Goal: Information Seeking & Learning: Learn about a topic

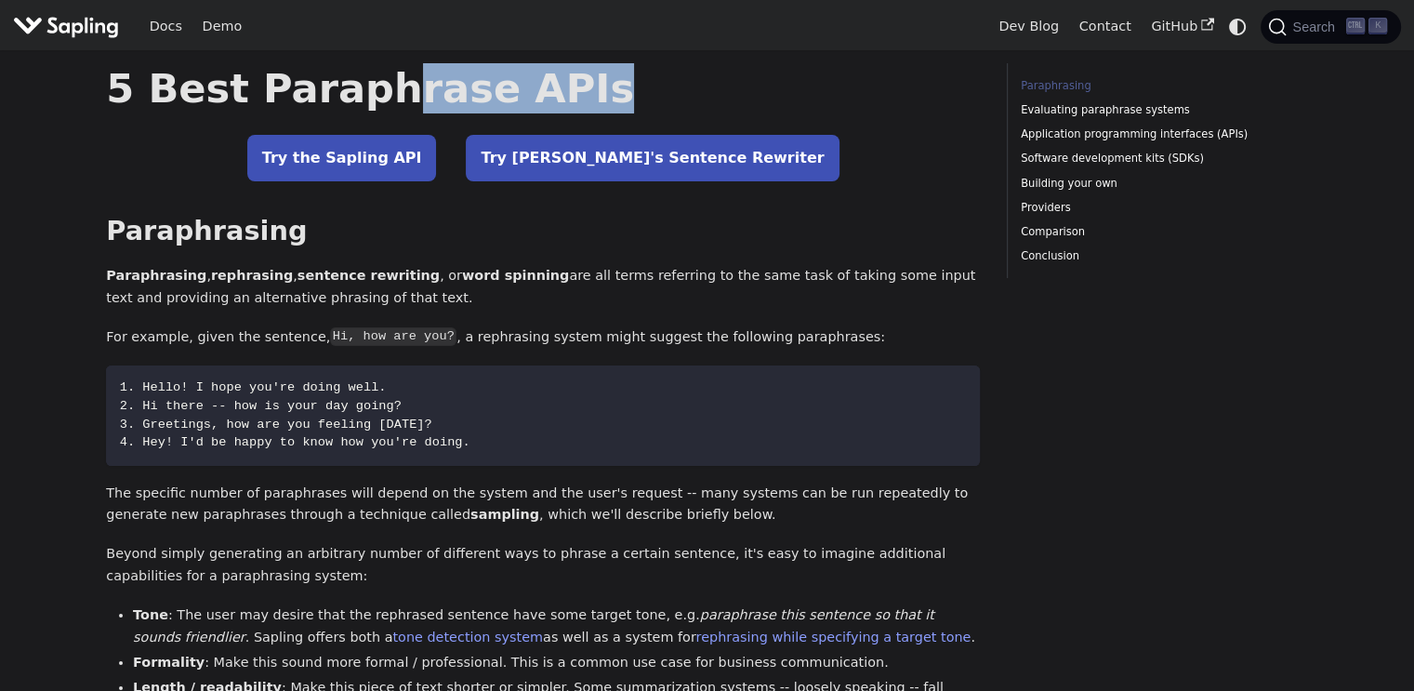
drag, startPoint x: 397, startPoint y: 89, endPoint x: 558, endPoint y: 96, distance: 161.0
click at [558, 96] on h1 "5 Best Paraphrase APIs" at bounding box center [543, 88] width 874 height 50
click at [559, 96] on h1 "5 Best Paraphrase APIs" at bounding box center [543, 88] width 874 height 50
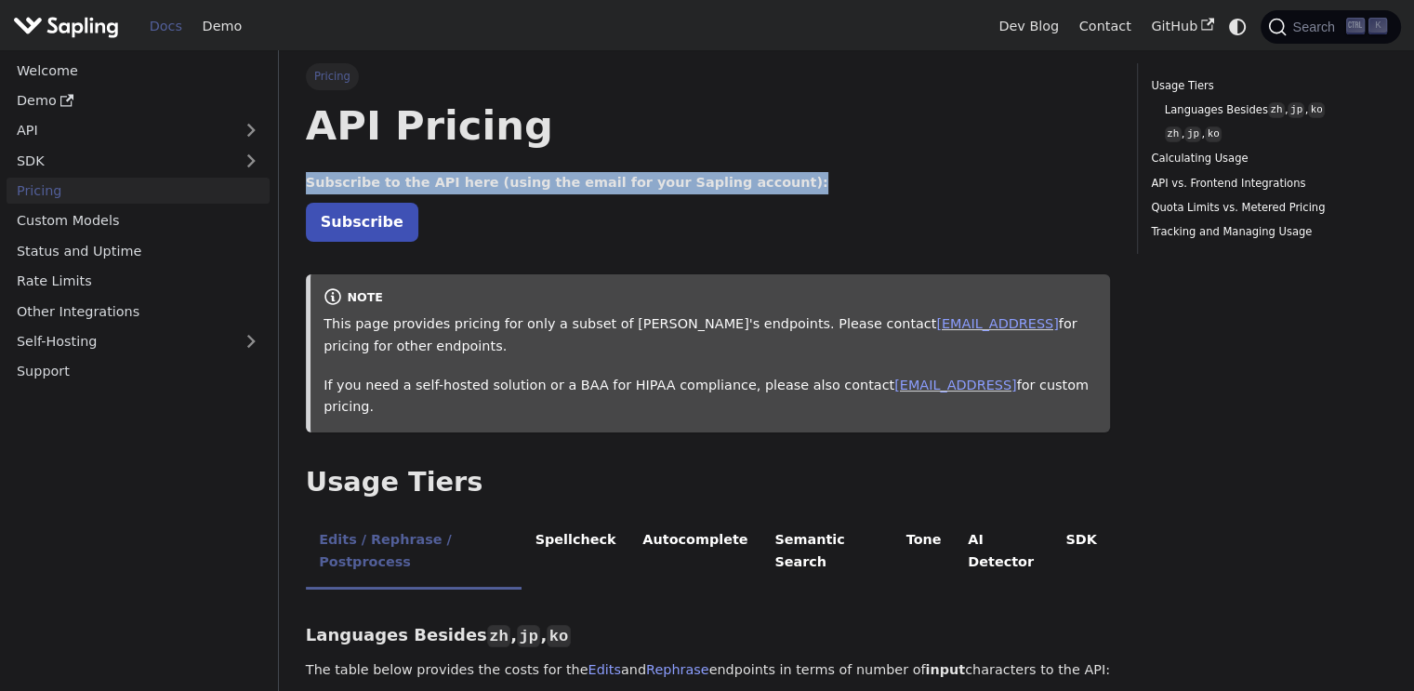
drag, startPoint x: 297, startPoint y: 180, endPoint x: 854, endPoint y: 188, distance: 556.9
click at [855, 189] on p "Subscribe to the API here (using the email for your Sapling account):" at bounding box center [708, 183] width 804 height 22
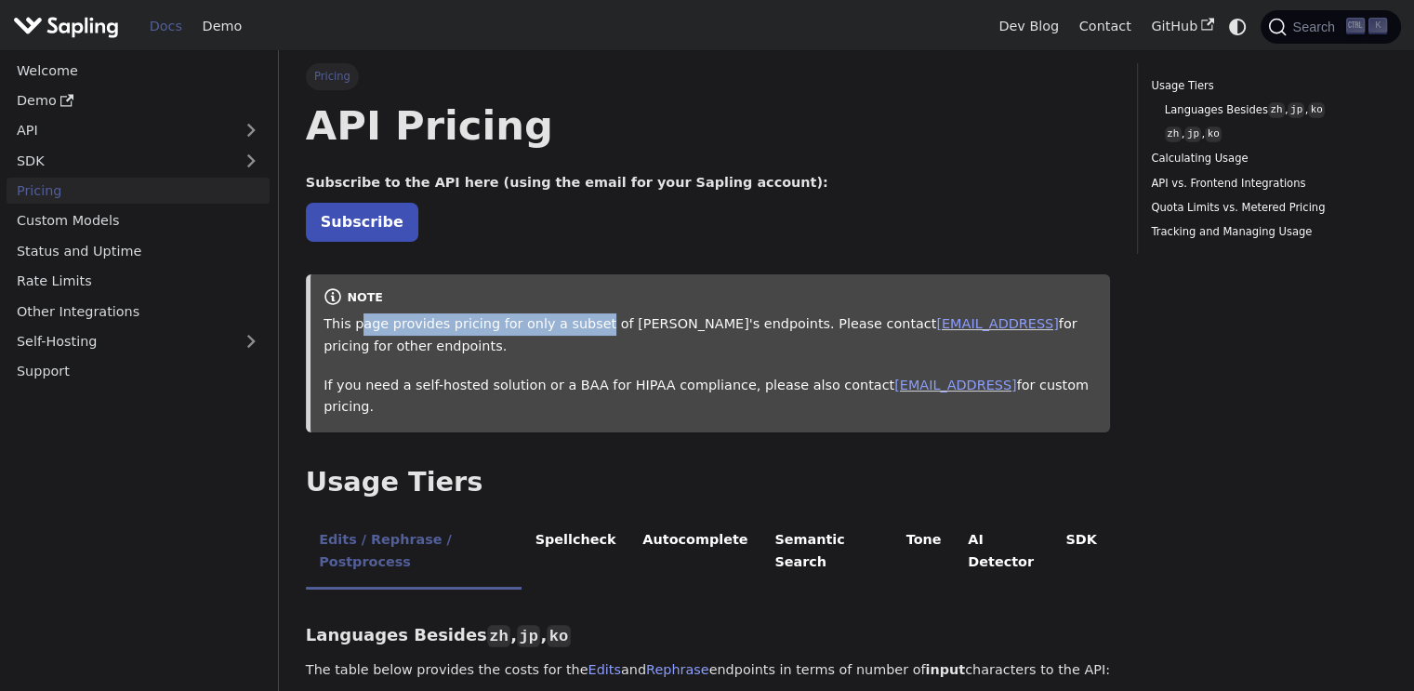
drag, startPoint x: 354, startPoint y: 330, endPoint x: 595, endPoint y: 334, distance: 240.8
click at [591, 334] on p "This page provides pricing for only a subset of Sapling's endpoints. Please con…" at bounding box center [710, 335] width 773 height 45
click at [615, 330] on p "This page provides pricing for only a subset of Sapling's endpoints. Please con…" at bounding box center [710, 335] width 773 height 45
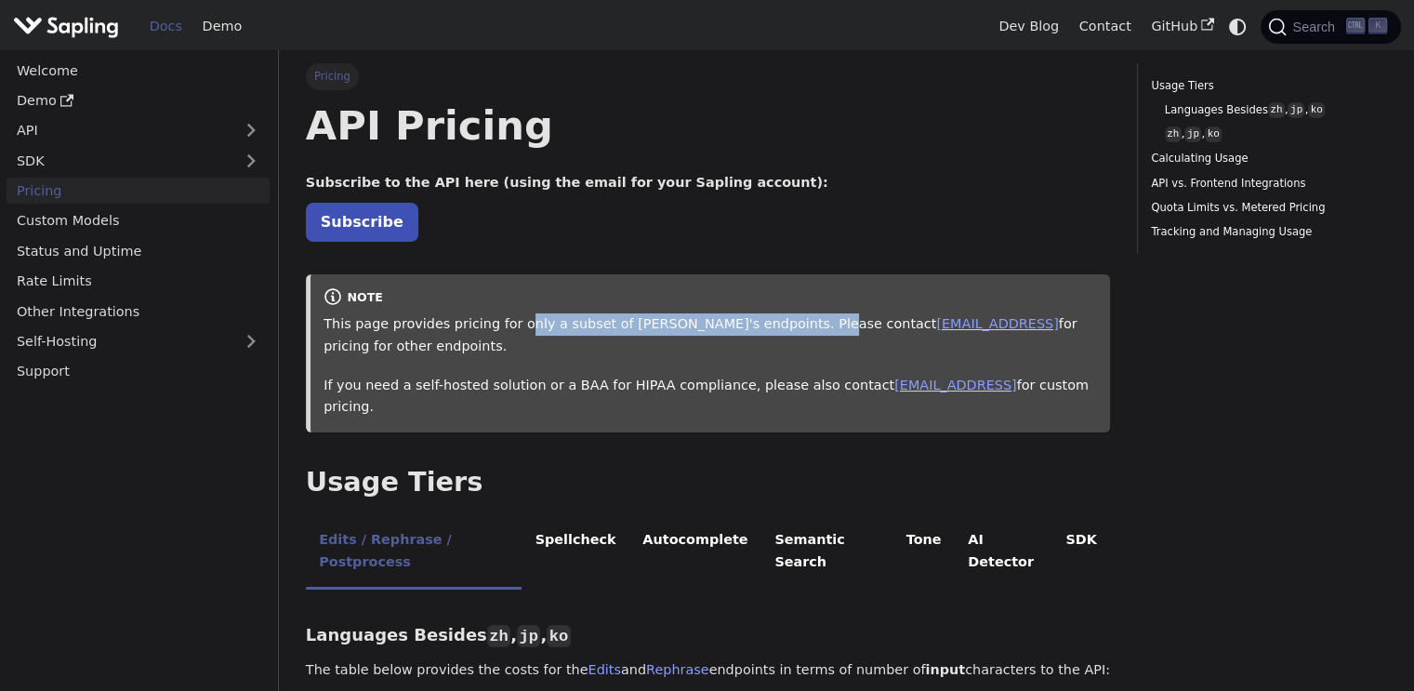
drag, startPoint x: 506, startPoint y: 324, endPoint x: 783, endPoint y: 331, distance: 277.1
click at [783, 331] on p "This page provides pricing for only a subset of Sapling's endpoints. Please con…" at bounding box center [710, 335] width 773 height 45
click at [748, 330] on p "This page provides pricing for only a subset of Sapling's endpoints. Please con…" at bounding box center [710, 335] width 773 height 45
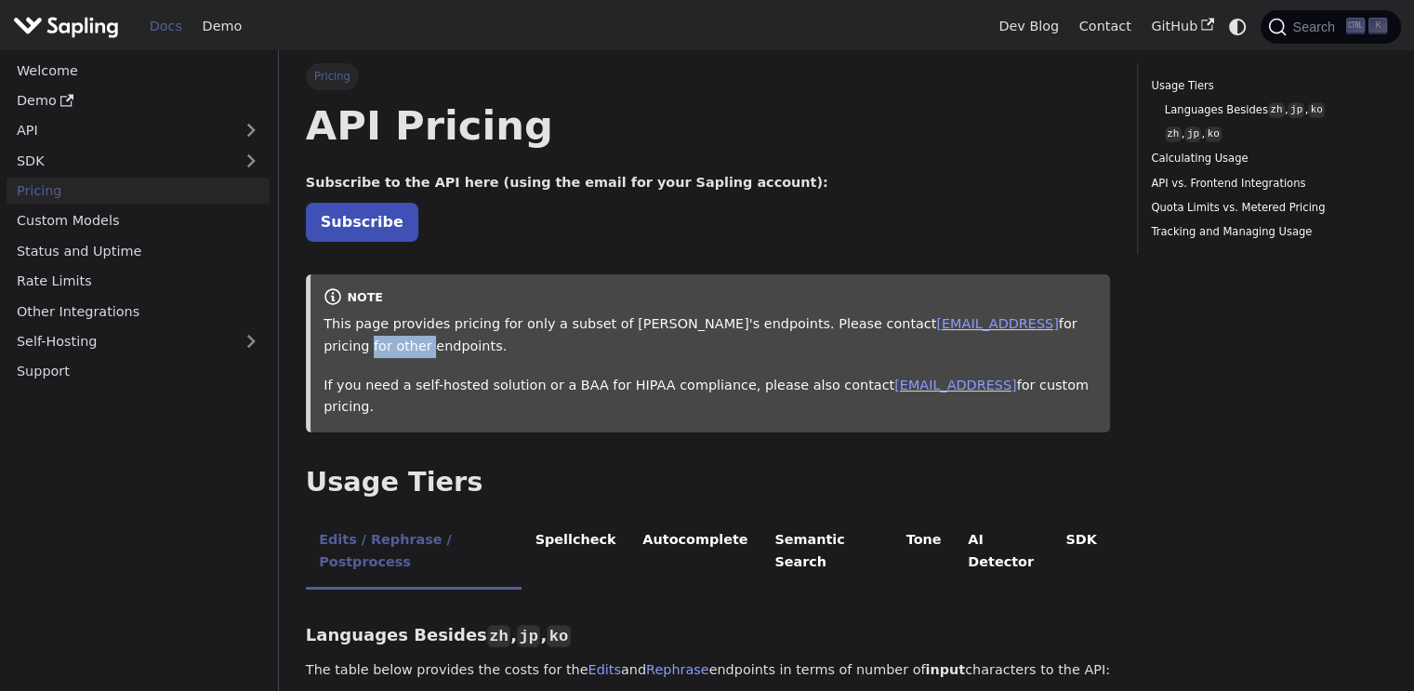
drag, startPoint x: 973, startPoint y: 319, endPoint x: 1043, endPoint y: 324, distance: 69.9
click at [1043, 324] on p "This page provides pricing for only a subset of Sapling's endpoints. Please con…" at bounding box center [710, 335] width 773 height 45
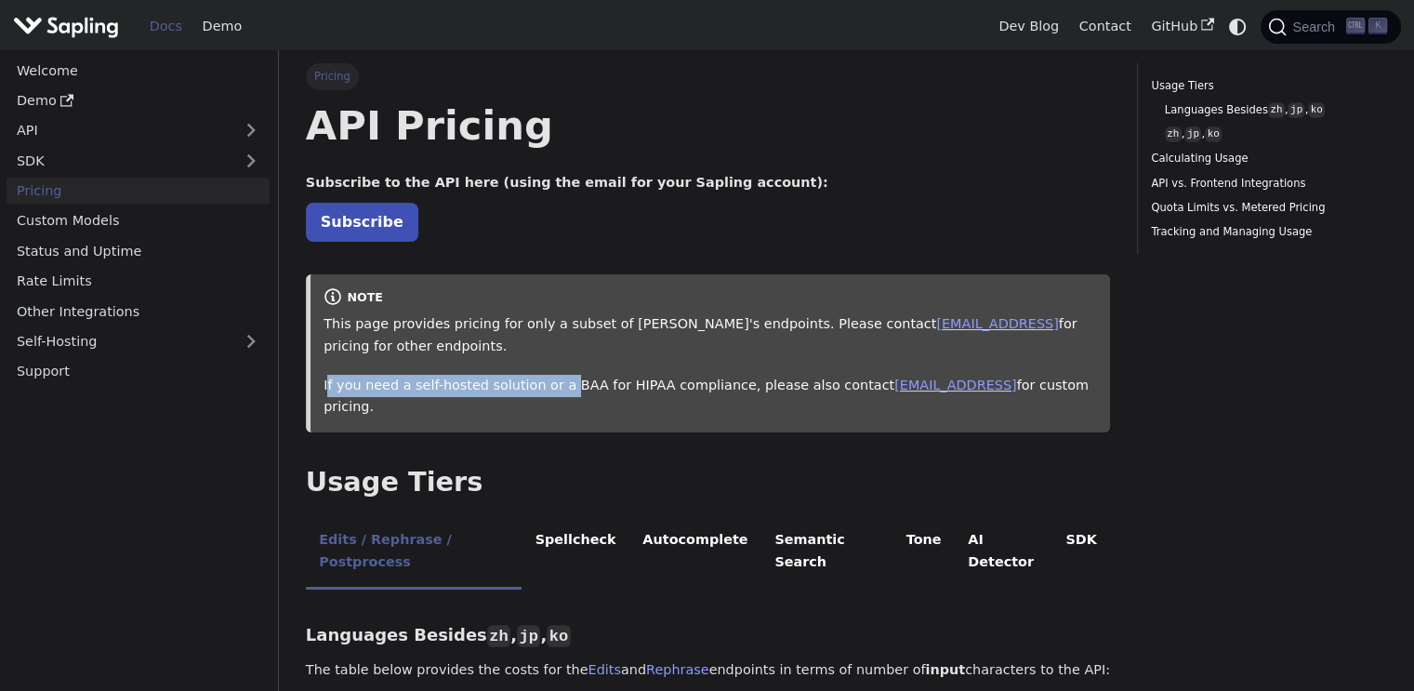
drag, startPoint x: 329, startPoint y: 389, endPoint x: 566, endPoint y: 391, distance: 237.1
click at [558, 391] on p "If you need a self-hosted solution or a BAA for HIPAA compliance, please also c…" at bounding box center [710, 397] width 773 height 45
click at [567, 391] on p "If you need a self-hosted solution or a BAA for HIPAA compliance, please also c…" at bounding box center [710, 397] width 773 height 45
drag, startPoint x: 479, startPoint y: 391, endPoint x: 680, endPoint y: 391, distance: 200.8
click at [675, 391] on p "If you need a self-hosted solution or a BAA for HIPAA compliance, please also c…" at bounding box center [710, 397] width 773 height 45
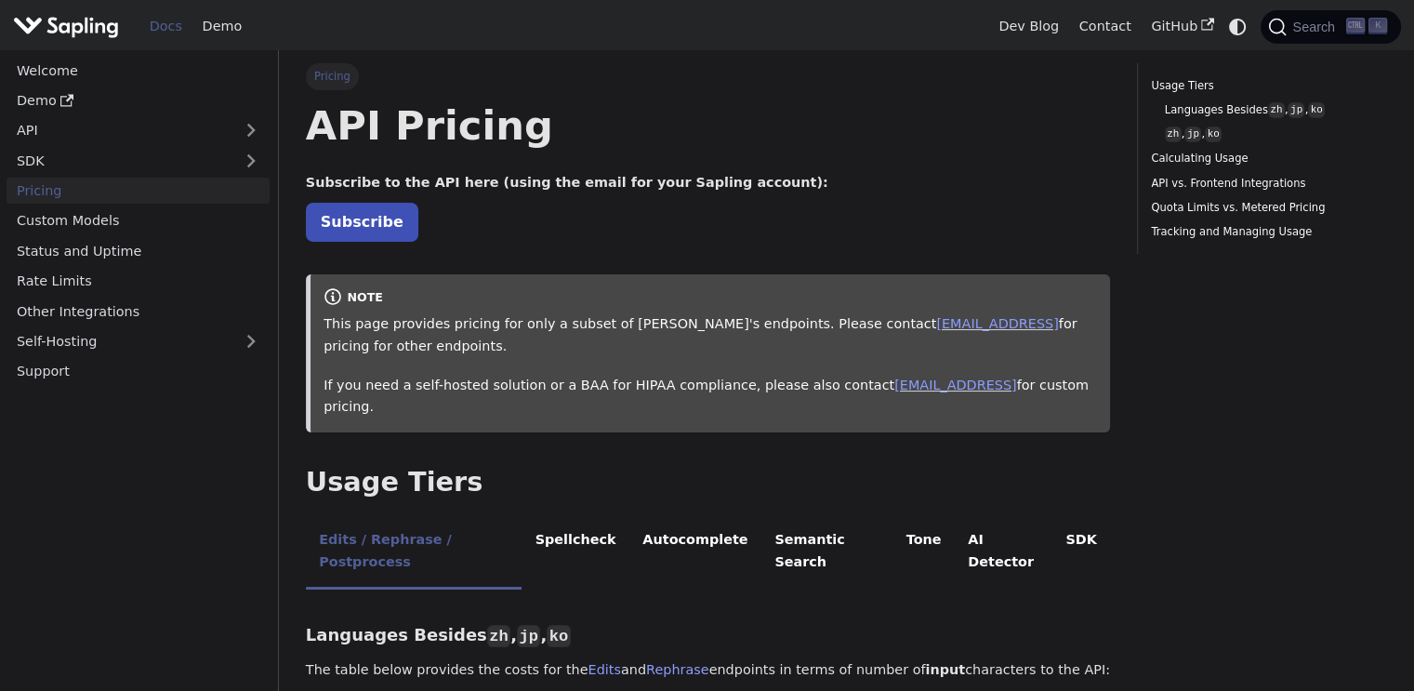
click at [684, 391] on p "If you need a self-hosted solution or a BAA for HIPAA compliance, please also c…" at bounding box center [710, 397] width 773 height 45
drag, startPoint x: 1008, startPoint y: 382, endPoint x: 1056, endPoint y: 386, distance: 48.5
click at [1056, 386] on p "If you need a self-hosted solution or a BAA for HIPAA compliance, please also c…" at bounding box center [710, 397] width 773 height 45
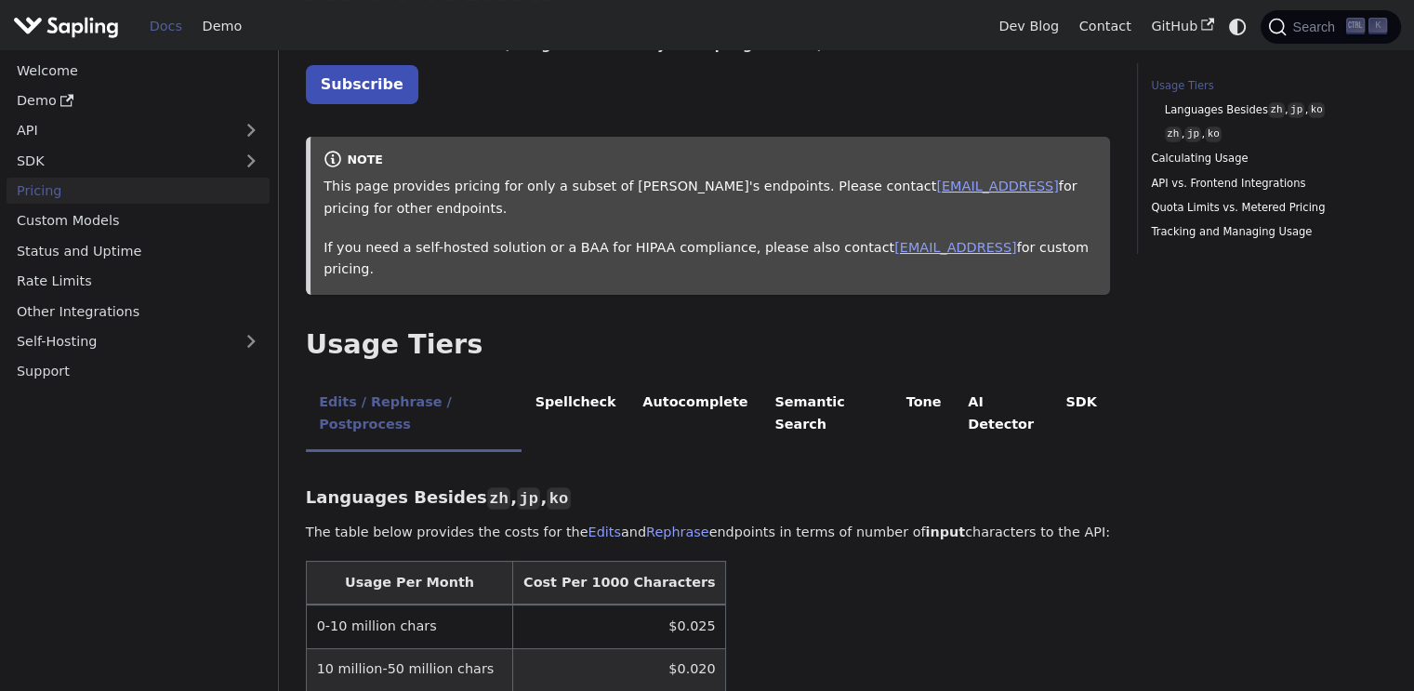
scroll to position [223, 0]
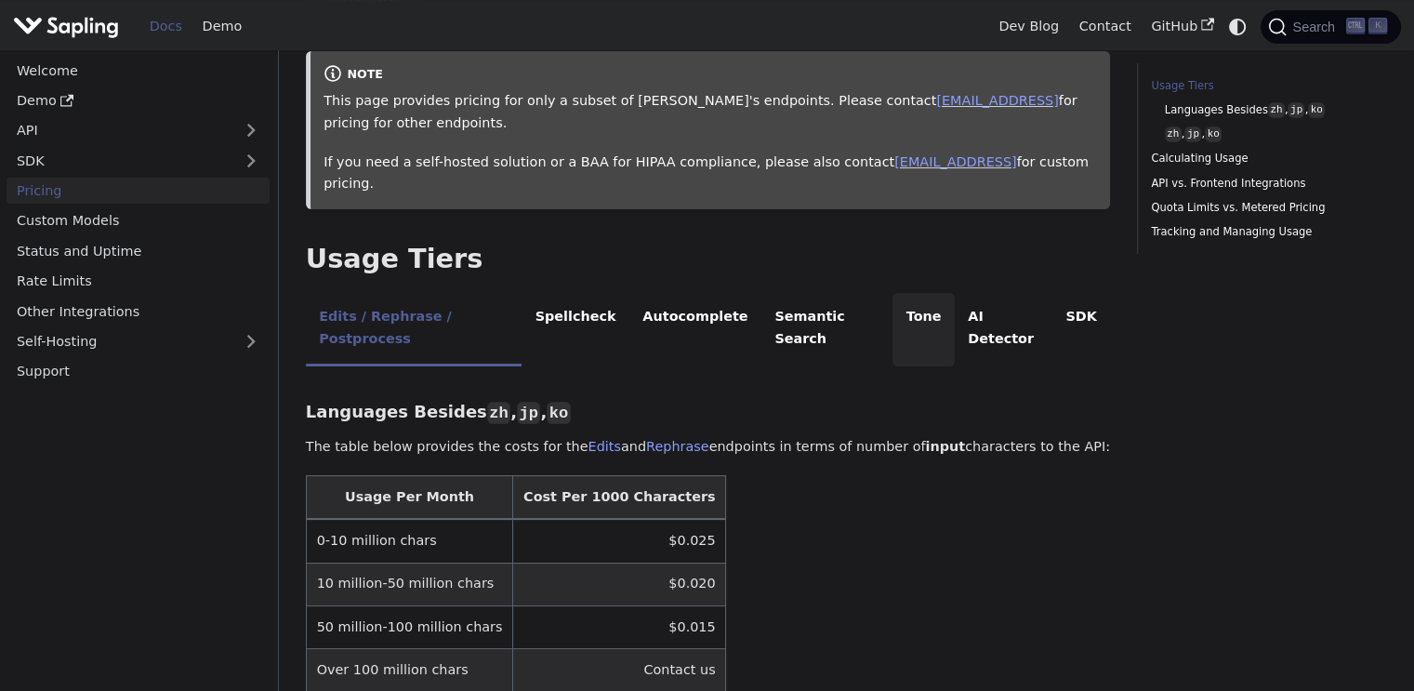
click at [905, 293] on li "Tone" at bounding box center [923, 329] width 62 height 73
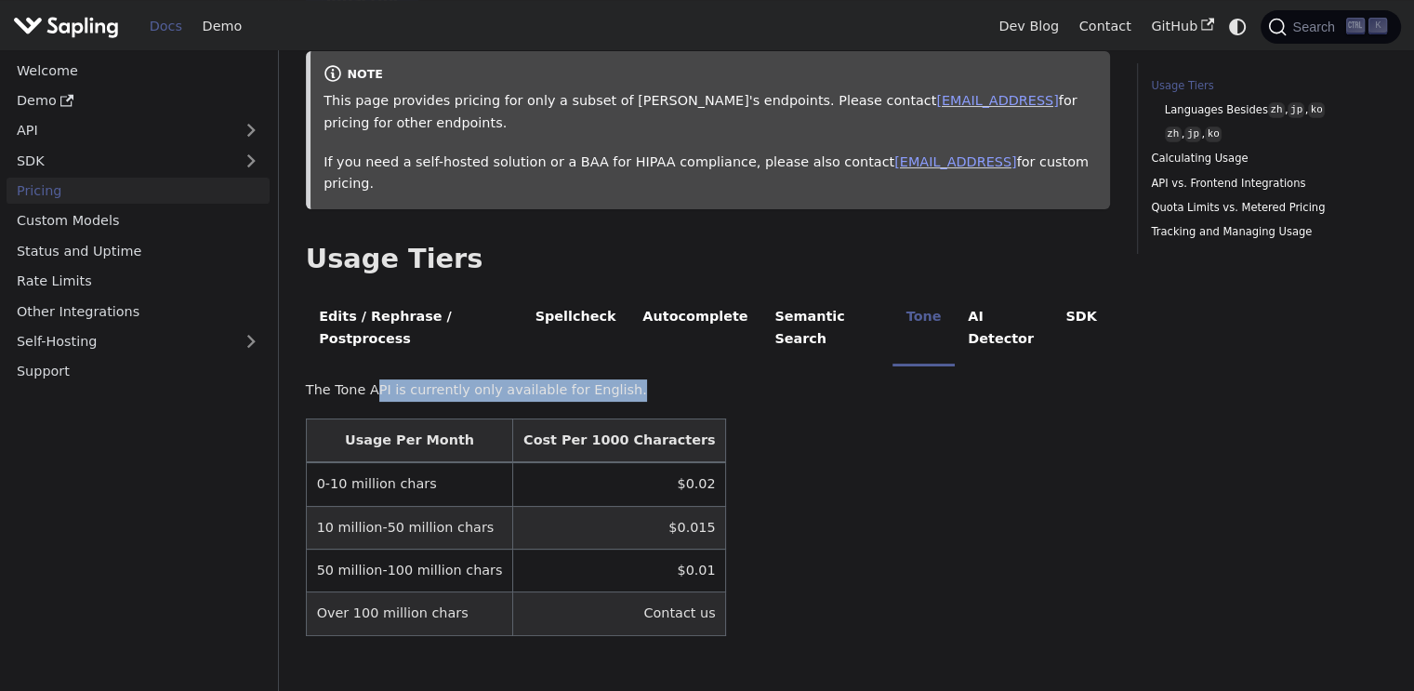
drag, startPoint x: 372, startPoint y: 341, endPoint x: 662, endPoint y: 352, distance: 290.3
click at [662, 379] on p "The Tone API is currently only available for English." at bounding box center [708, 390] width 804 height 22
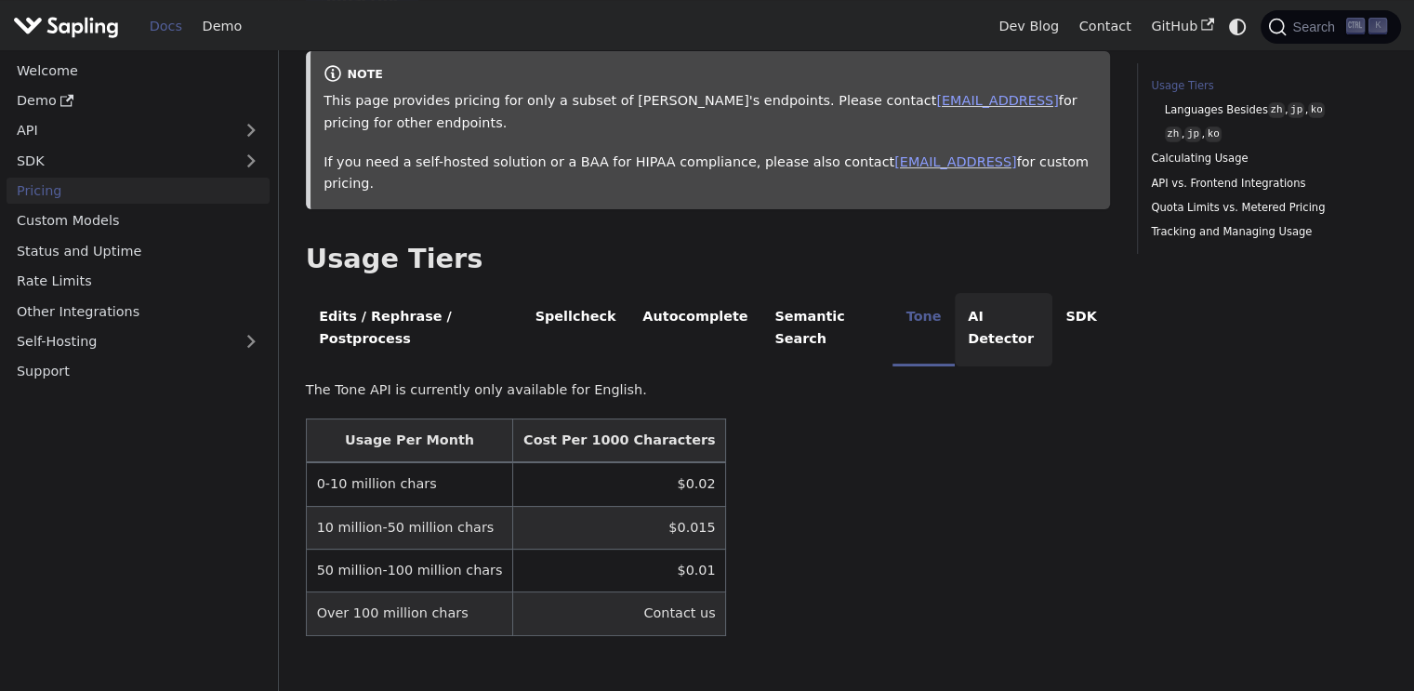
click at [978, 294] on li "AI Detector" at bounding box center [1004, 329] width 98 height 73
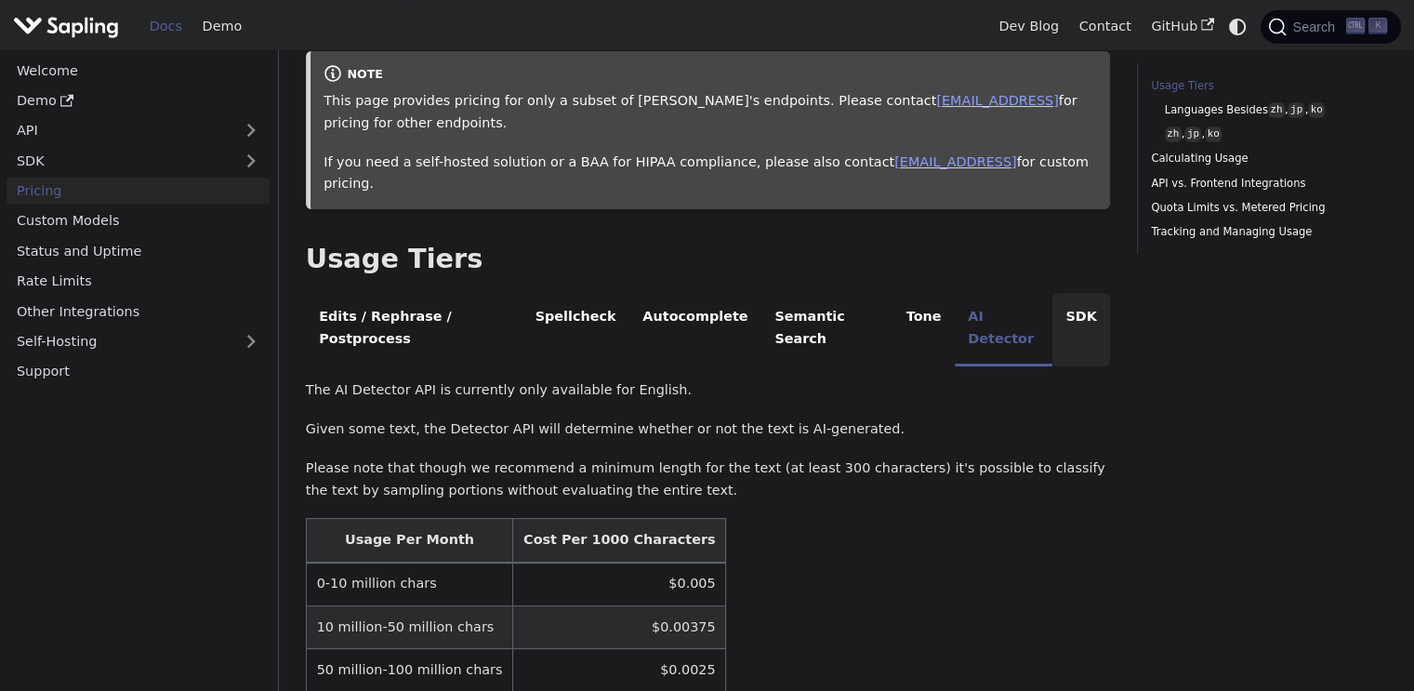
click at [1054, 300] on li "SDK" at bounding box center [1081, 329] width 58 height 73
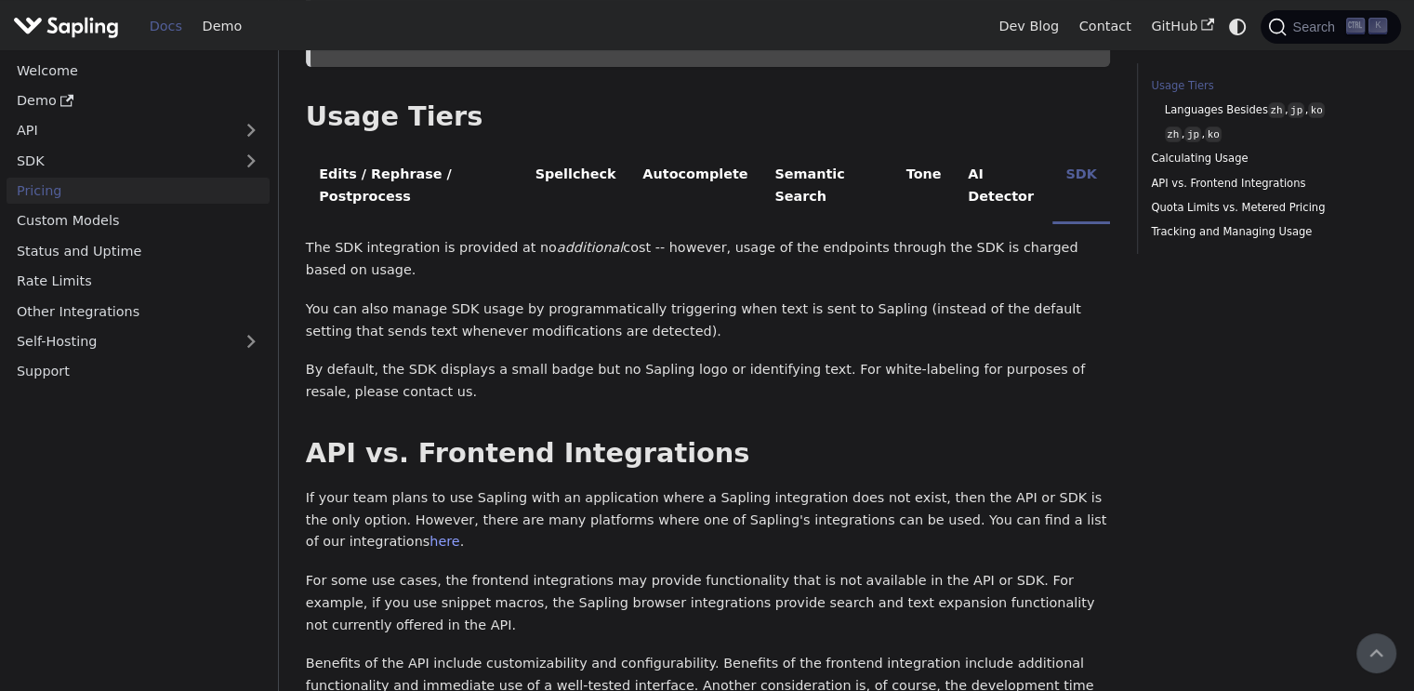
scroll to position [335, 0]
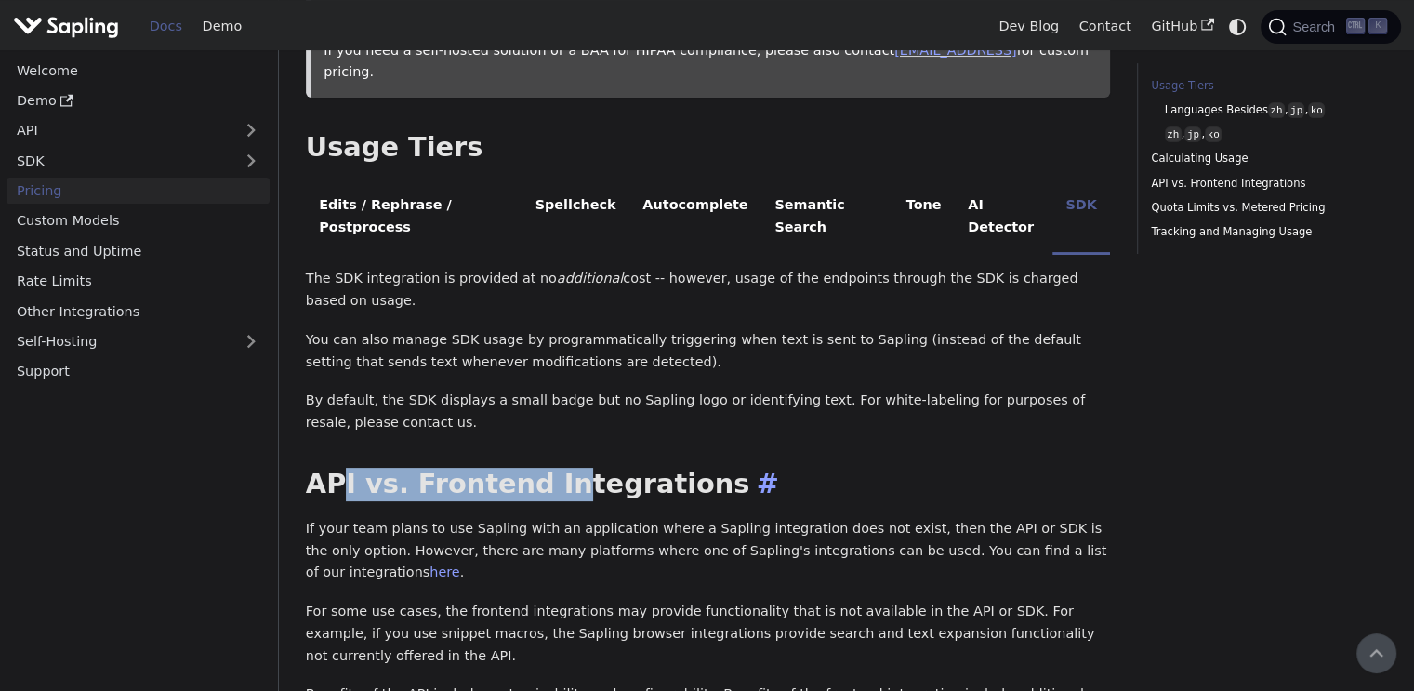
drag, startPoint x: 334, startPoint y: 409, endPoint x: 549, endPoint y: 424, distance: 216.2
click at [549, 468] on h2 "API vs. Frontend Integrations ​" at bounding box center [708, 484] width 804 height 33
click at [554, 468] on h2 "API vs. Frontend Integrations ​" at bounding box center [708, 484] width 804 height 33
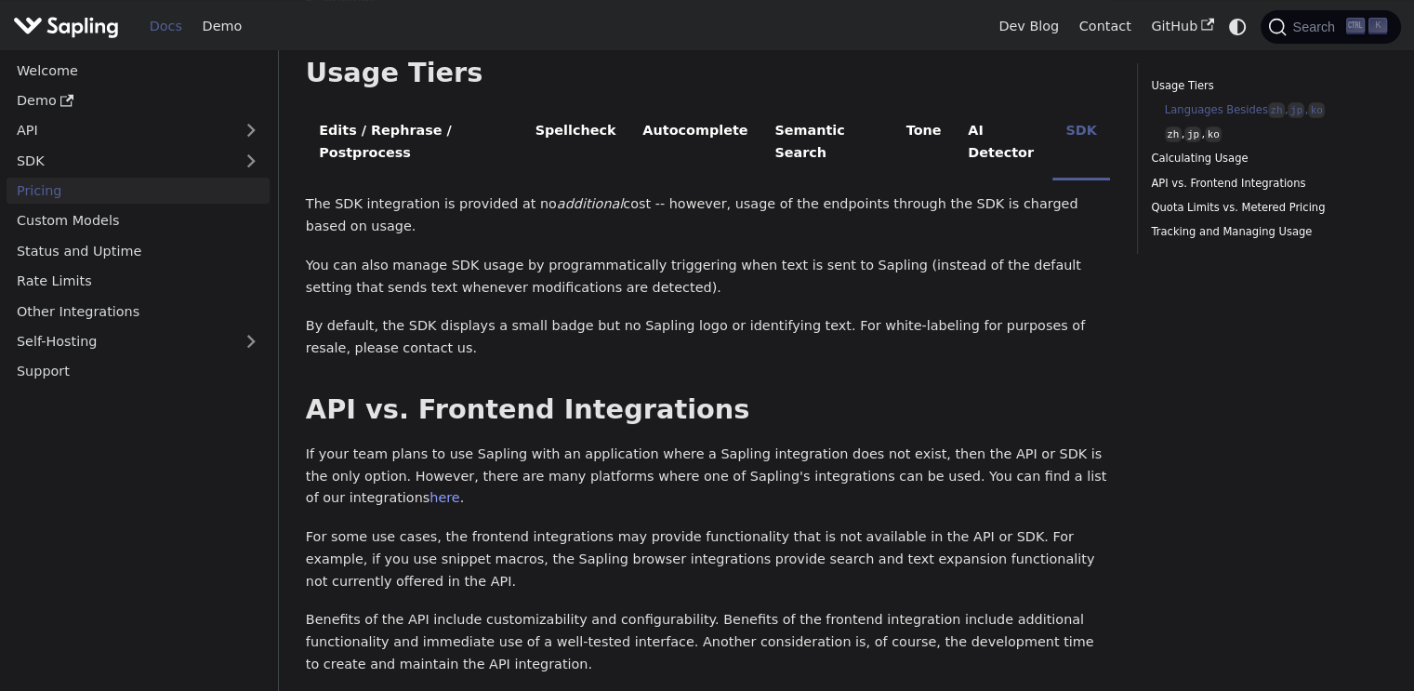
scroll to position [558, 0]
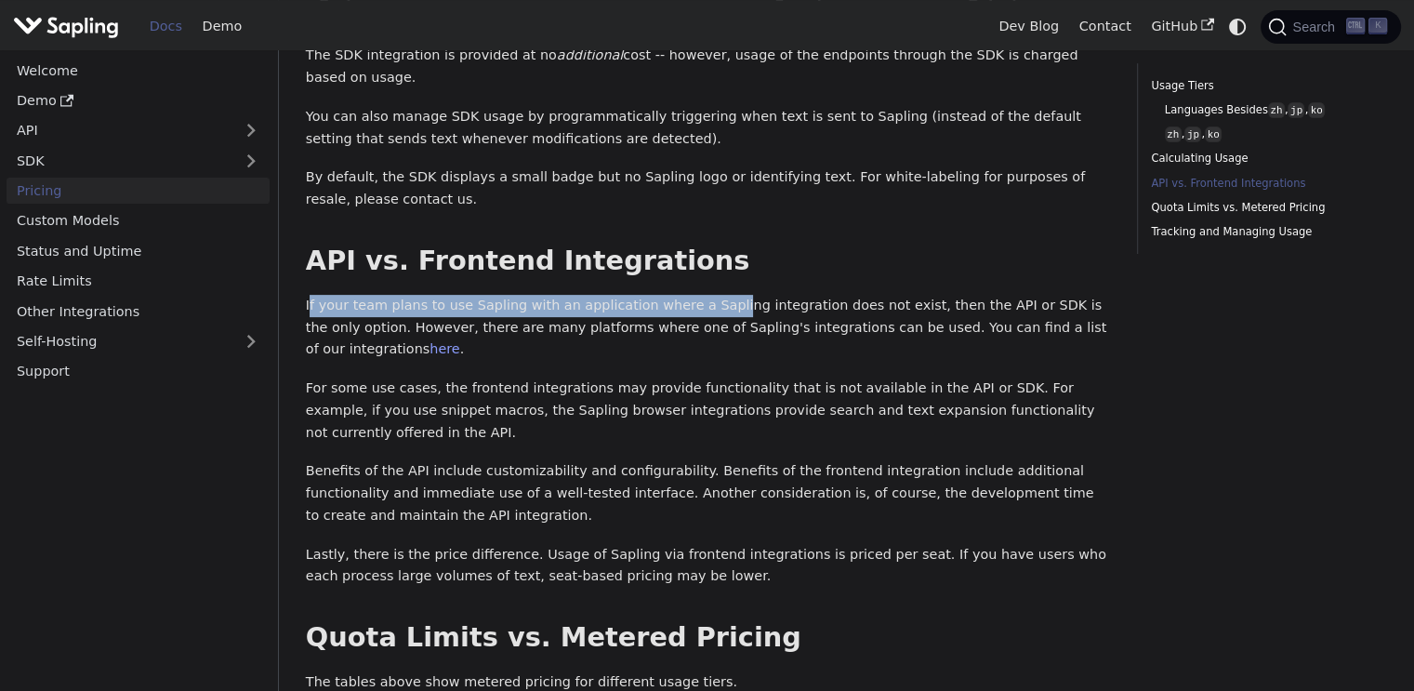
drag, startPoint x: 308, startPoint y: 236, endPoint x: 714, endPoint y: 248, distance: 406.4
click at [711, 295] on p "If your team plans to use Sapling with an application where a Sapling integrati…" at bounding box center [708, 328] width 804 height 66
click at [714, 295] on p "If your team plans to use Sapling with an application where a Sapling integrati…" at bounding box center [708, 328] width 804 height 66
click at [559, 295] on p "If your team plans to use Sapling with an application where a Sapling integrati…" at bounding box center [708, 328] width 804 height 66
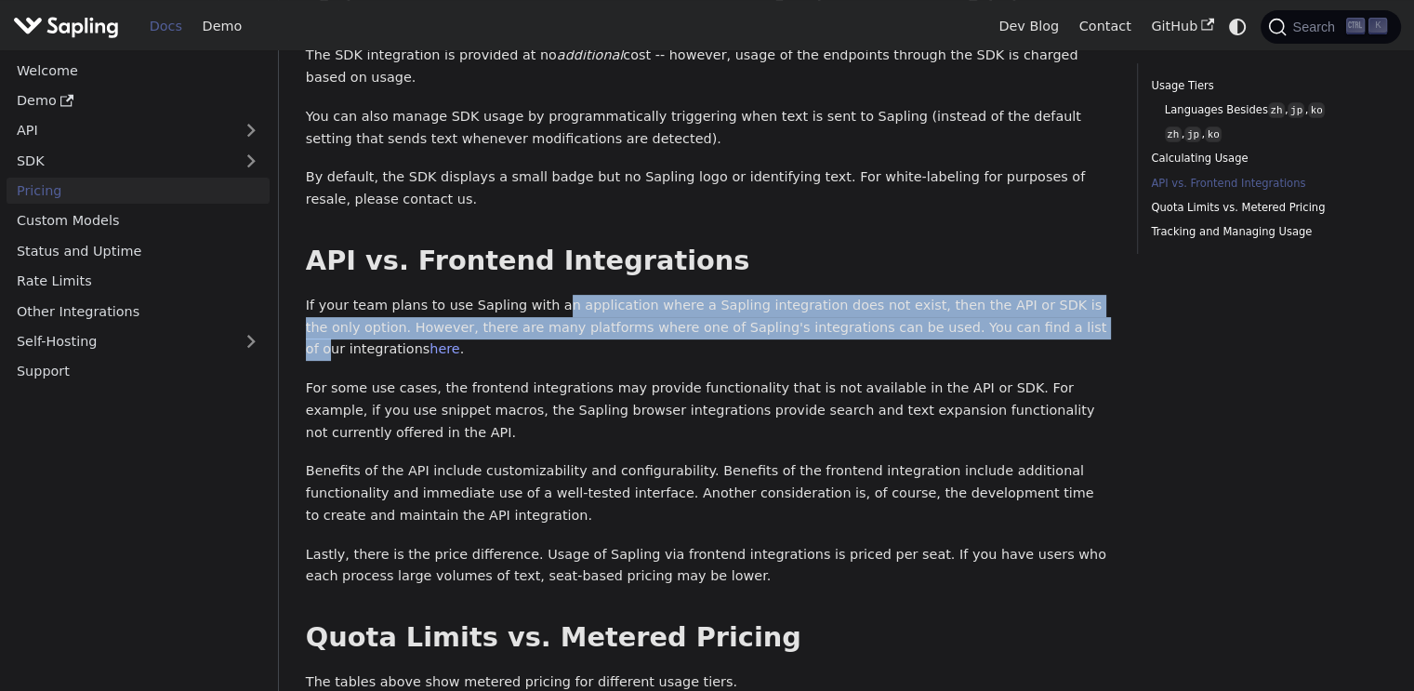
drag, startPoint x: 541, startPoint y: 236, endPoint x: 952, endPoint y: 260, distance: 411.6
click at [952, 295] on p "If your team plans to use Sapling with an application where a Sapling integrati…" at bounding box center [708, 328] width 804 height 66
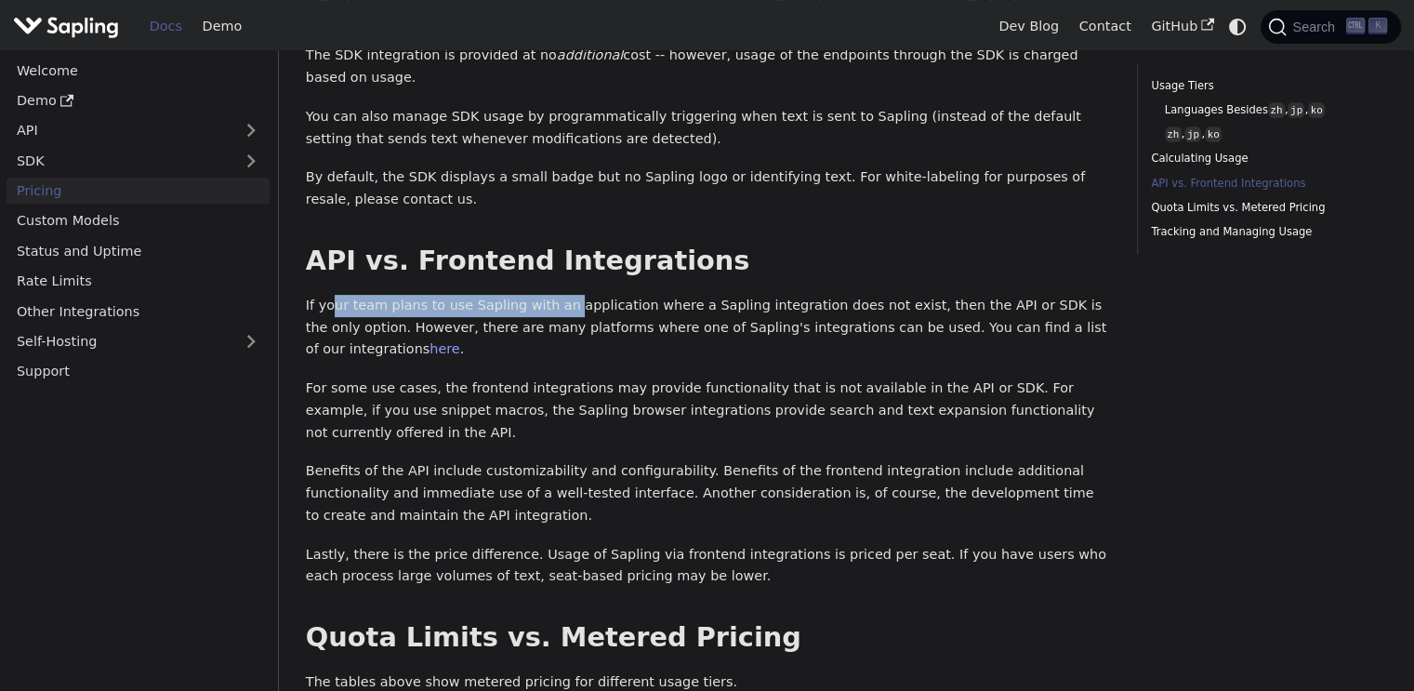
drag, startPoint x: 331, startPoint y: 237, endPoint x: 591, endPoint y: 237, distance: 260.3
click at [580, 295] on p "If your team plans to use Sapling with an application where a Sapling integrati…" at bounding box center [708, 328] width 804 height 66
click at [595, 295] on p "If your team plans to use Sapling with an application where a Sapling integrati…" at bounding box center [708, 328] width 804 height 66
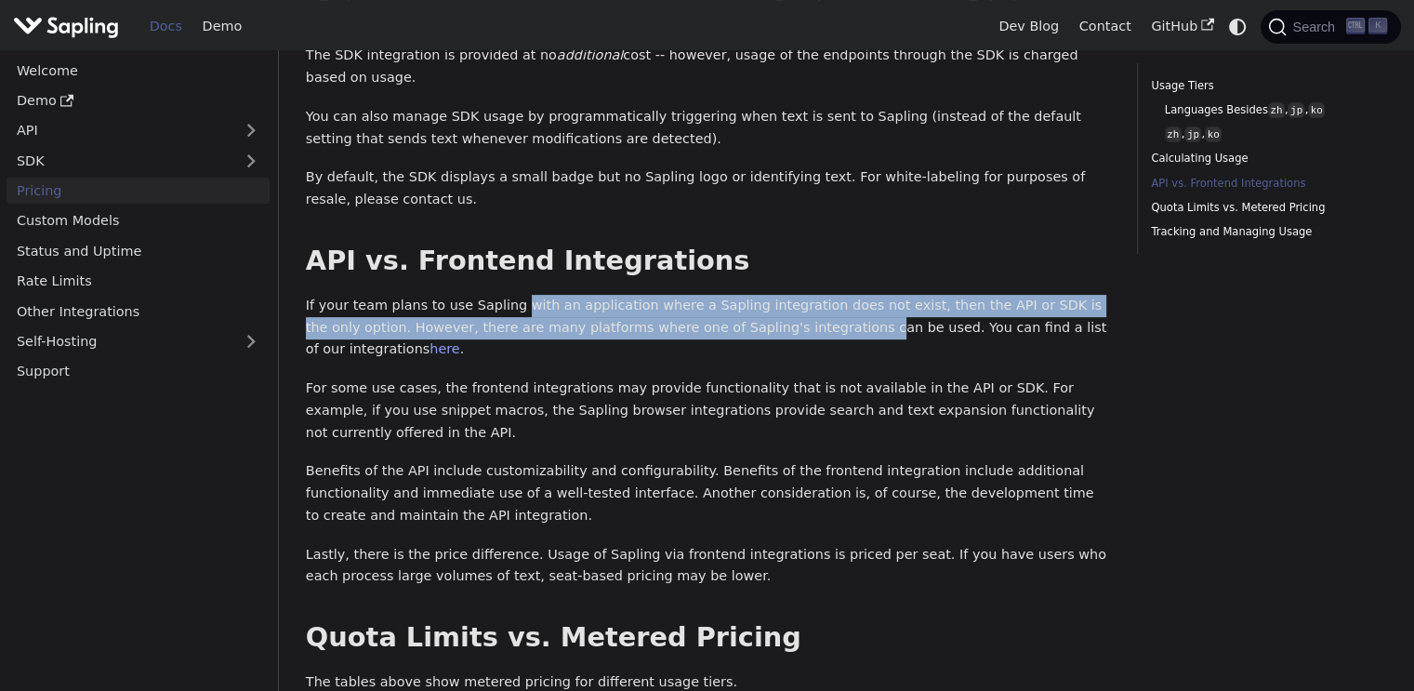
drag, startPoint x: 504, startPoint y: 231, endPoint x: 755, endPoint y: 252, distance: 251.9
click at [752, 295] on p "If your team plans to use Sapling with an application where a Sapling integrati…" at bounding box center [708, 328] width 804 height 66
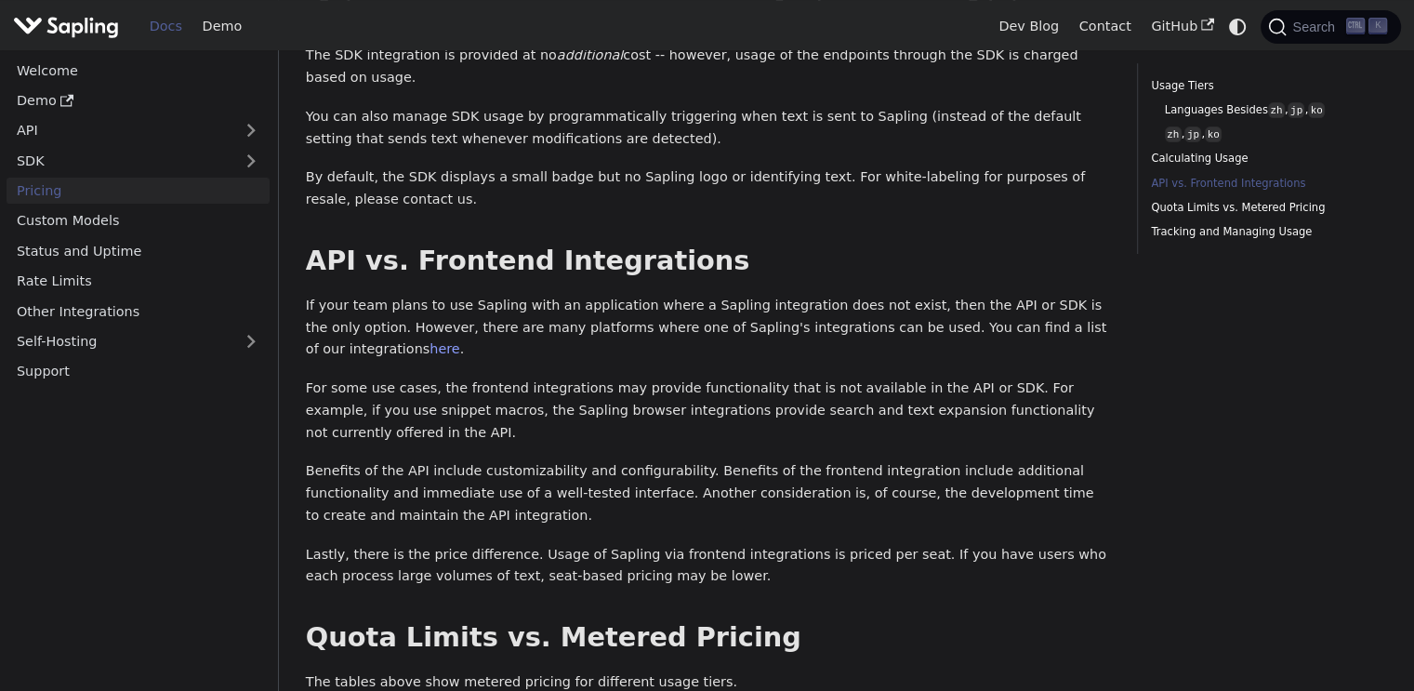
click at [777, 295] on p "If your team plans to use Sapling with an application where a Sapling integrati…" at bounding box center [708, 328] width 804 height 66
drag, startPoint x: 736, startPoint y: 242, endPoint x: 923, endPoint y: 248, distance: 187.0
click at [917, 295] on p "If your team plans to use Sapling with an application where a Sapling integrati…" at bounding box center [708, 328] width 804 height 66
click at [930, 295] on p "If your team plans to use Sapling with an application where a Sapling integrati…" at bounding box center [708, 328] width 804 height 66
drag, startPoint x: 899, startPoint y: 235, endPoint x: 1090, endPoint y: 238, distance: 191.5
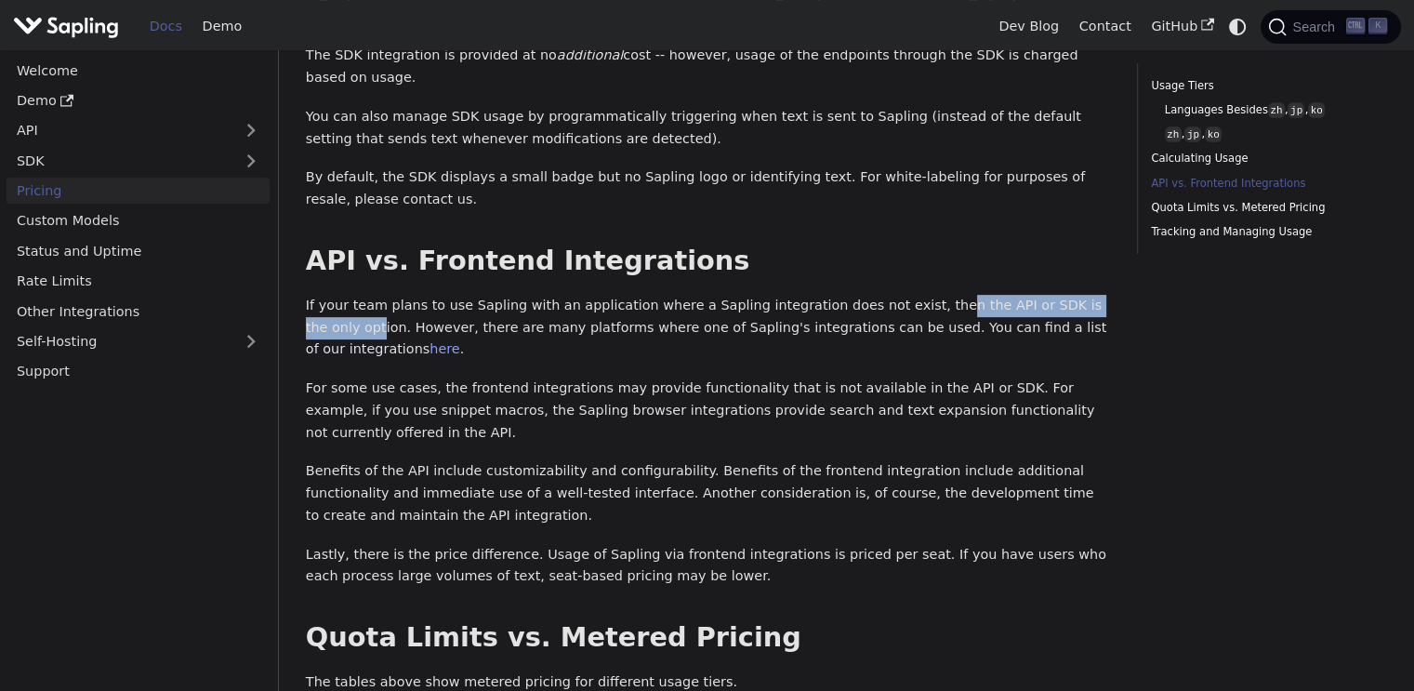
click at [1088, 295] on p "If your team plans to use Sapling with an application where a Sapling integrati…" at bounding box center [708, 328] width 804 height 66
click at [1097, 295] on p "If your team plans to use Sapling with an application where a Sapling integrati…" at bounding box center [708, 328] width 804 height 66
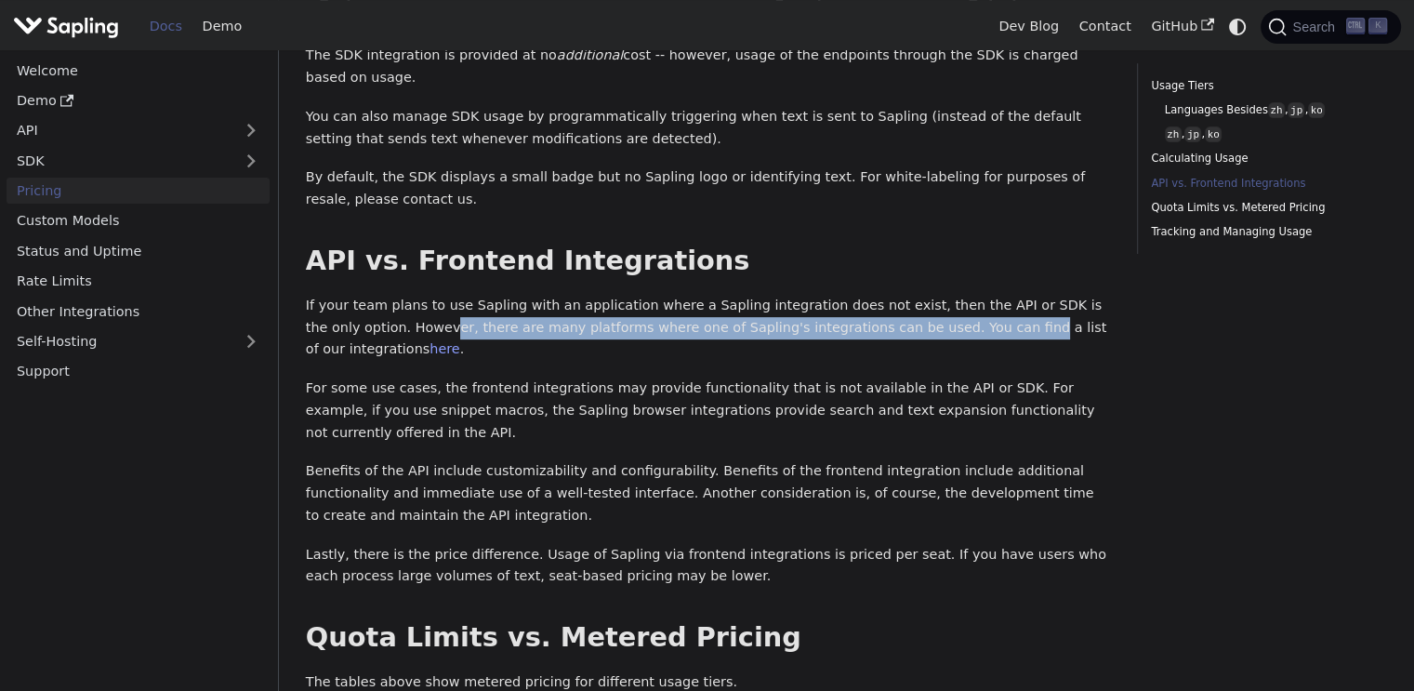
drag, startPoint x: 344, startPoint y: 251, endPoint x: 889, endPoint y: 268, distance: 545.0
click at [889, 295] on p "If your team plans to use Sapling with an application where a Sapling integrati…" at bounding box center [708, 328] width 804 height 66
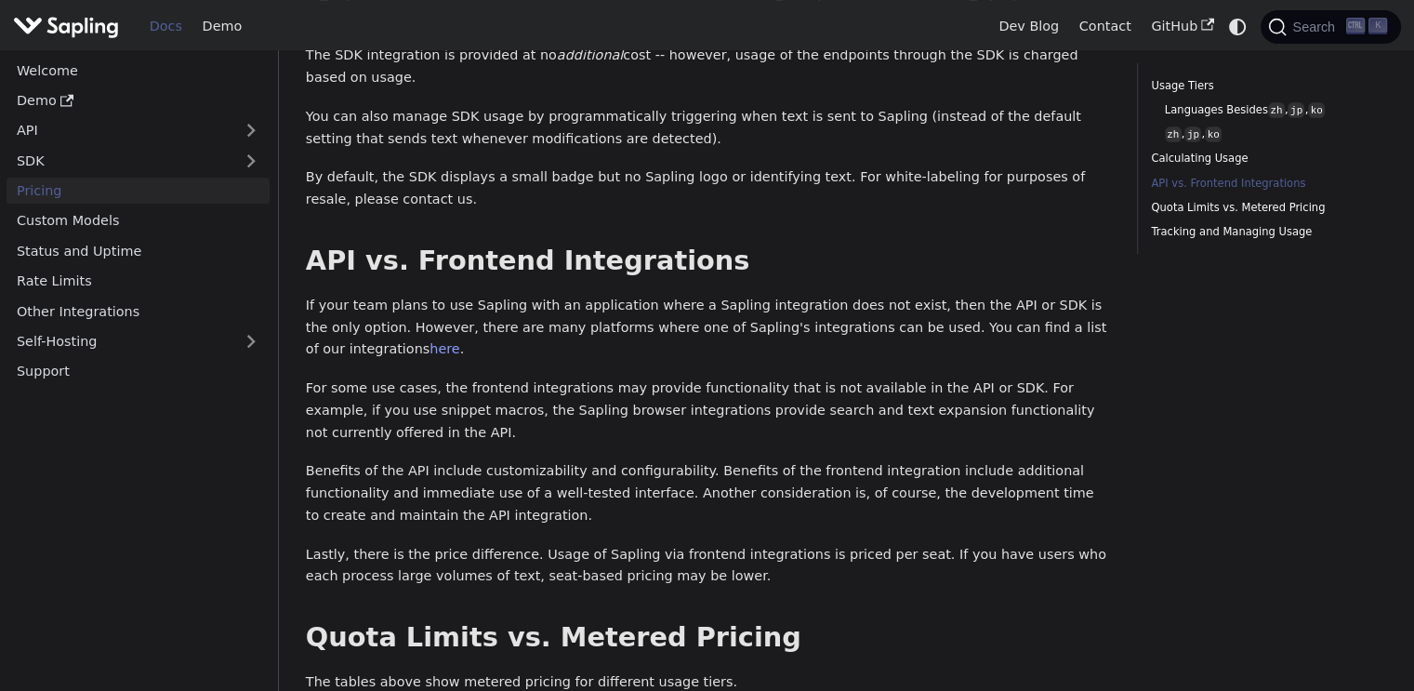
click at [900, 295] on p "If your team plans to use Sapling with an application where a Sapling integrati…" at bounding box center [708, 328] width 804 height 66
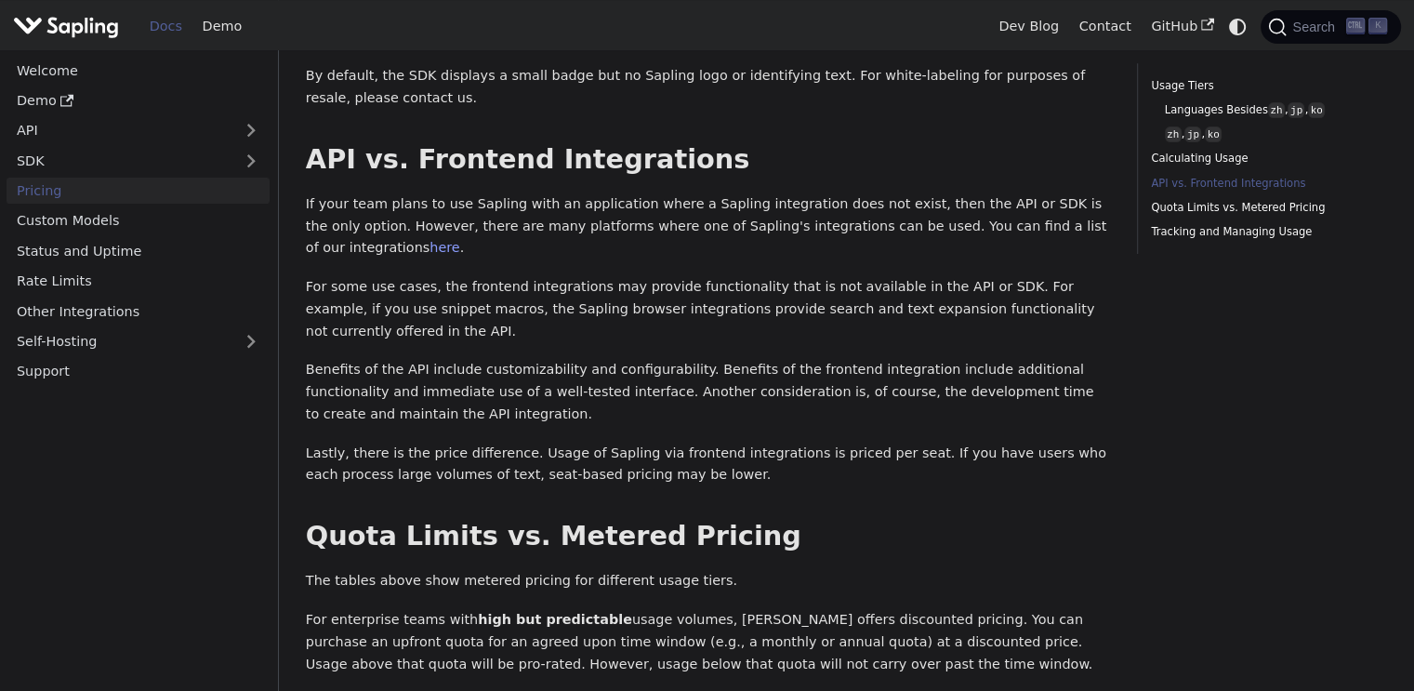
scroll to position [781, 0]
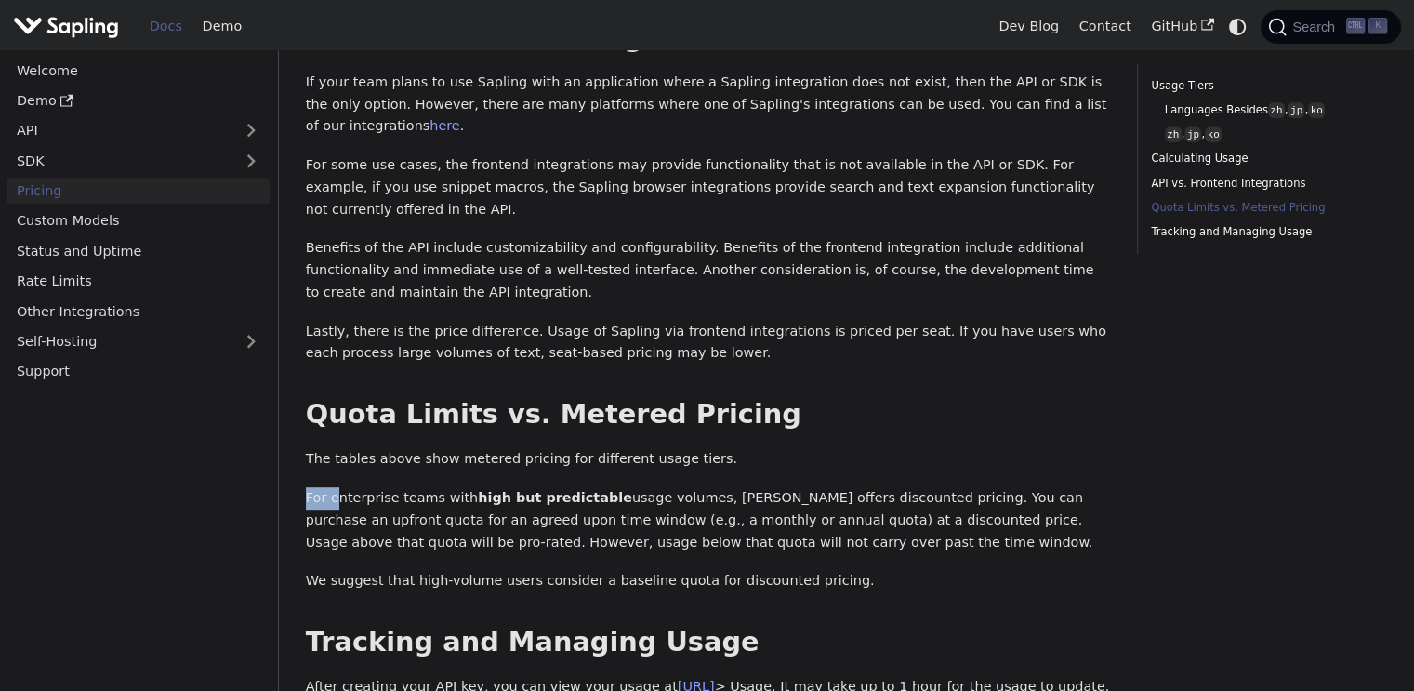
drag, startPoint x: 336, startPoint y: 377, endPoint x: 597, endPoint y: 376, distance: 261.2
click at [583, 487] on p "For enterprise teams with high but predictable usage volumes, Sapling offers di…" at bounding box center [708, 520] width 804 height 66
click at [598, 487] on p "For enterprise teams with high but predictable usage volumes, Sapling offers di…" at bounding box center [708, 520] width 804 height 66
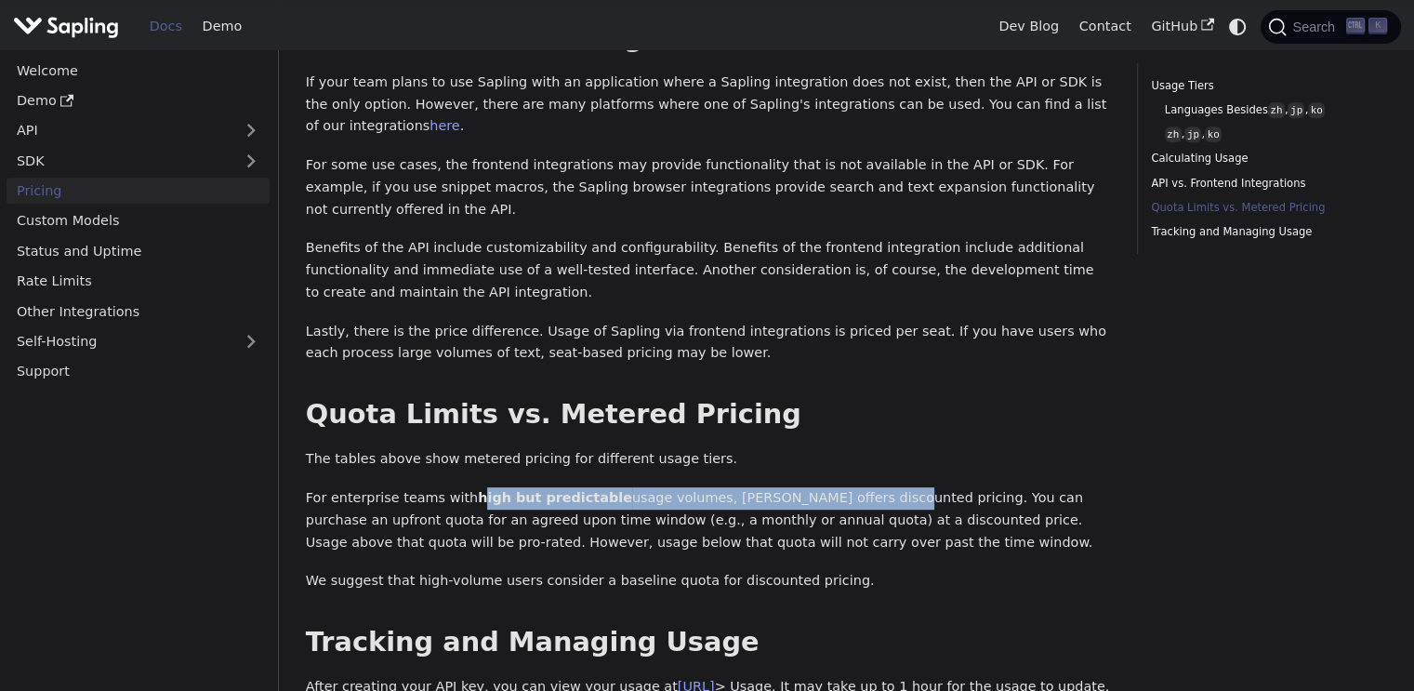
drag, startPoint x: 468, startPoint y: 383, endPoint x: 870, endPoint y: 399, distance: 402.9
click at [870, 487] on p "For enterprise teams with high but predictable usage volumes, Sapling offers di…" at bounding box center [708, 520] width 804 height 66
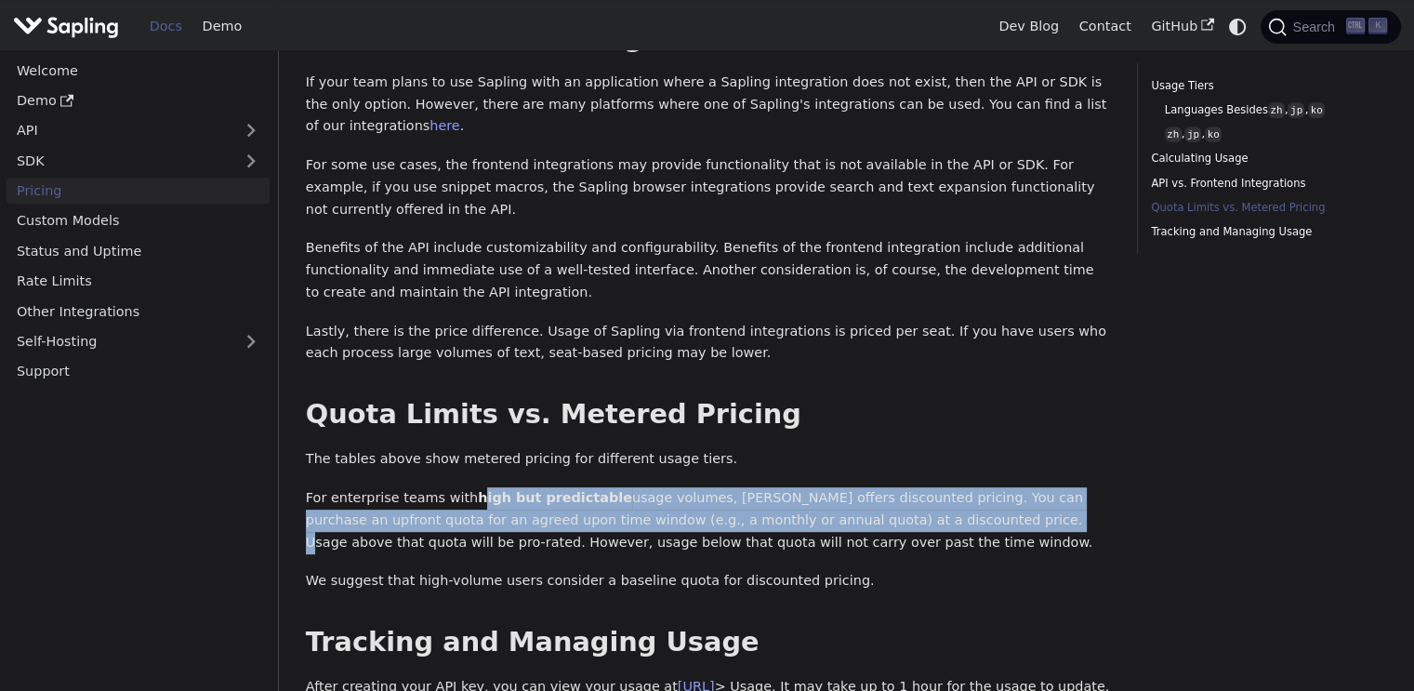
click at [873, 487] on p "For enterprise teams with high but predictable usage volumes, Sapling offers di…" at bounding box center [708, 520] width 804 height 66
click at [709, 487] on p "For enterprise teams with high but predictable usage volumes, Sapling offers di…" at bounding box center [708, 520] width 804 height 66
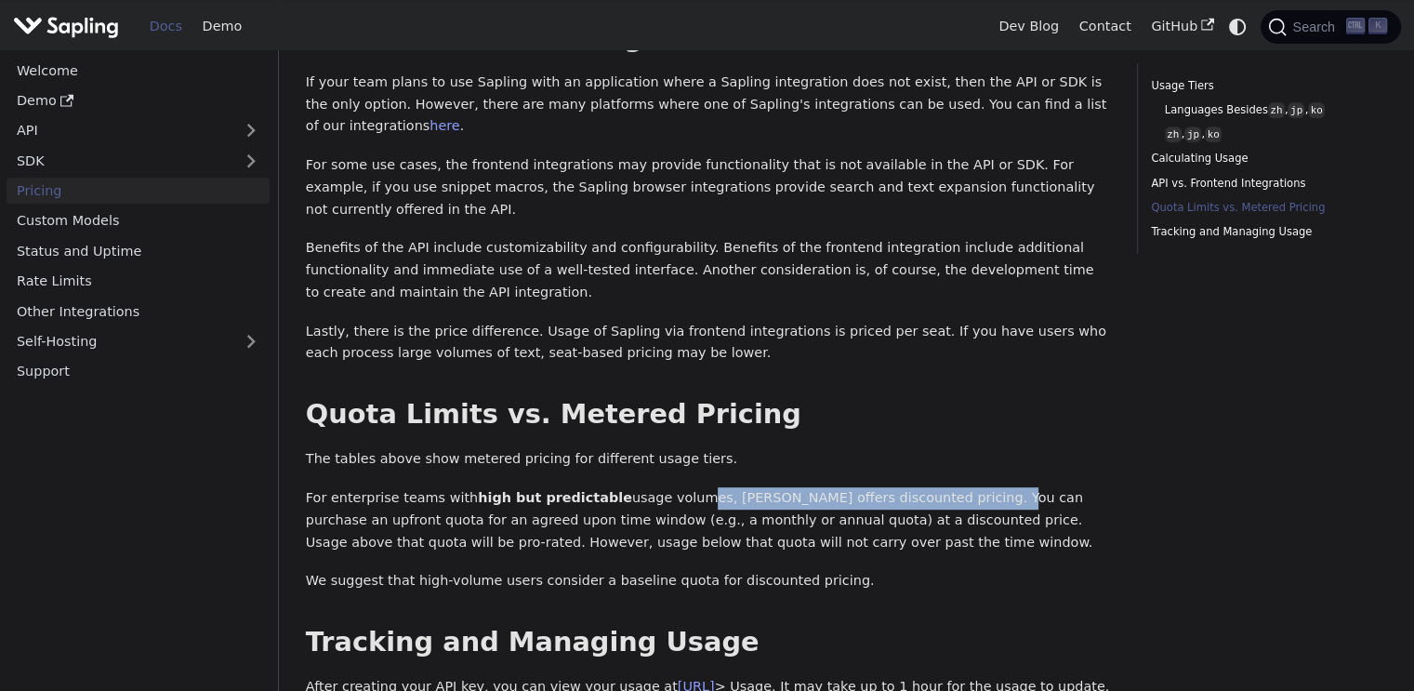
drag, startPoint x: 663, startPoint y: 381, endPoint x: 969, endPoint y: 387, distance: 305.9
click at [966, 487] on p "For enterprise teams with high but predictable usage volumes, Sapling offers di…" at bounding box center [708, 520] width 804 height 66
click at [1007, 487] on p "For enterprise teams with high but predictable usage volumes, Sapling offers di…" at bounding box center [708, 520] width 804 height 66
click at [632, 487] on p "For enterprise teams with high but predictable usage volumes, Sapling offers di…" at bounding box center [708, 520] width 804 height 66
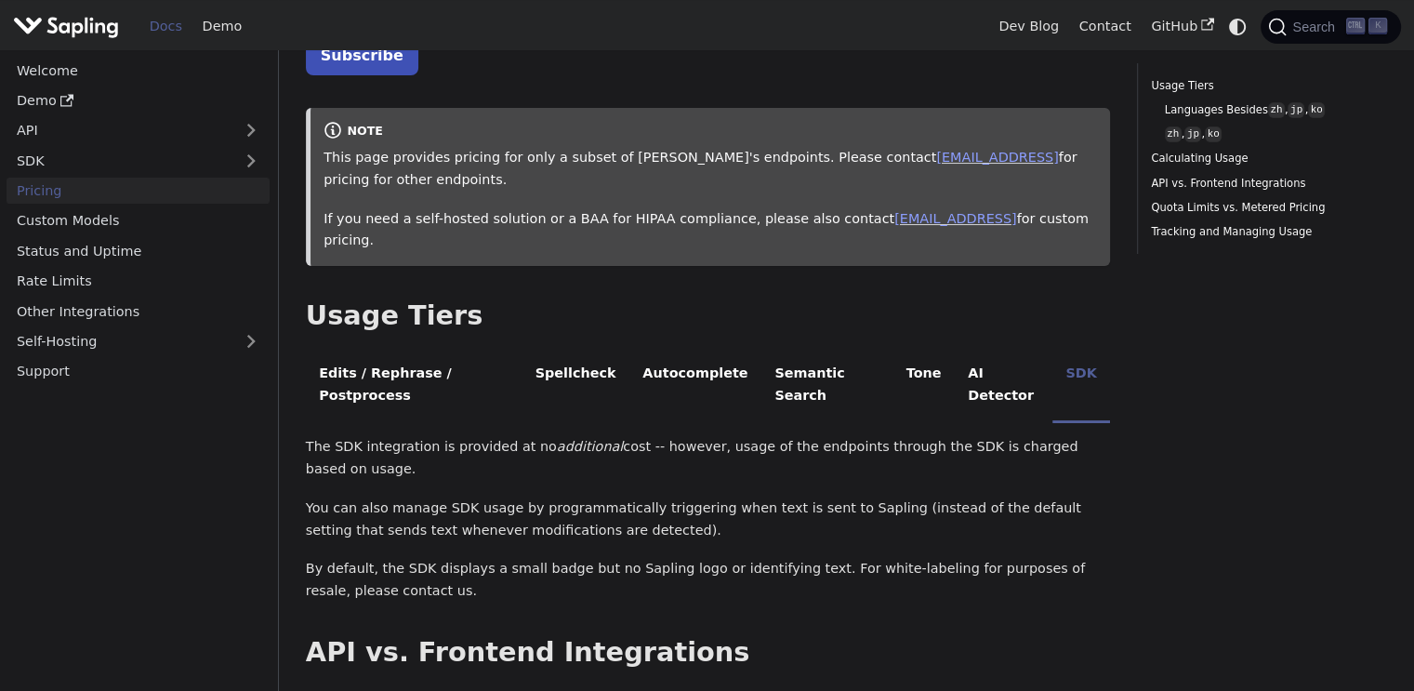
scroll to position [112, 0]
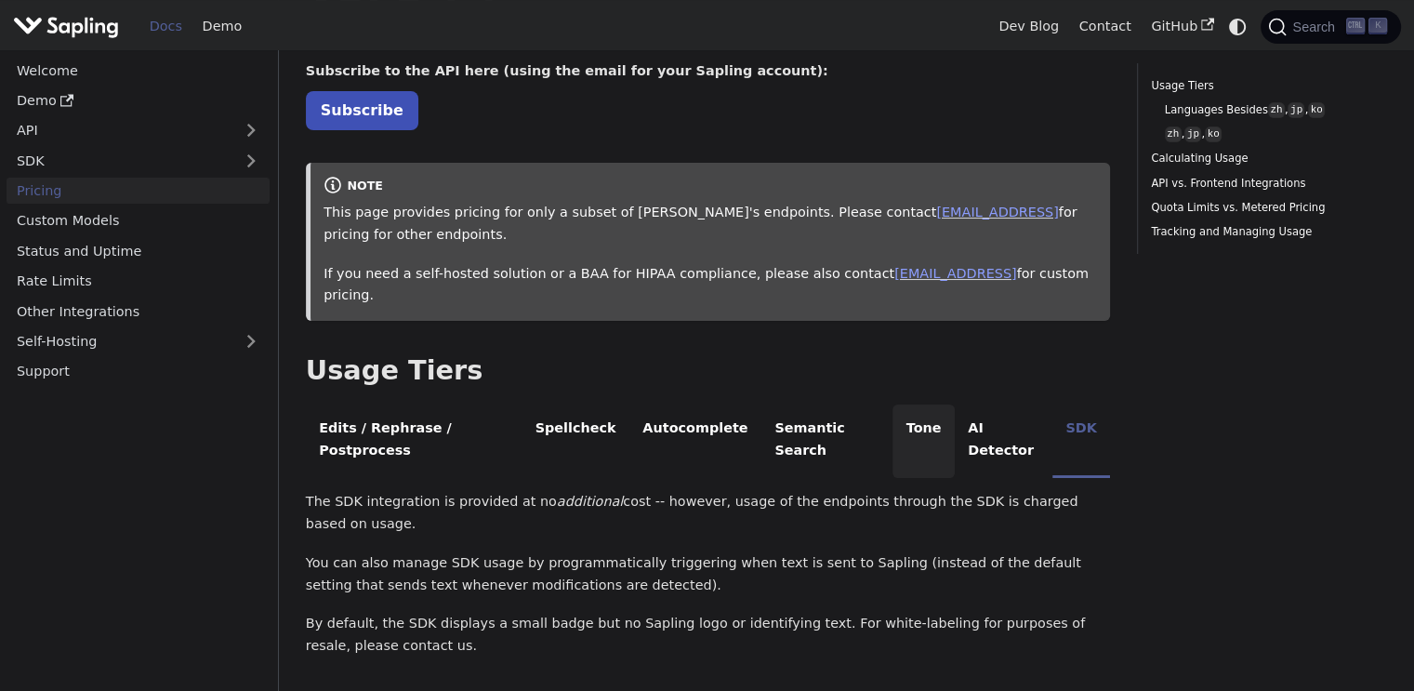
click at [892, 409] on li "Tone" at bounding box center [923, 440] width 62 height 73
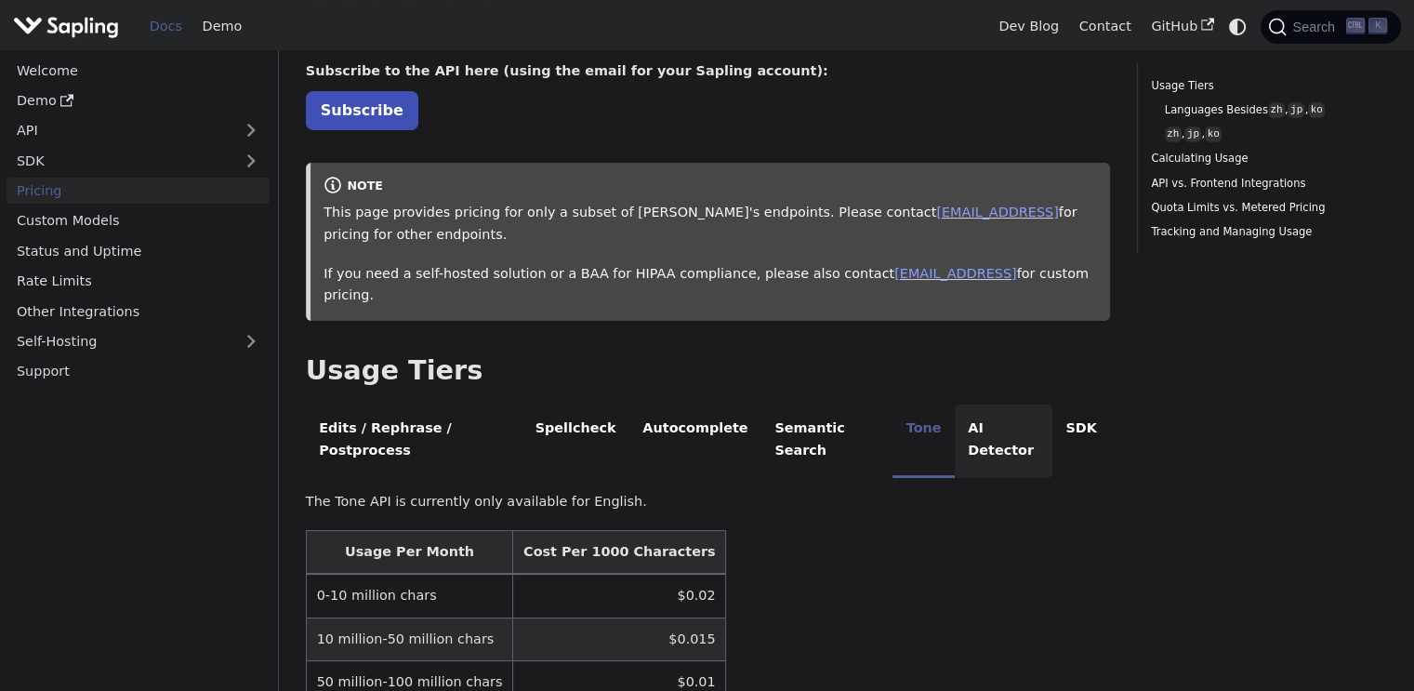
click at [964, 407] on li "AI Detector" at bounding box center [1004, 440] width 98 height 73
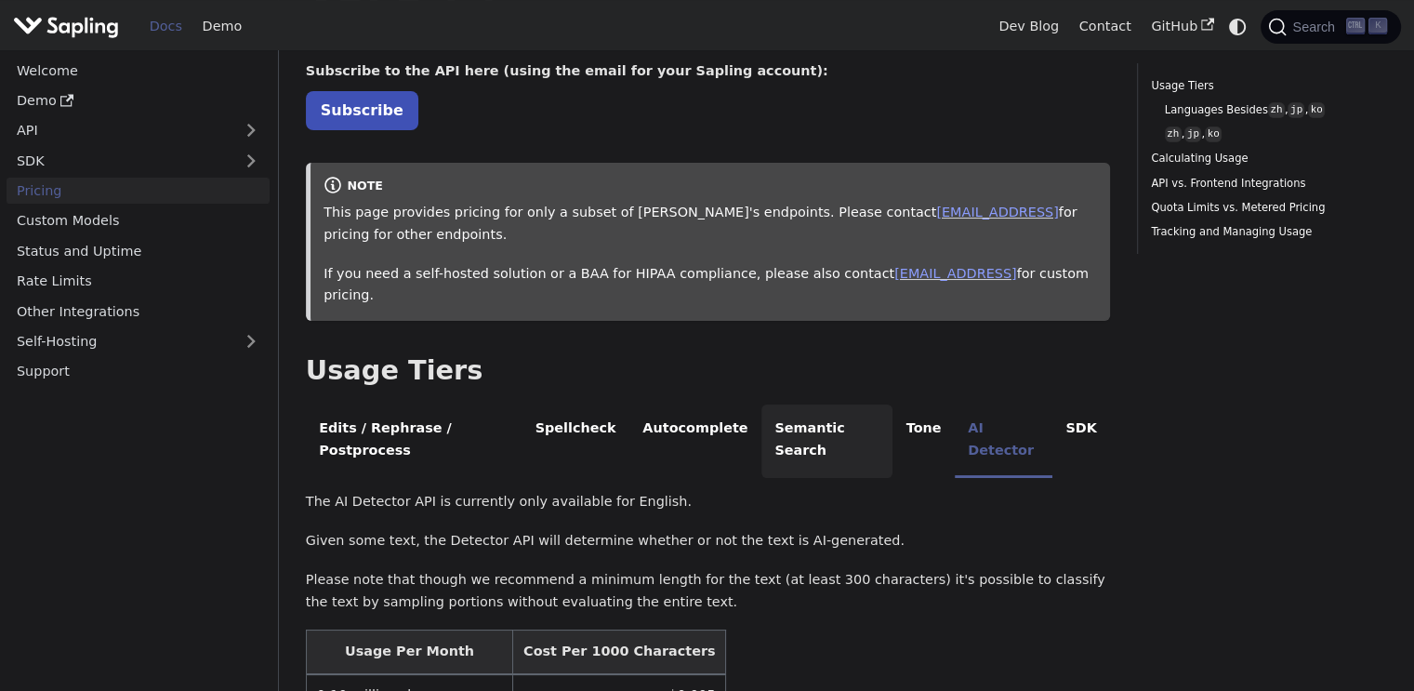
click at [855, 404] on li "Semantic Search" at bounding box center [826, 440] width 131 height 73
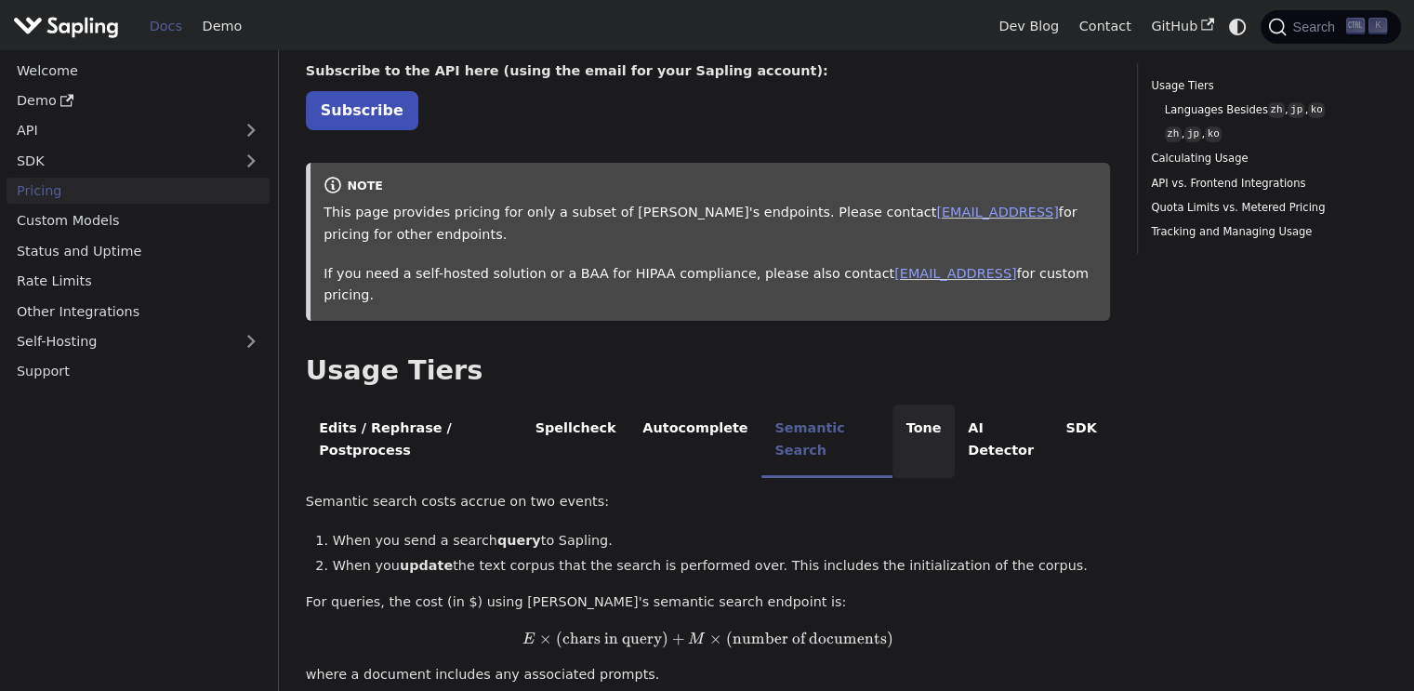
click at [907, 406] on li "Tone" at bounding box center [923, 440] width 62 height 73
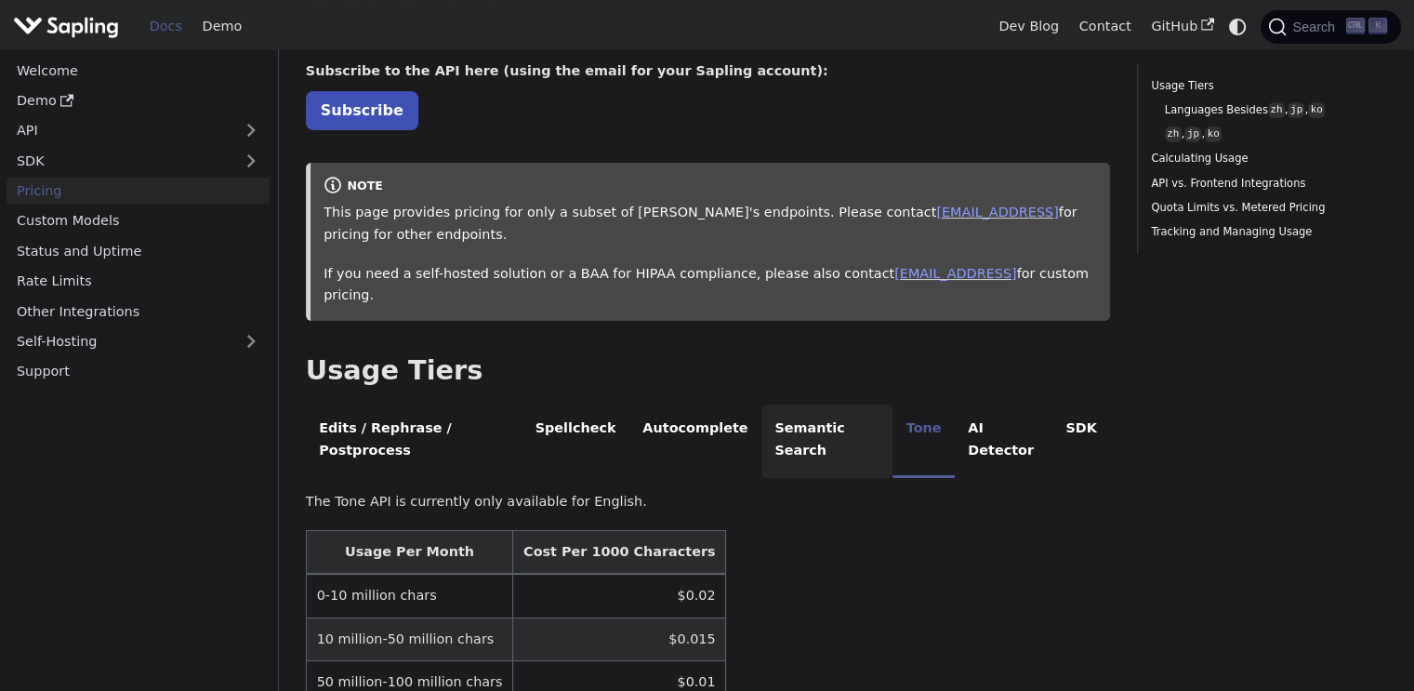
click at [821, 407] on li "Semantic Search" at bounding box center [826, 440] width 131 height 73
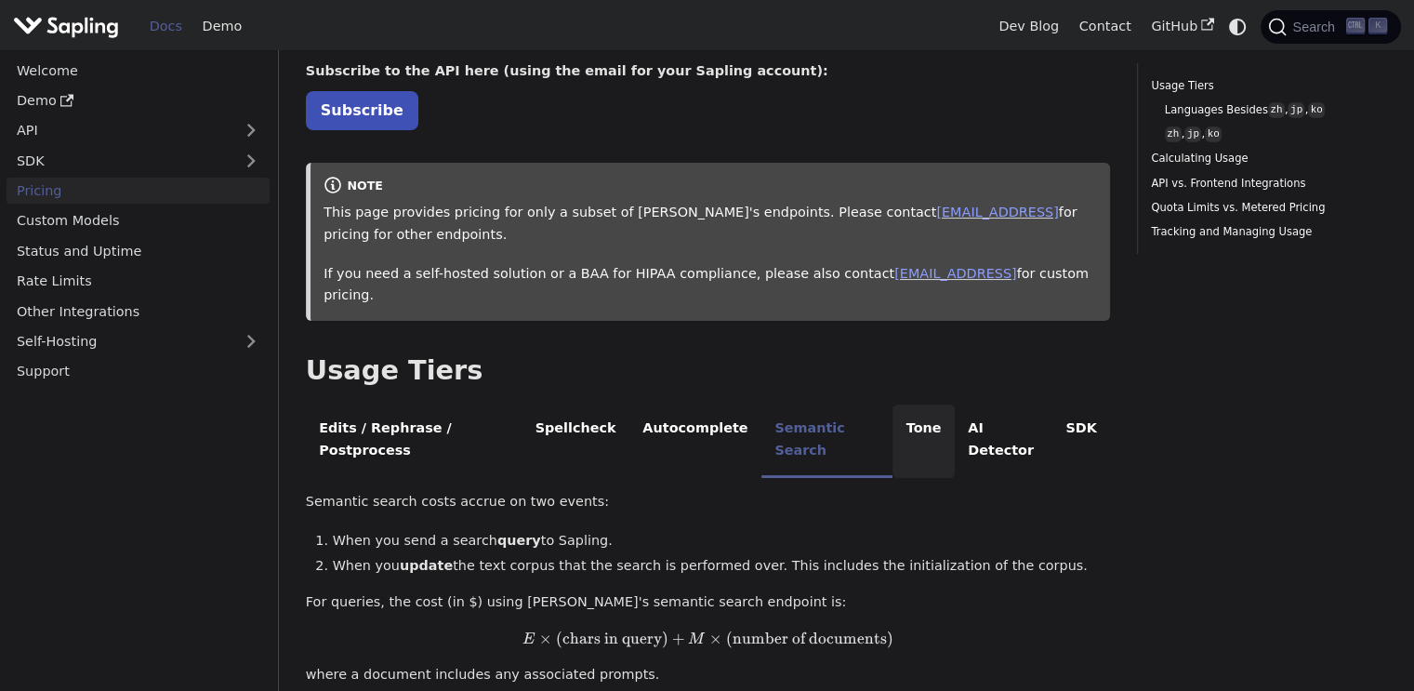
click at [897, 405] on li "Tone" at bounding box center [923, 440] width 62 height 73
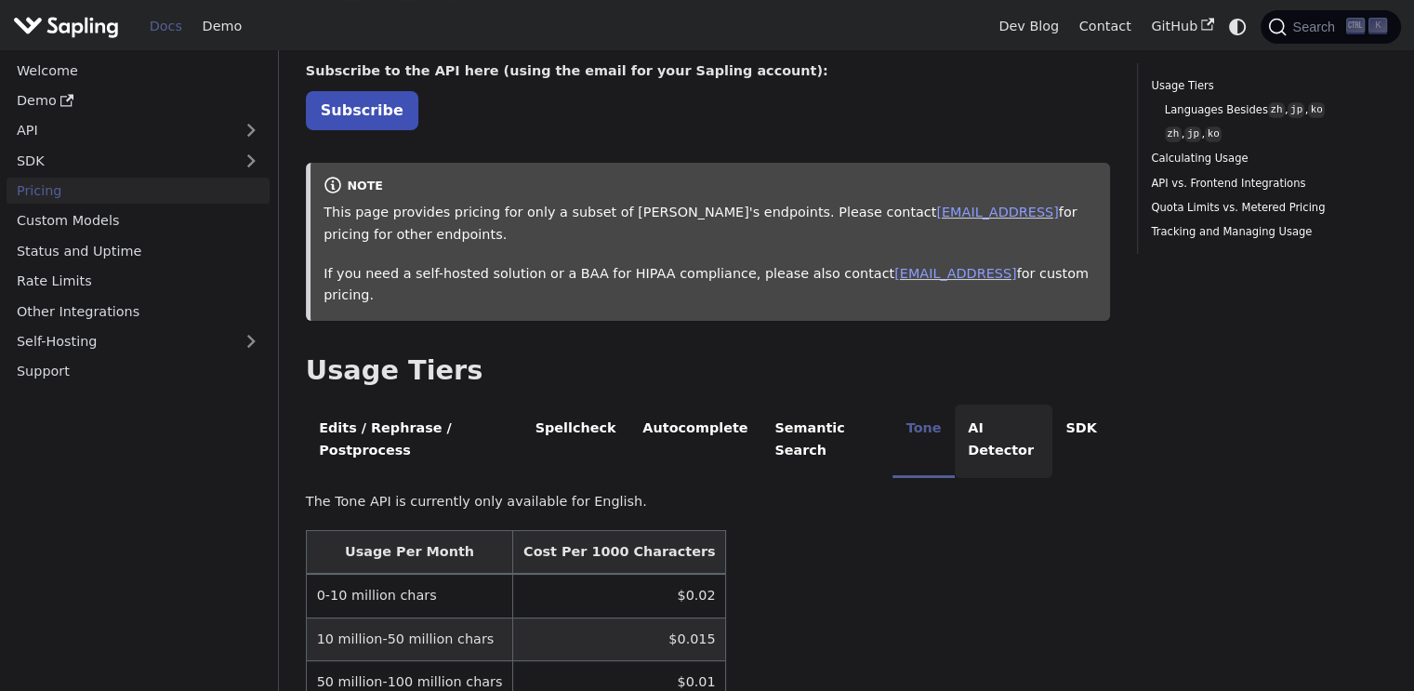
click at [961, 404] on li "AI Detector" at bounding box center [1004, 440] width 98 height 73
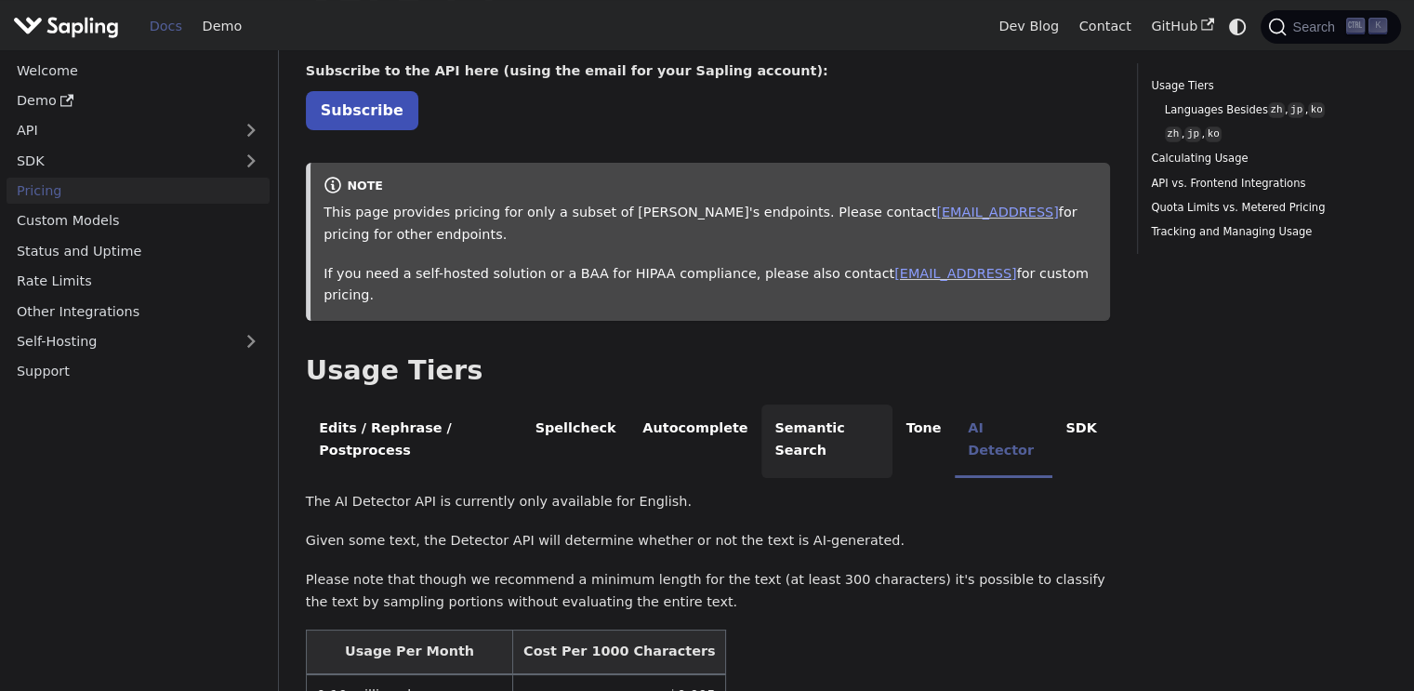
click at [773, 408] on li "Semantic Search" at bounding box center [826, 440] width 131 height 73
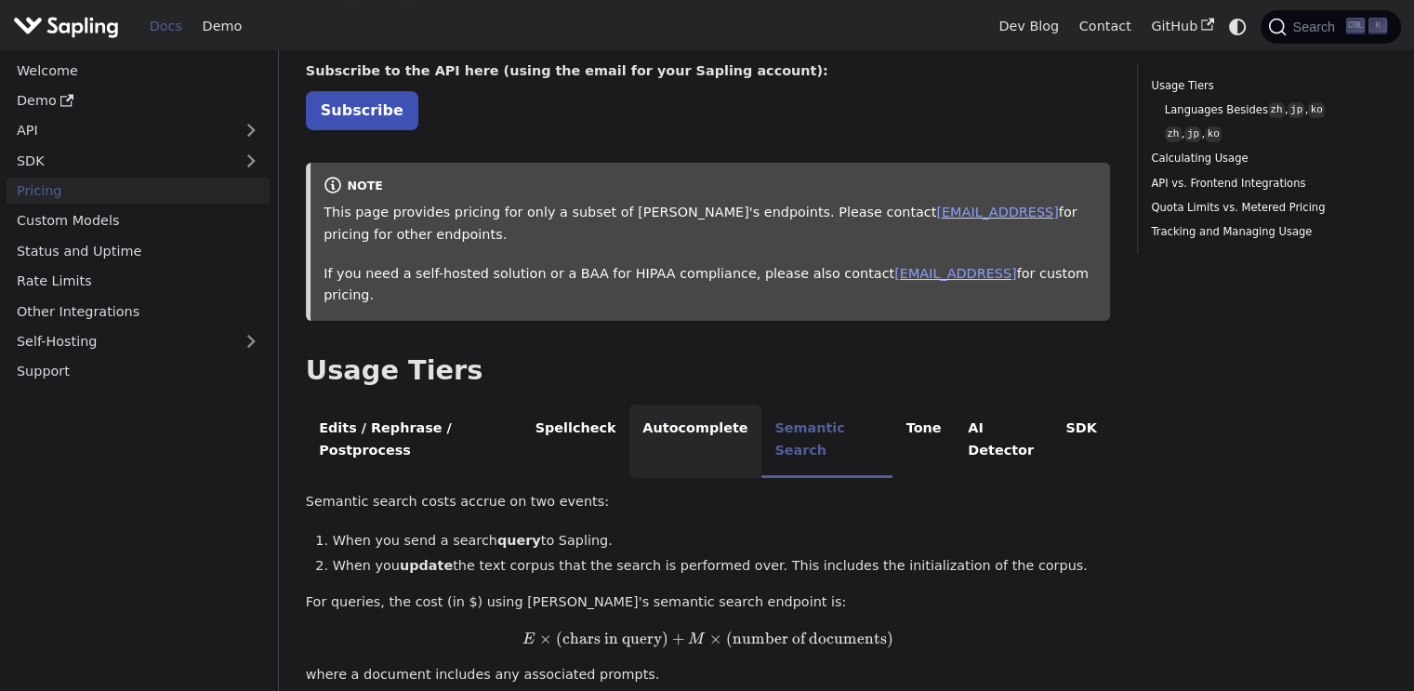
click at [655, 408] on li "Autocomplete" at bounding box center [695, 440] width 132 height 73
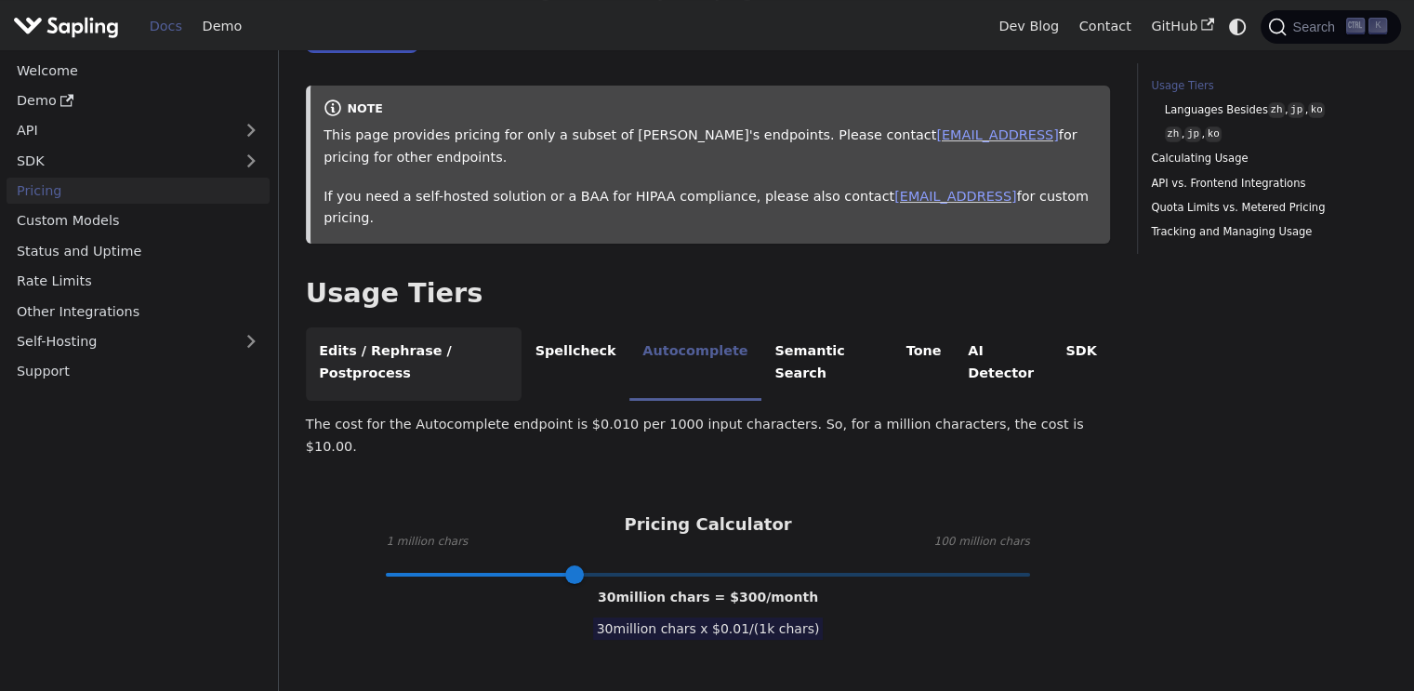
scroll to position [223, 0]
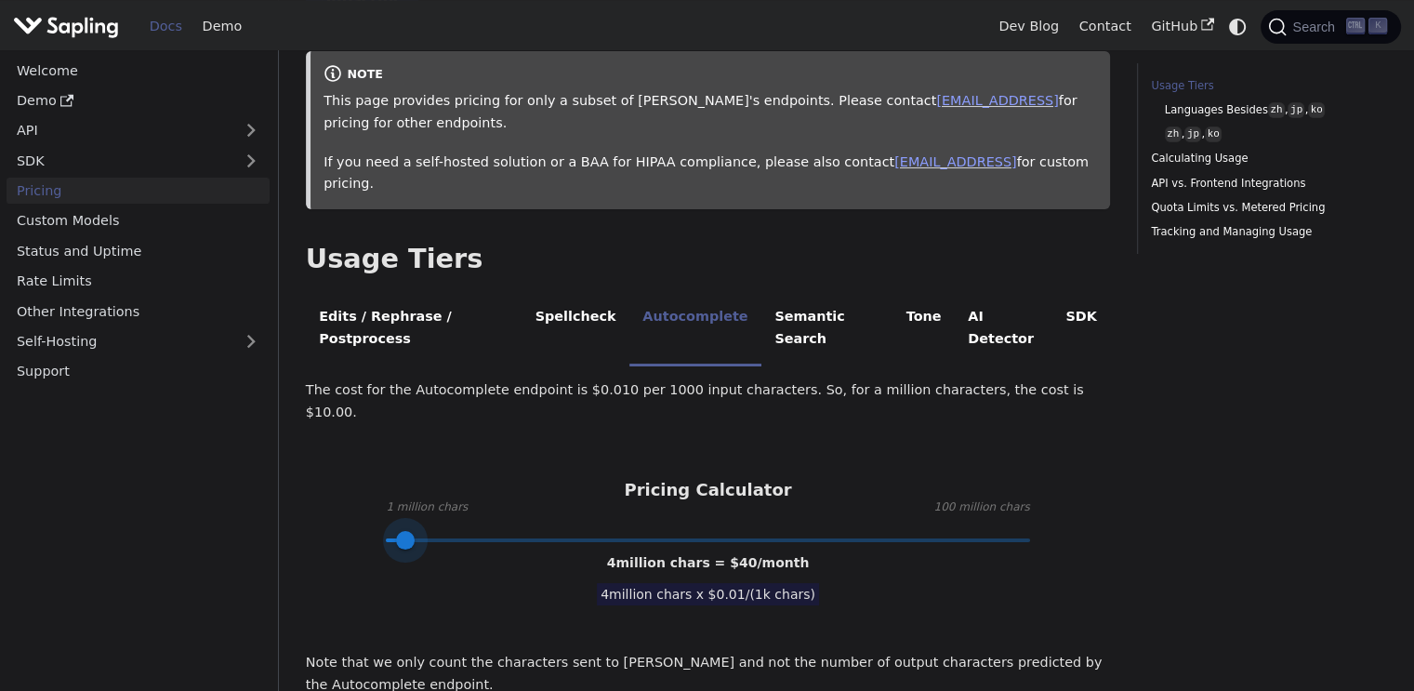
type input "1"
drag, startPoint x: 577, startPoint y: 468, endPoint x: 364, endPoint y: 472, distance: 212.9
click at [364, 480] on div "Pricing Calculator 1 million chars 100 million chars 1 million chars = $ 10 /mo…" at bounding box center [708, 510] width 804 height 60
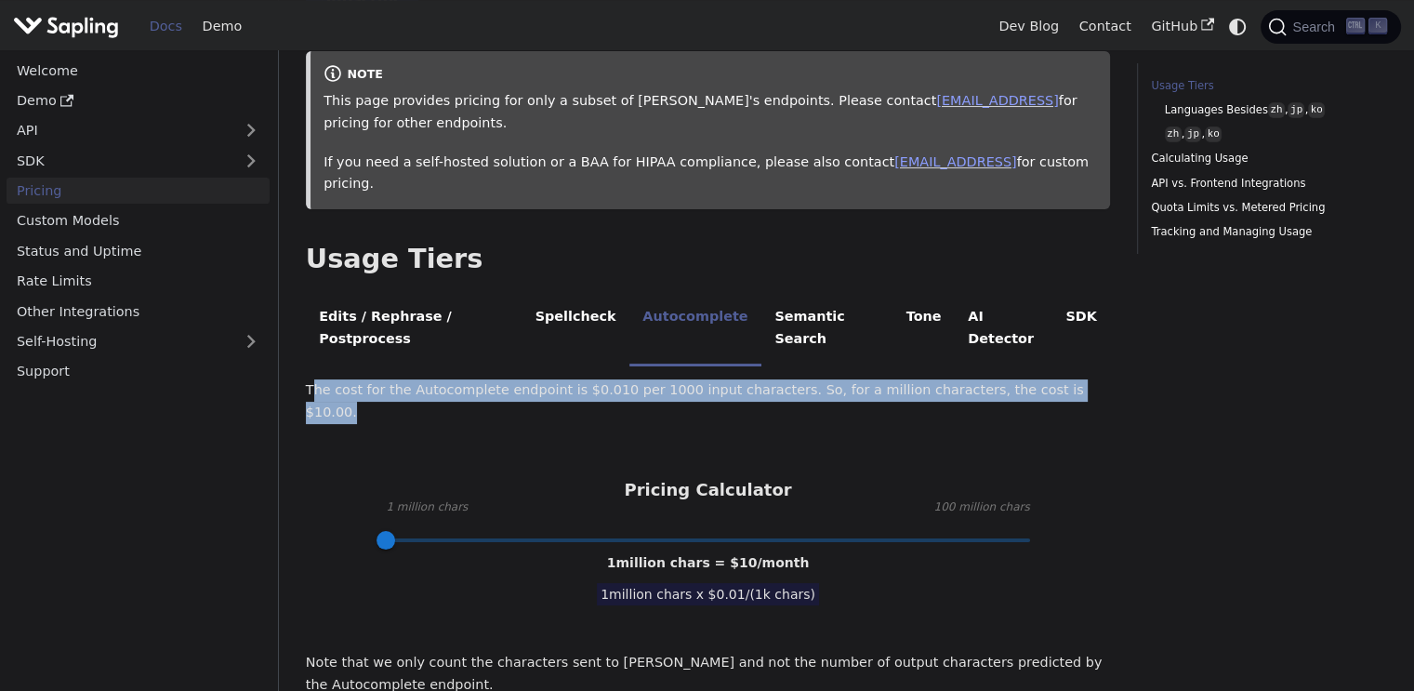
drag, startPoint x: 314, startPoint y: 341, endPoint x: 1047, endPoint y: 343, distance: 732.6
click at [1047, 379] on p "The cost for the Autocomplete endpoint is $0.010 per 1000 input characters. So,…" at bounding box center [708, 401] width 804 height 45
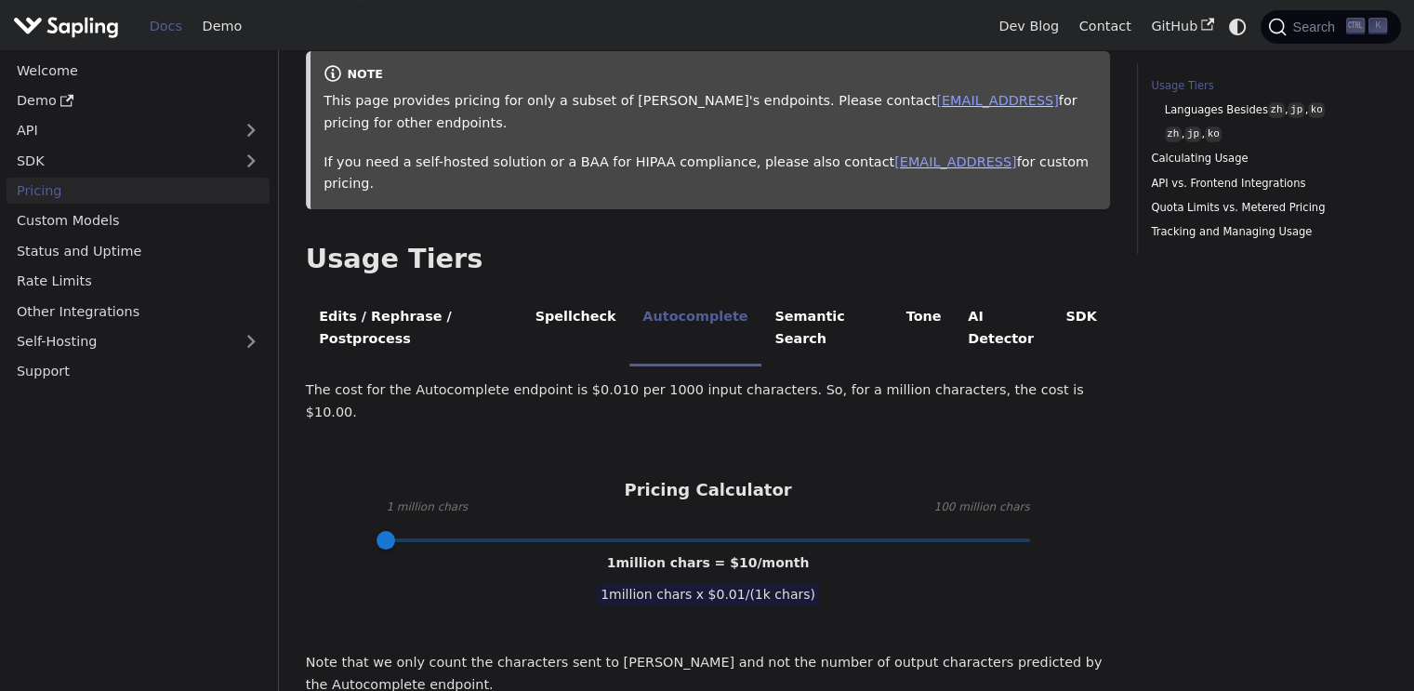
click at [527, 326] on div "Edits / Rephrase / Postprocess Spellcheck Autocomplete Semantic Search Tone AI …" at bounding box center [708, 564] width 804 height 542
click at [575, 293] on li "Spellcheck" at bounding box center [576, 329] width 108 height 73
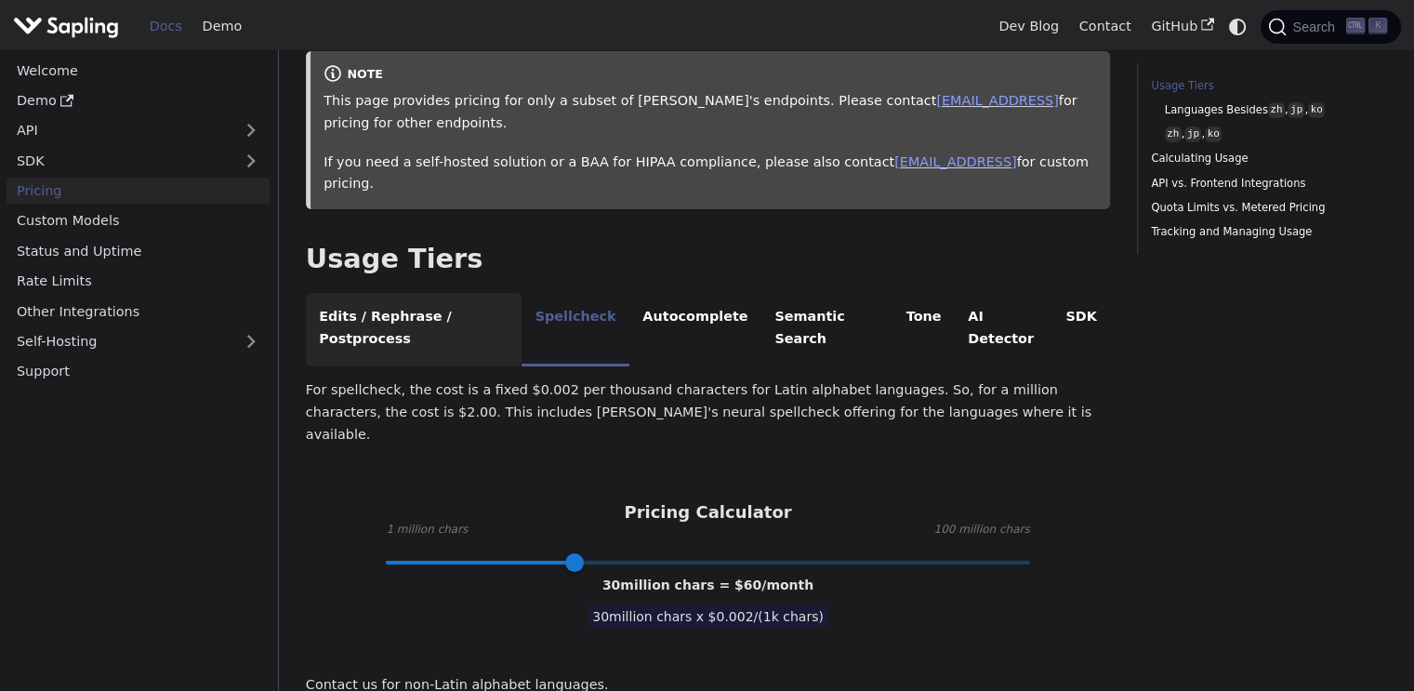
click at [405, 293] on li "Edits / Rephrase / Postprocess" at bounding box center [414, 329] width 216 height 73
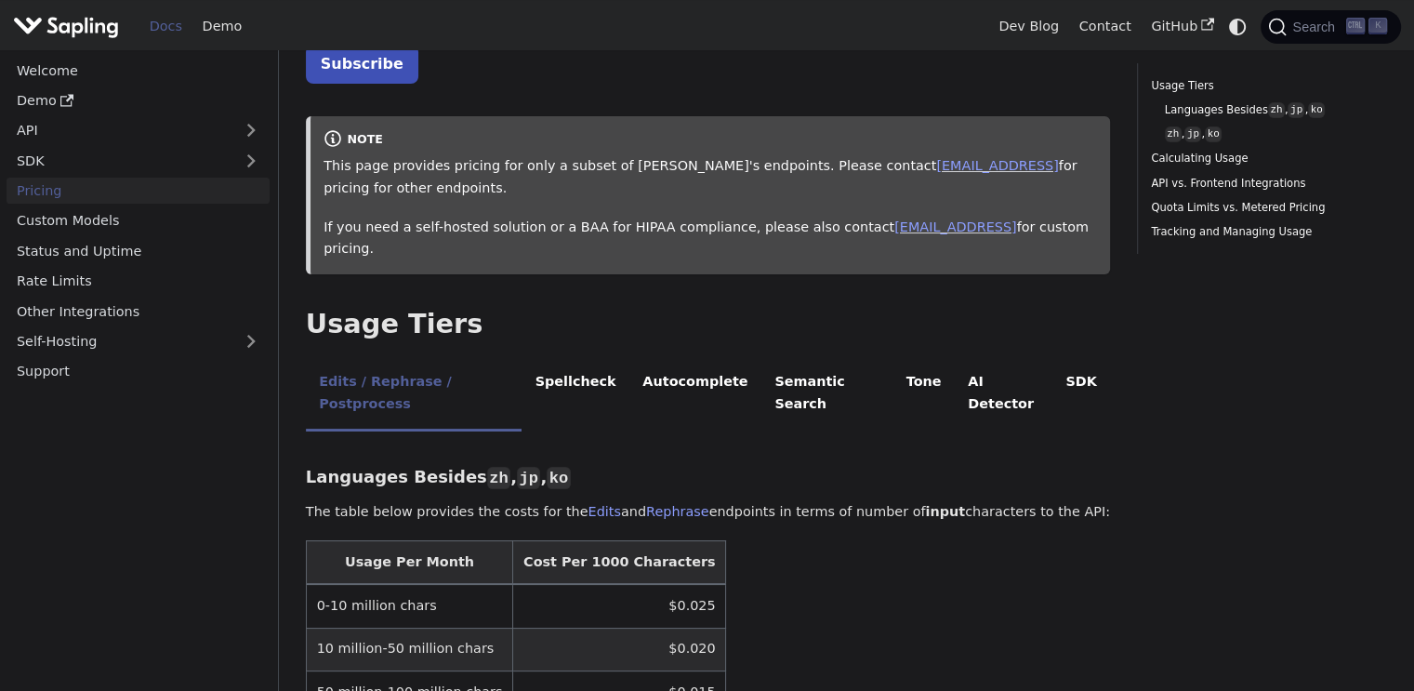
scroll to position [112, 0]
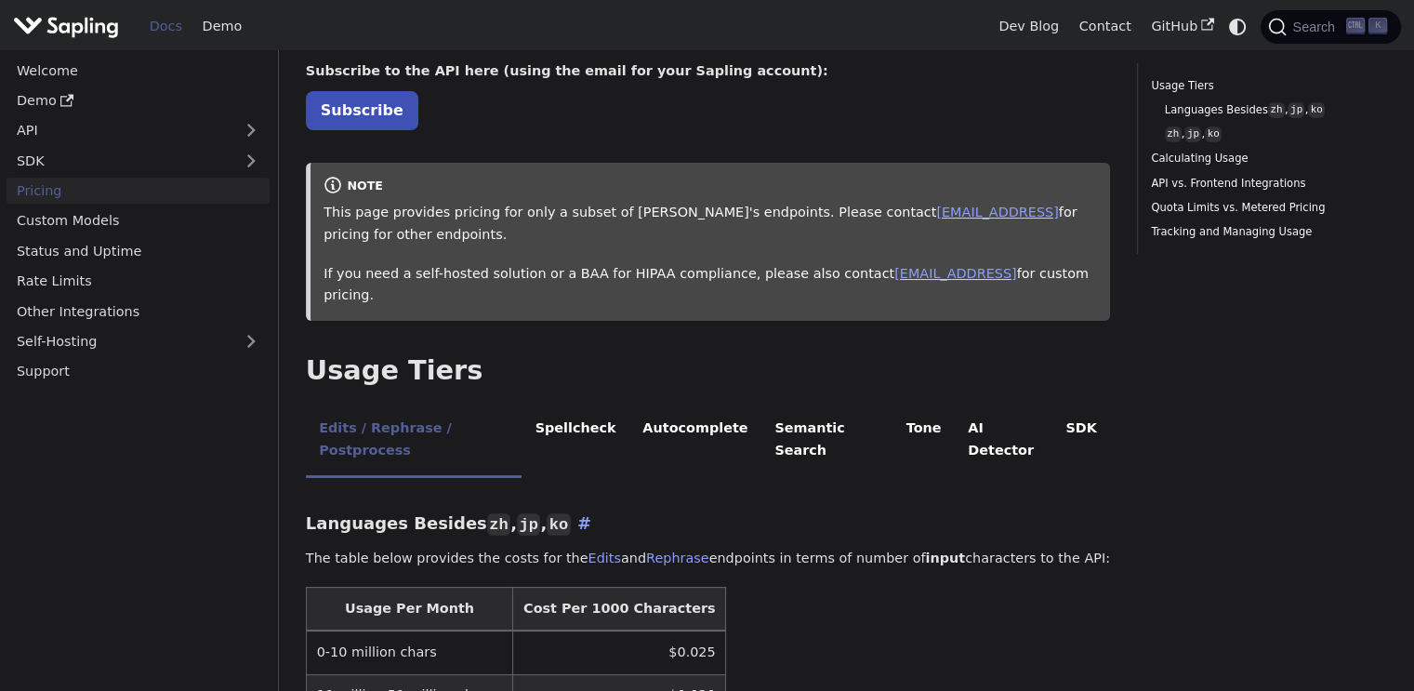
click at [405, 513] on h3 "Languages Besides zh , jp , ko ​" at bounding box center [708, 523] width 804 height 21
click at [403, 513] on h3 "Languages Besides zh , jp , ko ​" at bounding box center [708, 523] width 804 height 21
click at [411, 513] on h3 "Languages Besides zh , jp , ko ​" at bounding box center [708, 523] width 804 height 21
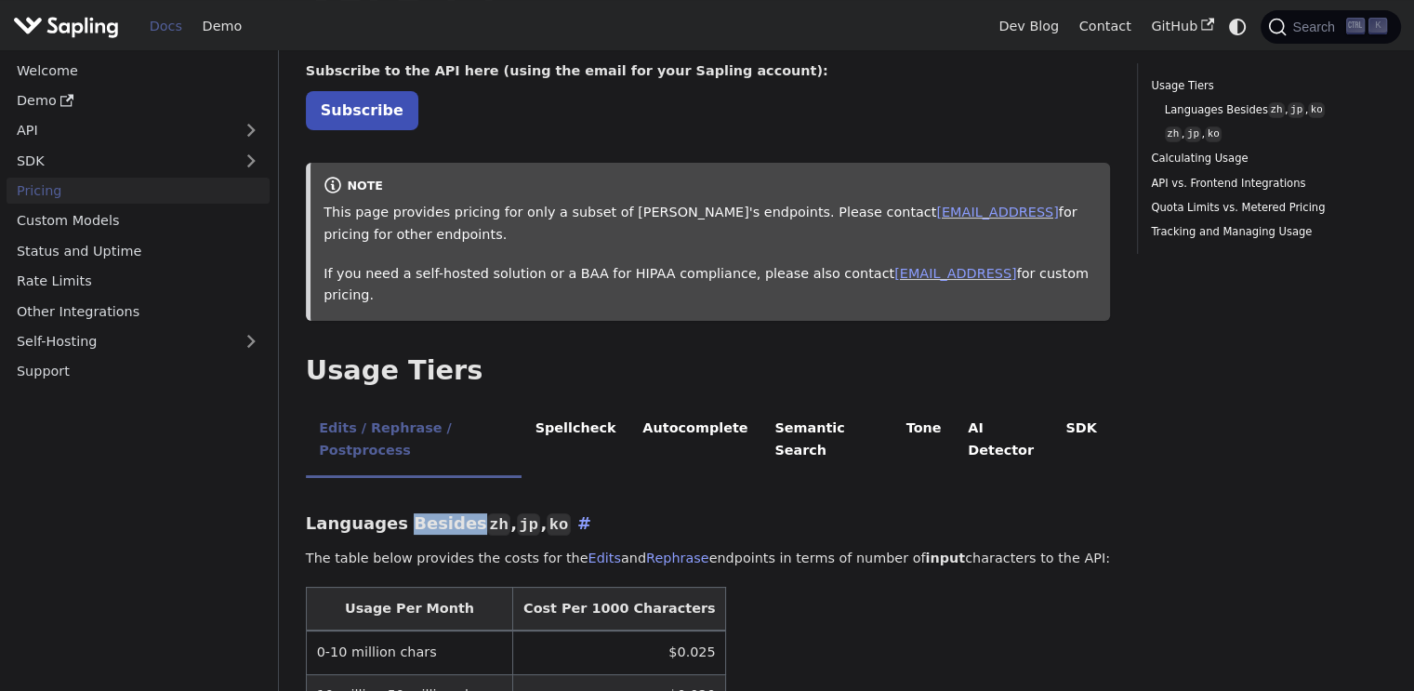
click at [411, 513] on h3 "Languages Besides zh , jp , ko ​" at bounding box center [708, 523] width 804 height 21
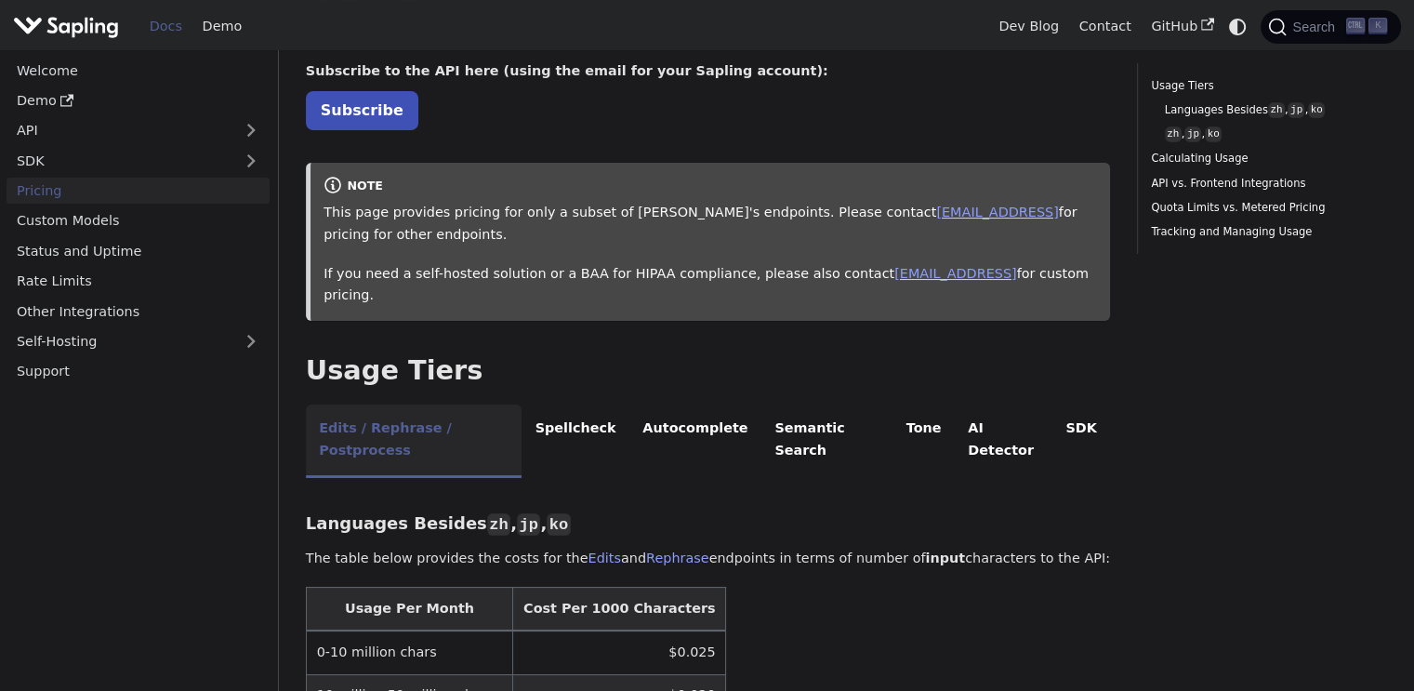
click at [498, 406] on li "Edits / Rephrase / Postprocess" at bounding box center [414, 440] width 216 height 73
click at [430, 513] on h3 "Languages Besides zh , jp , ko ​" at bounding box center [708, 523] width 804 height 21
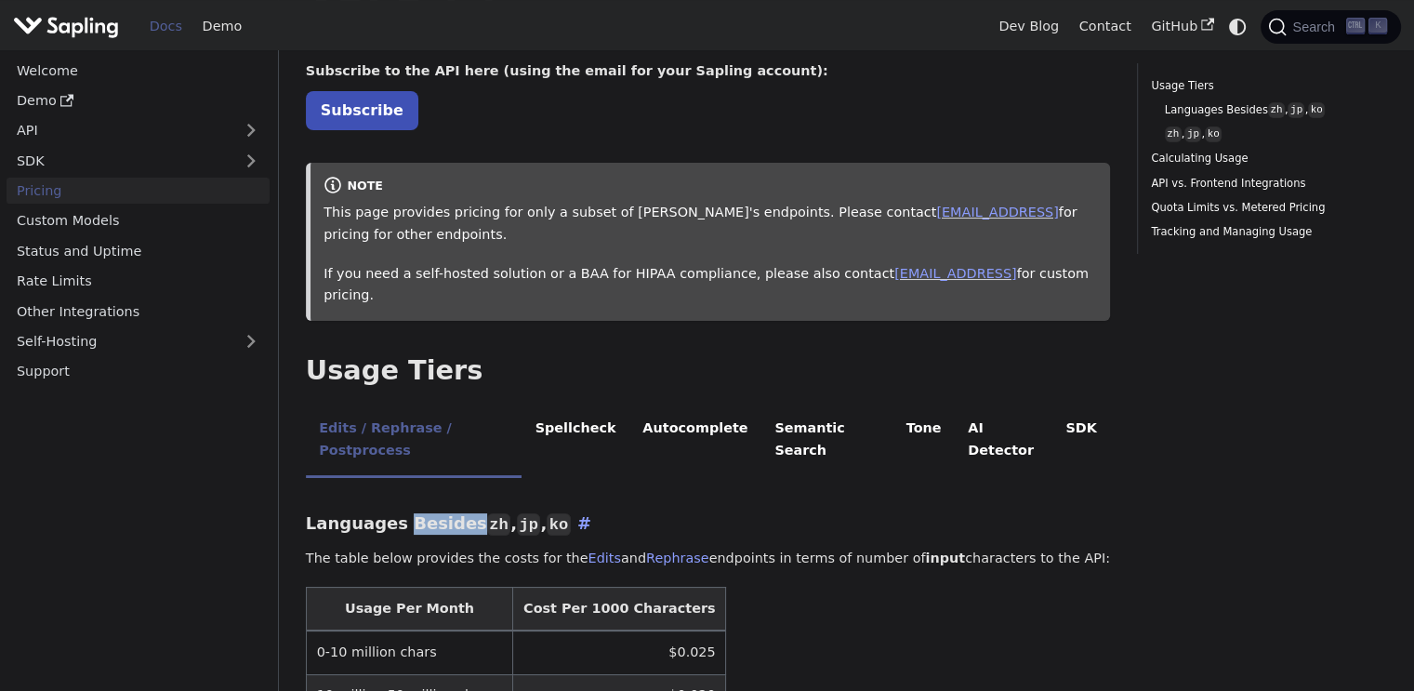
click at [430, 513] on h3 "Languages Besides zh , jp , ko ​" at bounding box center [708, 523] width 804 height 21
click at [384, 513] on h3 "Languages Besides zh , jp , ko ​" at bounding box center [708, 523] width 804 height 21
drag, startPoint x: 335, startPoint y: 516, endPoint x: 535, endPoint y: 520, distance: 200.8
click at [535, 548] on p "The table below provides the costs for the Edits and Rephrase endpoints in term…" at bounding box center [708, 559] width 804 height 22
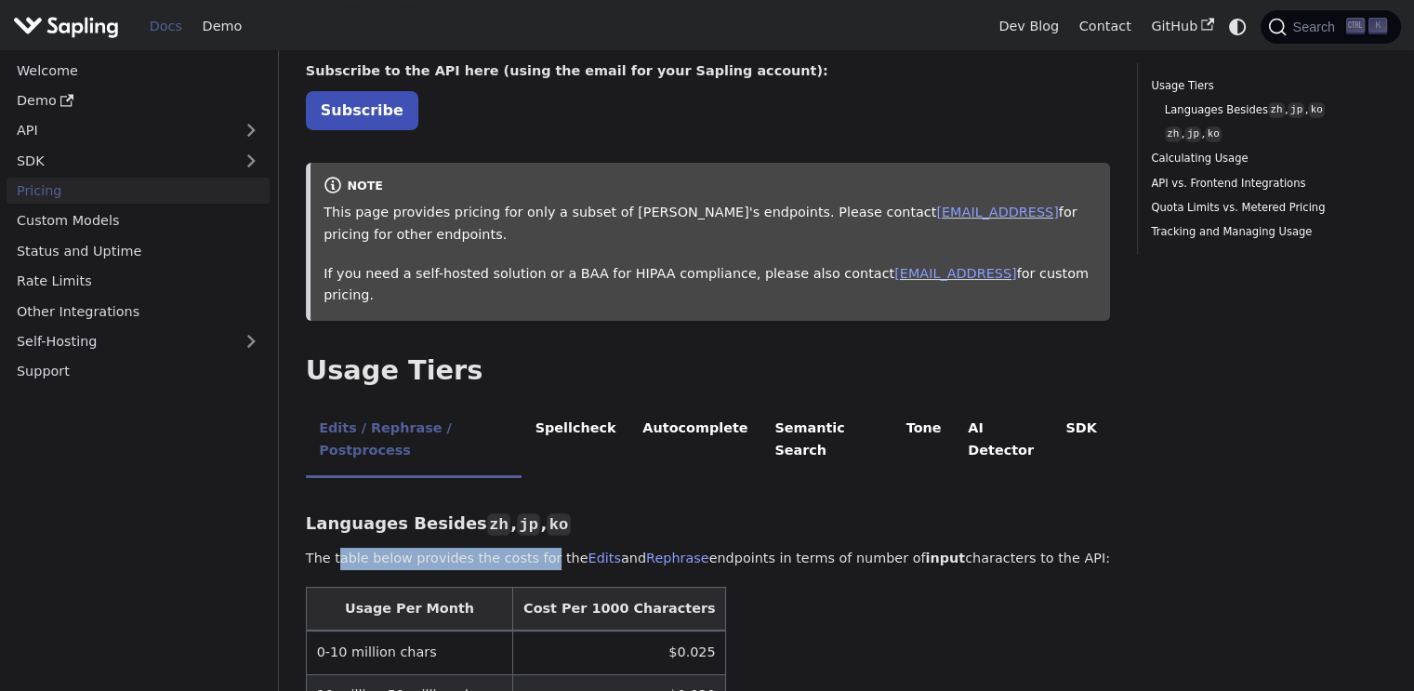
click at [535, 548] on p "The table below provides the costs for the Edits and Rephrase endpoints in term…" at bounding box center [708, 559] width 804 height 22
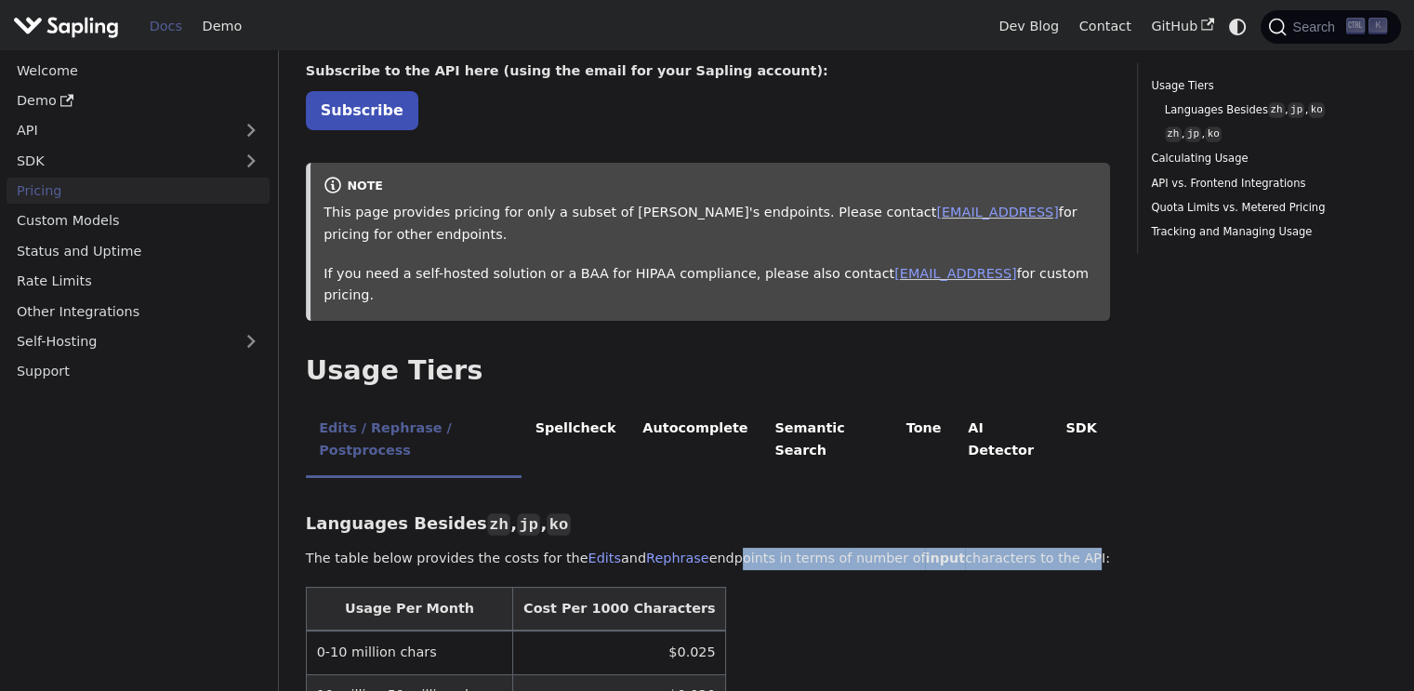
drag, startPoint x: 698, startPoint y: 513, endPoint x: 1025, endPoint y: 520, distance: 327.3
click at [1025, 548] on p "The table below provides the costs for the Edits and Rephrase endpoints in term…" at bounding box center [708, 559] width 804 height 22
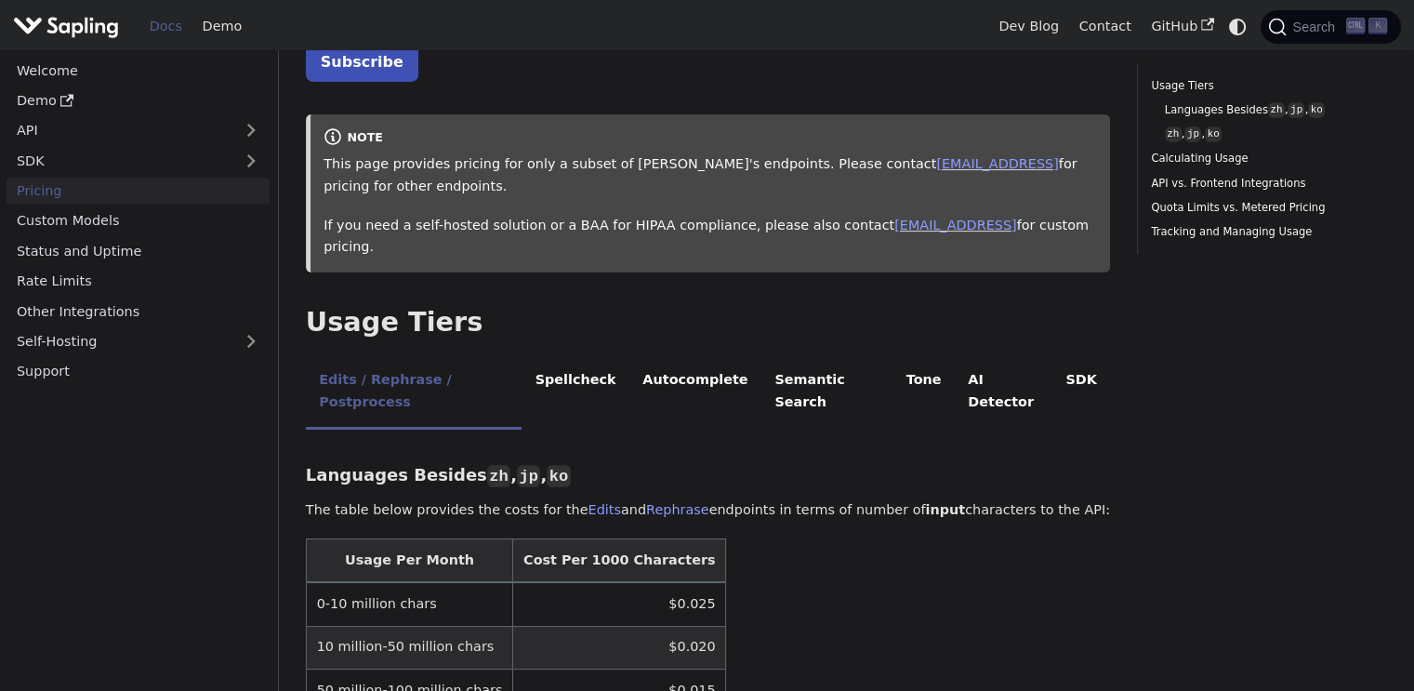
scroll to position [223, 0]
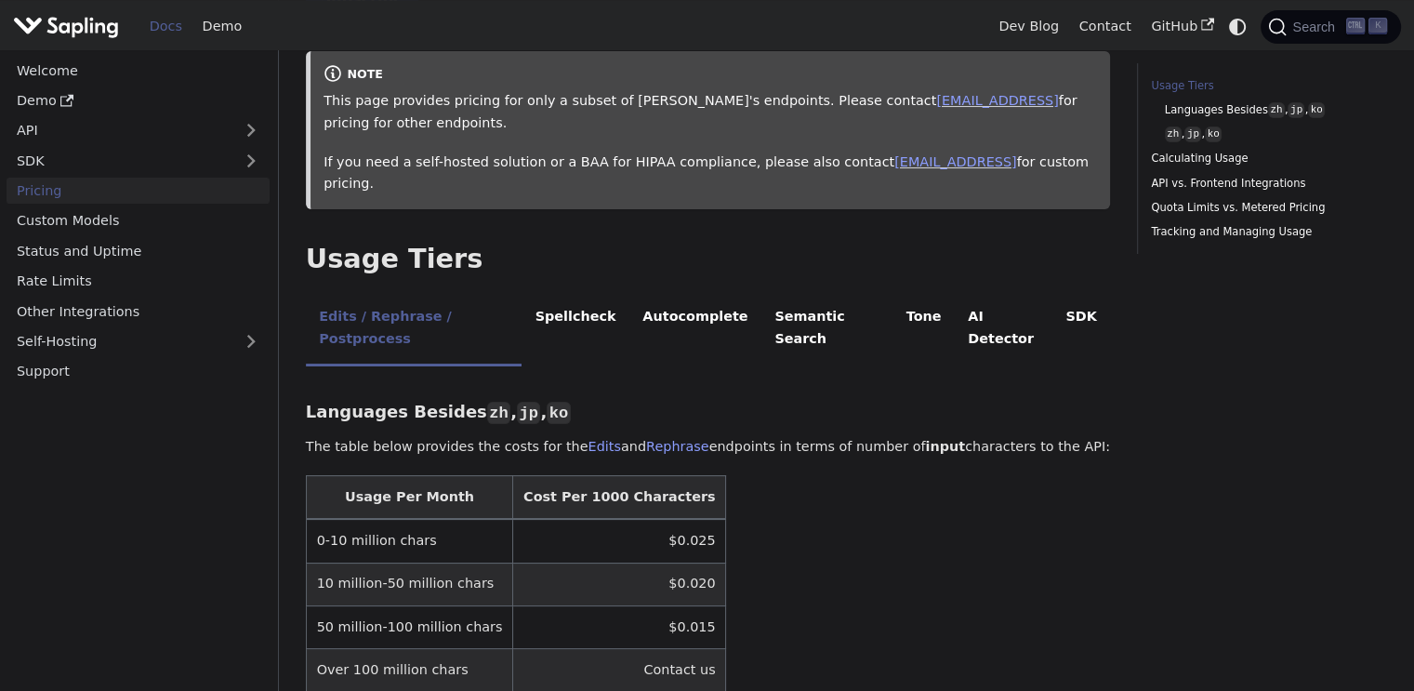
drag, startPoint x: 930, startPoint y: 404, endPoint x: 1052, endPoint y: 409, distance: 122.8
click at [1052, 436] on p "The table below provides the costs for the Edits and Rephrase endpoints in term…" at bounding box center [708, 447] width 804 height 22
drag, startPoint x: 819, startPoint y: 401, endPoint x: 905, endPoint y: 406, distance: 86.6
click at [905, 436] on p "The table below provides the costs for the Edits and Rephrase endpoints in term…" at bounding box center [708, 447] width 804 height 22
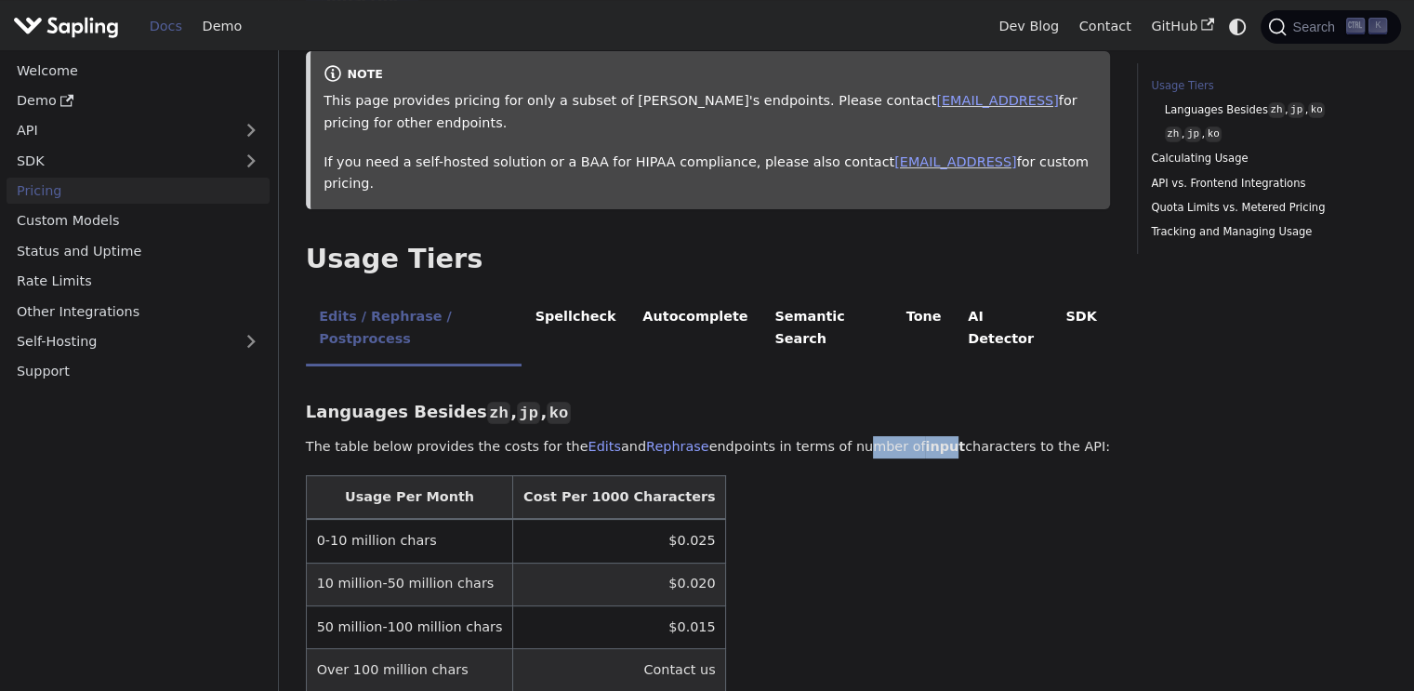
click at [925, 439] on strong "input" at bounding box center [945, 446] width 40 height 15
click at [645, 519] on td "$0.025" at bounding box center [619, 541] width 213 height 44
click at [717, 494] on table "Usage Per Month Cost Per 1000 Characters 0-10 million chars $0.025 10 million-5…" at bounding box center [708, 584] width 804 height 218
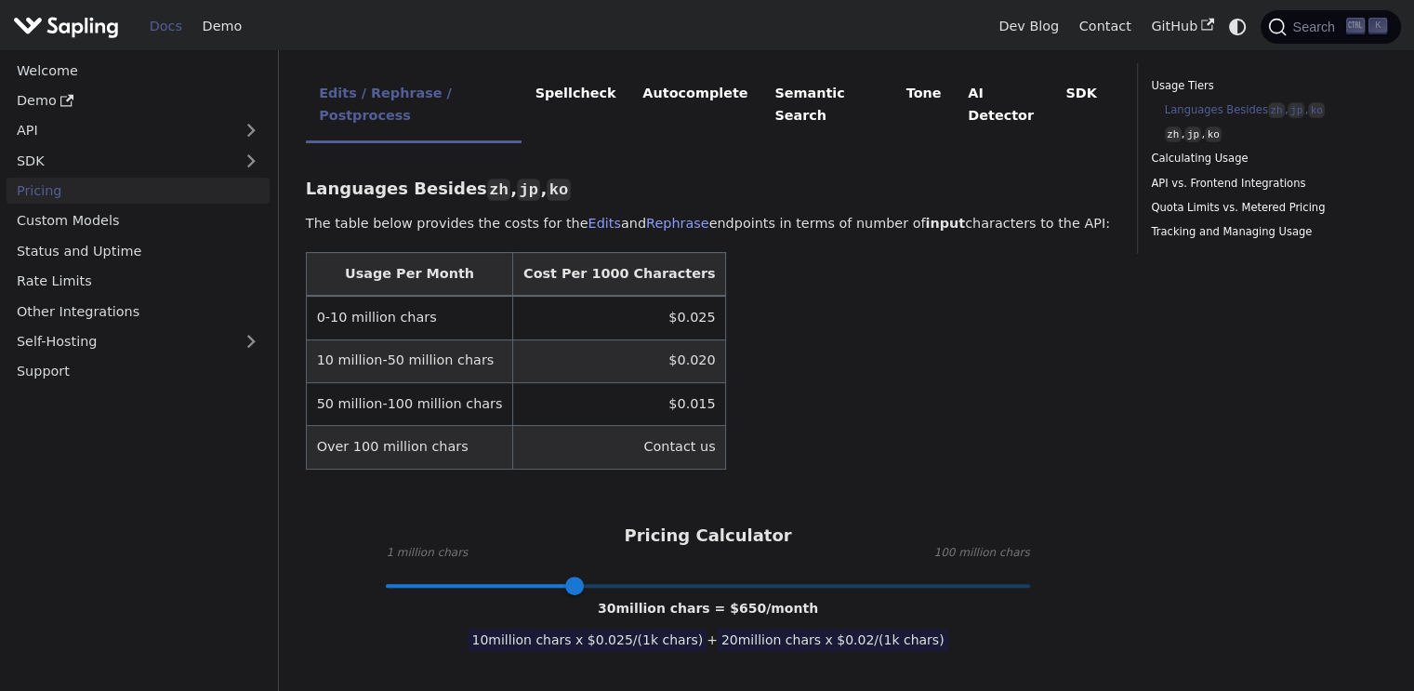
scroll to position [558, 0]
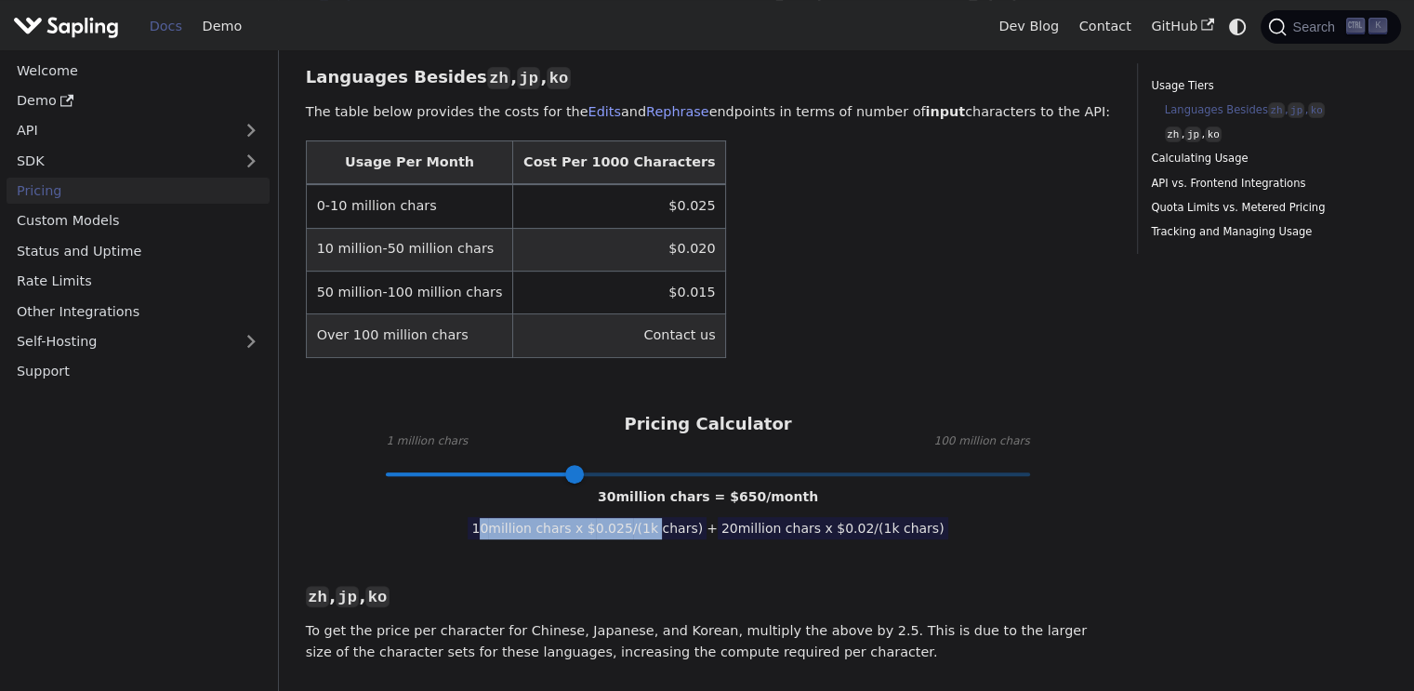
drag, startPoint x: 506, startPoint y: 479, endPoint x: 670, endPoint y: 483, distance: 164.6
click at [670, 517] on span "10 million chars x $ 0.025 /(1k chars)" at bounding box center [587, 528] width 239 height 22
click at [674, 517] on span "10 million chars x $ 0.025 /(1k chars)" at bounding box center [587, 528] width 239 height 22
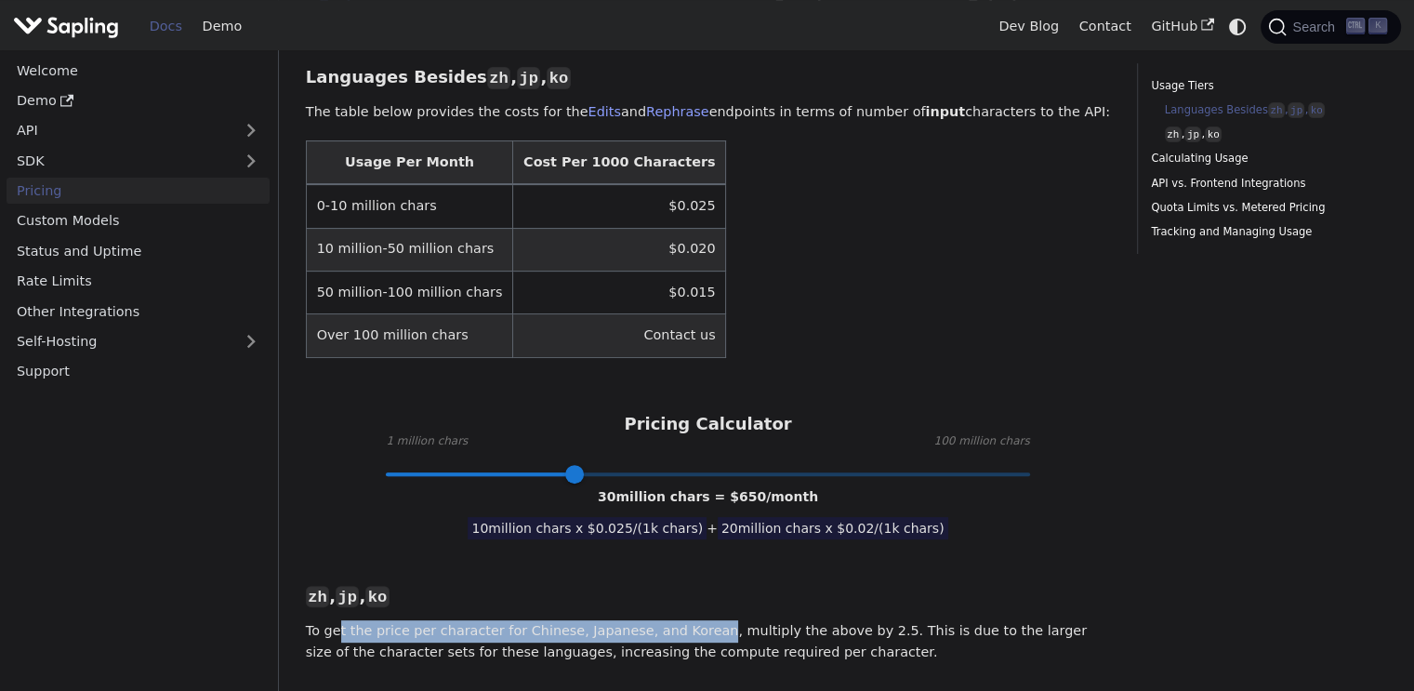
drag, startPoint x: 345, startPoint y: 583, endPoint x: 714, endPoint y: 581, distance: 369.1
click at [705, 620] on p "To get the price per character for Chinese, Japanese, and Korean, multiply the …" at bounding box center [708, 642] width 804 height 45
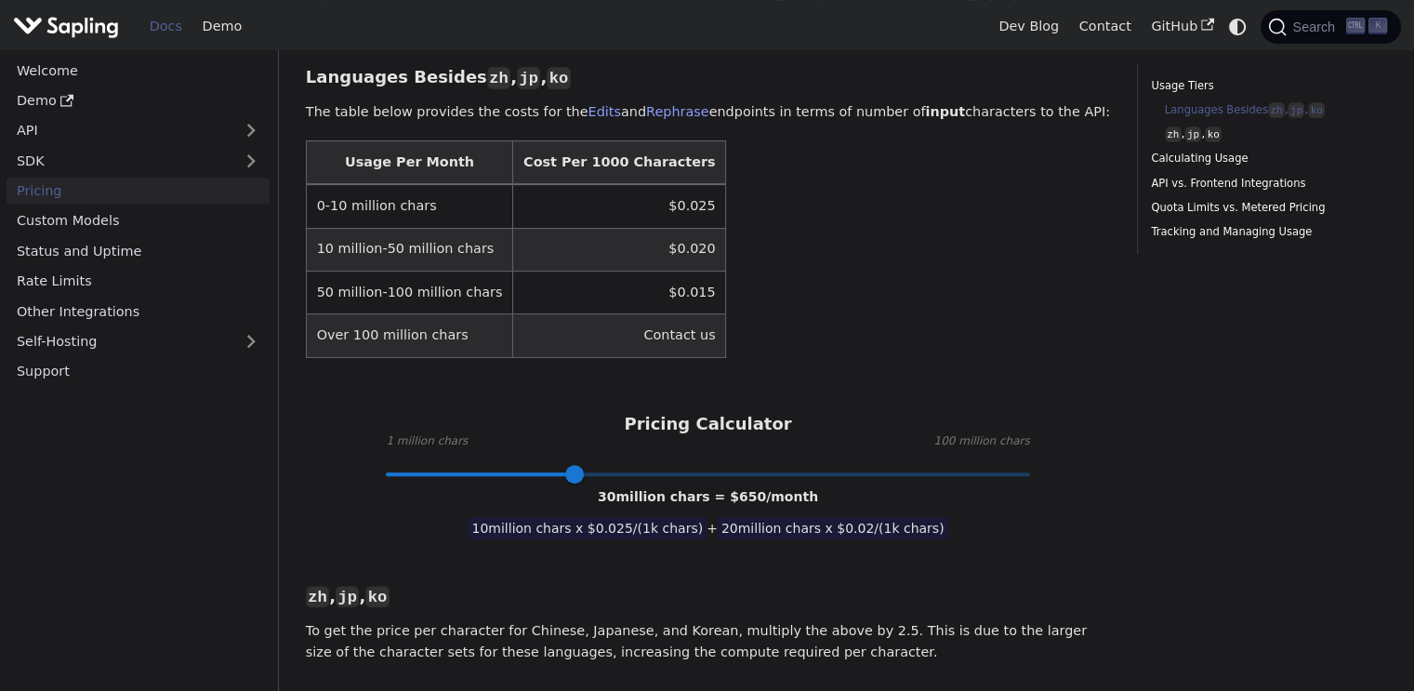
click at [714, 620] on p "To get the price per character for Chinese, Japanese, and Korean, multiply the …" at bounding box center [708, 642] width 804 height 45
click at [640, 184] on td "$0.025" at bounding box center [619, 206] width 213 height 44
click at [565, 228] on td "$0.020" at bounding box center [619, 249] width 213 height 43
click at [78, 222] on link "Custom Models" at bounding box center [138, 220] width 263 height 27
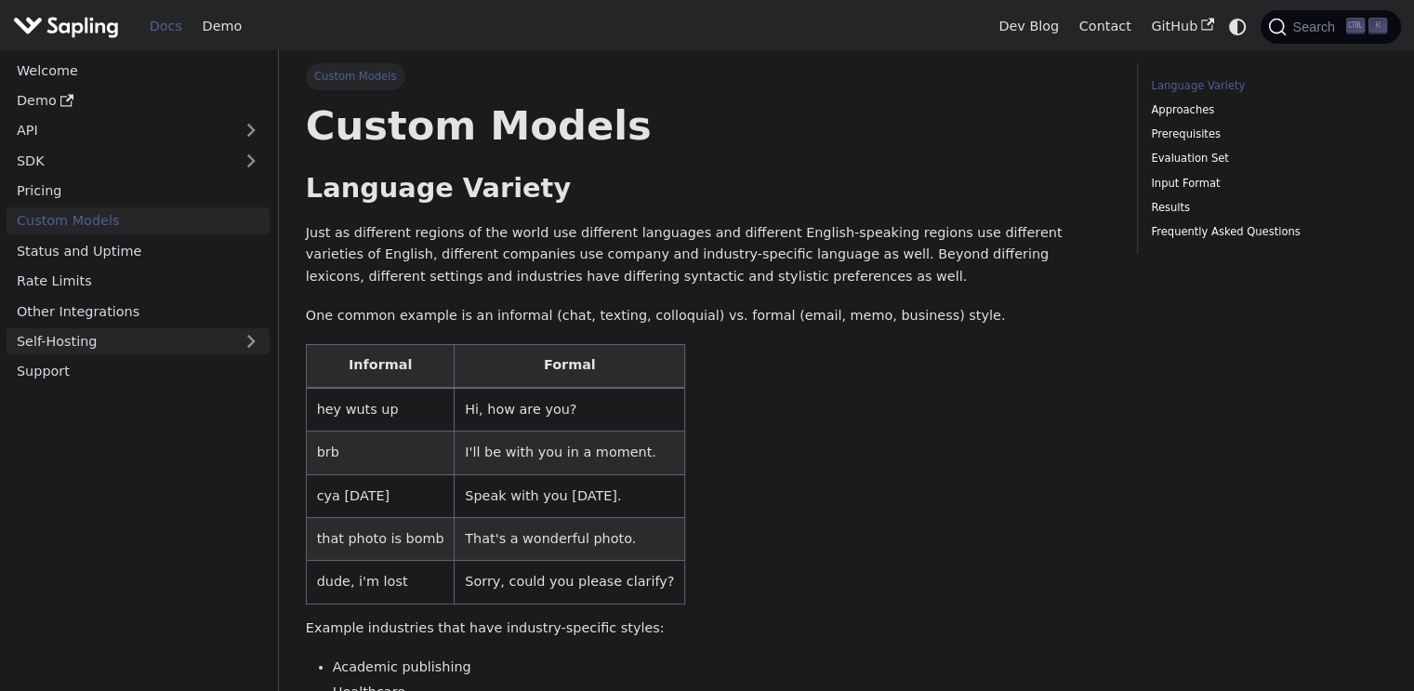
click at [140, 342] on link "Self-Hosting" at bounding box center [138, 341] width 263 height 27
click at [91, 371] on link "Overview" at bounding box center [143, 371] width 253 height 27
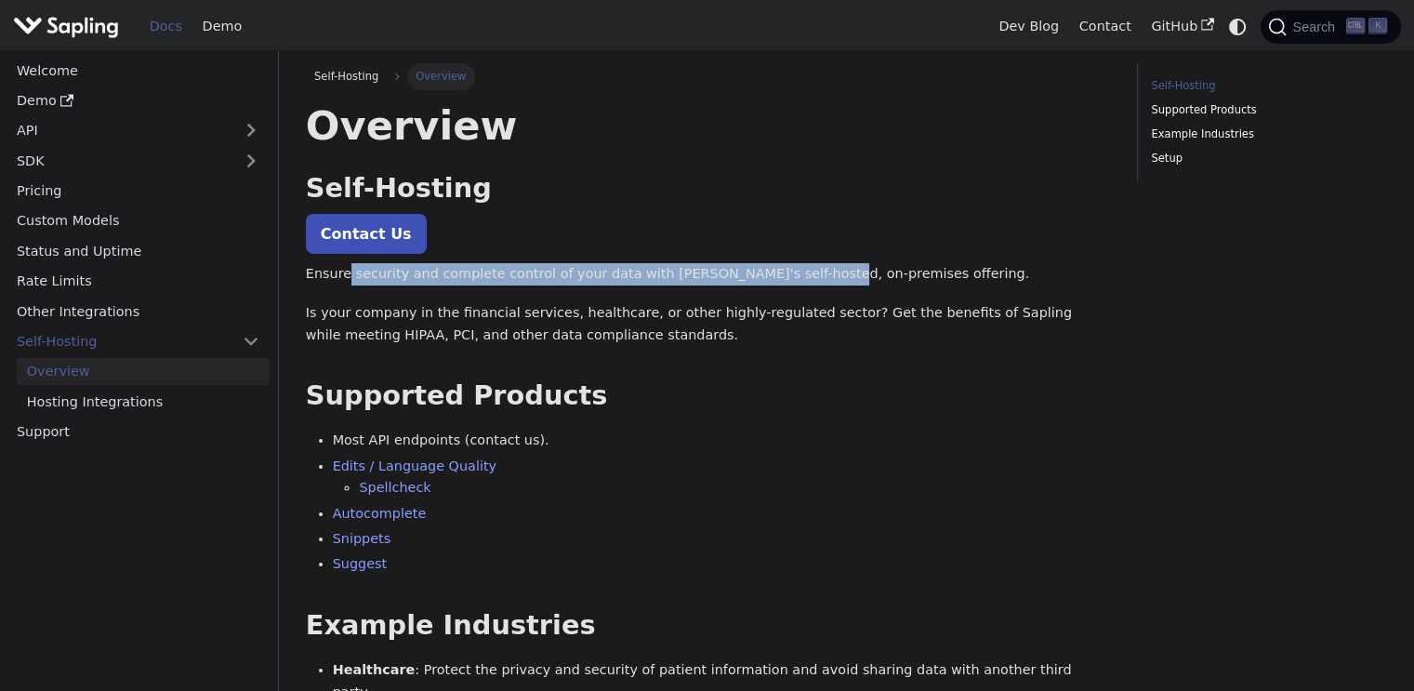
drag, startPoint x: 348, startPoint y: 267, endPoint x: 788, endPoint y: 277, distance: 440.8
click at [788, 277] on p "Ensure security and complete control of your data with Sapling's self-hosted, o…" at bounding box center [708, 274] width 804 height 22
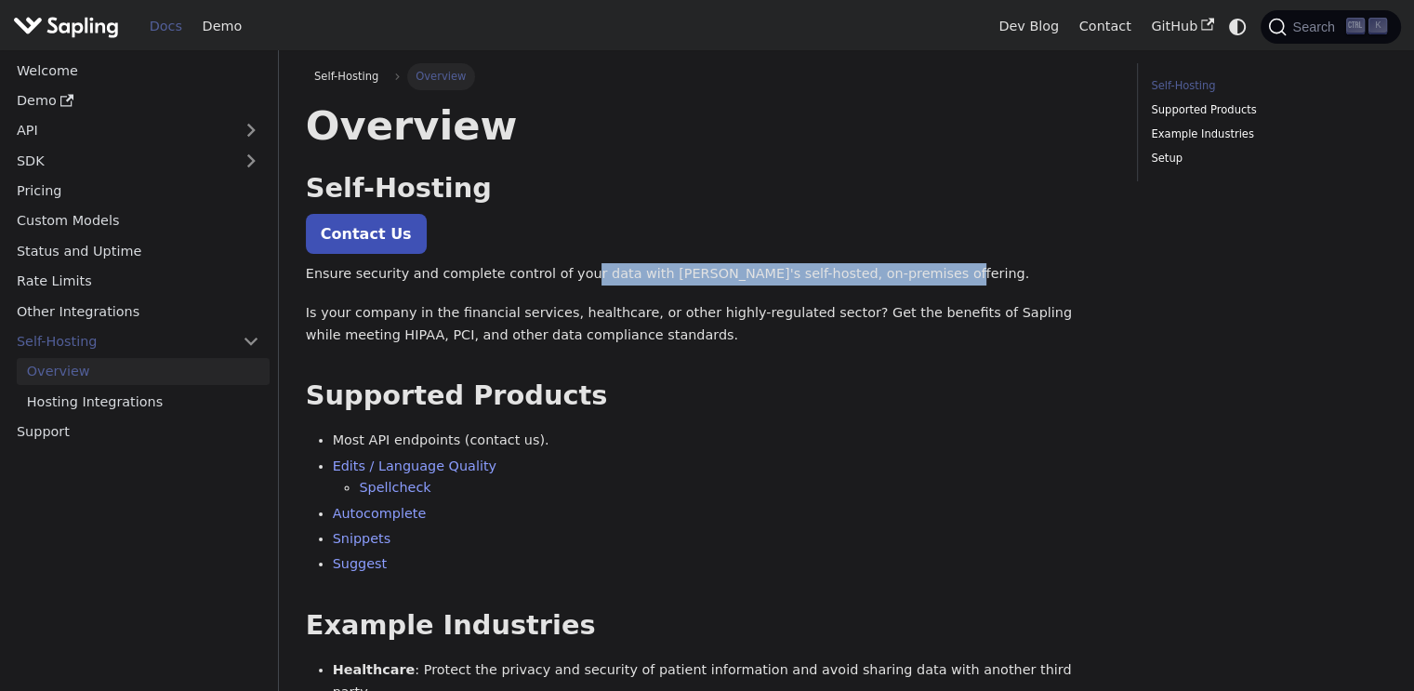
drag, startPoint x: 571, startPoint y: 271, endPoint x: 898, endPoint y: 283, distance: 327.5
click at [897, 283] on p "Ensure security and complete control of your data with Sapling's self-hosted, o…" at bounding box center [708, 274] width 804 height 22
click at [902, 283] on p "Ensure security and complete control of your data with Sapling's self-hosted, o…" at bounding box center [708, 274] width 804 height 22
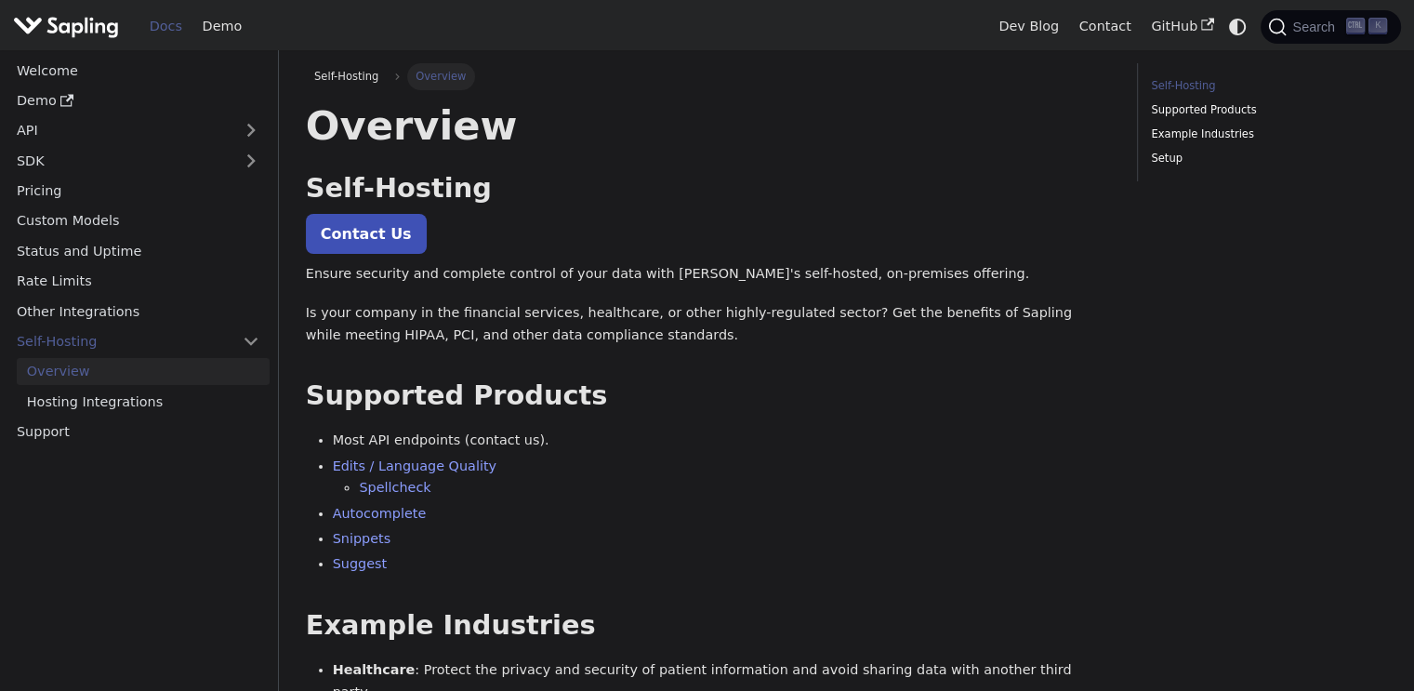
drag, startPoint x: 320, startPoint y: 309, endPoint x: 614, endPoint y: 309, distance: 293.8
click at [614, 309] on p "Is your company in the financial services, healthcare, or other highly-regulate…" at bounding box center [708, 324] width 804 height 45
click at [643, 311] on p "Is your company in the financial services, healthcare, or other highly-regulate…" at bounding box center [708, 324] width 804 height 45
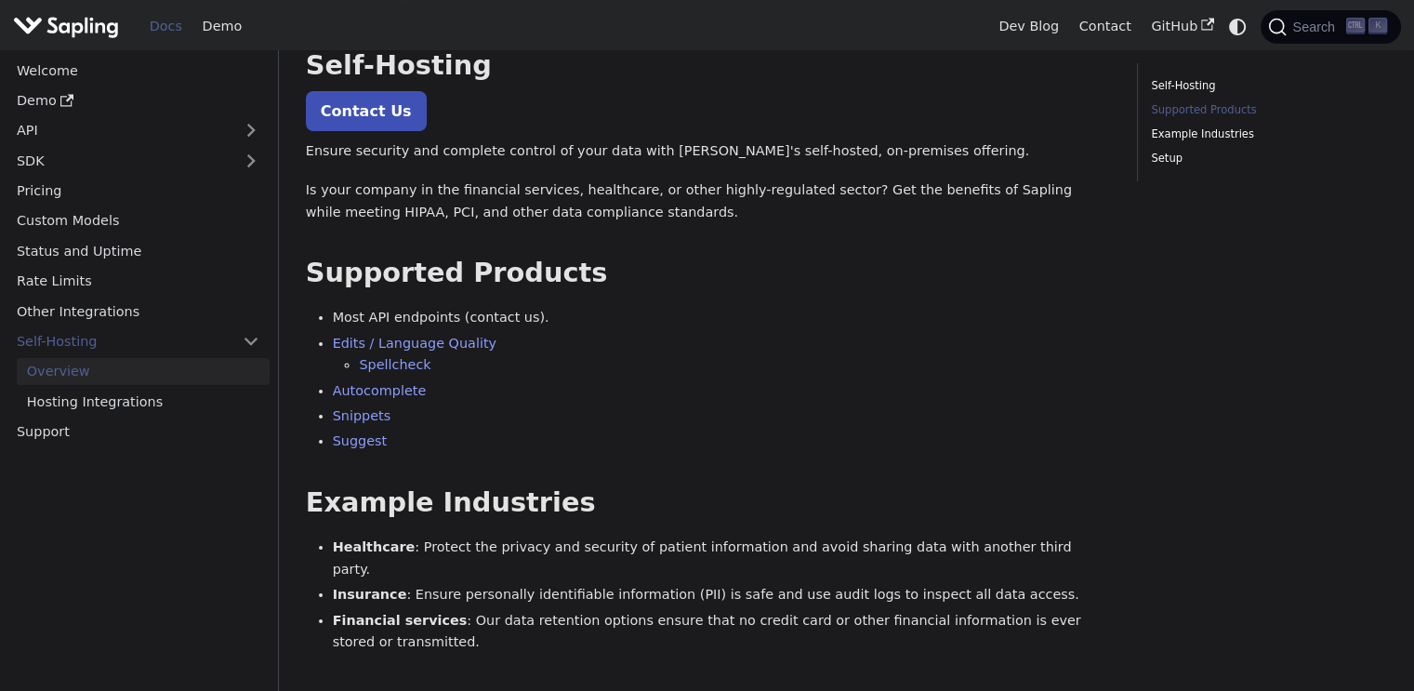
scroll to position [223, 0]
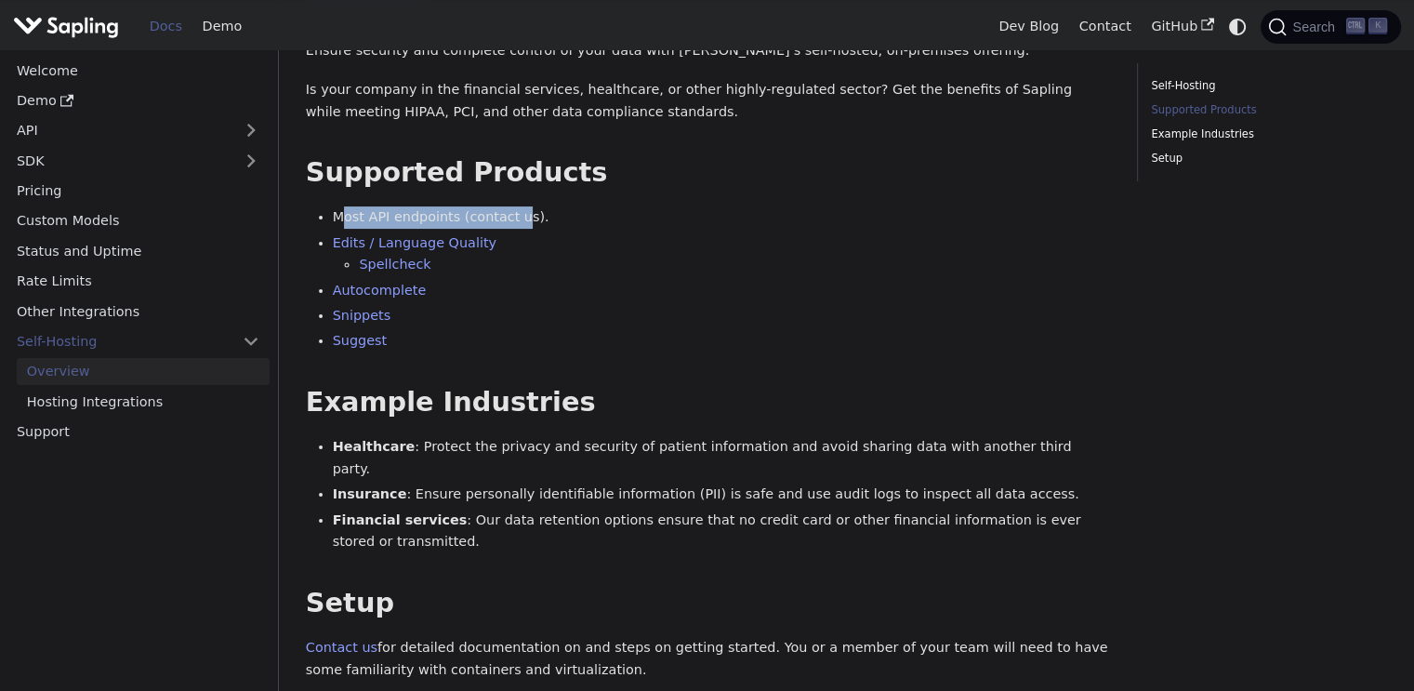
drag, startPoint x: 338, startPoint y: 207, endPoint x: 515, endPoint y: 218, distance: 177.0
click at [515, 218] on li "Most API endpoints (contact us)." at bounding box center [722, 217] width 778 height 22
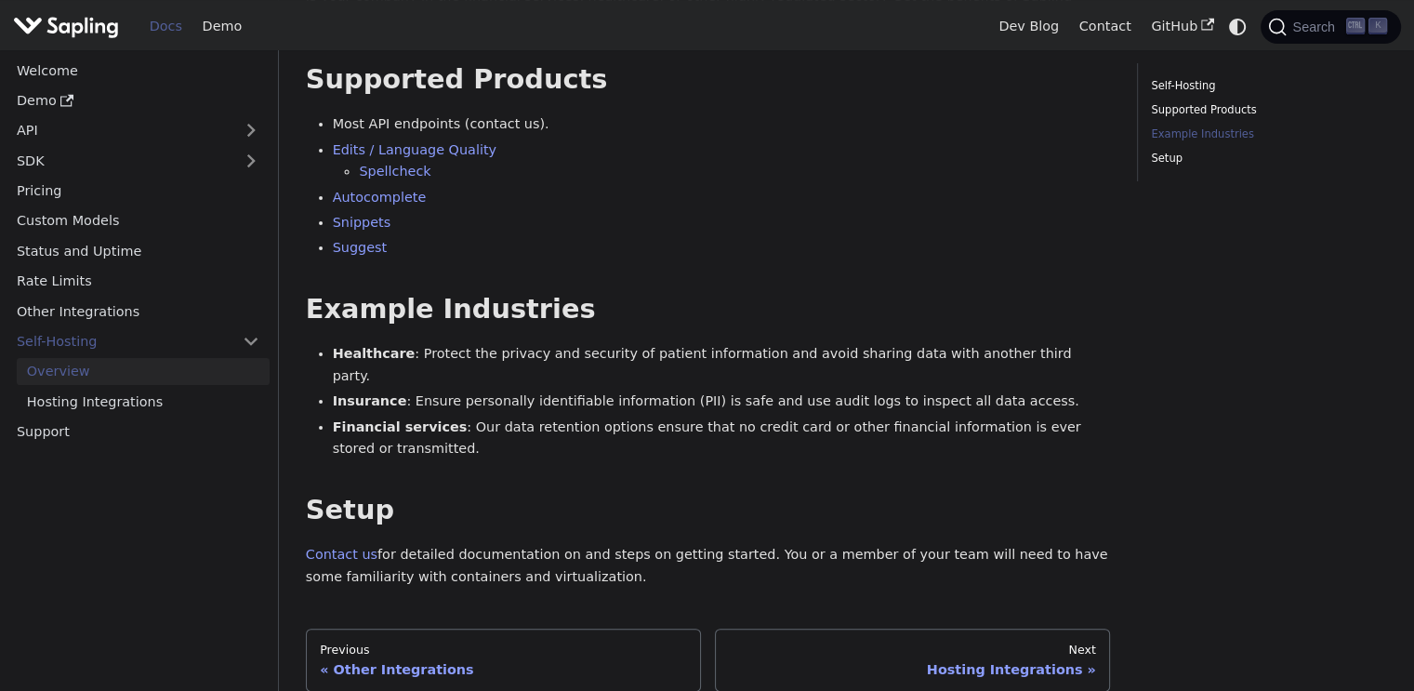
scroll to position [446, 0]
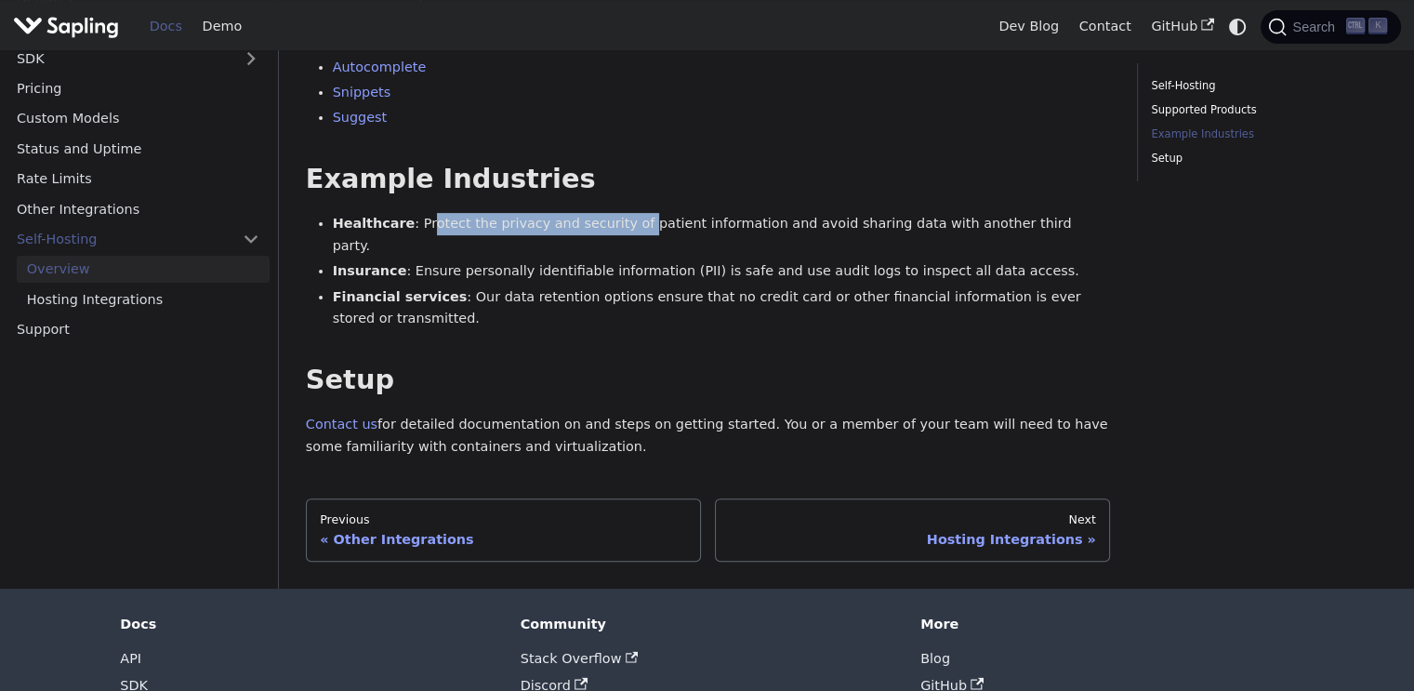
drag, startPoint x: 422, startPoint y: 218, endPoint x: 651, endPoint y: 236, distance: 229.5
click at [648, 236] on ul "Healthcare : Protect the privacy and security of patient information and avoid …" at bounding box center [708, 271] width 804 height 117
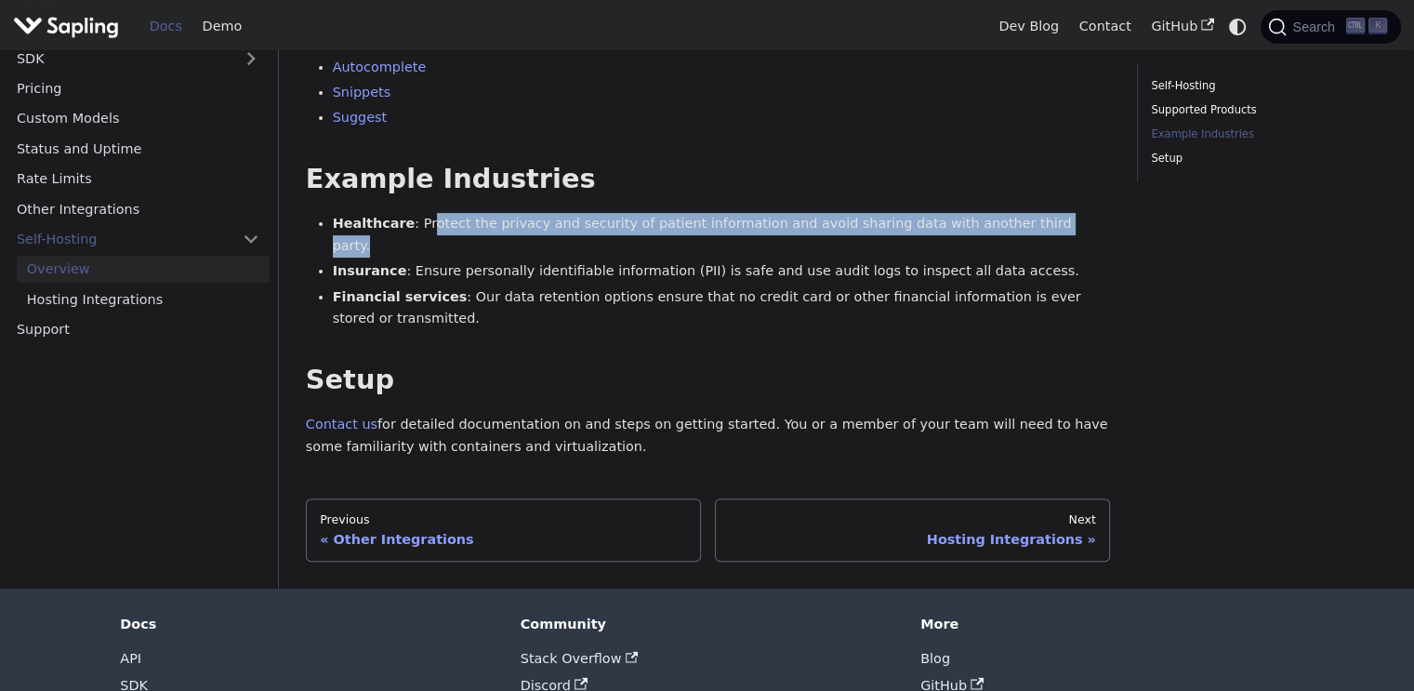
click at [651, 236] on ul "Healthcare : Protect the privacy and security of patient information and avoid …" at bounding box center [708, 271] width 804 height 117
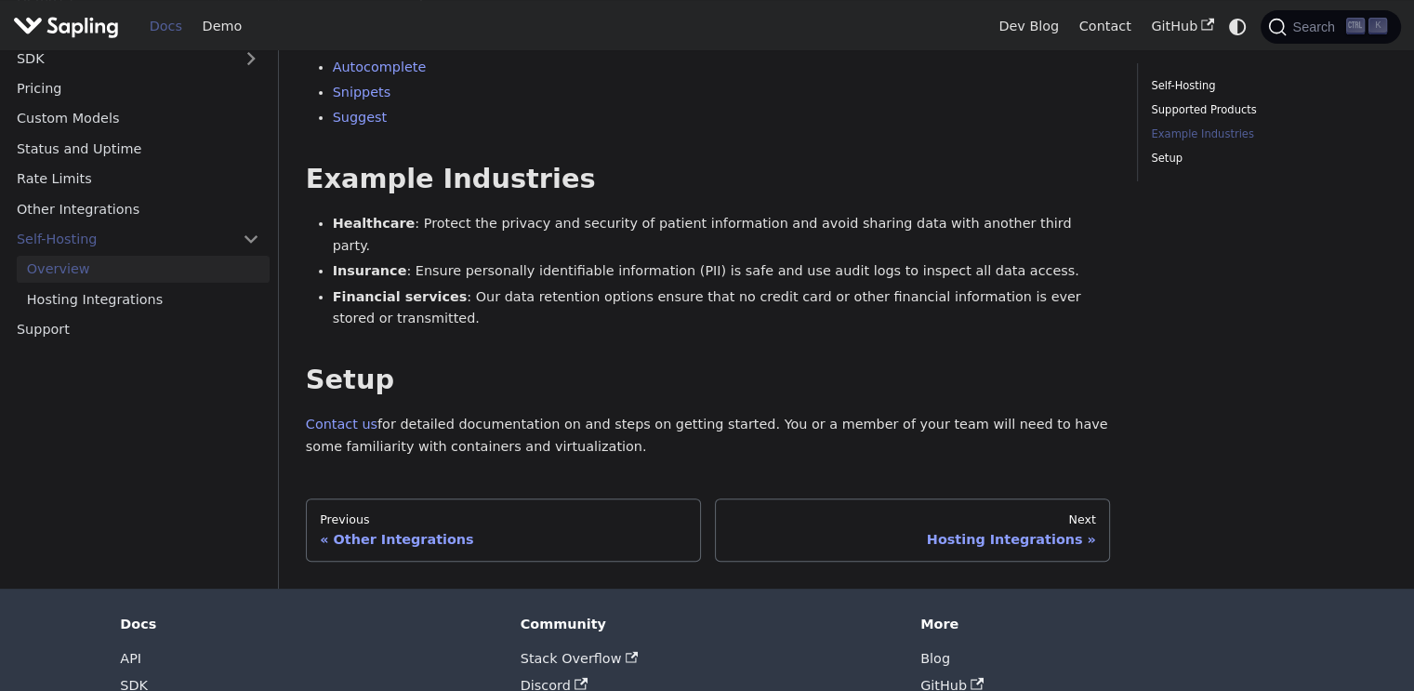
drag, startPoint x: 393, startPoint y: 403, endPoint x: 745, endPoint y: 425, distance: 352.1
click at [744, 425] on p "Contact us for detailed documentation on and steps on getting started. You or a…" at bounding box center [708, 436] width 804 height 45
click at [758, 427] on p "Contact us for detailed documentation on and steps on getting started. You or a…" at bounding box center [708, 436] width 804 height 45
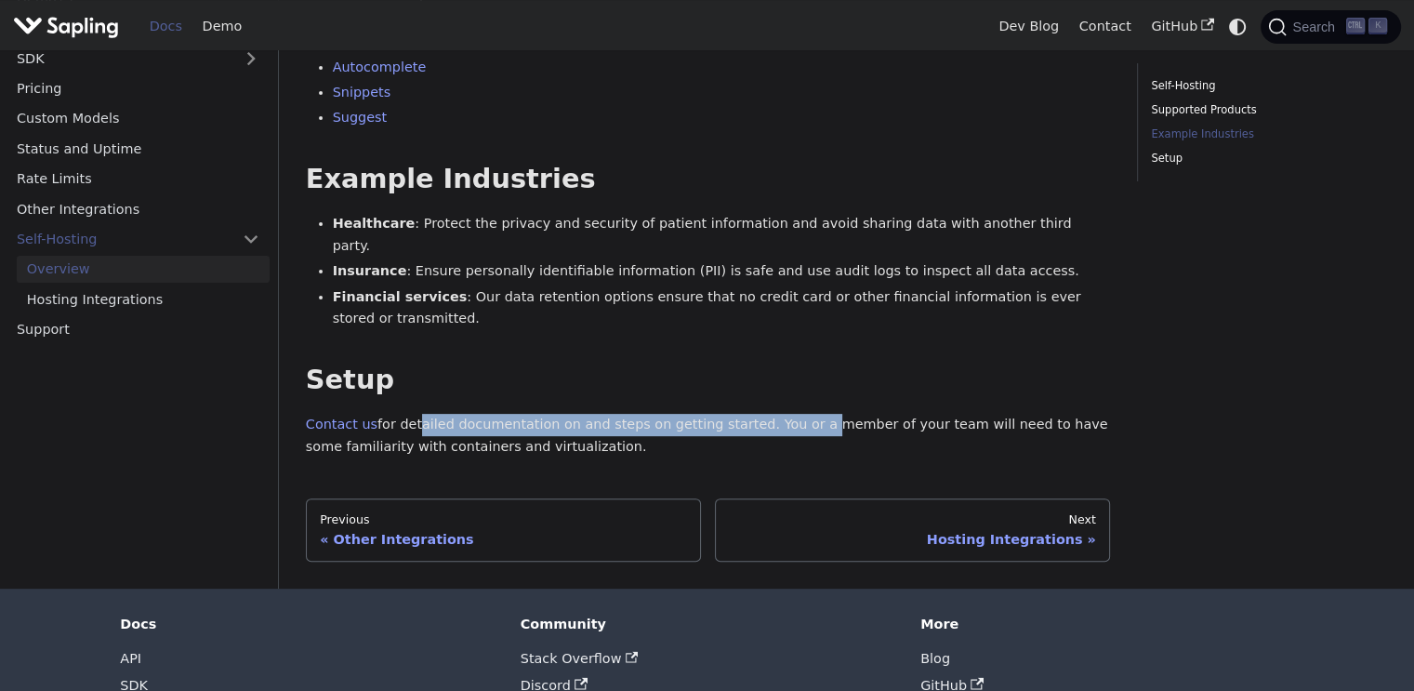
drag, startPoint x: 406, startPoint y: 399, endPoint x: 784, endPoint y: 403, distance: 377.5
click at [784, 414] on p "Contact us for detailed documentation on and steps on getting started. You or a…" at bounding box center [708, 436] width 804 height 45
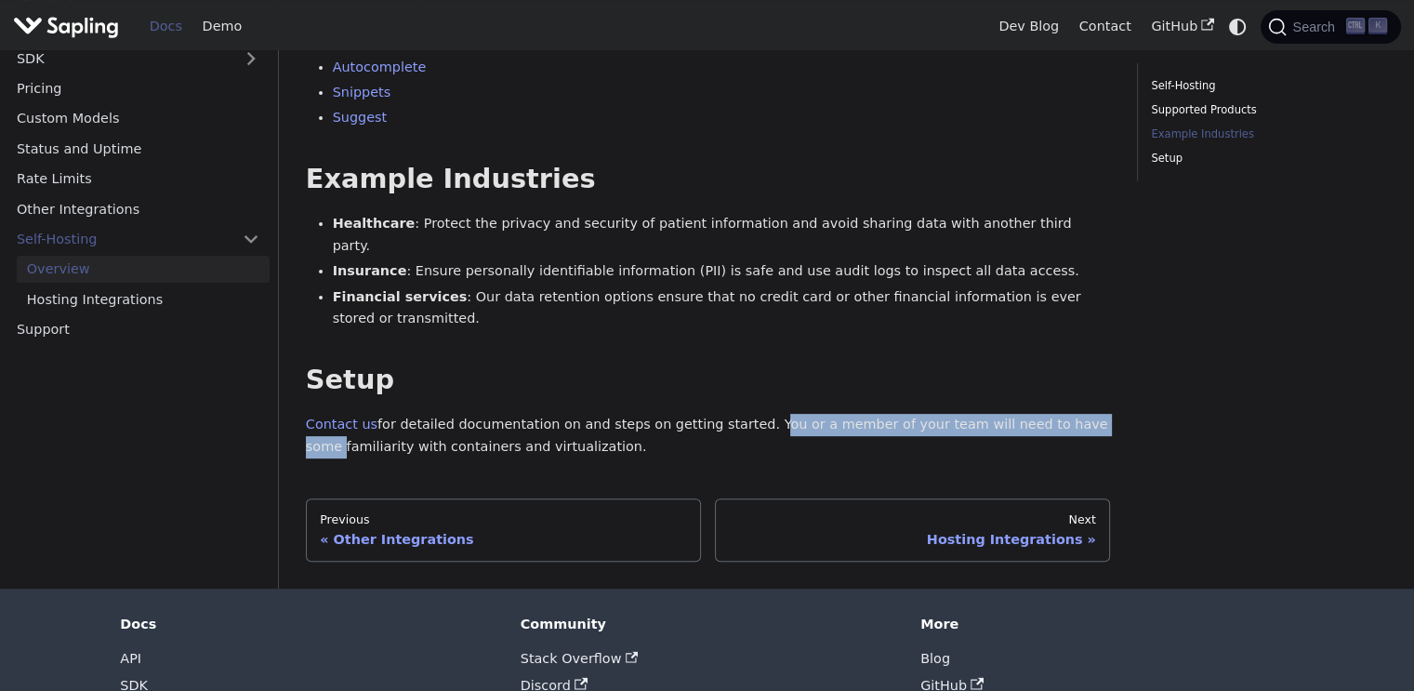
drag, startPoint x: 737, startPoint y: 403, endPoint x: 1058, endPoint y: 405, distance: 320.7
click at [1058, 414] on p "Contact us for detailed documentation on and steps on getting started. You or a…" at bounding box center [708, 436] width 804 height 45
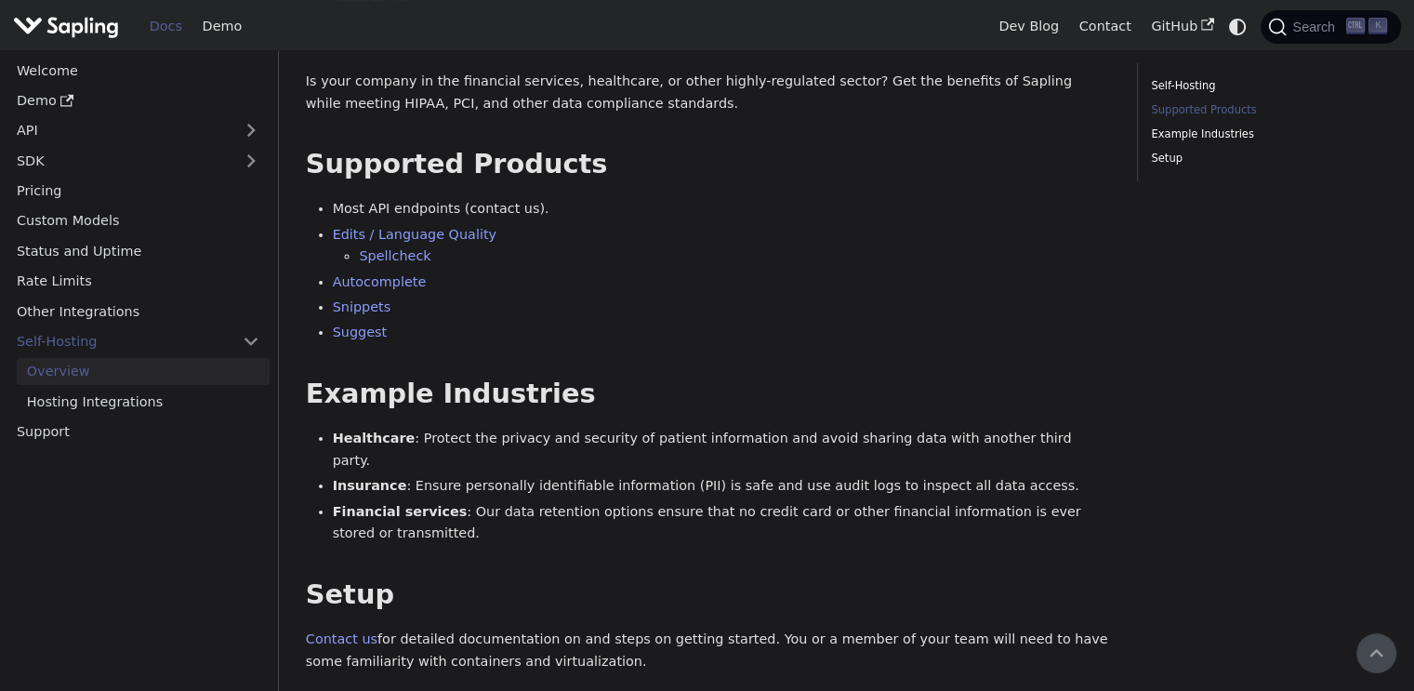
scroll to position [223, 0]
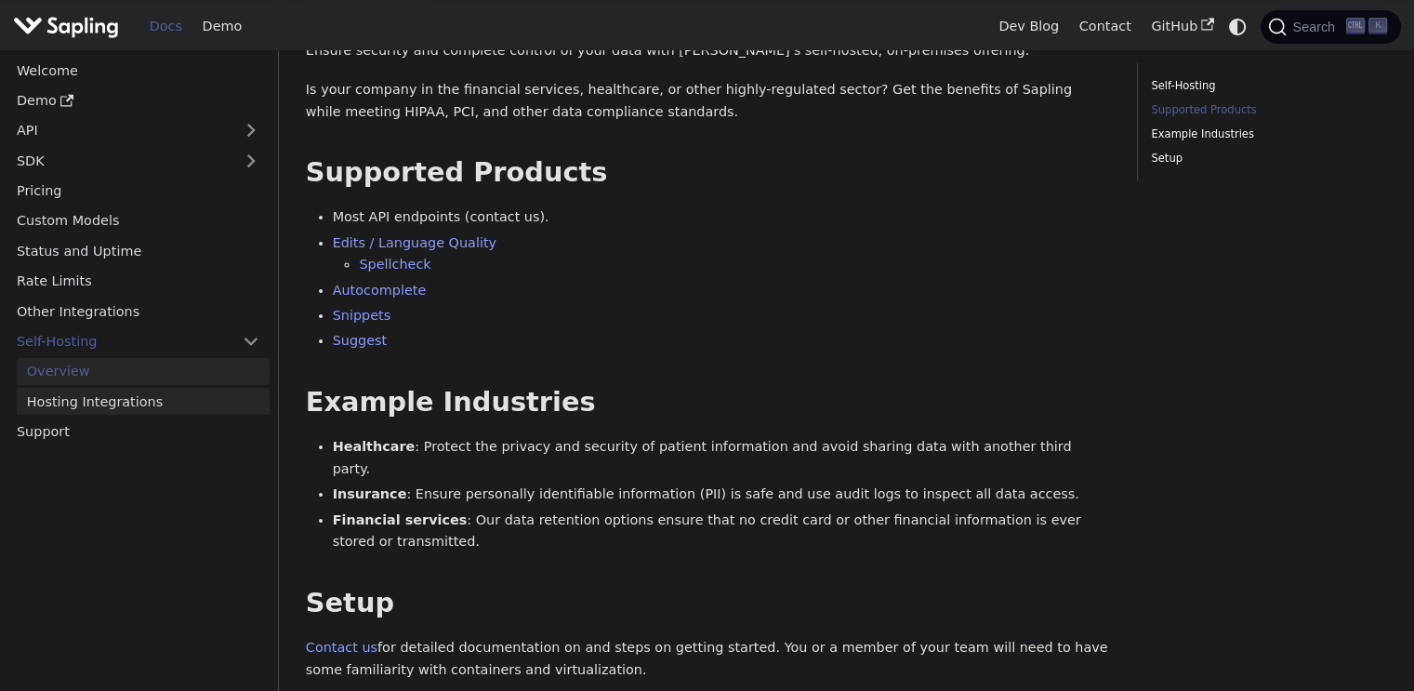
click at [123, 396] on link "Hosting Integrations" at bounding box center [143, 401] width 253 height 27
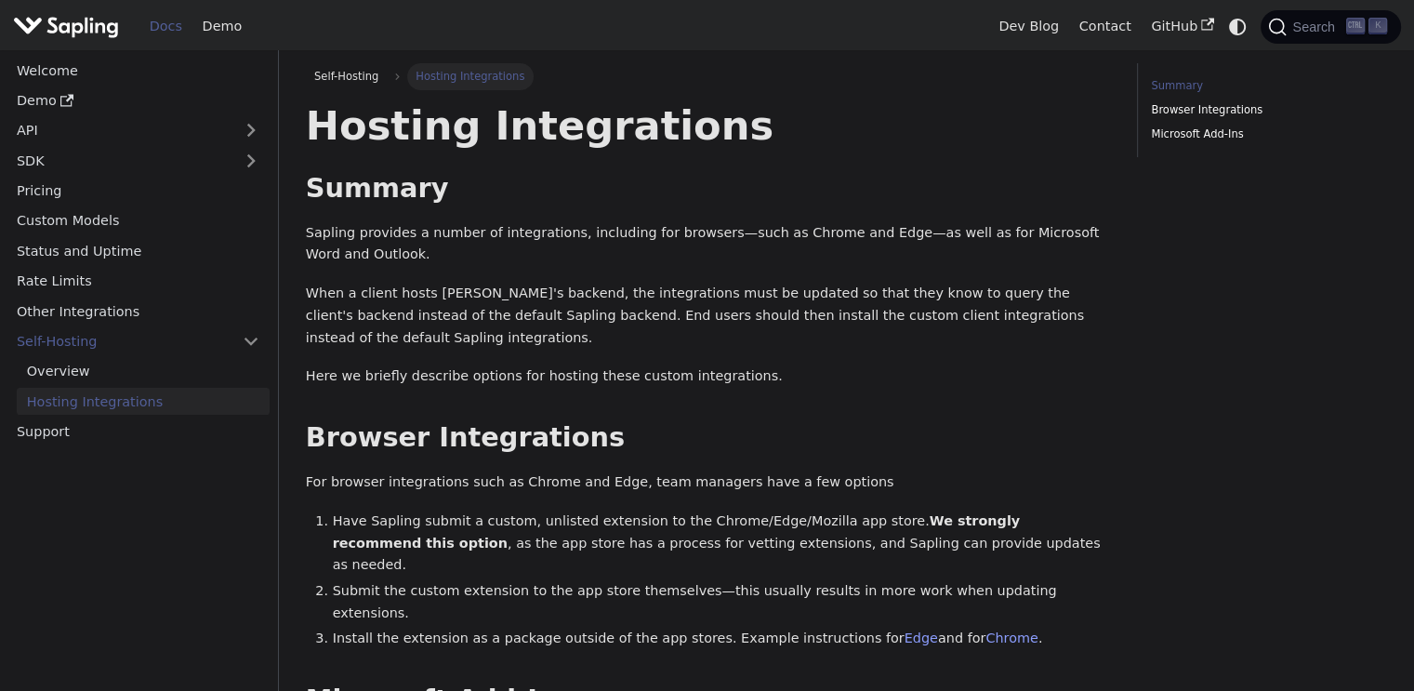
drag, startPoint x: 307, startPoint y: 221, endPoint x: 433, endPoint y: 334, distance: 169.2
click at [433, 334] on div "Hosting Integrations Summary ​ Sapling provides a number of integrations, inclu…" at bounding box center [708, 449] width 804 height 699
click at [536, 365] on p "Here we briefly describe options for hosting these custom integrations." at bounding box center [708, 376] width 804 height 22
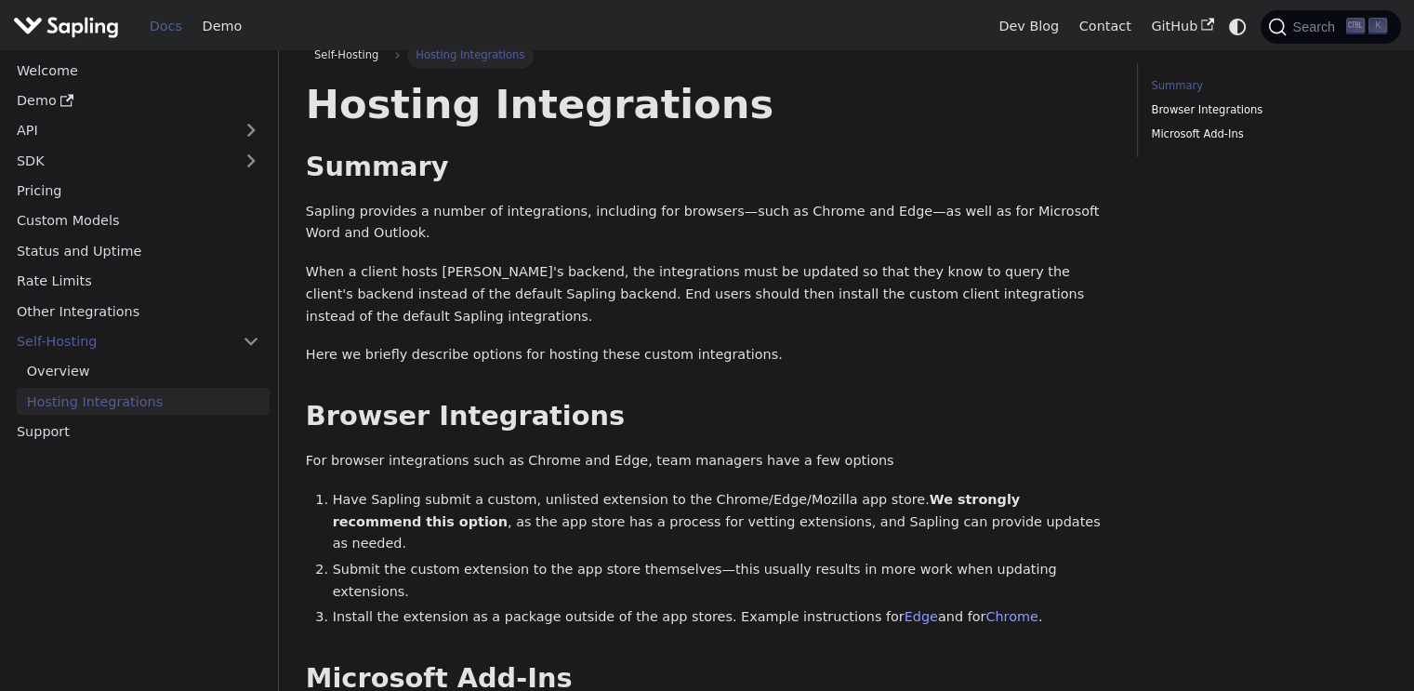
click at [765, 353] on div "Hosting Integrations Summary ​ Sapling provides a number of integrations, inclu…" at bounding box center [708, 428] width 804 height 699
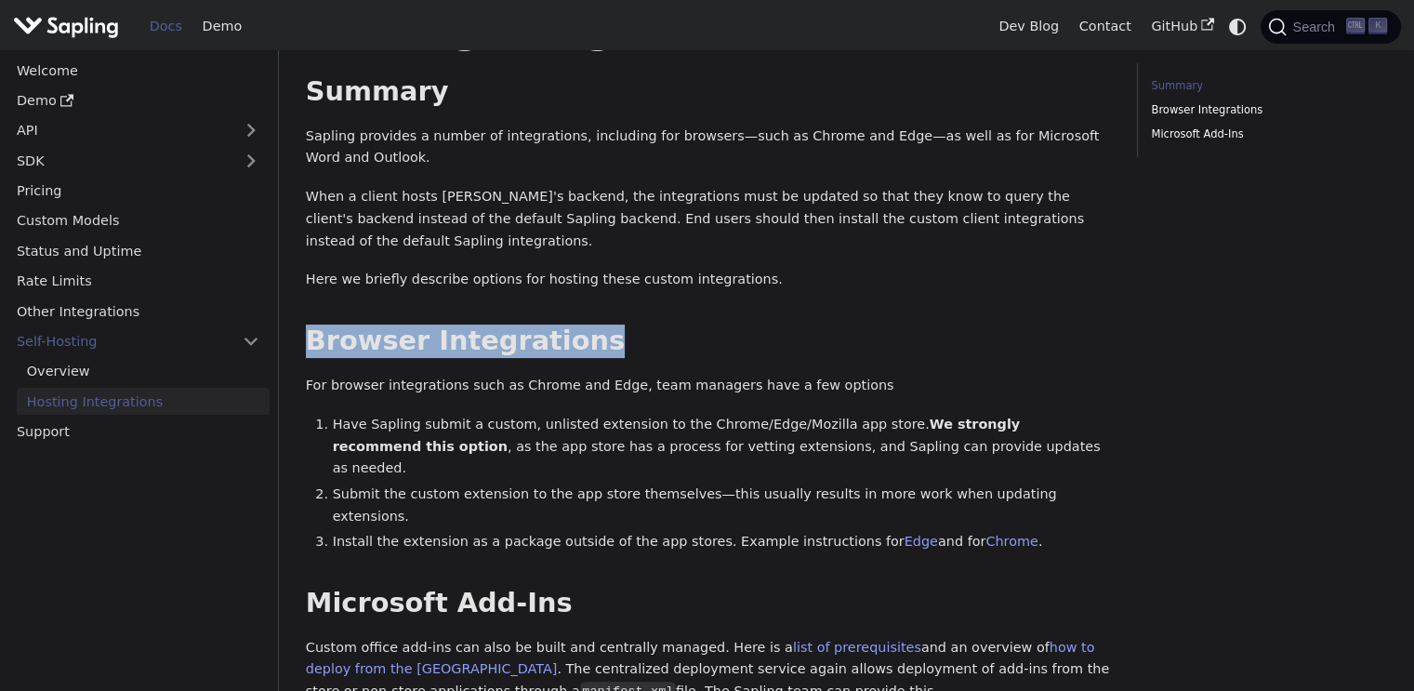
scroll to position [0, 0]
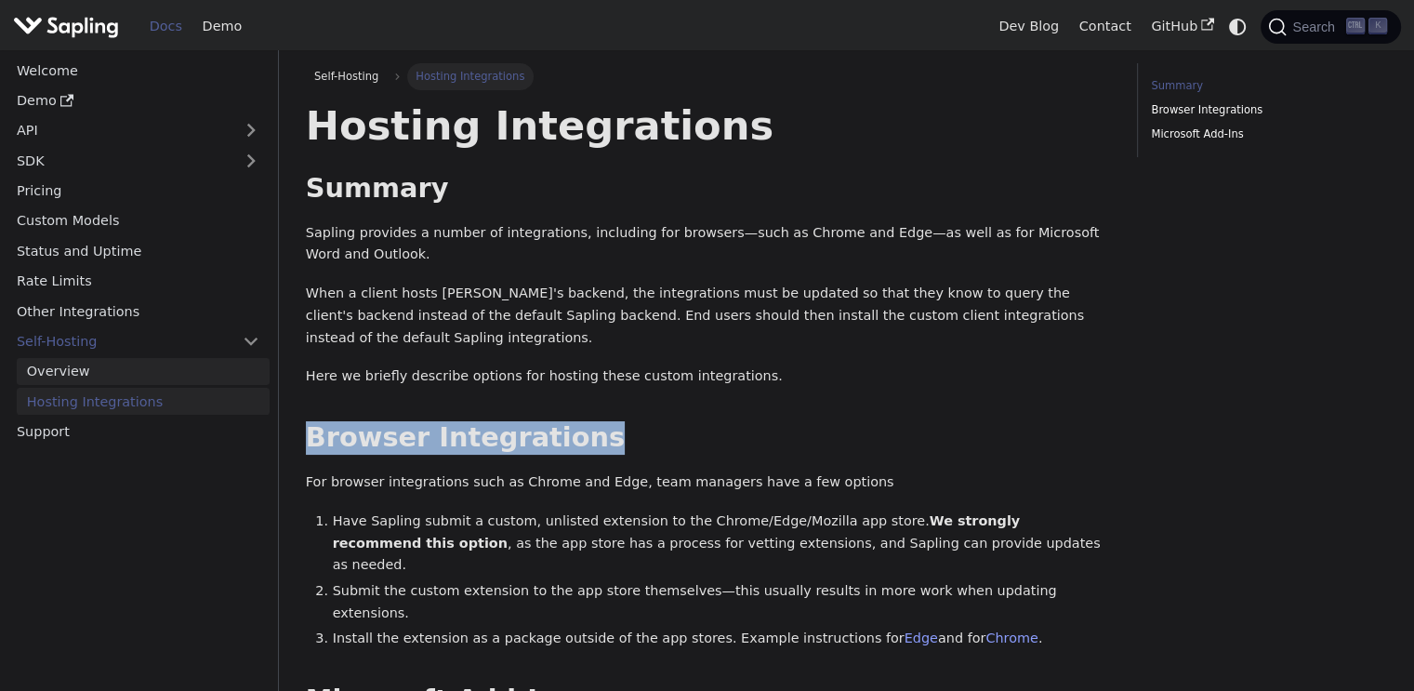
click at [70, 367] on link "Overview" at bounding box center [143, 371] width 253 height 27
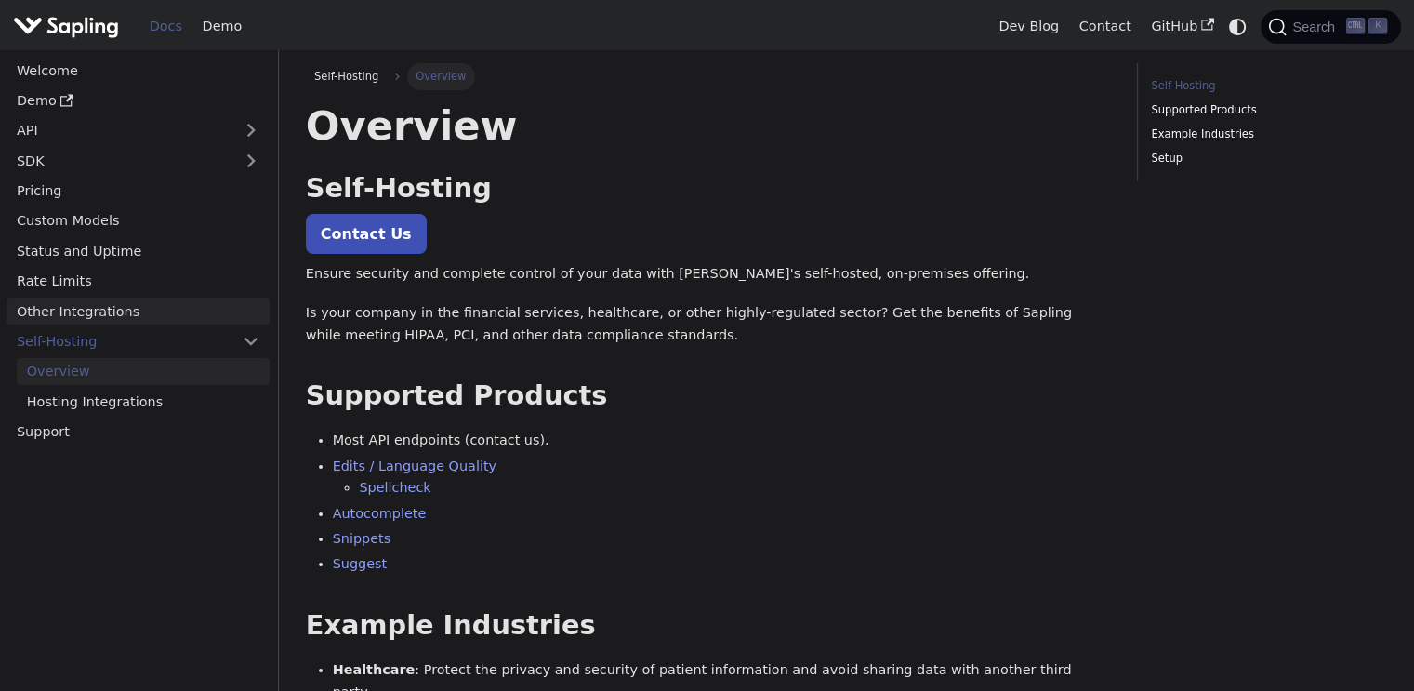
click at [84, 303] on link "Other Integrations" at bounding box center [138, 310] width 263 height 27
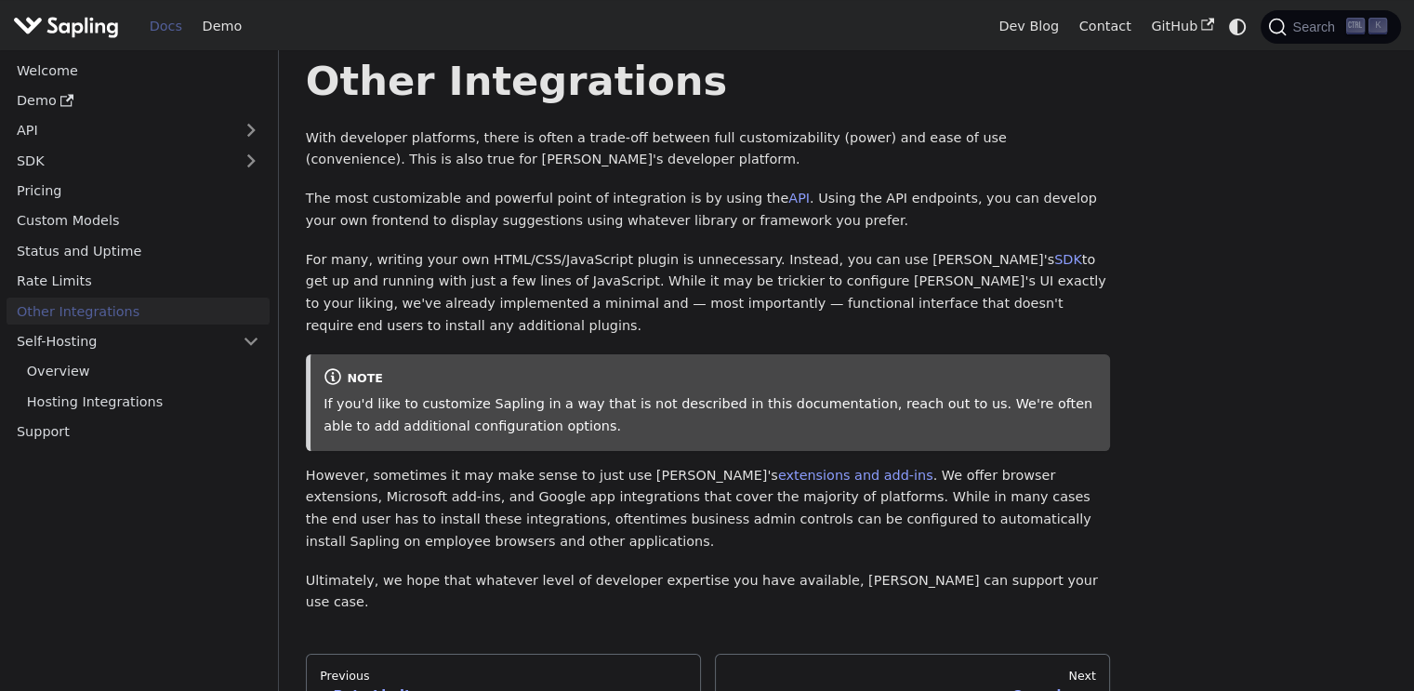
scroll to position [7, 0]
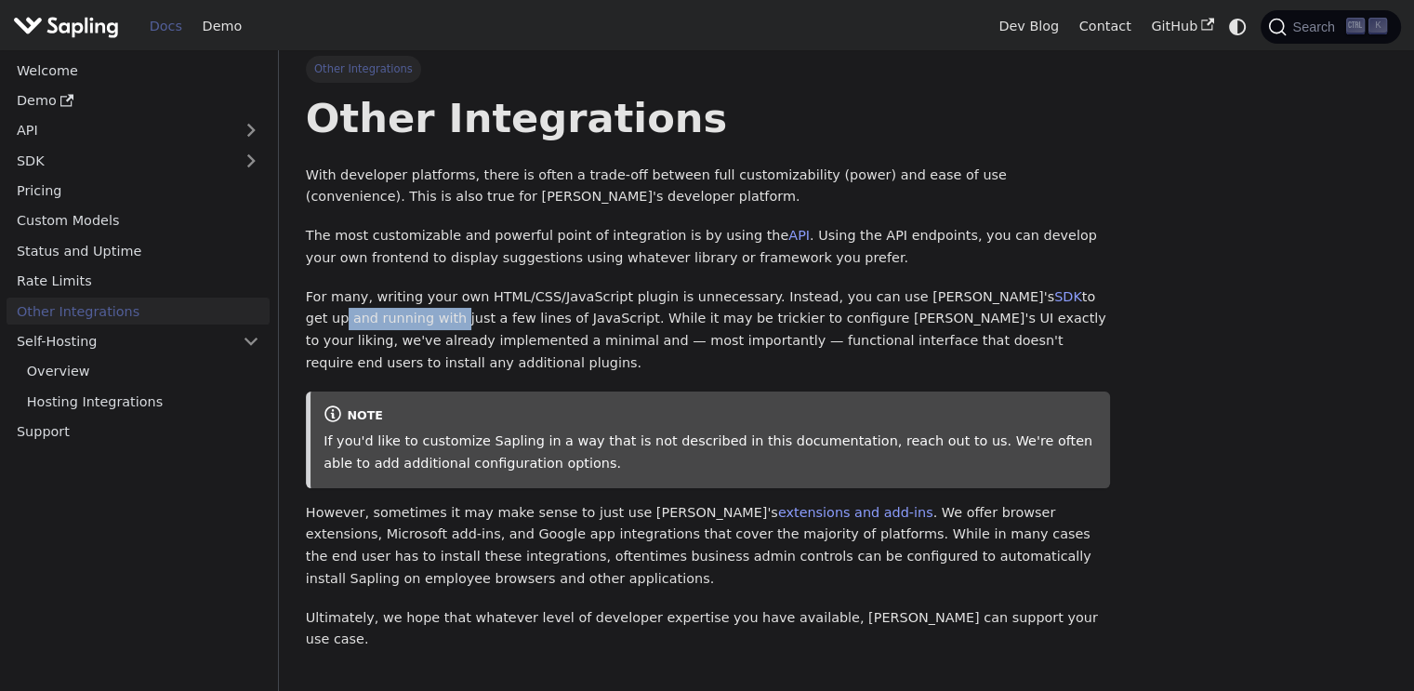
drag, startPoint x: 1001, startPoint y: 300, endPoint x: 1104, endPoint y: 300, distance: 103.2
click at [1104, 300] on p "For many, writing your own HTML/CSS/JavaScript plugin is unnecessary. Instead, …" at bounding box center [708, 330] width 804 height 88
drag, startPoint x: 403, startPoint y: 312, endPoint x: 576, endPoint y: 320, distance: 174.0
click at [570, 320] on p "For many, writing your own HTML/CSS/JavaScript plugin is unnecessary. Instead, …" at bounding box center [708, 330] width 804 height 88
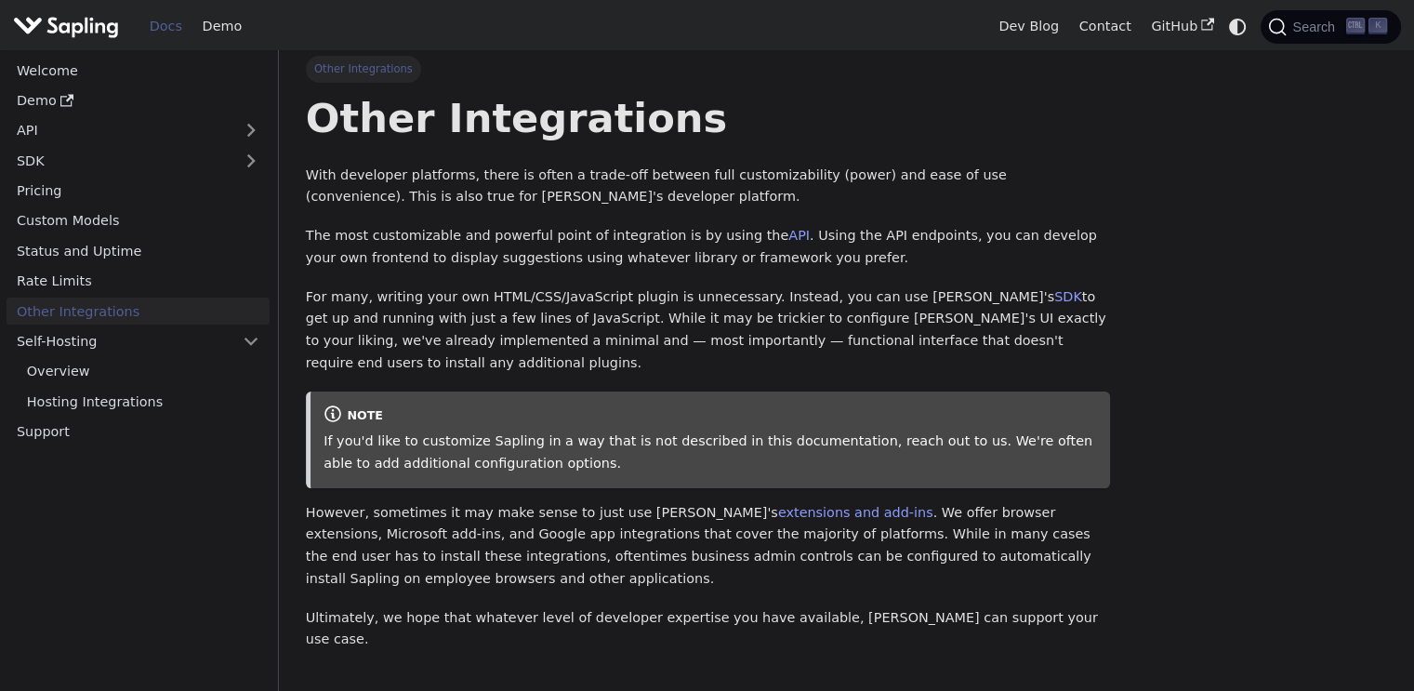
click at [610, 323] on p "For many, writing your own HTML/CSS/JavaScript plugin is unnecessary. Instead, …" at bounding box center [708, 330] width 804 height 88
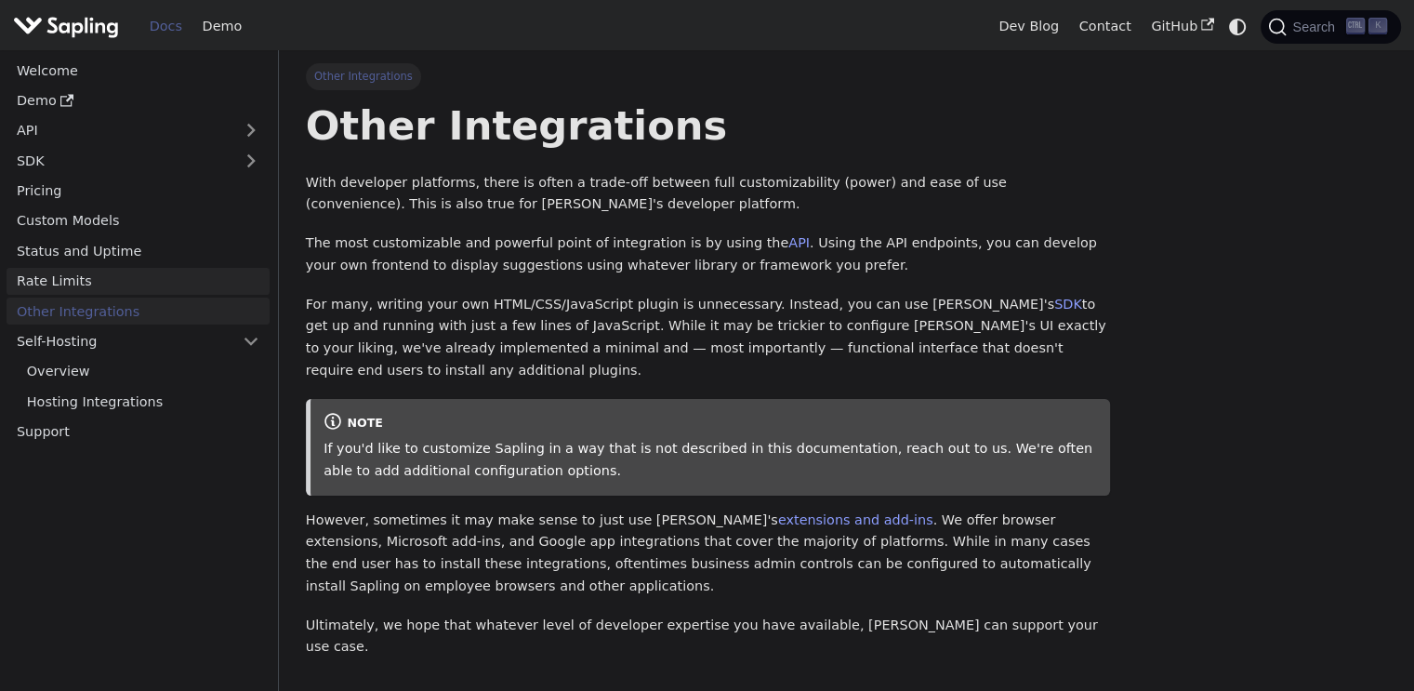
click at [67, 274] on link "Rate Limits" at bounding box center [138, 281] width 263 height 27
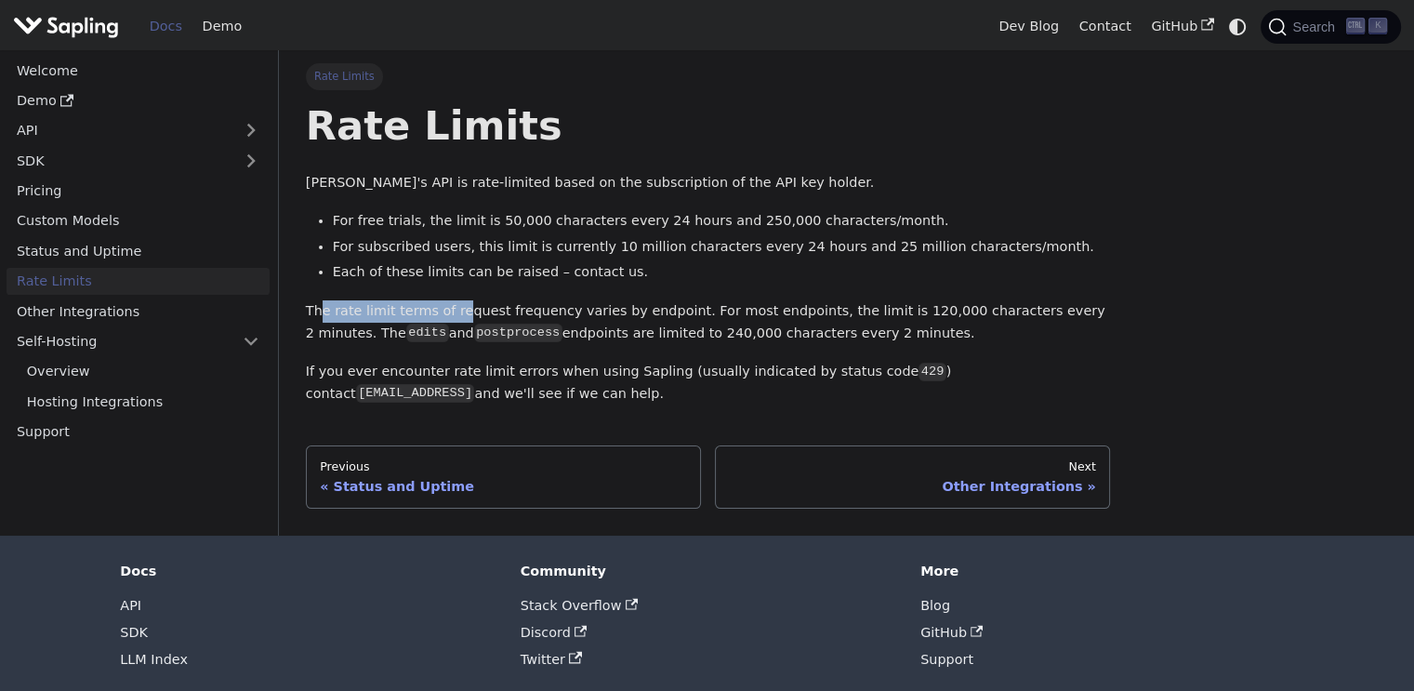
drag, startPoint x: 324, startPoint y: 306, endPoint x: 470, endPoint y: 311, distance: 147.0
click at [457, 311] on p "The rate limit terms of request frequency varies by endpoint. For most endpoint…" at bounding box center [708, 322] width 804 height 45
click at [473, 311] on p "The rate limit terms of request frequency varies by endpoint. For most endpoint…" at bounding box center [708, 322] width 804 height 45
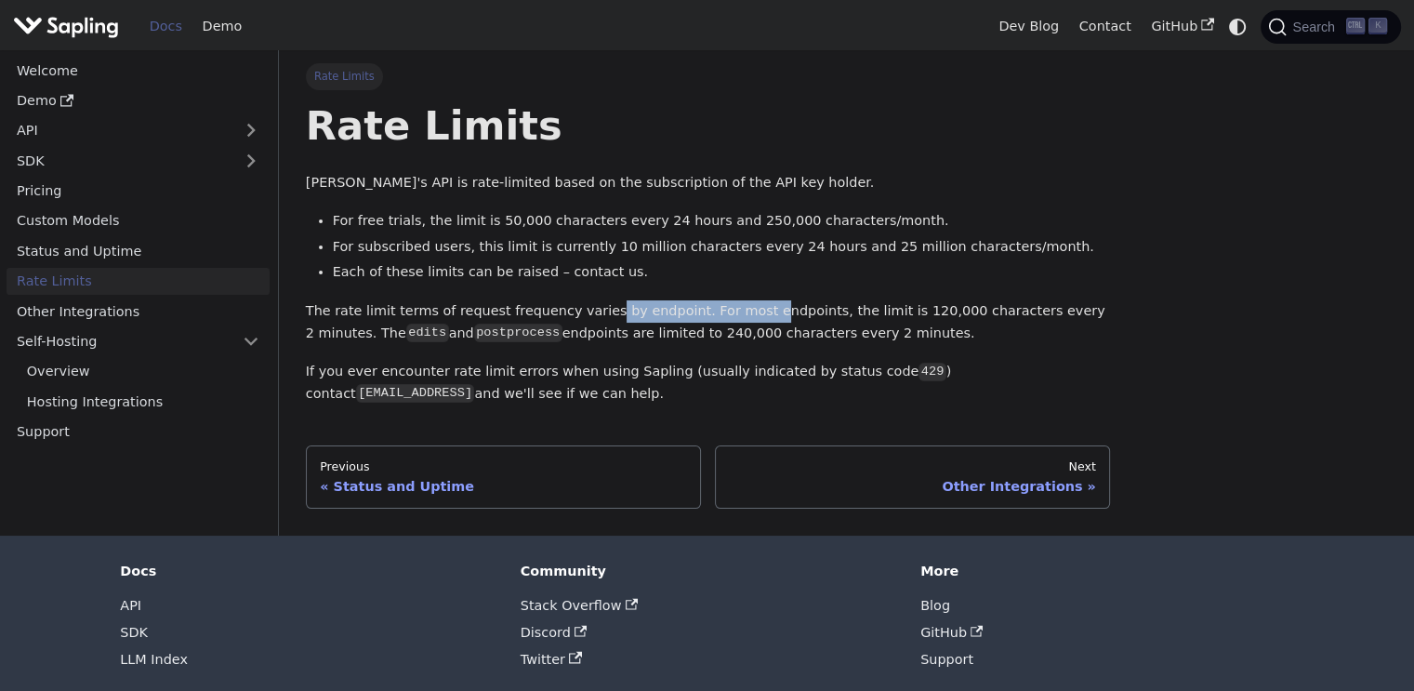
drag, startPoint x: 591, startPoint y: 310, endPoint x: 747, endPoint y: 310, distance: 156.2
click at [745, 310] on p "The rate limit terms of request frequency varies by endpoint. For most endpoint…" at bounding box center [708, 322] width 804 height 45
click at [762, 311] on p "The rate limit terms of request frequency varies by endpoint. For most endpoint…" at bounding box center [708, 322] width 804 height 45
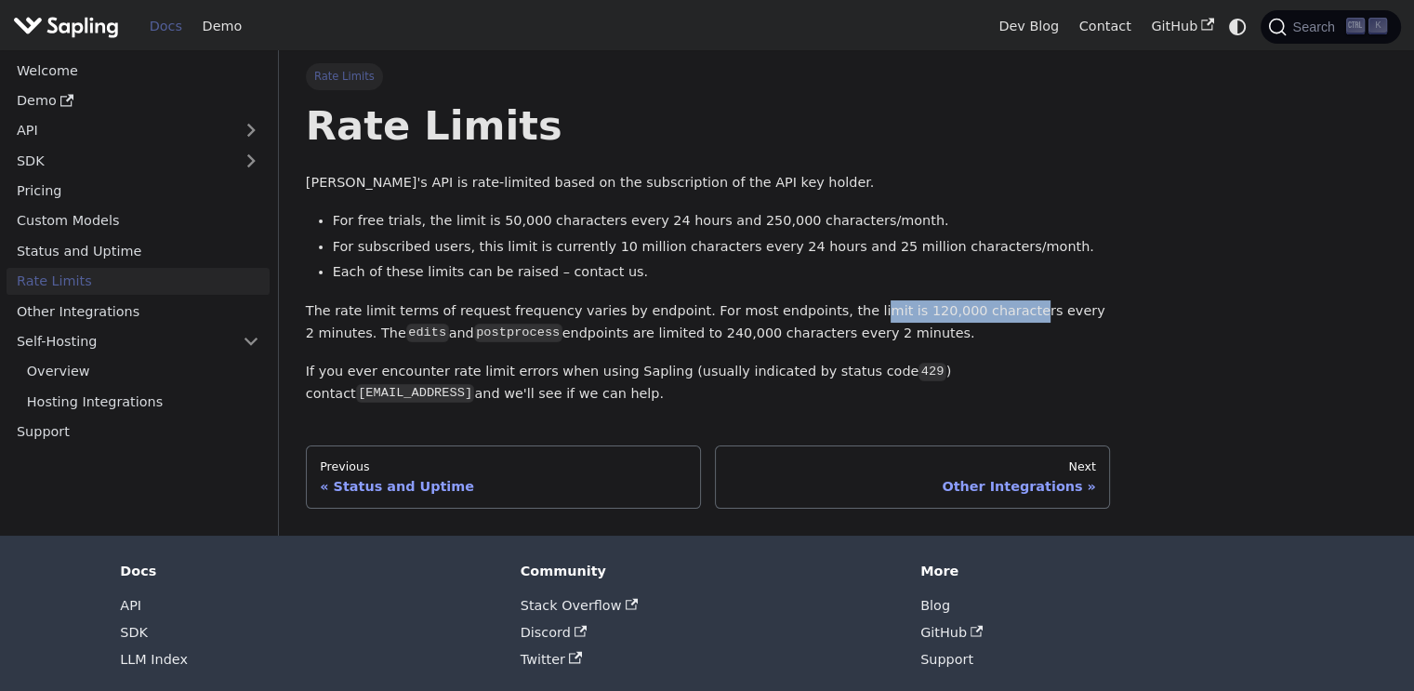
drag, startPoint x: 831, startPoint y: 316, endPoint x: 970, endPoint y: 315, distance: 138.5
click at [969, 315] on p "The rate limit terms of request frequency varies by endpoint. For most endpoint…" at bounding box center [708, 322] width 804 height 45
click at [971, 316] on p "The rate limit terms of request frequency varies by endpoint. For most endpoint…" at bounding box center [708, 322] width 804 height 45
click at [870, 306] on p "The rate limit terms of request frequency varies by endpoint. For most endpoint…" at bounding box center [708, 322] width 804 height 45
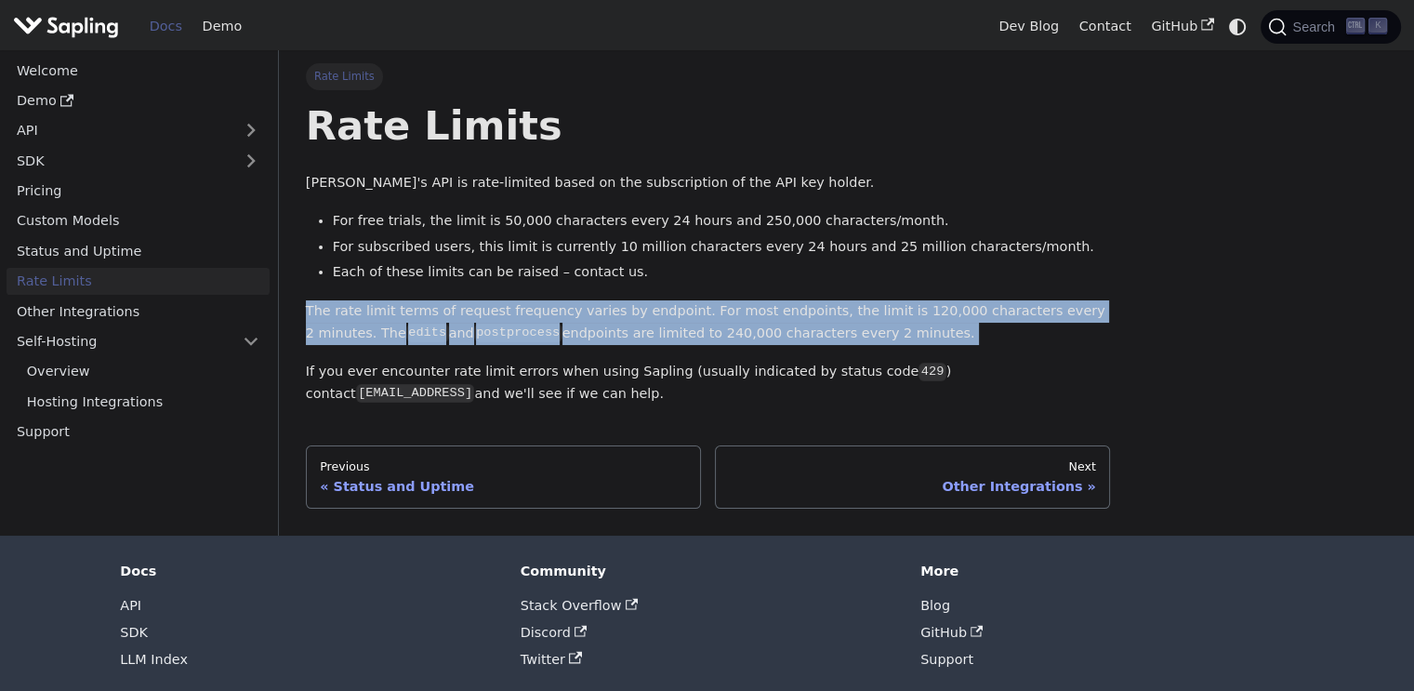
click at [870, 306] on p "The rate limit terms of request frequency varies by endpoint. For most endpoint…" at bounding box center [708, 322] width 804 height 45
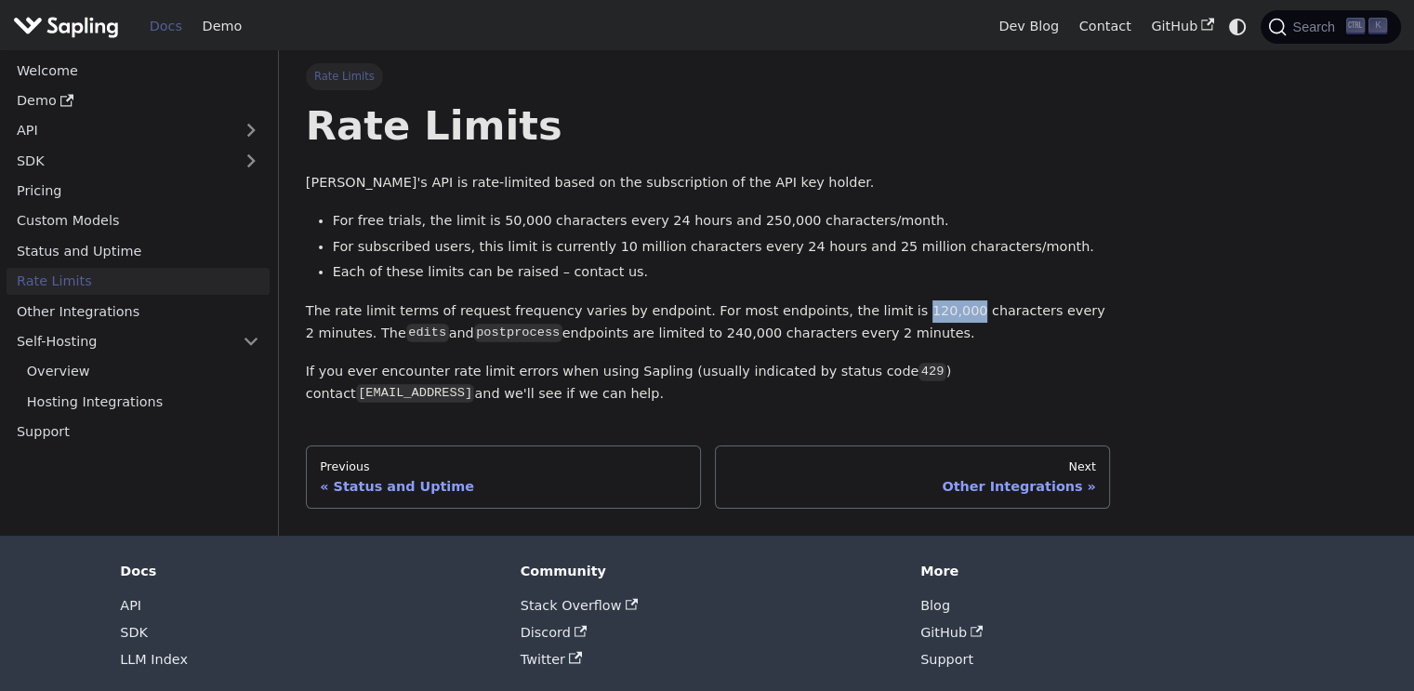
click at [870, 306] on p "The rate limit terms of request frequency varies by endpoint. For most endpoint…" at bounding box center [708, 322] width 804 height 45
click at [922, 304] on p "The rate limit terms of request frequency varies by endpoint. For most endpoint…" at bounding box center [708, 322] width 804 height 45
click at [914, 312] on p "The rate limit terms of request frequency varies by endpoint. For most endpoint…" at bounding box center [708, 322] width 804 height 45
drag, startPoint x: 1112, startPoint y: 310, endPoint x: 915, endPoint y: 313, distance: 197.1
click at [915, 313] on div "Rate Limits Rate Limits Sapling's API is rate-limited based on the subscription…" at bounding box center [707, 285] width 831 height 445
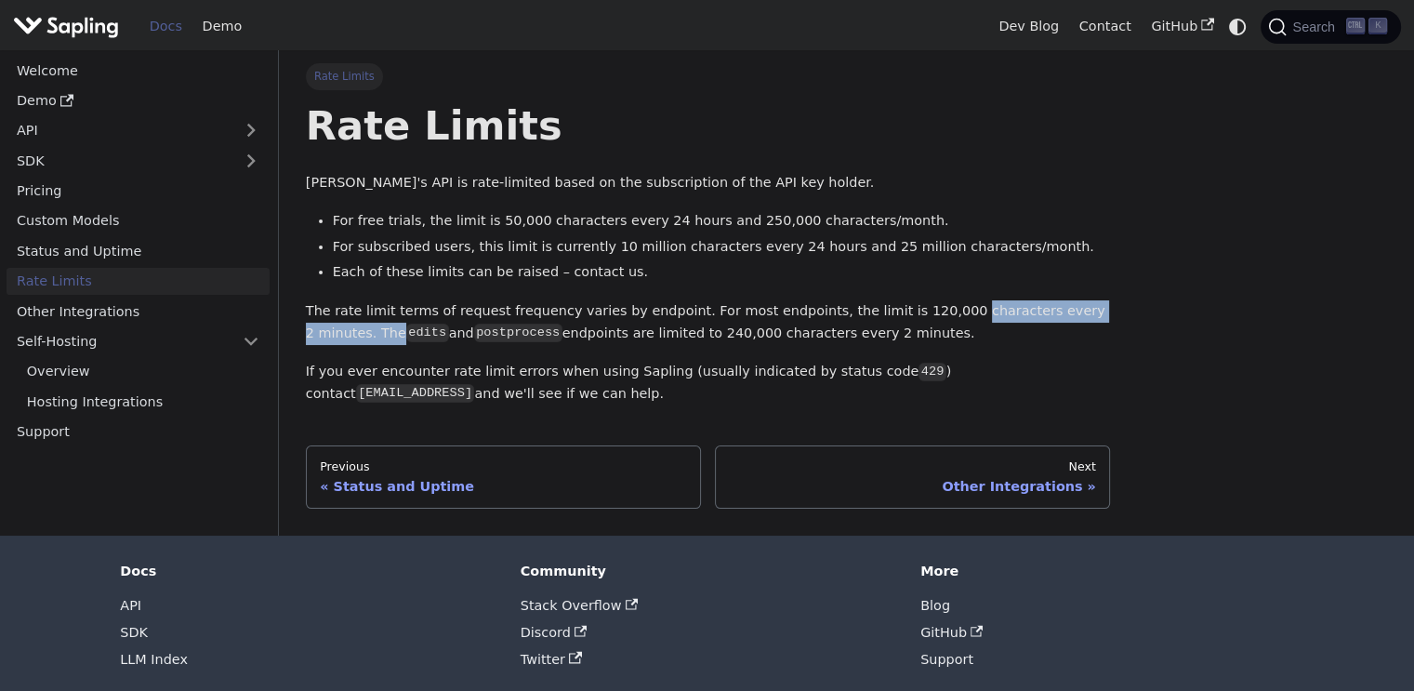
click at [915, 313] on p "The rate limit terms of request frequency varies by endpoint. For most endpoint…" at bounding box center [708, 322] width 804 height 45
click at [816, 304] on p "The rate limit terms of request frequency varies by endpoint. For most endpoint…" at bounding box center [708, 322] width 804 height 45
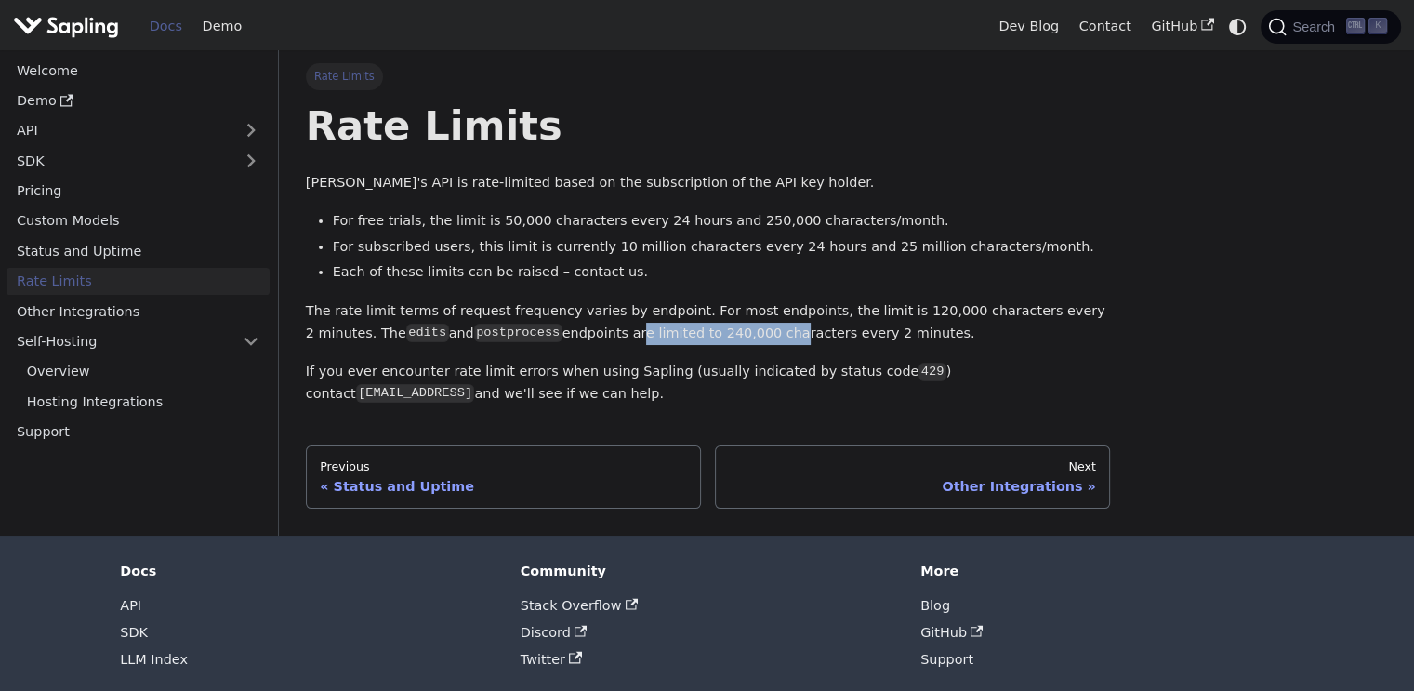
drag, startPoint x: 535, startPoint y: 329, endPoint x: 684, endPoint y: 329, distance: 148.7
click at [684, 329] on p "The rate limit terms of request frequency varies by endpoint. For most endpoint…" at bounding box center [708, 322] width 804 height 45
click at [750, 329] on p "The rate limit terms of request frequency varies by endpoint. For most endpoint…" at bounding box center [708, 322] width 804 height 45
drag, startPoint x: 840, startPoint y: 329, endPoint x: 563, endPoint y: 332, distance: 277.1
click at [563, 332] on p "The rate limit terms of request frequency varies by endpoint. For most endpoint…" at bounding box center [708, 322] width 804 height 45
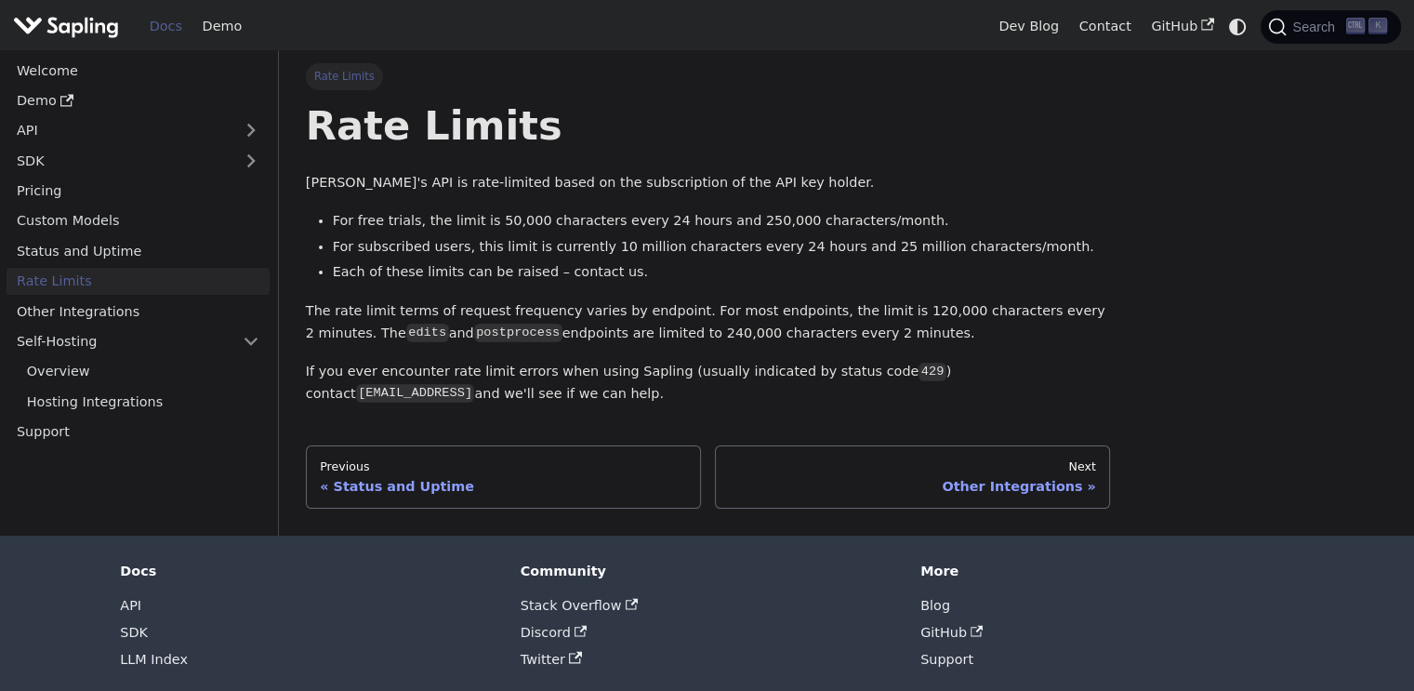
click at [562, 332] on p "The rate limit terms of request frequency varies by endpoint. For most endpoint…" at bounding box center [708, 322] width 804 height 45
drag, startPoint x: 350, startPoint y: 243, endPoint x: 452, endPoint y: 245, distance: 102.3
click at [452, 245] on li "For subscribed users, this limit is currently 10 million characters every 24 ho…" at bounding box center [722, 247] width 778 height 22
click at [491, 248] on li "For subscribed users, this limit is currently 10 million characters every 24 ho…" at bounding box center [722, 247] width 778 height 22
drag, startPoint x: 591, startPoint y: 248, endPoint x: 733, endPoint y: 248, distance: 141.3
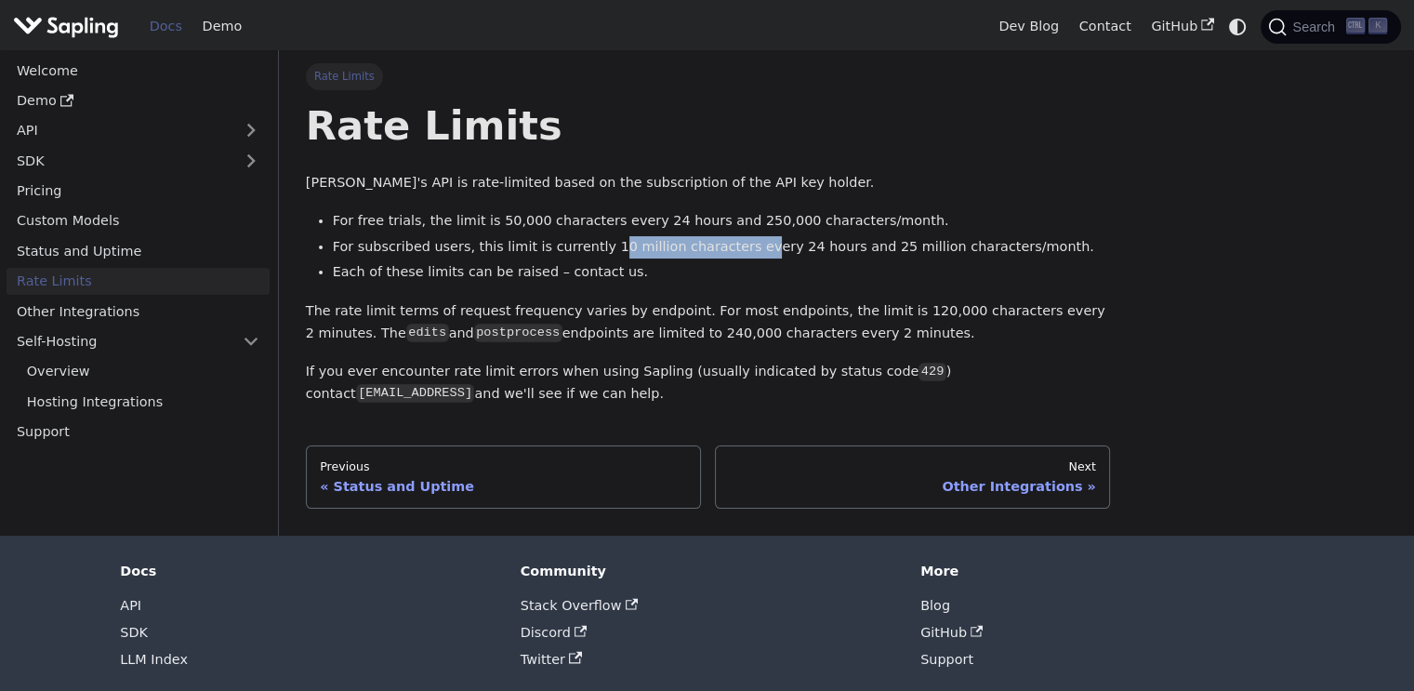
click at [731, 248] on li "For subscribed users, this limit is currently 10 million characters every 24 ho…" at bounding box center [722, 247] width 778 height 22
click at [733, 248] on li "For subscribed users, this limit is currently 10 million characters every 24 ho…" at bounding box center [722, 247] width 778 height 22
click at [49, 100] on link "Demo" at bounding box center [138, 100] width 263 height 27
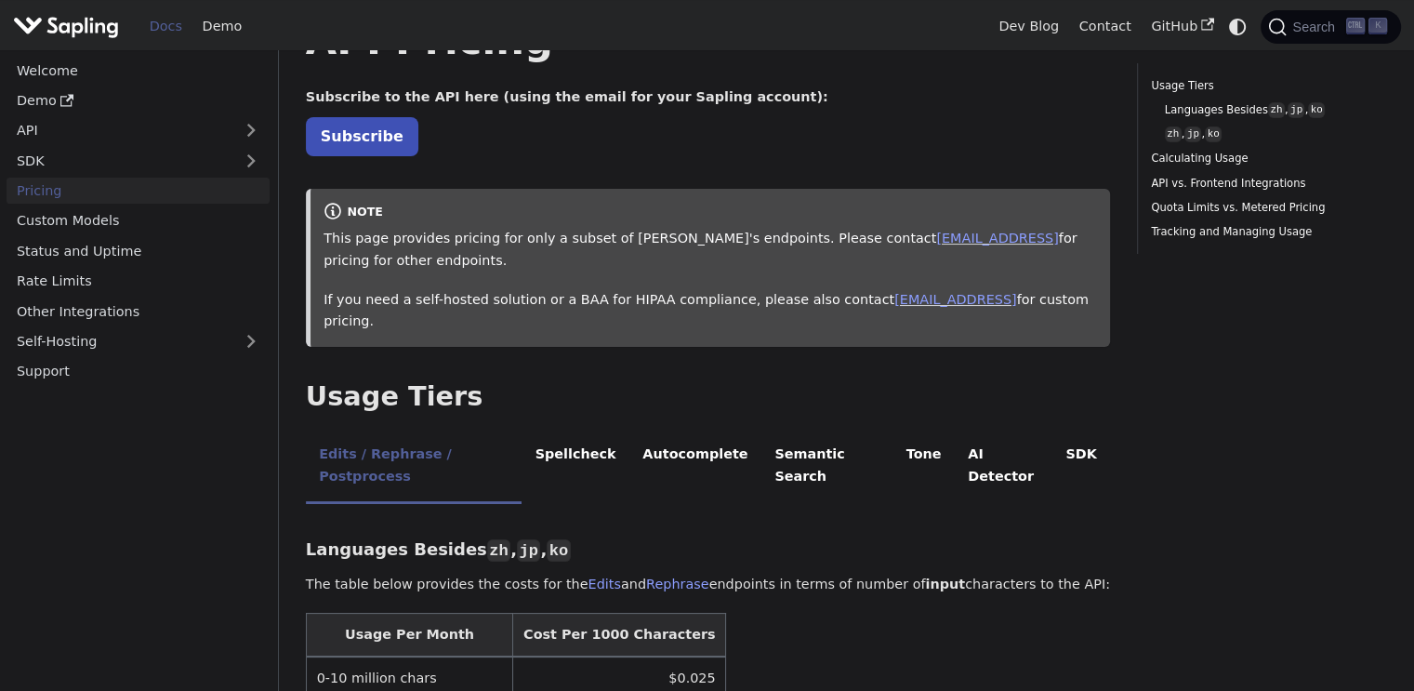
scroll to position [112, 0]
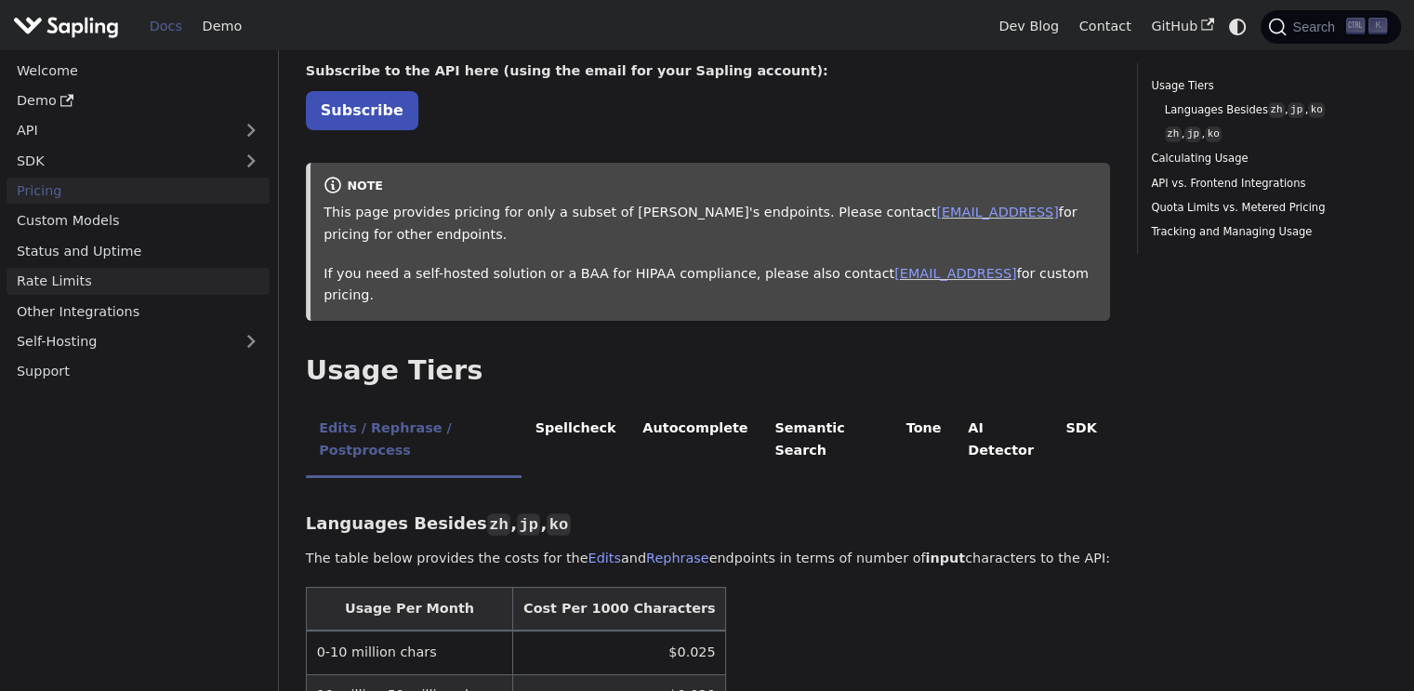
click at [88, 293] on link "Rate Limits" at bounding box center [138, 281] width 263 height 27
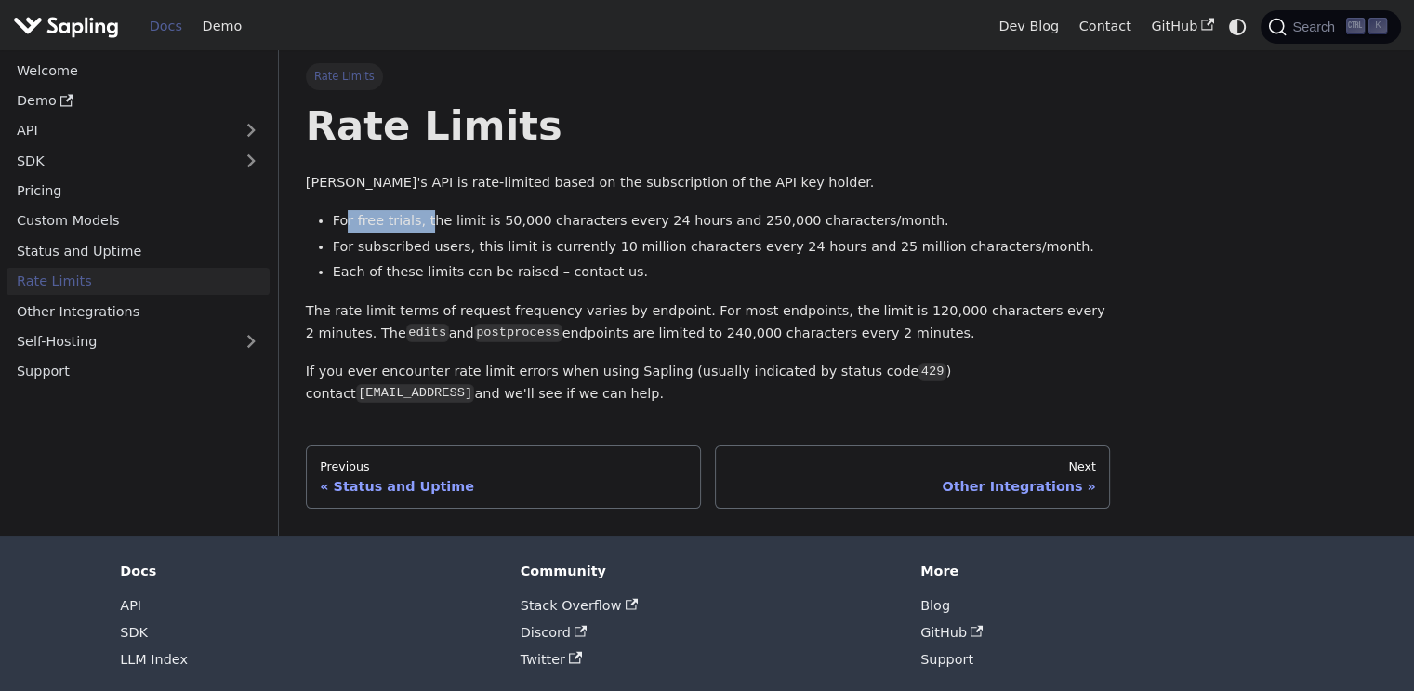
drag, startPoint x: 345, startPoint y: 216, endPoint x: 435, endPoint y: 226, distance: 90.8
click at [432, 226] on li "For free trials, the limit is 50,000 characters every 24 hours and 250,000 char…" at bounding box center [722, 221] width 778 height 22
click at [443, 226] on li "For free trials, the limit is 50,000 characters every 24 hours and 250,000 char…" at bounding box center [722, 221] width 778 height 22
drag, startPoint x: 345, startPoint y: 217, endPoint x: 612, endPoint y: 228, distance: 267.0
click at [611, 228] on li "For free trials, the limit is 50,000 characters every 24 hours and 250,000 char…" at bounding box center [722, 221] width 778 height 22
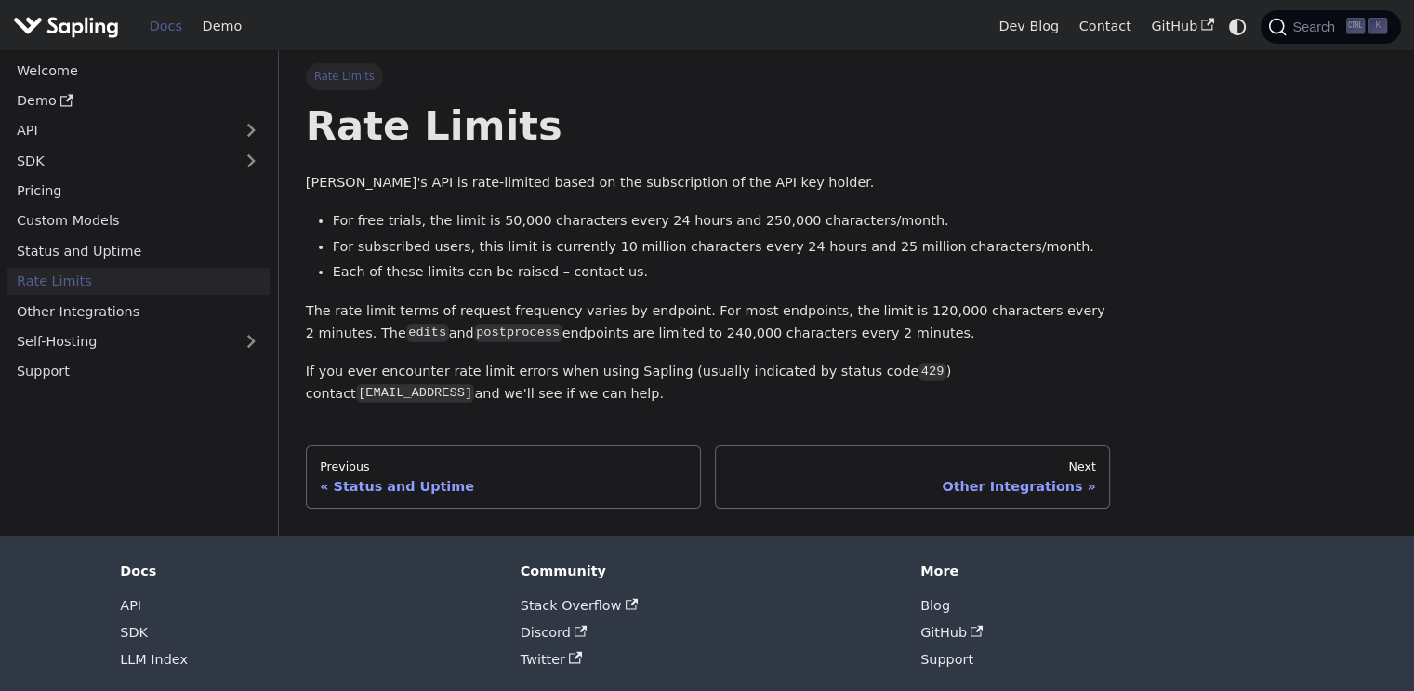
click at [614, 229] on li "For free trials, the limit is 50,000 characters every 24 hours and 250,000 char…" at bounding box center [722, 221] width 778 height 22
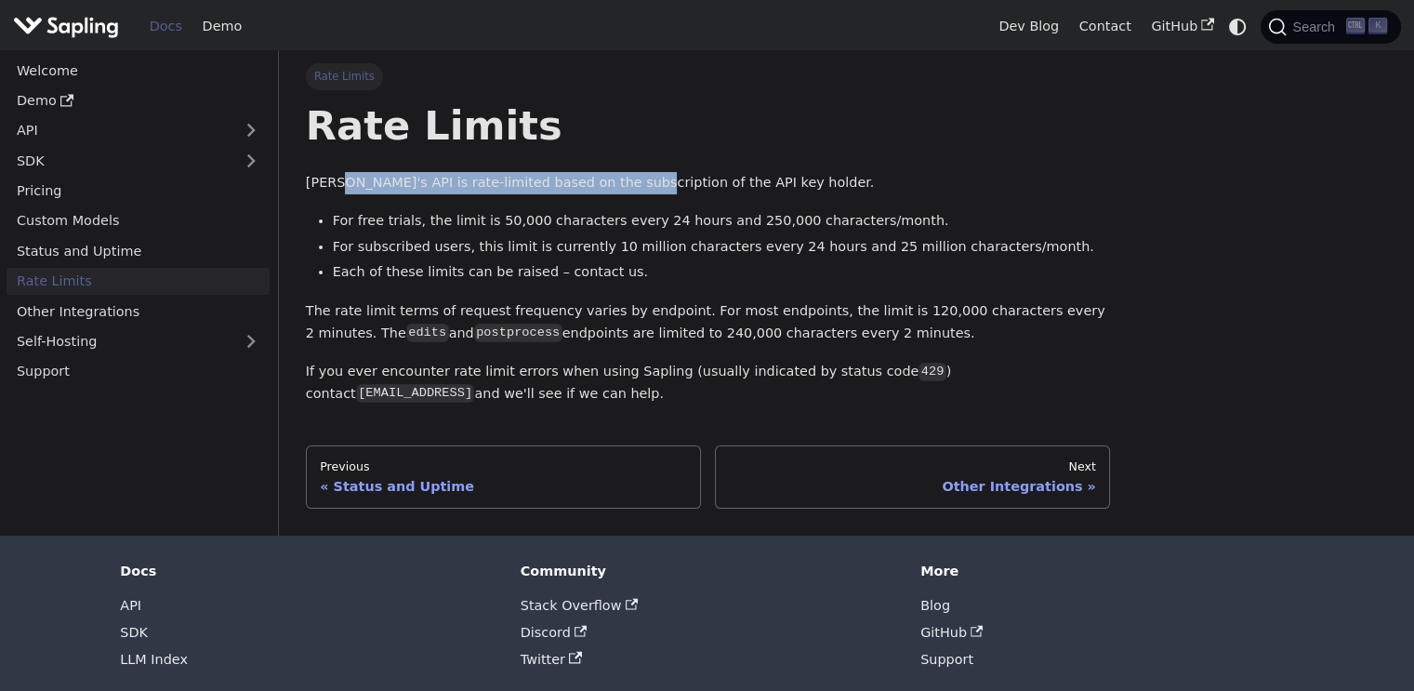
drag, startPoint x: 333, startPoint y: 178, endPoint x: 620, endPoint y: 192, distance: 287.6
click at [609, 192] on p "Sapling's API is rate-limited based on the subscription of the API key holder." at bounding box center [708, 183] width 804 height 22
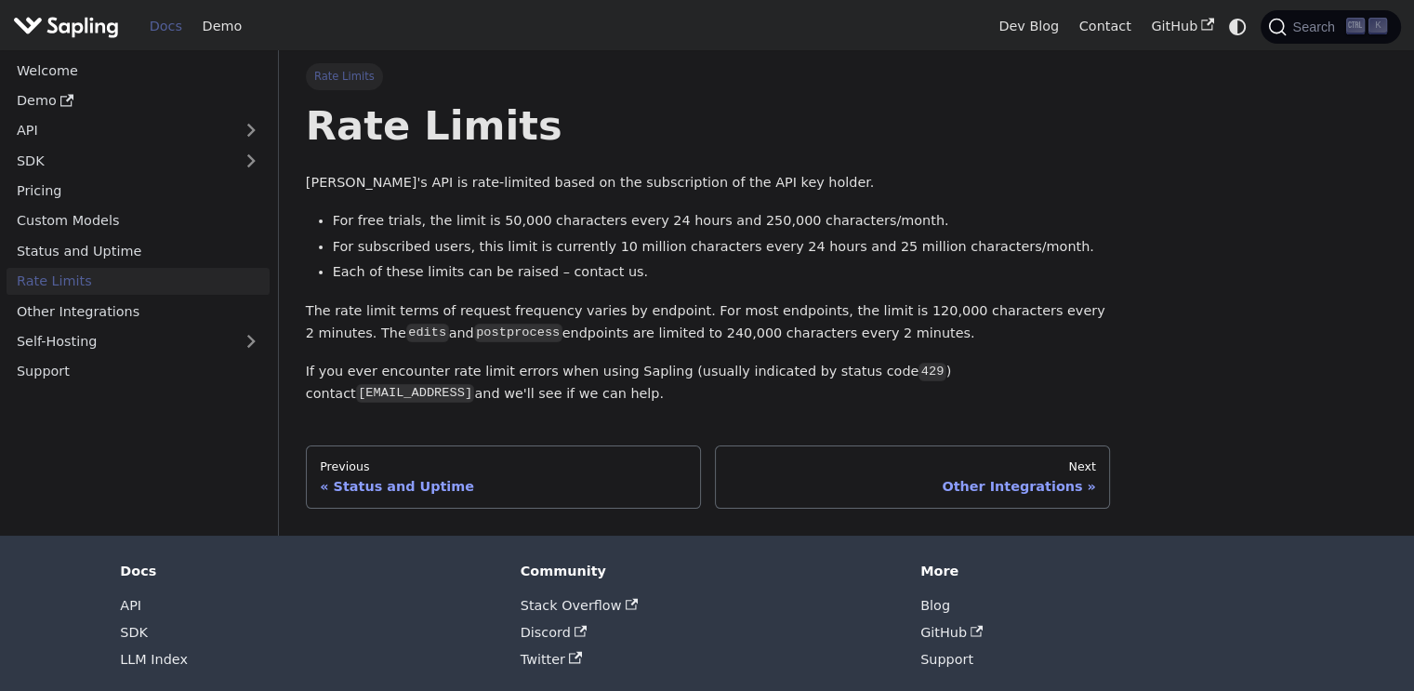
click at [621, 192] on p "Sapling's API is rate-limited based on the subscription of the API key holder." at bounding box center [708, 183] width 804 height 22
drag, startPoint x: 536, startPoint y: 173, endPoint x: 733, endPoint y: 184, distance: 196.5
click at [733, 184] on p "Sapling's API is rate-limited based on the subscription of the API key holder." at bounding box center [708, 183] width 804 height 22
click at [733, 185] on p "Sapling's API is rate-limited based on the subscription of the API key holder." at bounding box center [708, 183] width 804 height 22
drag, startPoint x: 601, startPoint y: 218, endPoint x: 691, endPoint y: 218, distance: 90.2
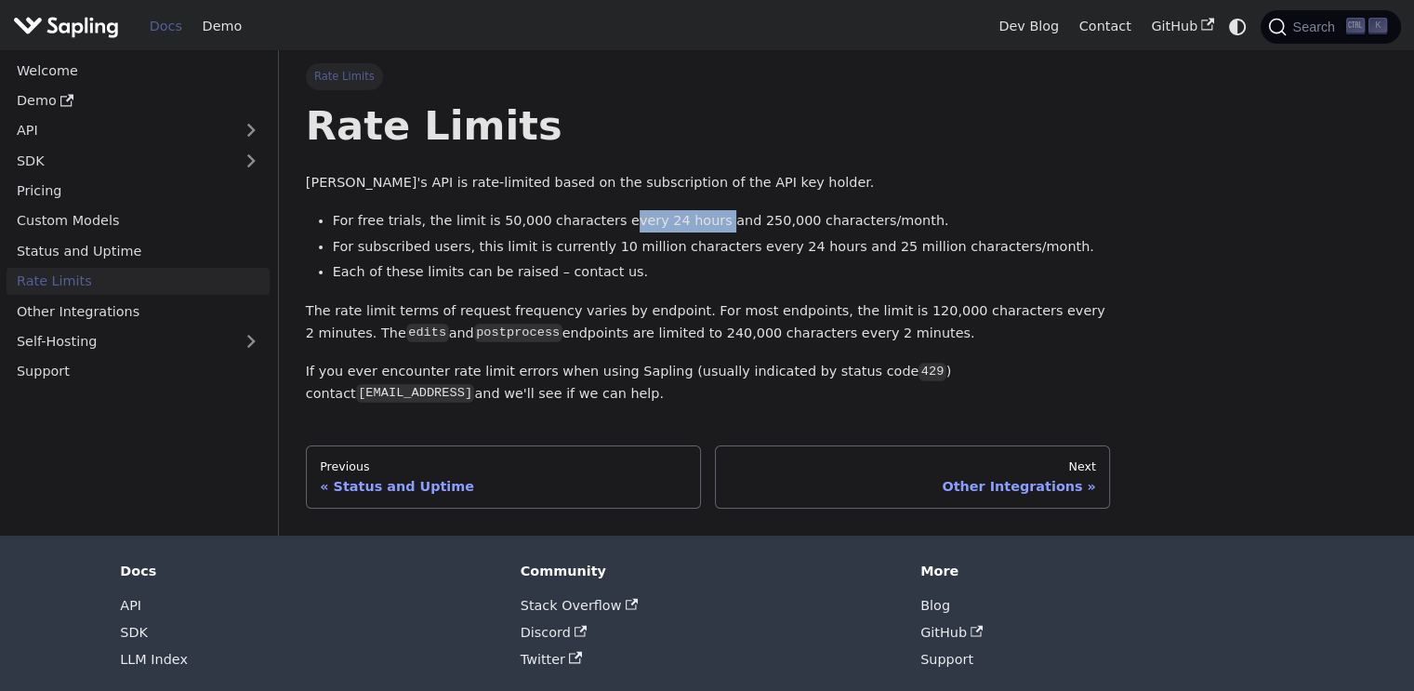
click at [686, 218] on li "For free trials, the limit is 50,000 characters every 24 hours and 250,000 char…" at bounding box center [722, 221] width 778 height 22
drag, startPoint x: 728, startPoint y: 222, endPoint x: 790, endPoint y: 225, distance: 62.3
click at [788, 225] on li "For free trials, the limit is 50,000 characters every 24 hours and 250,000 char…" at bounding box center [722, 221] width 778 height 22
click at [797, 225] on li "For free trials, the limit is 50,000 characters every 24 hours and 250,000 char…" at bounding box center [722, 221] width 778 height 22
click at [1050, 211] on li "For free trials, the limit is 50,000 characters every 24 hours and 250,000 char…" at bounding box center [722, 221] width 778 height 22
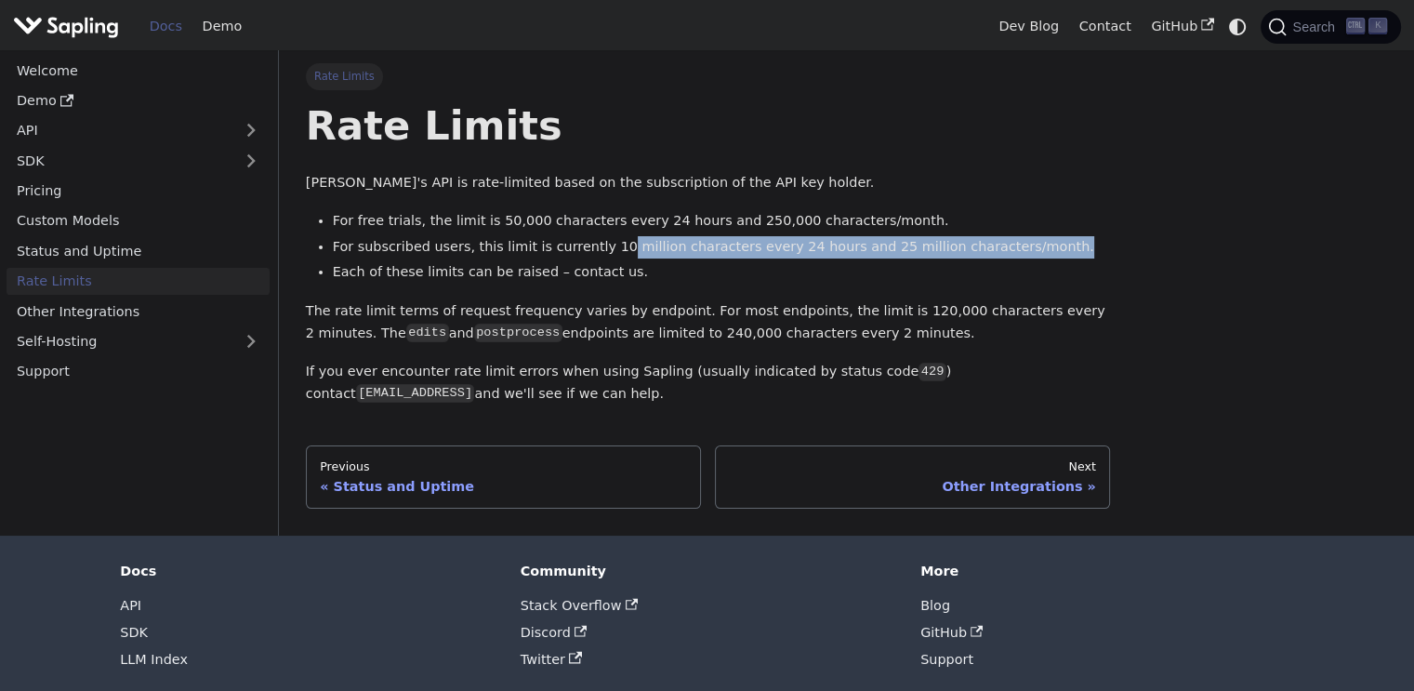
drag, startPoint x: 601, startPoint y: 245, endPoint x: 1040, endPoint y: 244, distance: 438.8
click at [1040, 244] on li "For subscribed users, this limit is currently 10 million characters every 24 ho…" at bounding box center [722, 247] width 778 height 22
drag, startPoint x: 586, startPoint y: 243, endPoint x: 1049, endPoint y: 253, distance: 463.1
click at [1049, 253] on li "For subscribed users, this limit is currently 10 million characters every 24 ho…" at bounding box center [722, 247] width 778 height 22
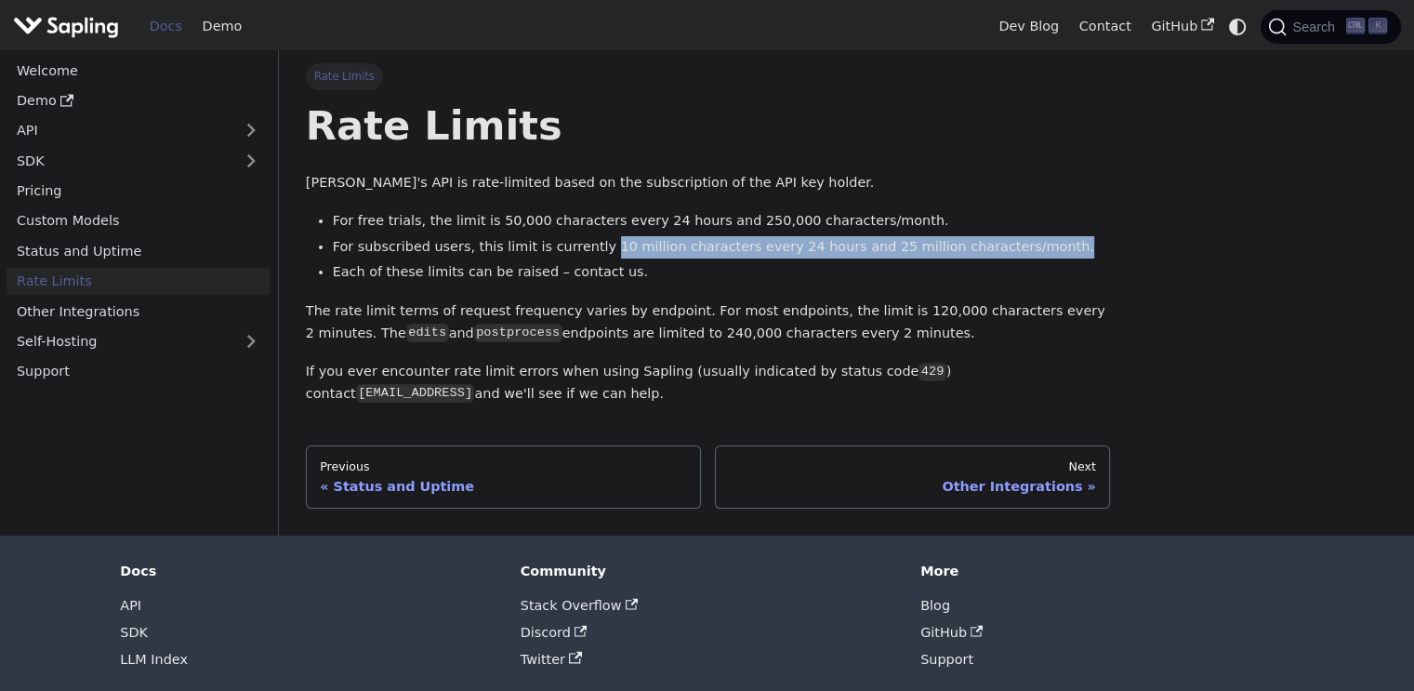
click at [1049, 253] on li "For subscribed users, this limit is currently 10 million characters every 24 ho…" at bounding box center [722, 247] width 778 height 22
drag, startPoint x: 985, startPoint y: 248, endPoint x: 573, endPoint y: 248, distance: 412.8
click at [573, 248] on li "For subscribed users, this limit is currently 10 million characters every 24 ho…" at bounding box center [722, 247] width 778 height 22
drag, startPoint x: 582, startPoint y: 244, endPoint x: 1026, endPoint y: 246, distance: 444.4
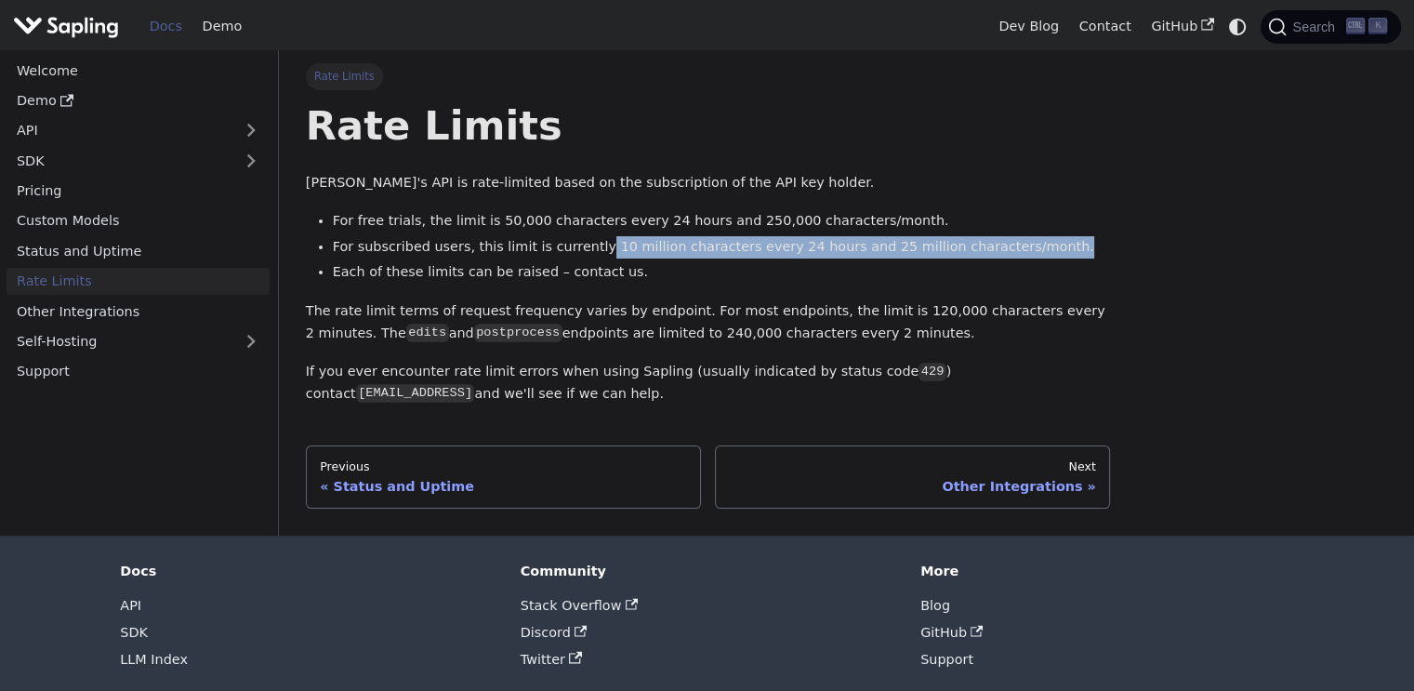
click at [1026, 246] on li "For subscribed users, this limit is currently 10 million characters every 24 ho…" at bounding box center [722, 247] width 778 height 22
drag, startPoint x: 1008, startPoint y: 246, endPoint x: 583, endPoint y: 248, distance: 424.9
click at [583, 248] on li "For subscribed users, this limit is currently 10 million characters every 24 ho…" at bounding box center [722, 247] width 778 height 22
click at [587, 245] on li "For subscribed users, this limit is currently 10 million characters every 24 ho…" at bounding box center [722, 247] width 778 height 22
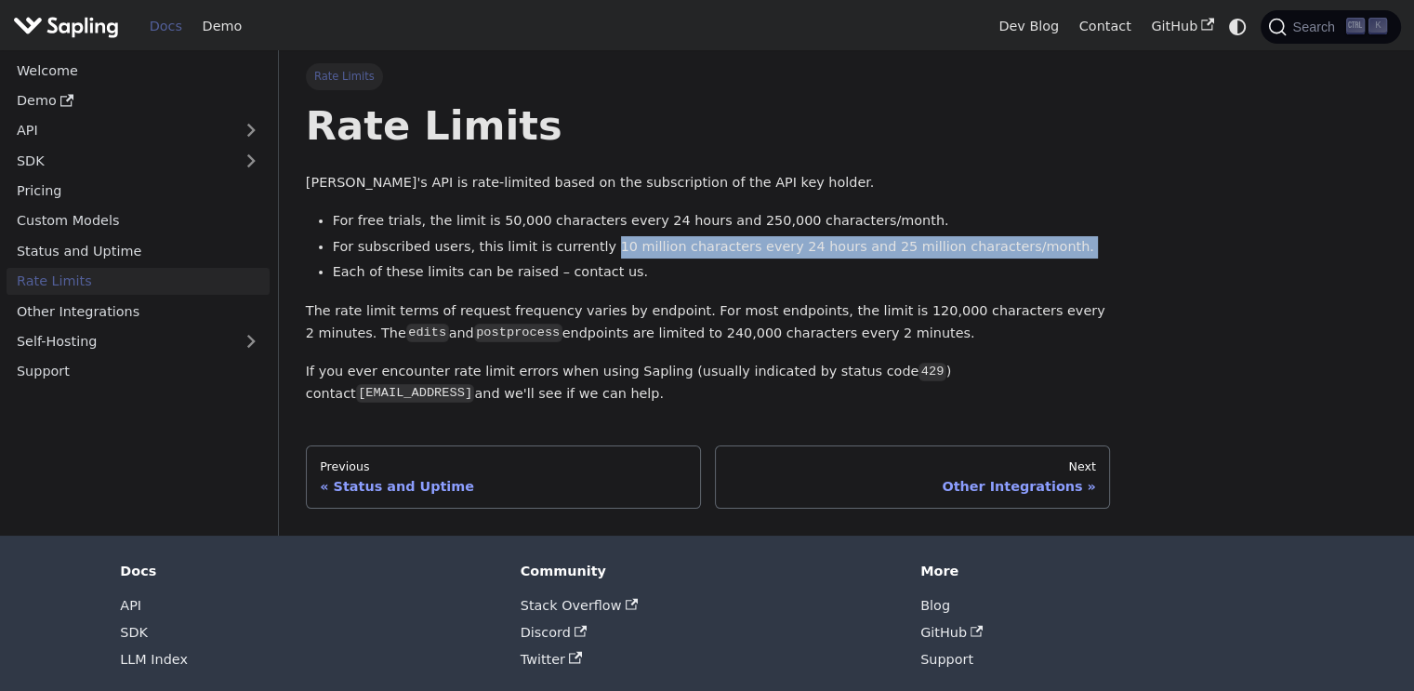
drag, startPoint x: 587, startPoint y: 245, endPoint x: 1001, endPoint y: 250, distance: 414.7
click at [1001, 250] on li "For subscribed users, this limit is currently 10 million characters every 24 ho…" at bounding box center [722, 247] width 778 height 22
click at [1011, 245] on li "For subscribed users, this limit is currently 10 million characters every 24 ho…" at bounding box center [722, 247] width 778 height 22
drag, startPoint x: 985, startPoint y: 245, endPoint x: 588, endPoint y: 244, distance: 397.9
click at [588, 244] on li "For subscribed users, this limit is currently 10 million characters every 24 ho…" at bounding box center [722, 247] width 778 height 22
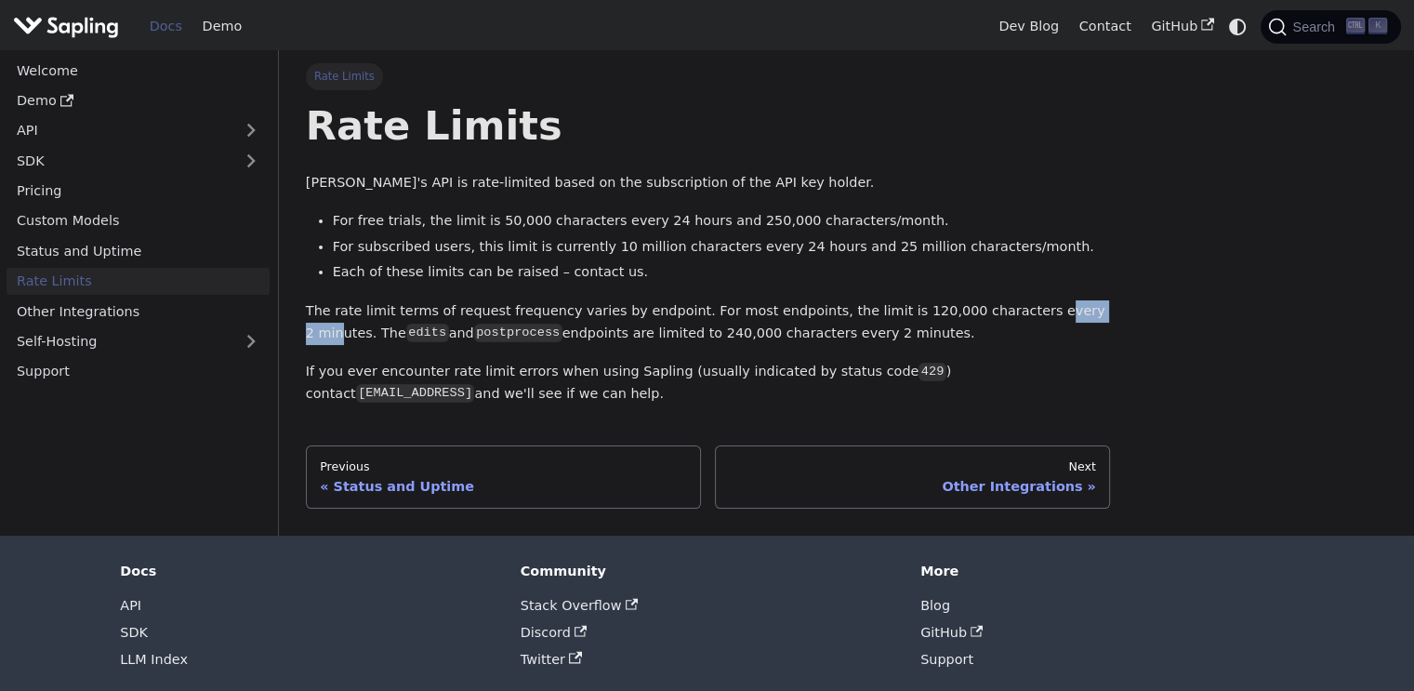
drag, startPoint x: 989, startPoint y: 311, endPoint x: 1046, endPoint y: 311, distance: 56.7
click at [1046, 311] on p "The rate limit terms of request frequency varies by endpoint. For most endpoint…" at bounding box center [708, 322] width 804 height 45
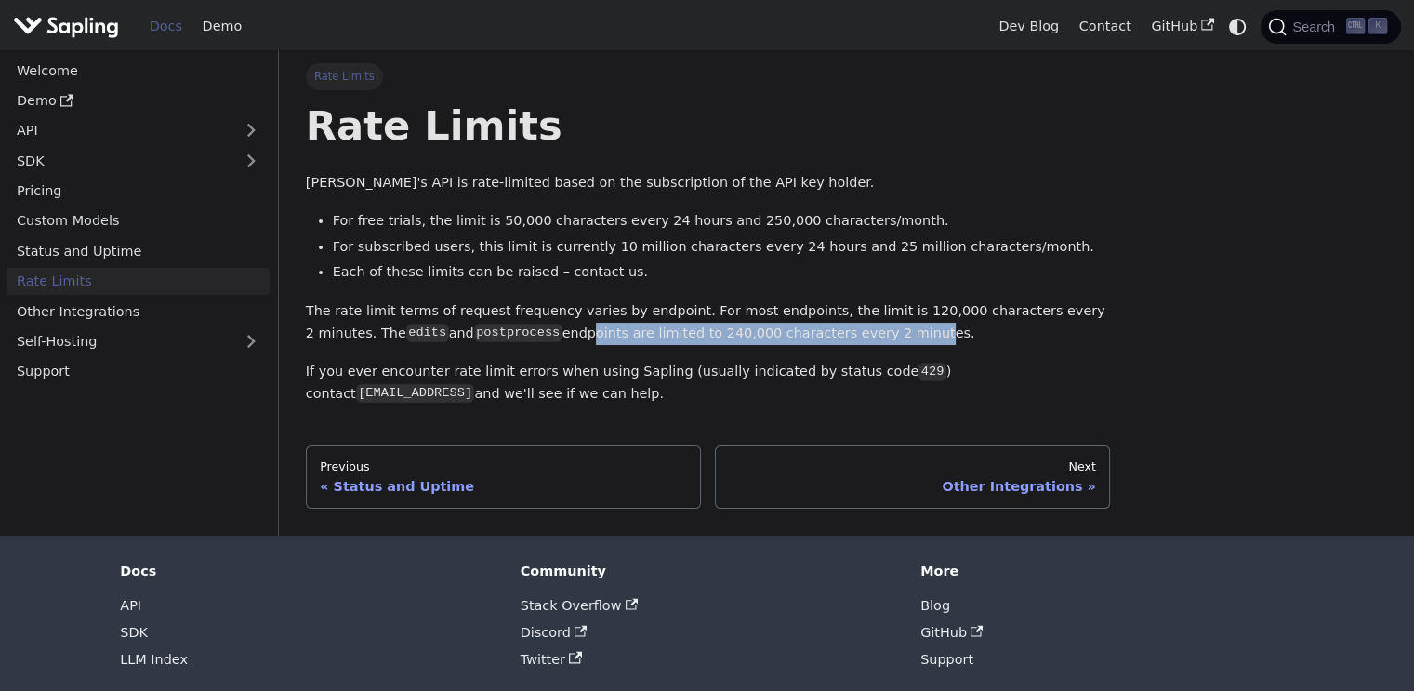
drag, startPoint x: 493, startPoint y: 328, endPoint x: 837, endPoint y: 331, distance: 344.0
click at [833, 331] on p "The rate limit terms of request frequency varies by endpoint. For most endpoint…" at bounding box center [708, 322] width 804 height 45
click at [844, 331] on p "The rate limit terms of request frequency varies by endpoint. For most endpoint…" at bounding box center [708, 322] width 804 height 45
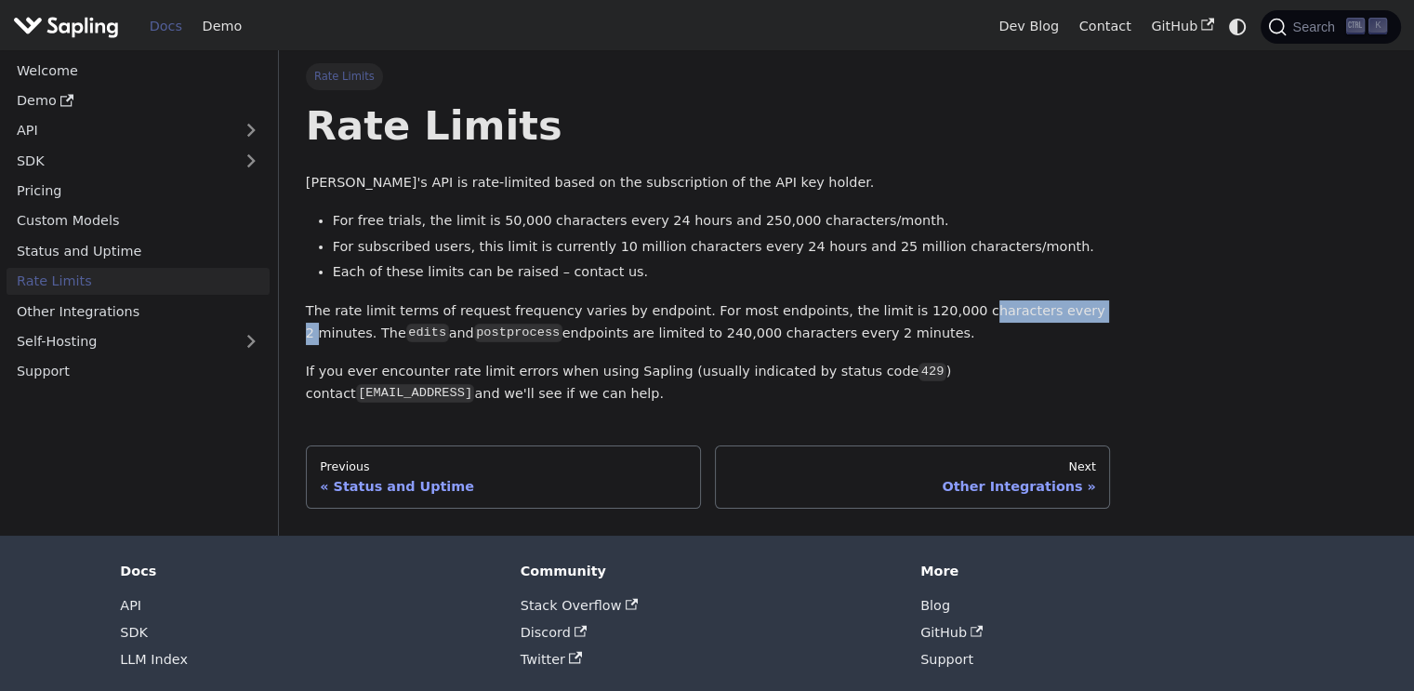
drag, startPoint x: 1028, startPoint y: 308, endPoint x: 912, endPoint y: 311, distance: 116.3
click at [912, 311] on p "The rate limit terms of request frequency varies by endpoint. For most endpoint…" at bounding box center [708, 322] width 804 height 45
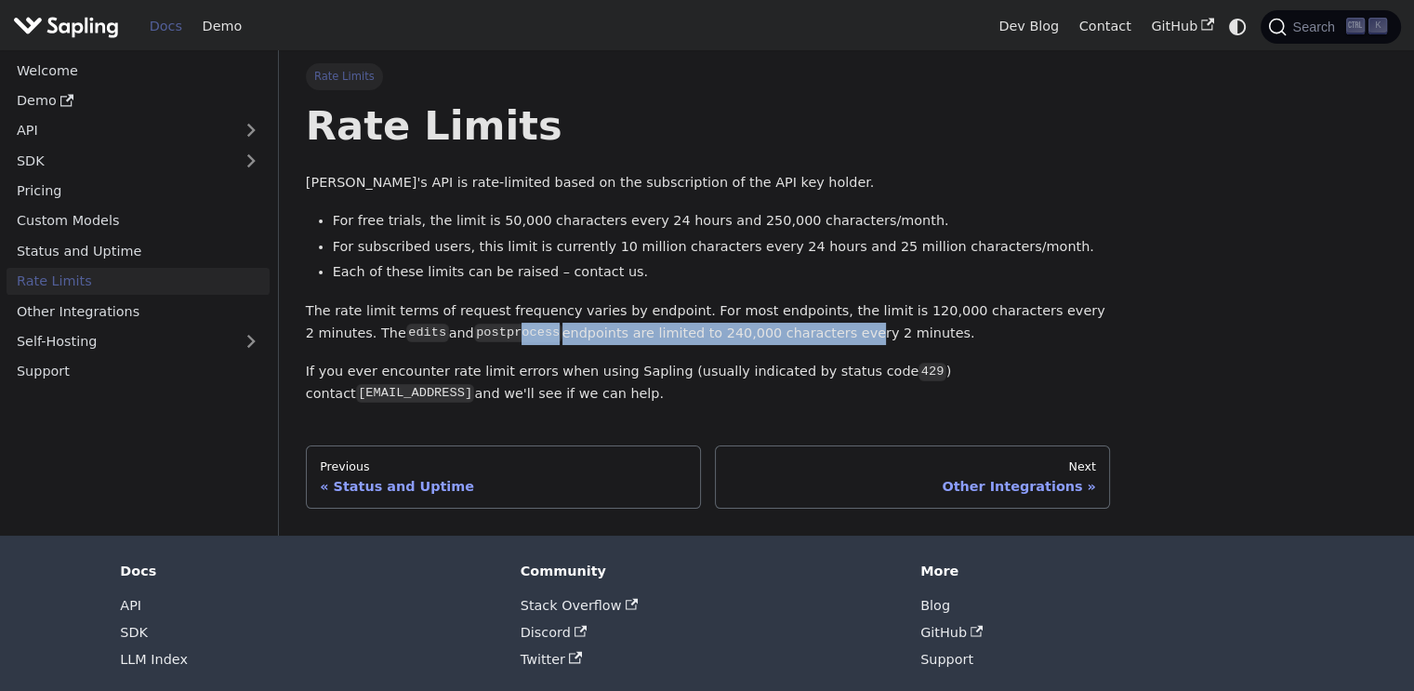
drag, startPoint x: 423, startPoint y: 332, endPoint x: 775, endPoint y: 330, distance: 352.3
click at [758, 332] on p "The rate limit terms of request frequency varies by endpoint. For most endpoint…" at bounding box center [708, 322] width 804 height 45
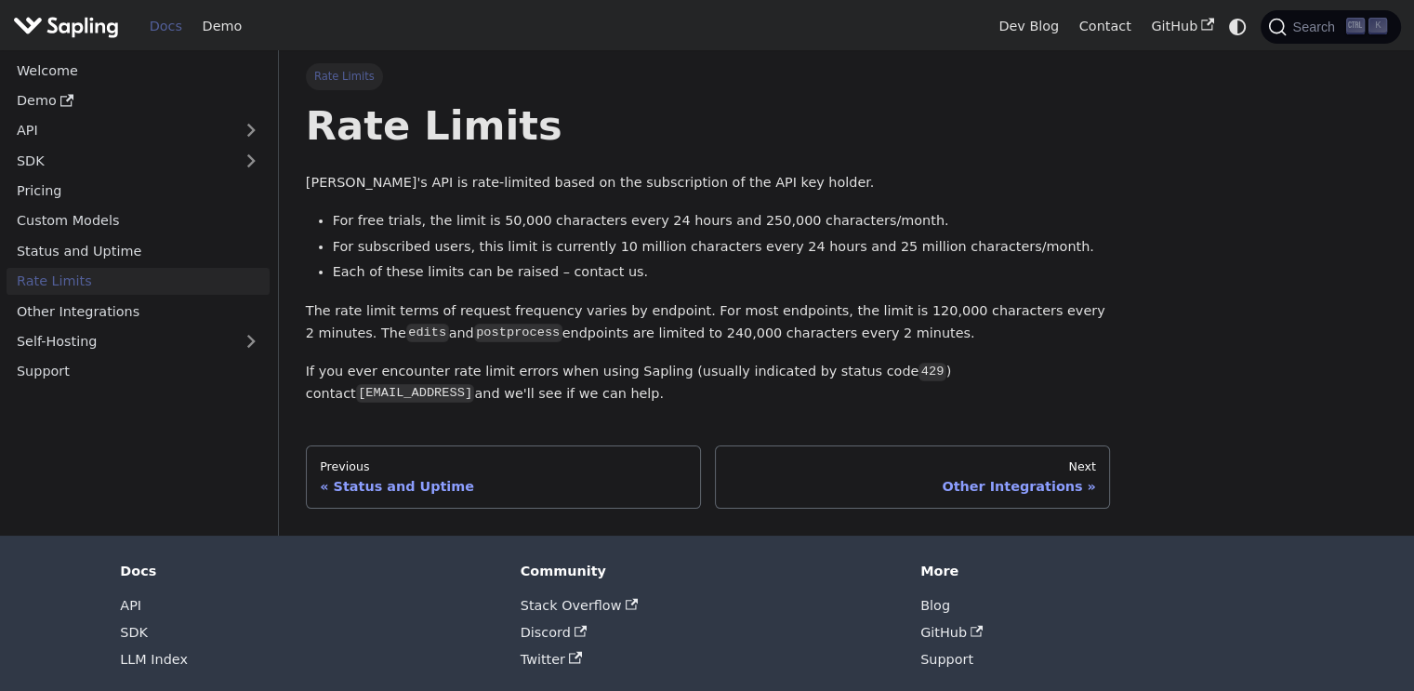
click at [783, 329] on p "The rate limit terms of request frequency varies by endpoint. For most endpoint…" at bounding box center [708, 322] width 804 height 45
drag, startPoint x: 836, startPoint y: 339, endPoint x: 584, endPoint y: 337, distance: 251.9
click at [584, 337] on p "The rate limit terms of request frequency varies by endpoint. For most endpoint…" at bounding box center [708, 322] width 804 height 45
drag, startPoint x: 304, startPoint y: 371, endPoint x: 543, endPoint y: 372, distance: 238.9
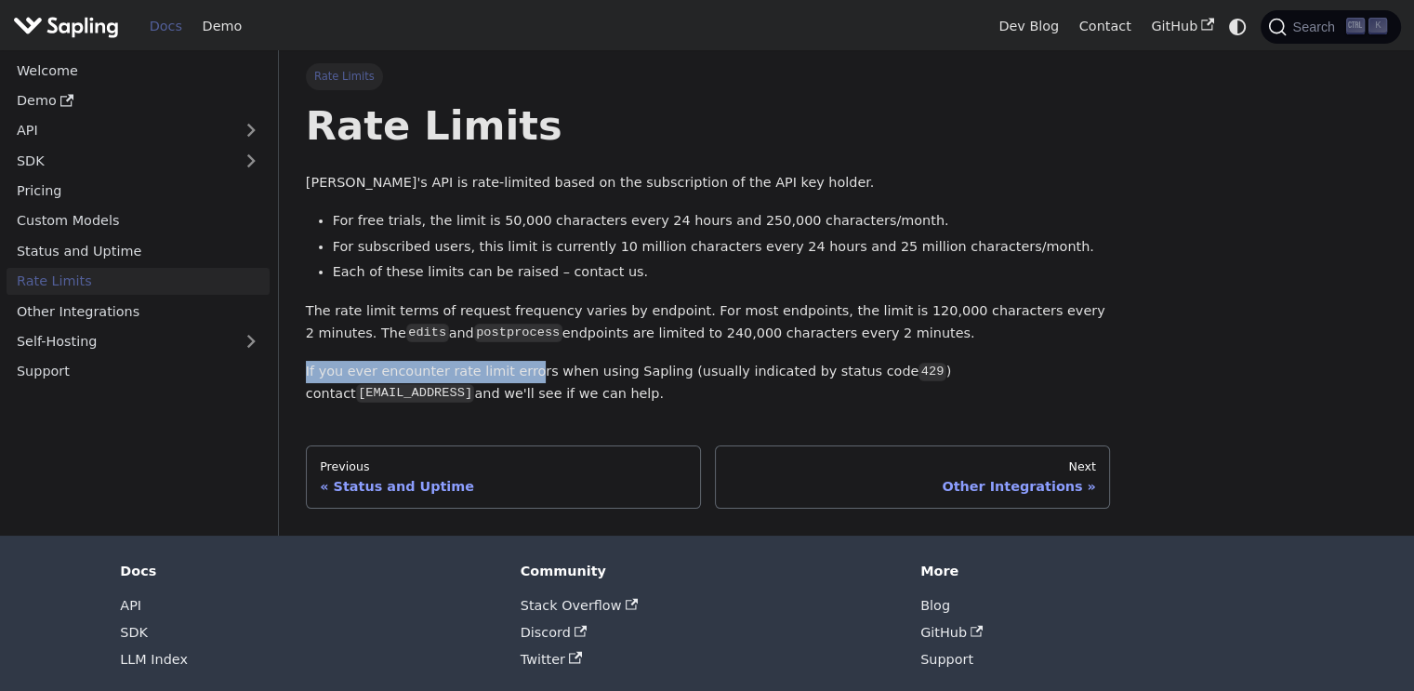
click at [526, 372] on div "Rate Limits Rate Limits Sapling's API is rate-limited based on the subscription…" at bounding box center [707, 285] width 831 height 445
click at [543, 372] on p "If you ever encounter rate limit errors when using Sapling (usually indicated b…" at bounding box center [708, 383] width 804 height 45
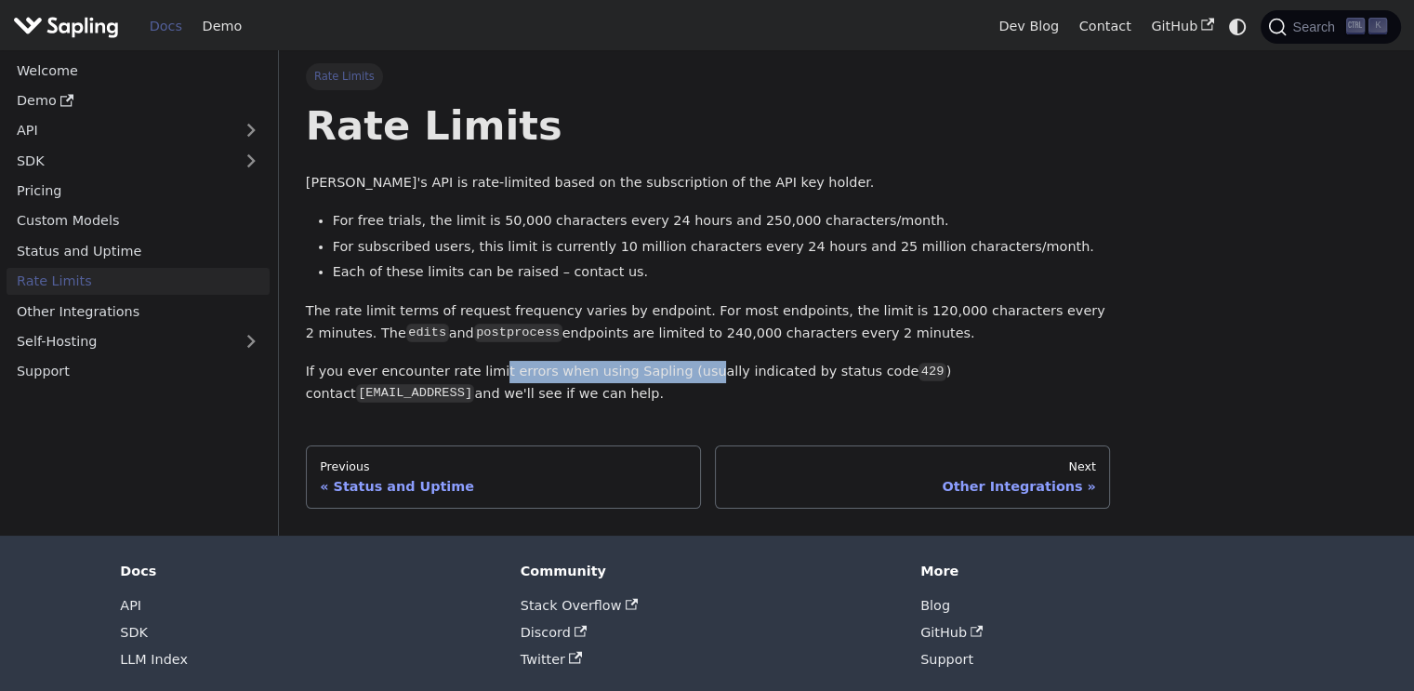
drag, startPoint x: 487, startPoint y: 371, endPoint x: 677, endPoint y: 366, distance: 189.7
click at [677, 366] on p "If you ever encounter rate limit errors when using Sapling (usually indicated b…" at bounding box center [708, 383] width 804 height 45
click at [729, 367] on p "If you ever encounter rate limit errors when using Sapling (usually indicated b…" at bounding box center [708, 383] width 804 height 45
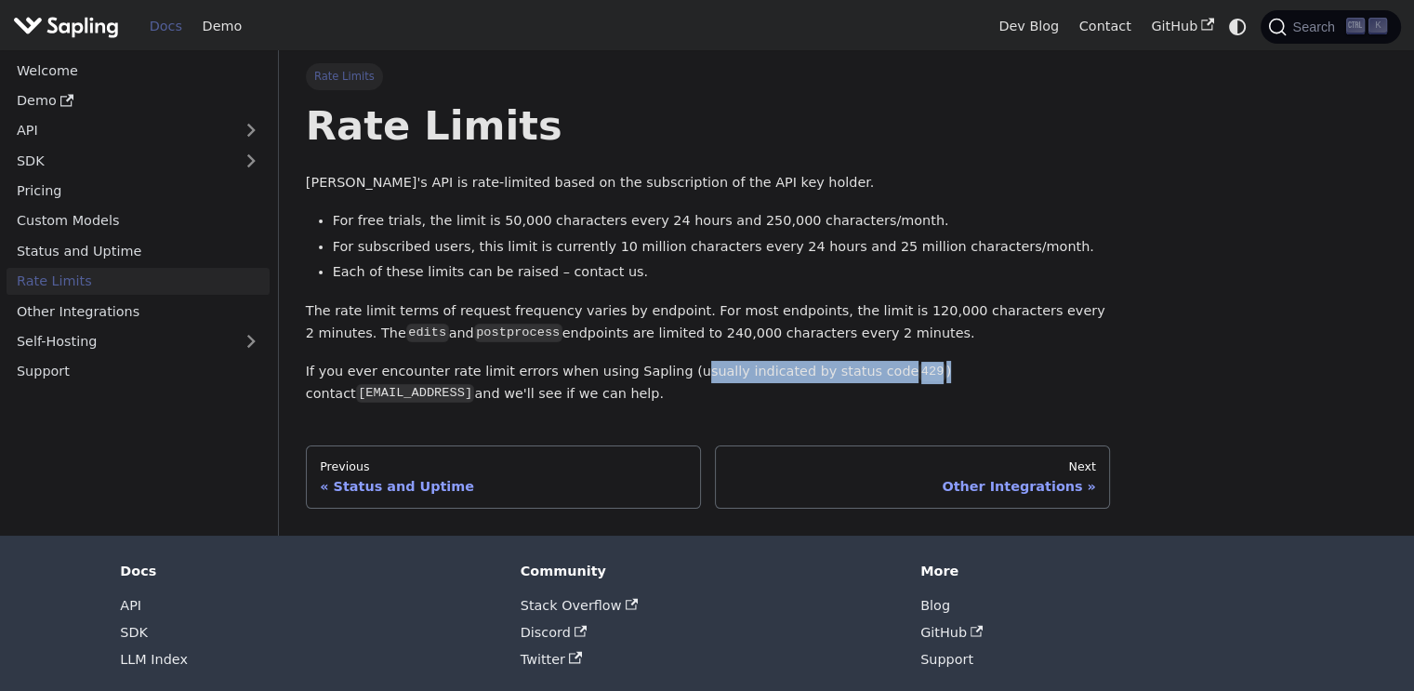
drag, startPoint x: 661, startPoint y: 371, endPoint x: 884, endPoint y: 376, distance: 223.2
click at [884, 376] on p "If you ever encounter rate limit errors when using Sapling (usually indicated b…" at bounding box center [708, 383] width 804 height 45
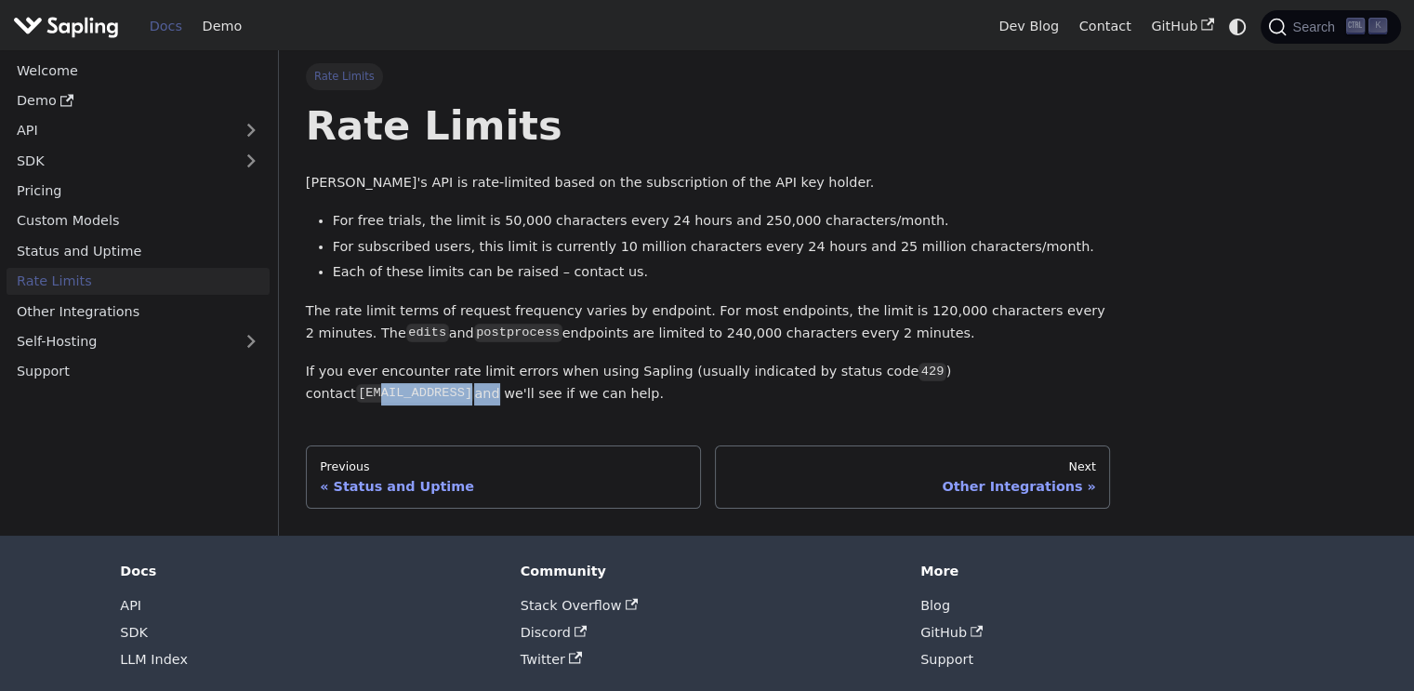
drag, startPoint x: 958, startPoint y: 370, endPoint x: 1101, endPoint y: 369, distance: 142.2
click at [1096, 369] on p "If you ever encounter rate limit errors when using Sapling (usually indicated b…" at bounding box center [708, 383] width 804 height 45
click at [1112, 369] on div "Rate Limits Rate Limits Sapling's API is rate-limited based on the subscription…" at bounding box center [707, 285] width 831 height 445
drag, startPoint x: 309, startPoint y: 392, endPoint x: 436, endPoint y: 401, distance: 127.6
click at [431, 401] on p "If you ever encounter rate limit errors when using Sapling (usually indicated b…" at bounding box center [708, 383] width 804 height 45
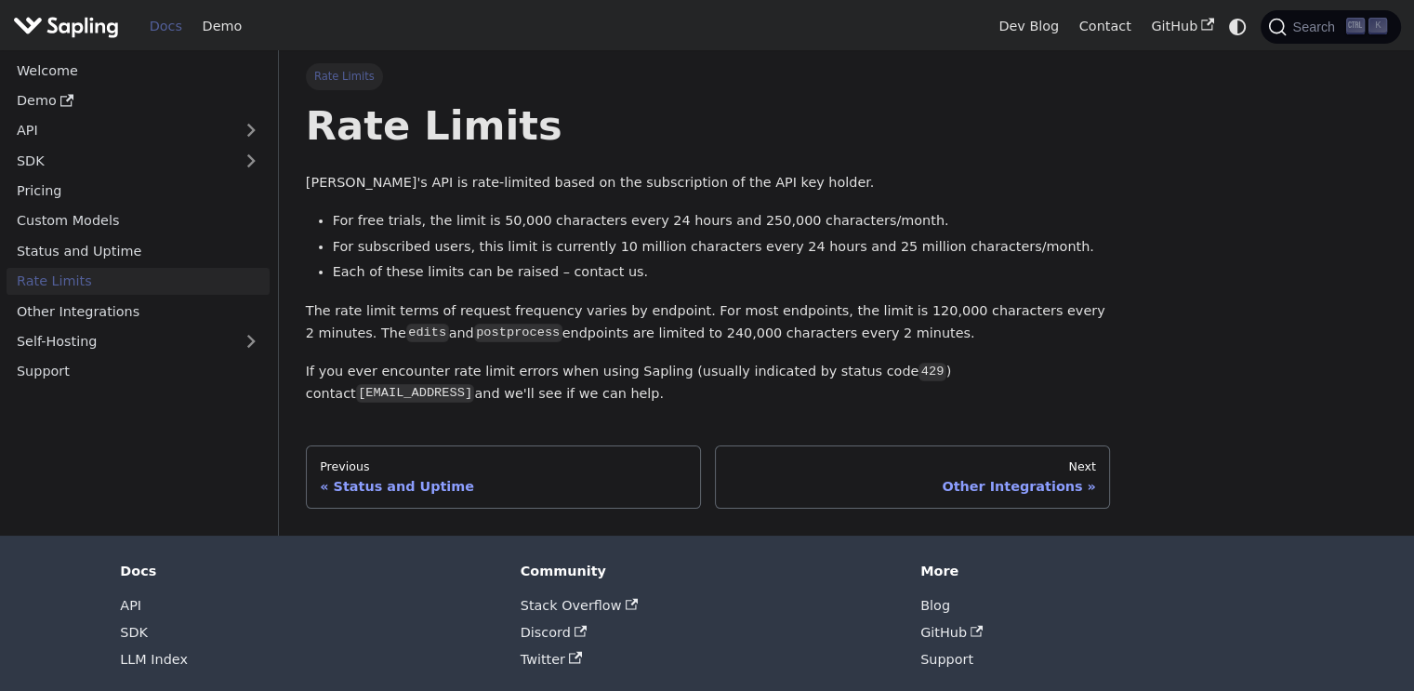
click at [438, 401] on p "If you ever encounter rate limit errors when using Sapling (usually indicated b…" at bounding box center [708, 383] width 804 height 45
click at [497, 401] on p "If you ever encounter rate limit errors when using Sapling (usually indicated b…" at bounding box center [708, 383] width 804 height 45
click at [549, 296] on div "Rate Limits Sapling's API is rate-limited based on the subscription of the API …" at bounding box center [708, 252] width 804 height 305
click at [165, 343] on link "Self-Hosting" at bounding box center [138, 341] width 263 height 27
click at [144, 369] on link "Overview" at bounding box center [143, 371] width 253 height 27
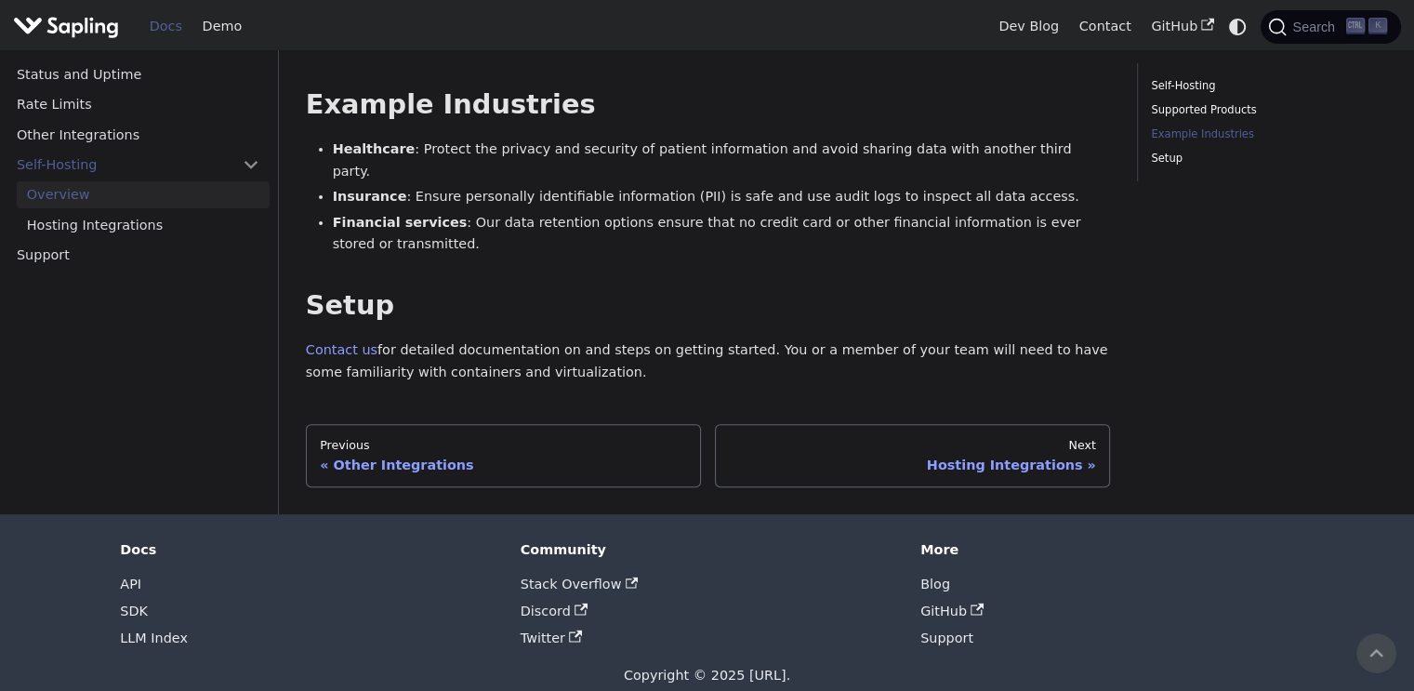
scroll to position [186, 0]
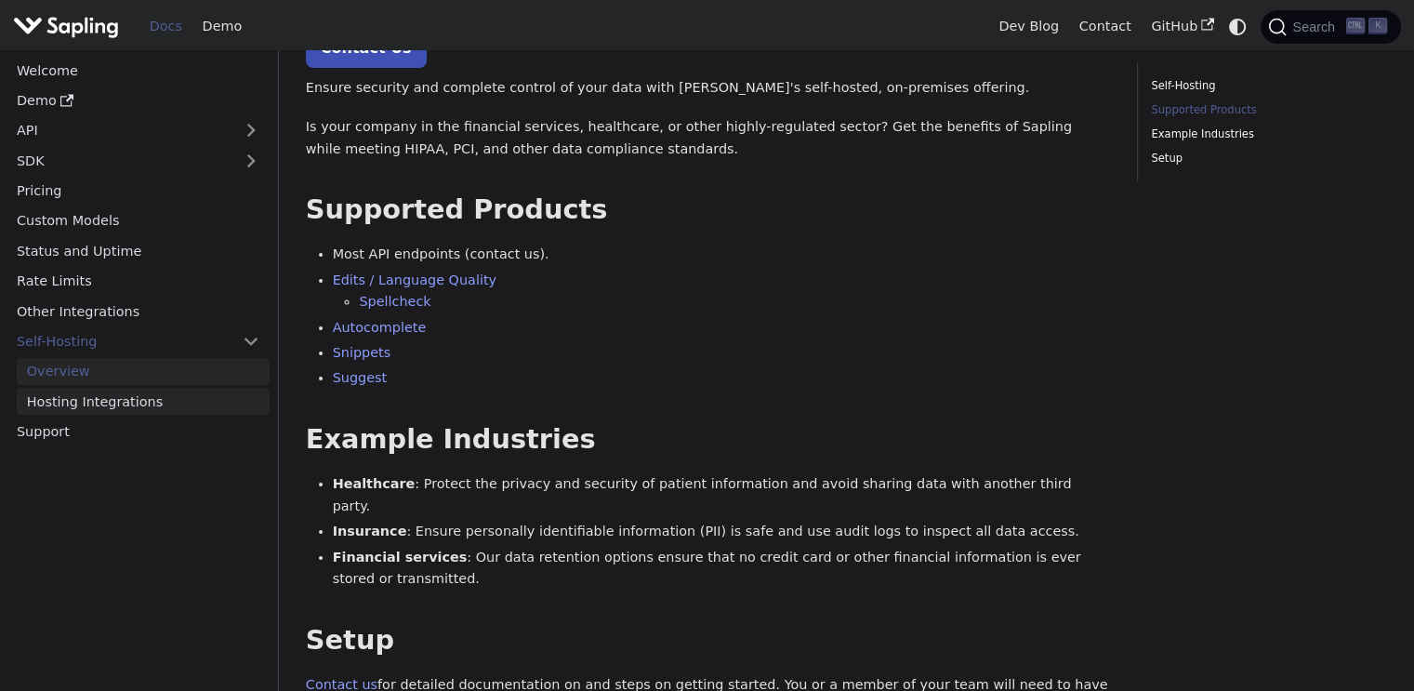
click at [53, 389] on ul "Overview Hosting Integrations" at bounding box center [138, 386] width 263 height 57
click at [52, 397] on link "Hosting Integrations" at bounding box center [143, 401] width 253 height 27
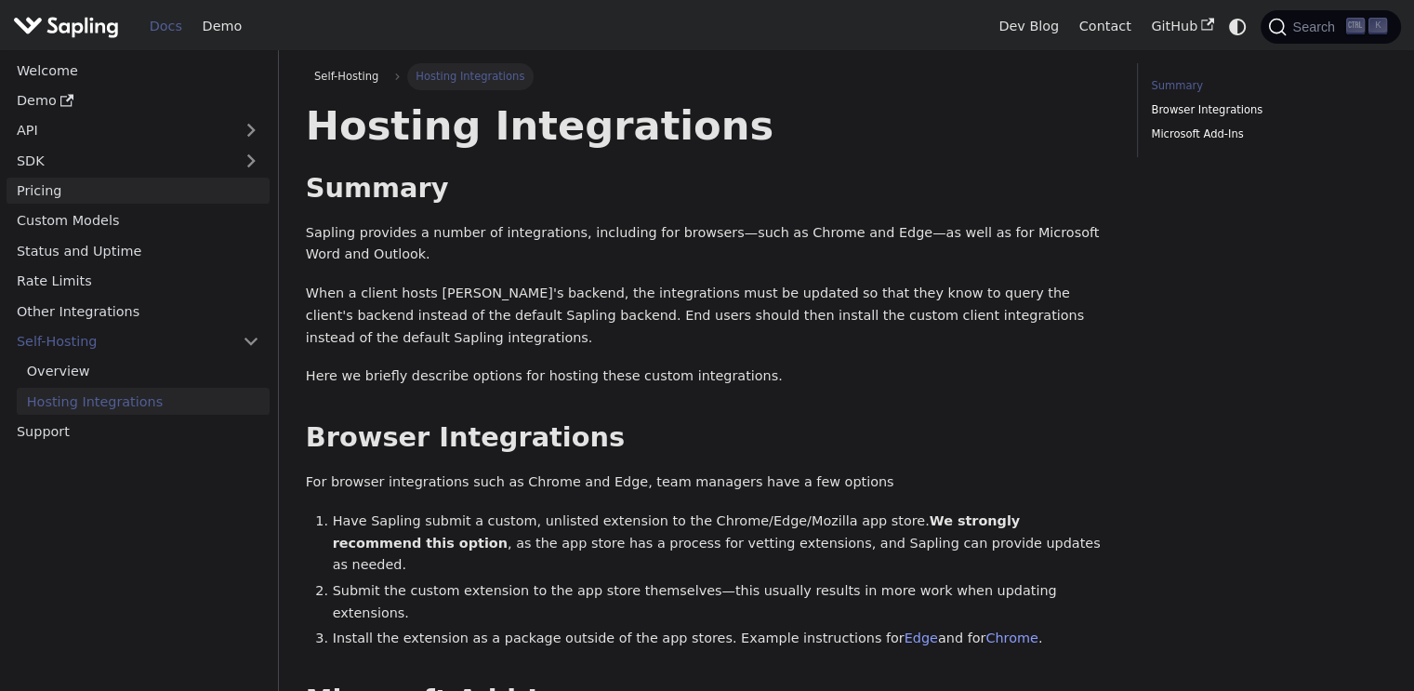
click at [56, 198] on link "Pricing" at bounding box center [138, 191] width 263 height 27
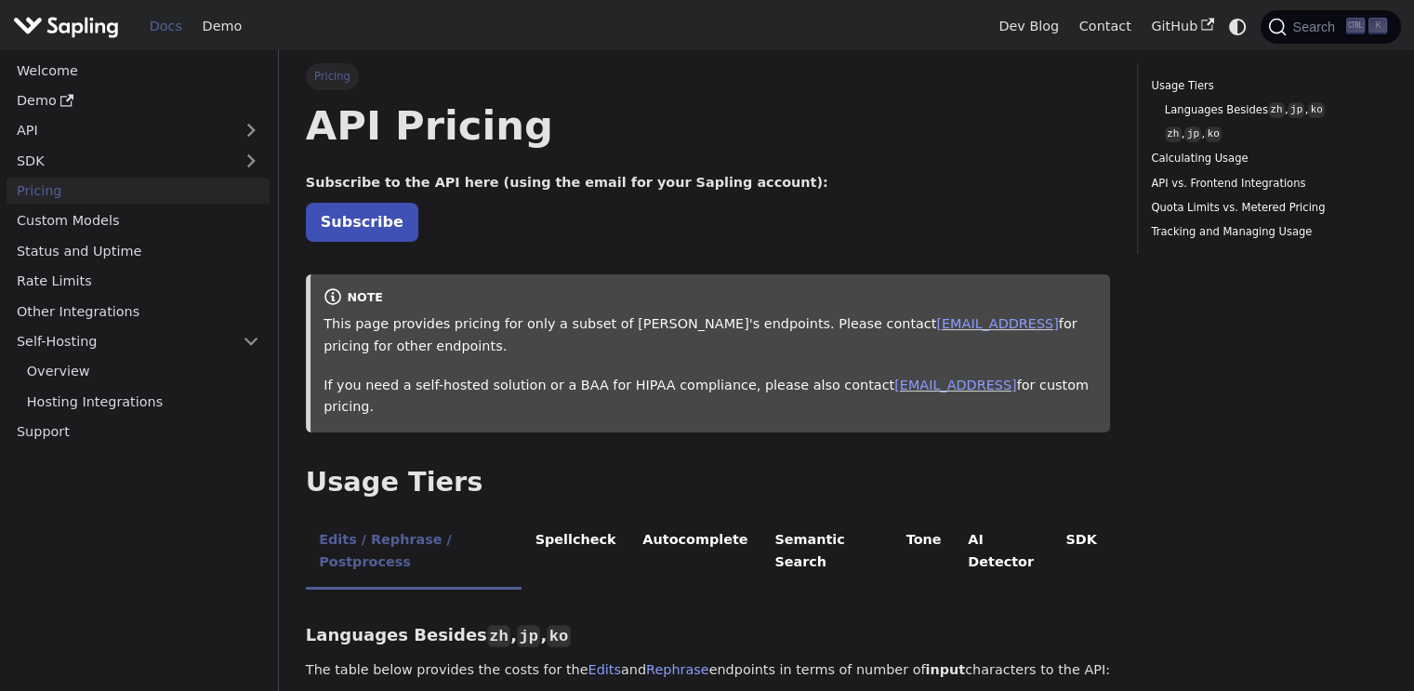
click at [373, 227] on link "Subscribe" at bounding box center [362, 222] width 112 height 38
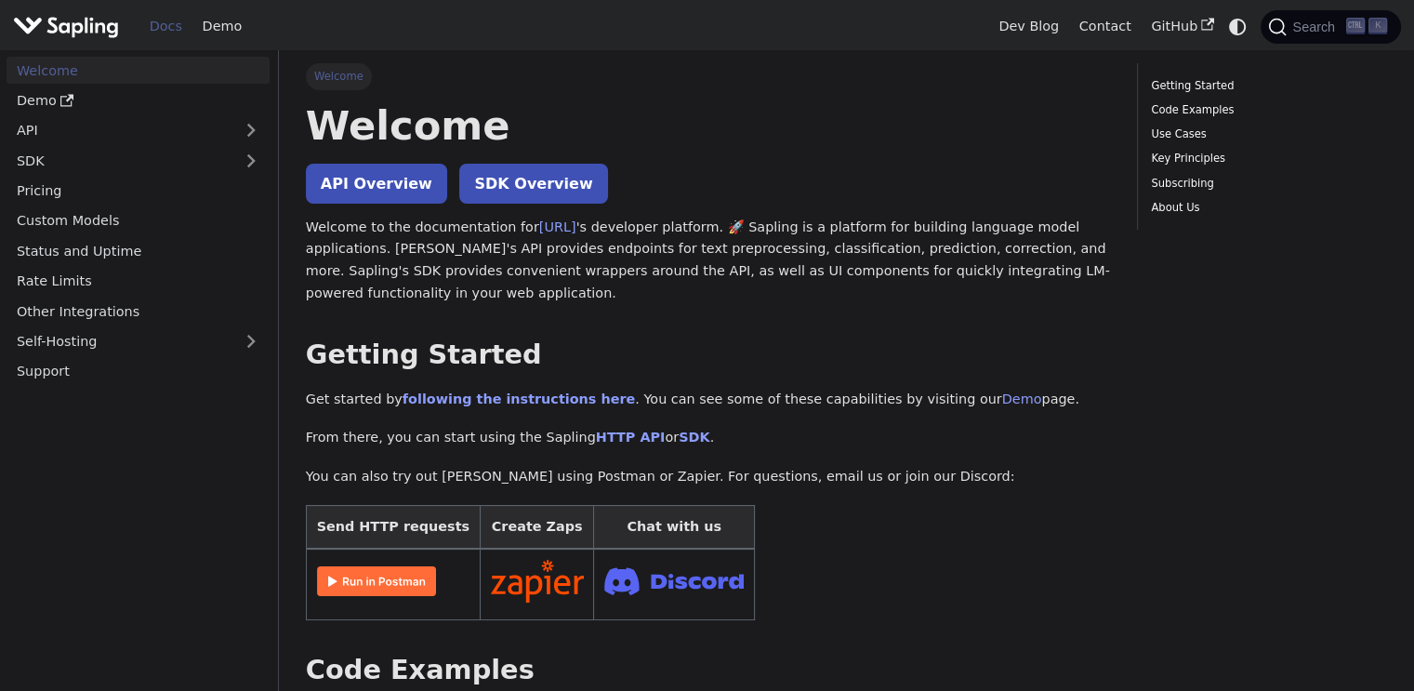
drag, startPoint x: 329, startPoint y: 479, endPoint x: 621, endPoint y: 476, distance: 291.9
click at [617, 476] on p "You can also try out [PERSON_NAME] using Postman or Zapier. For questions, emai…" at bounding box center [708, 477] width 804 height 22
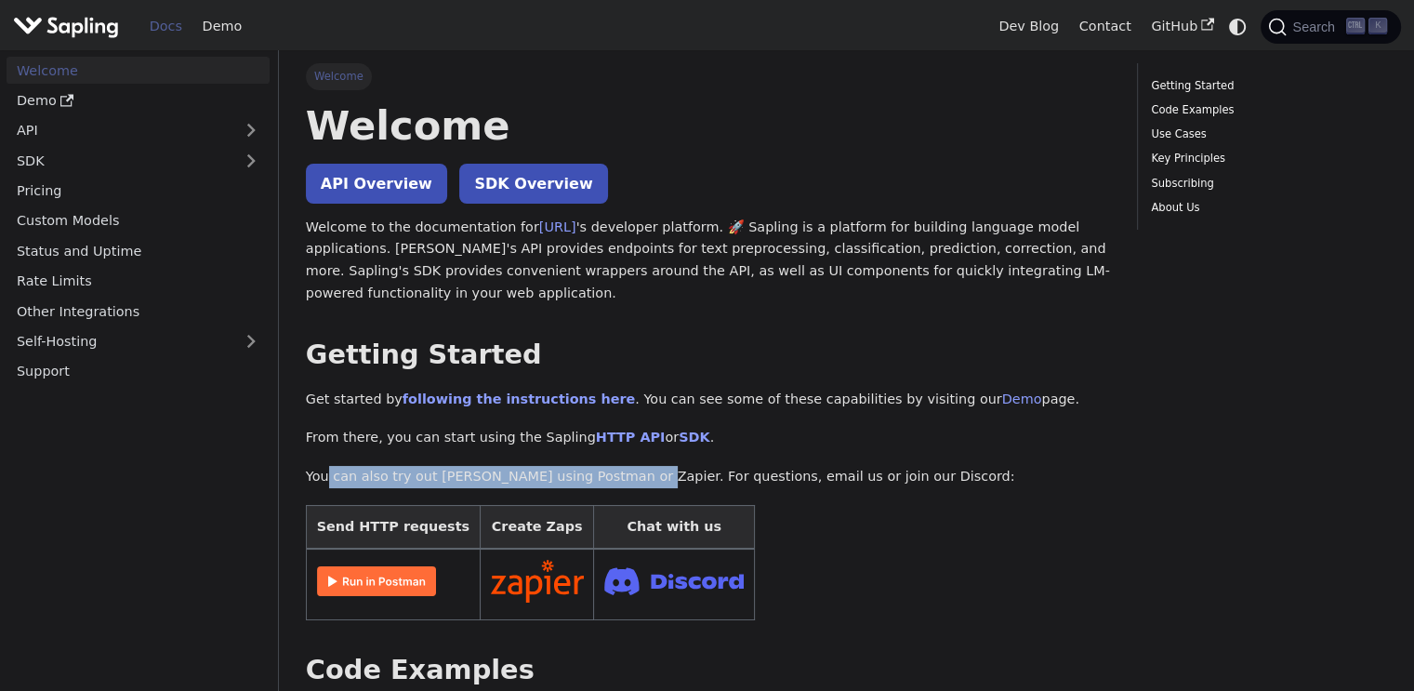
click at [621, 477] on p "You can also try out [PERSON_NAME] using Postman or Zapier. For questions, emai…" at bounding box center [708, 477] width 804 height 22
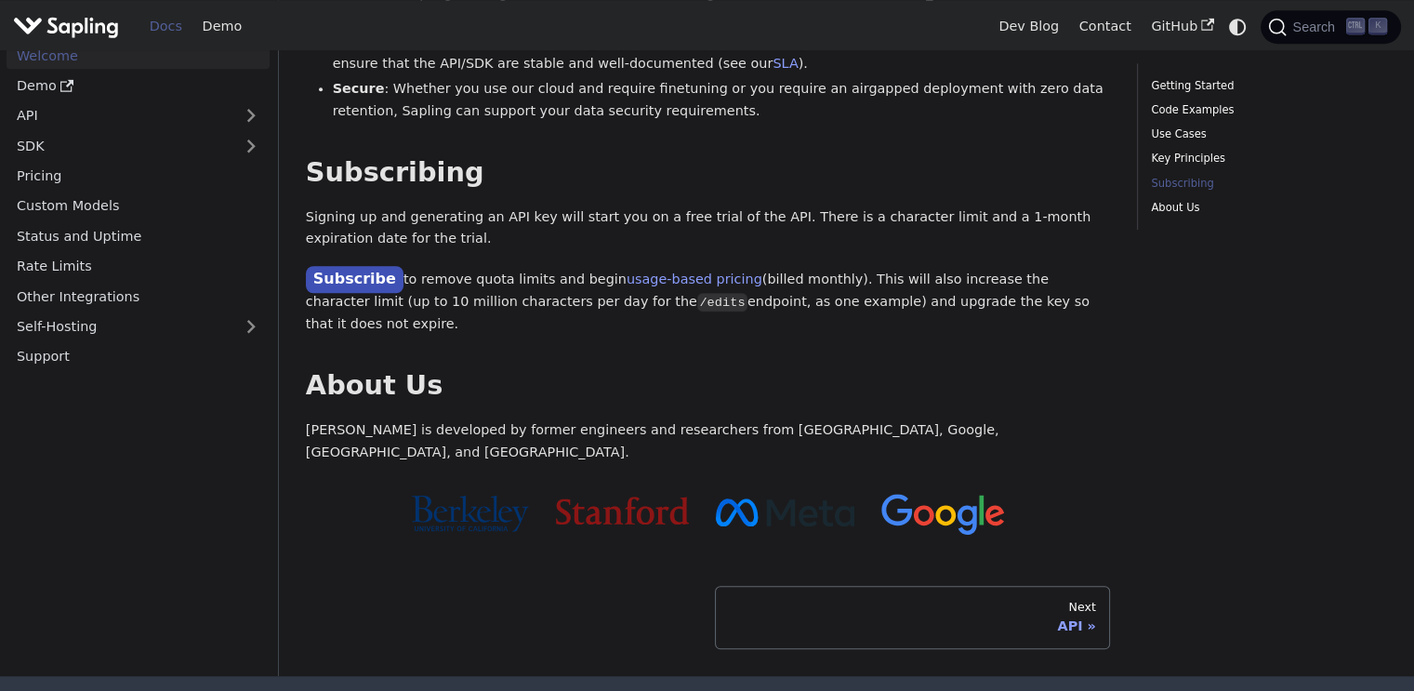
scroll to position [1450, 0]
drag, startPoint x: 412, startPoint y: 231, endPoint x: 531, endPoint y: 242, distance: 119.4
click at [529, 266] on p "Subscribe to remove quota limits and begin usage-based pricing (billed monthly)…" at bounding box center [708, 300] width 804 height 69
click at [538, 266] on p "Subscribe to remove quota limits and begin usage-based pricing (billed monthly)…" at bounding box center [708, 300] width 804 height 69
drag, startPoint x: 305, startPoint y: 169, endPoint x: 531, endPoint y: 178, distance: 226.1
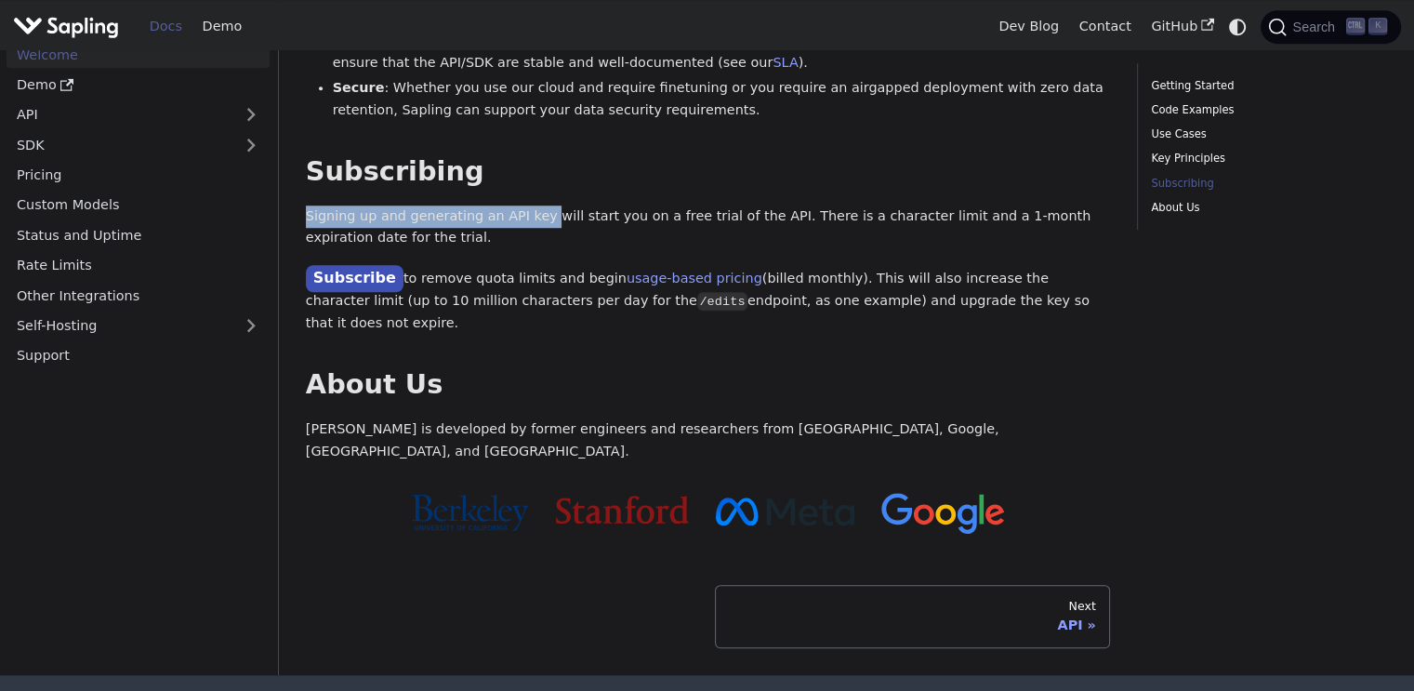
click at [531, 205] on p "Signing up and generating an API key will start you on a free trial of the API.…" at bounding box center [708, 227] width 804 height 45
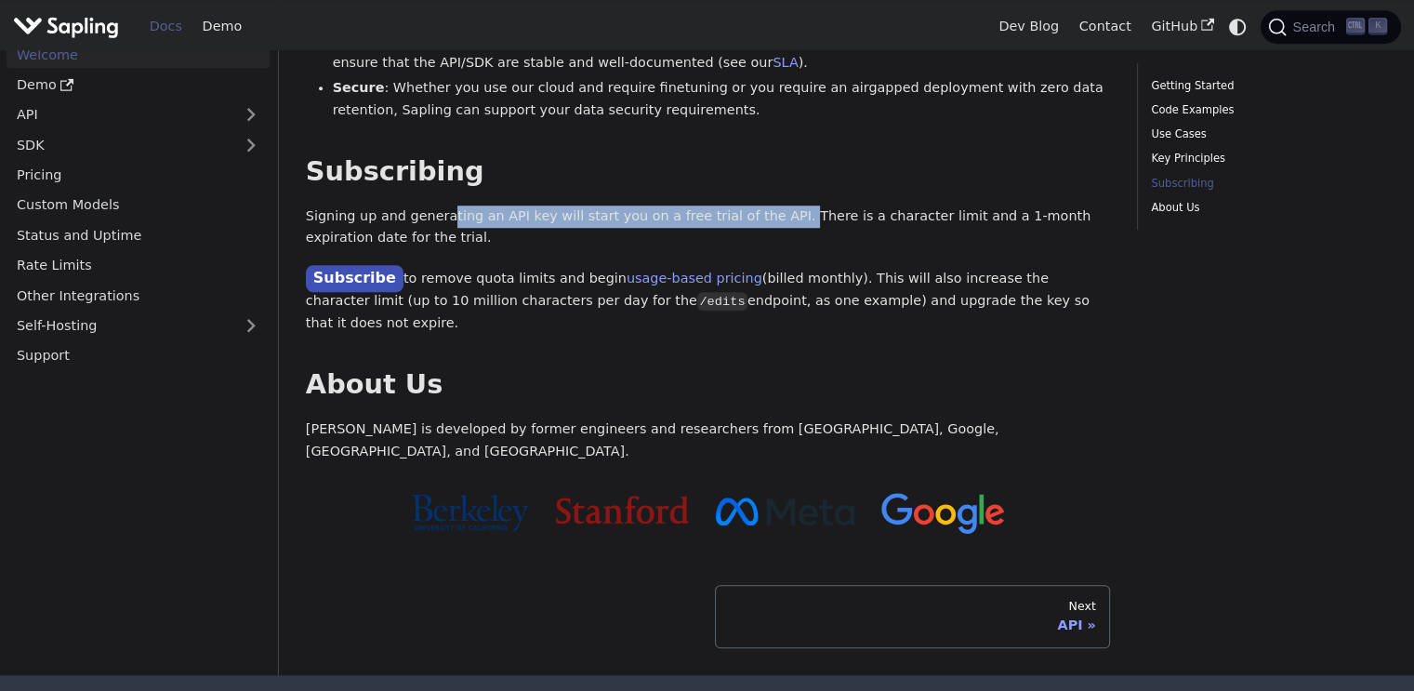
drag, startPoint x: 438, startPoint y: 168, endPoint x: 777, endPoint y: 175, distance: 339.4
click at [769, 205] on p "Signing up and generating an API key will start you on a free trial of the API.…" at bounding box center [708, 227] width 804 height 45
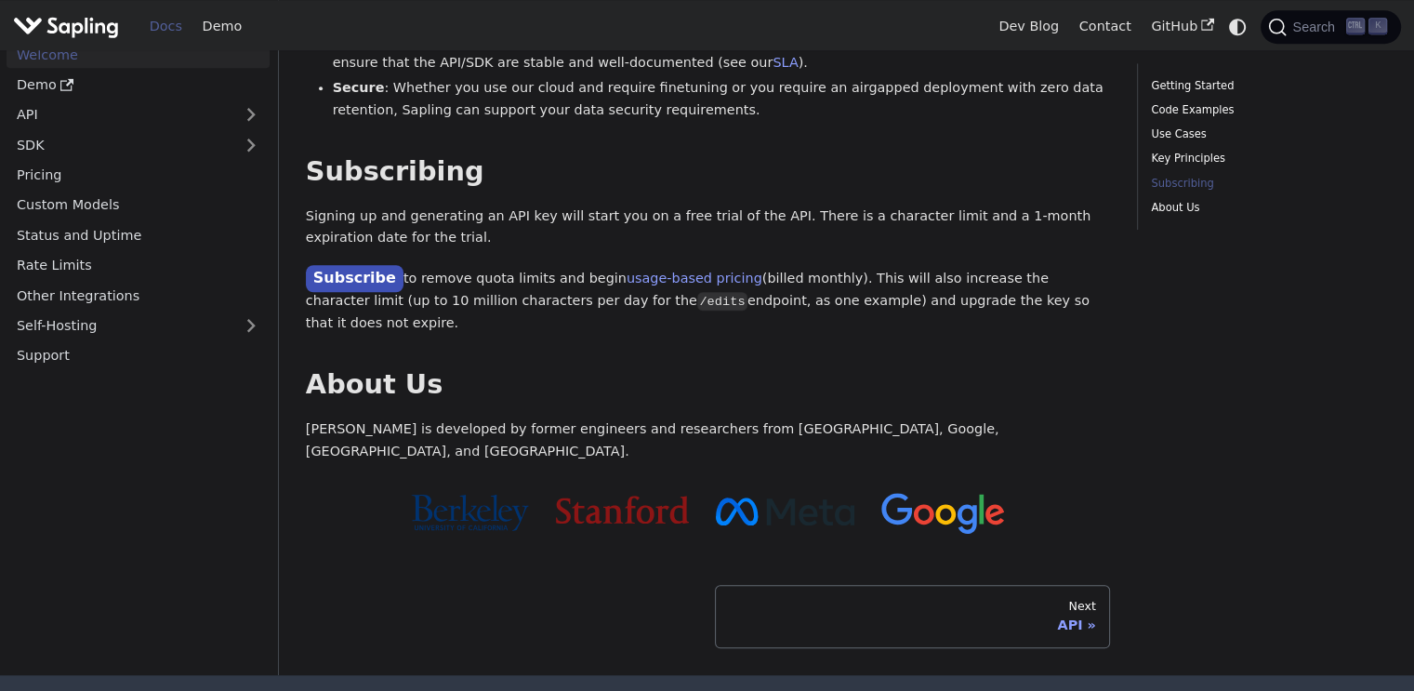
click at [778, 205] on p "Signing up and generating an API key will start you on a free trial of the API.…" at bounding box center [708, 227] width 804 height 45
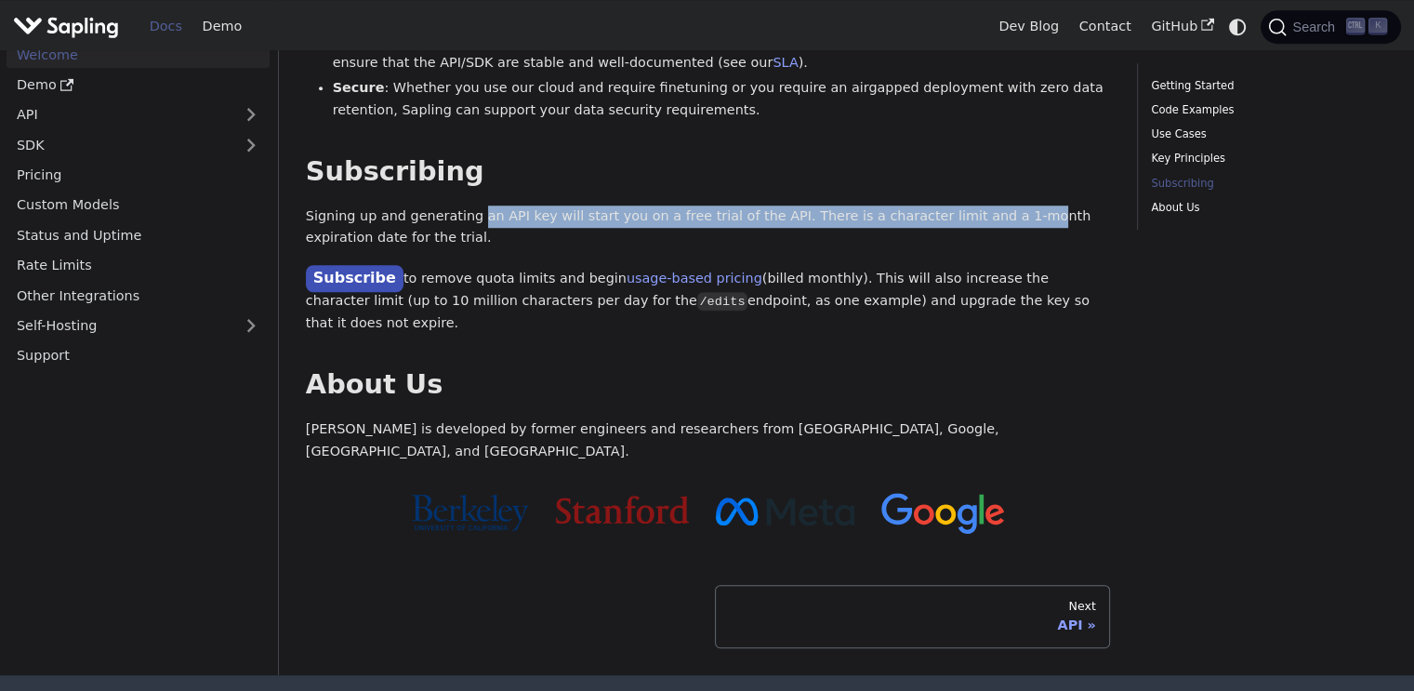
drag, startPoint x: 467, startPoint y: 170, endPoint x: 982, endPoint y: 179, distance: 515.1
click at [979, 205] on p "Signing up and generating an API key will start you on a free trial of the API.…" at bounding box center [708, 227] width 804 height 45
click at [982, 205] on p "Signing up and generating an API key will start you on a free trial of the API.…" at bounding box center [708, 227] width 804 height 45
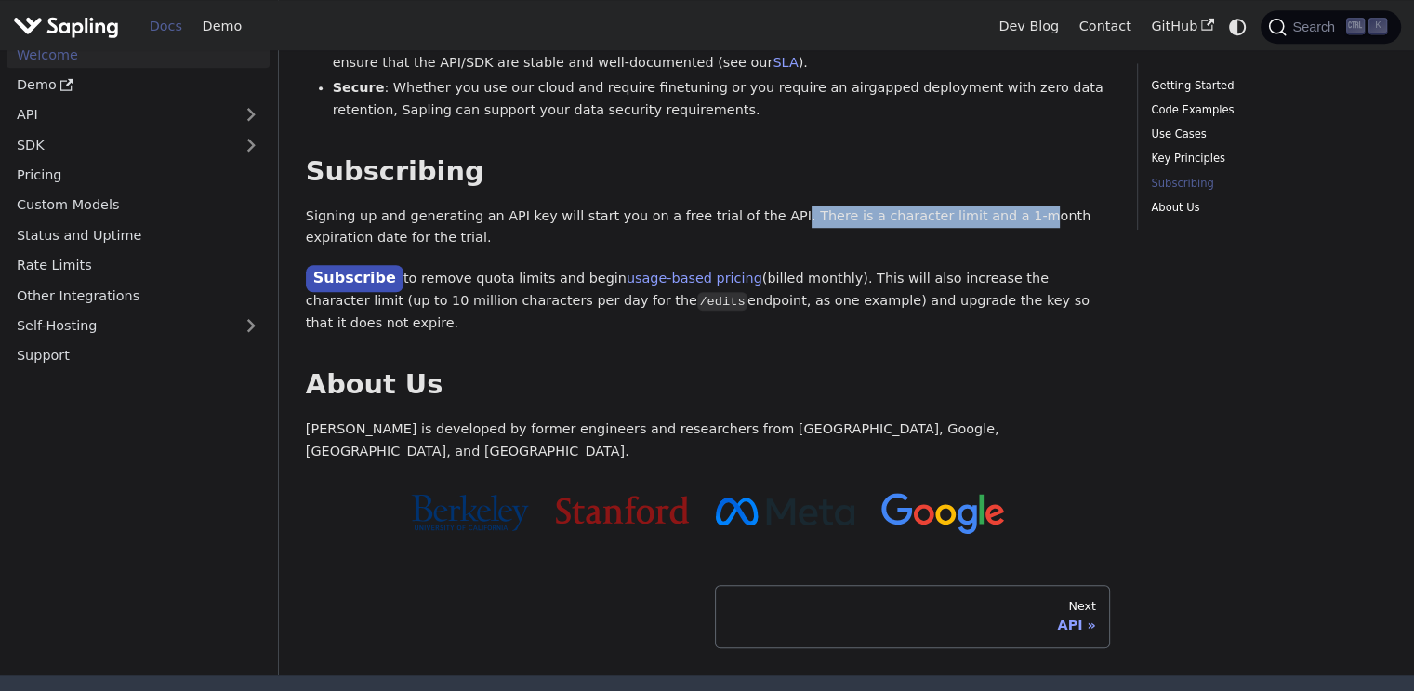
drag, startPoint x: 754, startPoint y: 173, endPoint x: 966, endPoint y: 167, distance: 212.0
click at [966, 205] on p "Signing up and generating an API key will start you on a free trial of the API.…" at bounding box center [708, 227] width 804 height 45
drag, startPoint x: 776, startPoint y: 168, endPoint x: 999, endPoint y: 168, distance: 223.1
click at [999, 205] on p "Signing up and generating an API key will start you on a free trial of the API.…" at bounding box center [708, 227] width 804 height 45
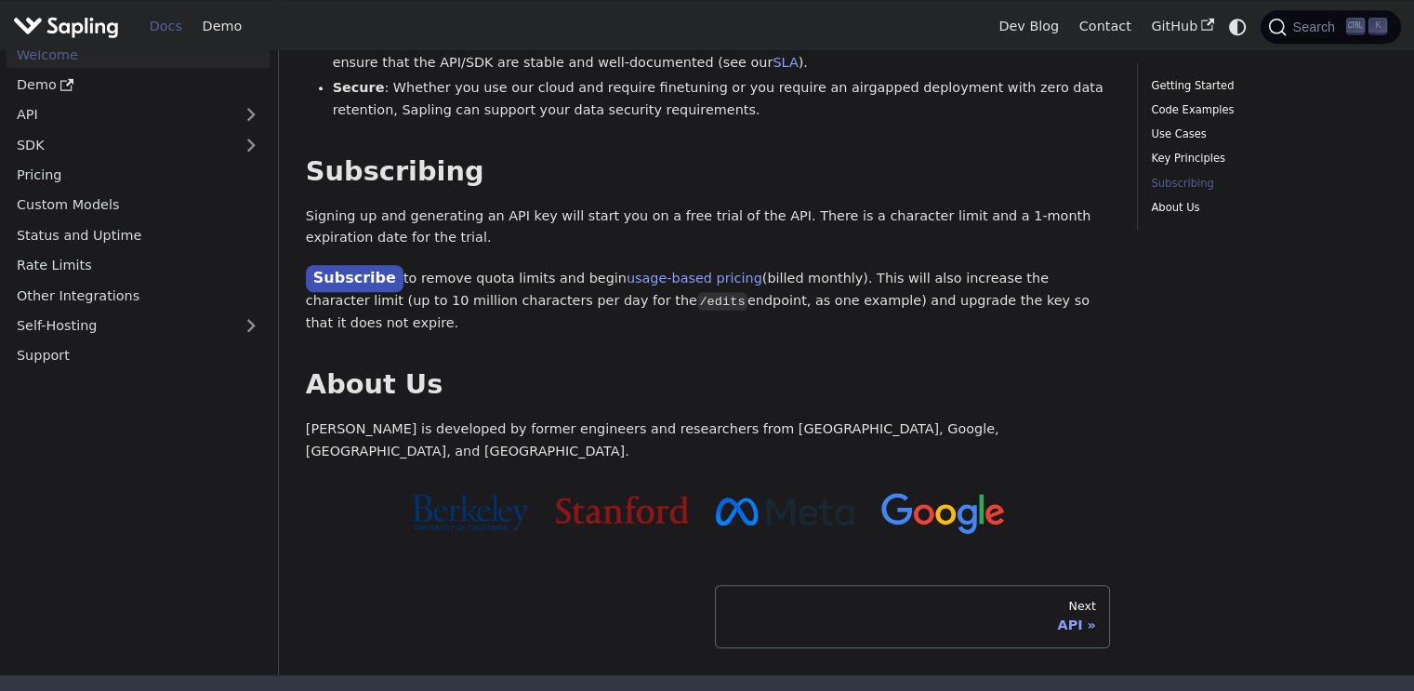
click at [1004, 205] on p "Signing up and generating an API key will start you on a free trial of the API.…" at bounding box center [708, 227] width 804 height 45
drag, startPoint x: 867, startPoint y: 167, endPoint x: 1019, endPoint y: 172, distance: 151.6
click at [1018, 205] on p "Signing up and generating an API key will start you on a free trial of the API.…" at bounding box center [708, 227] width 804 height 45
click at [1025, 205] on p "Signing up and generating an API key will start you on a free trial of the API.…" at bounding box center [708, 227] width 804 height 45
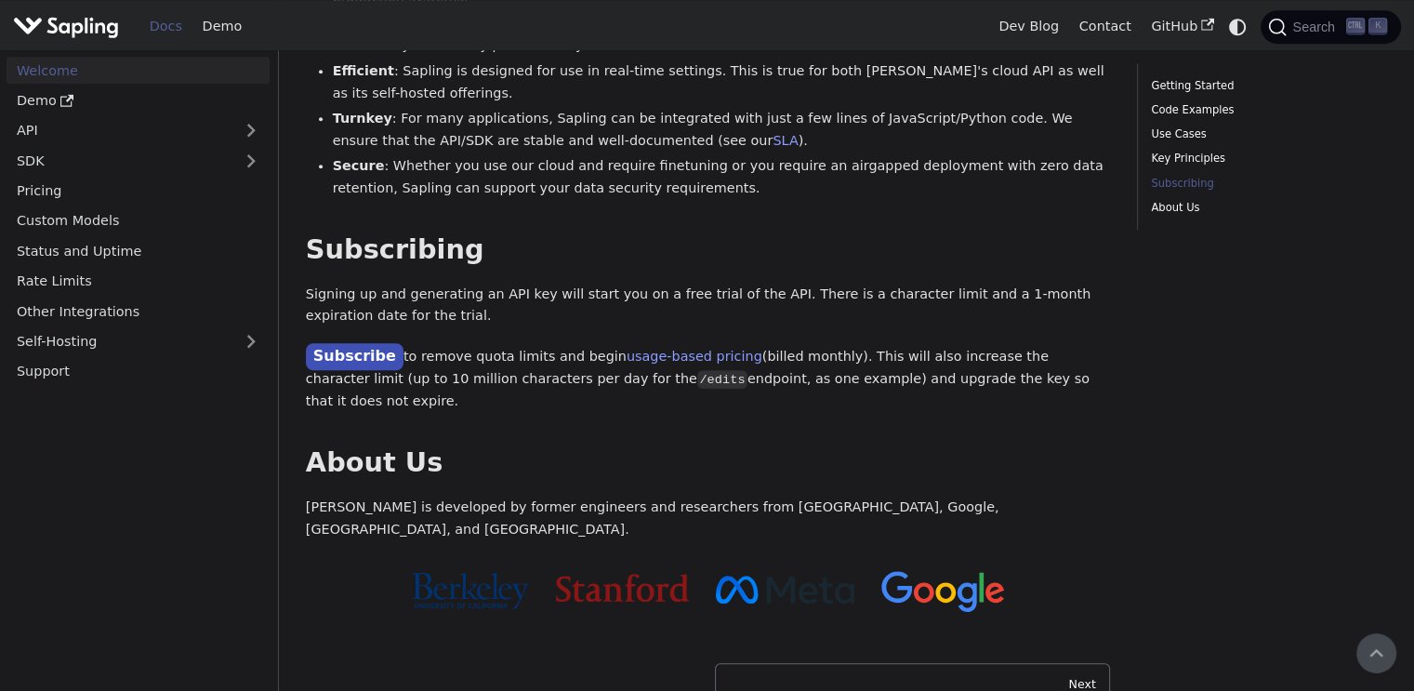
scroll to position [1339, 0]
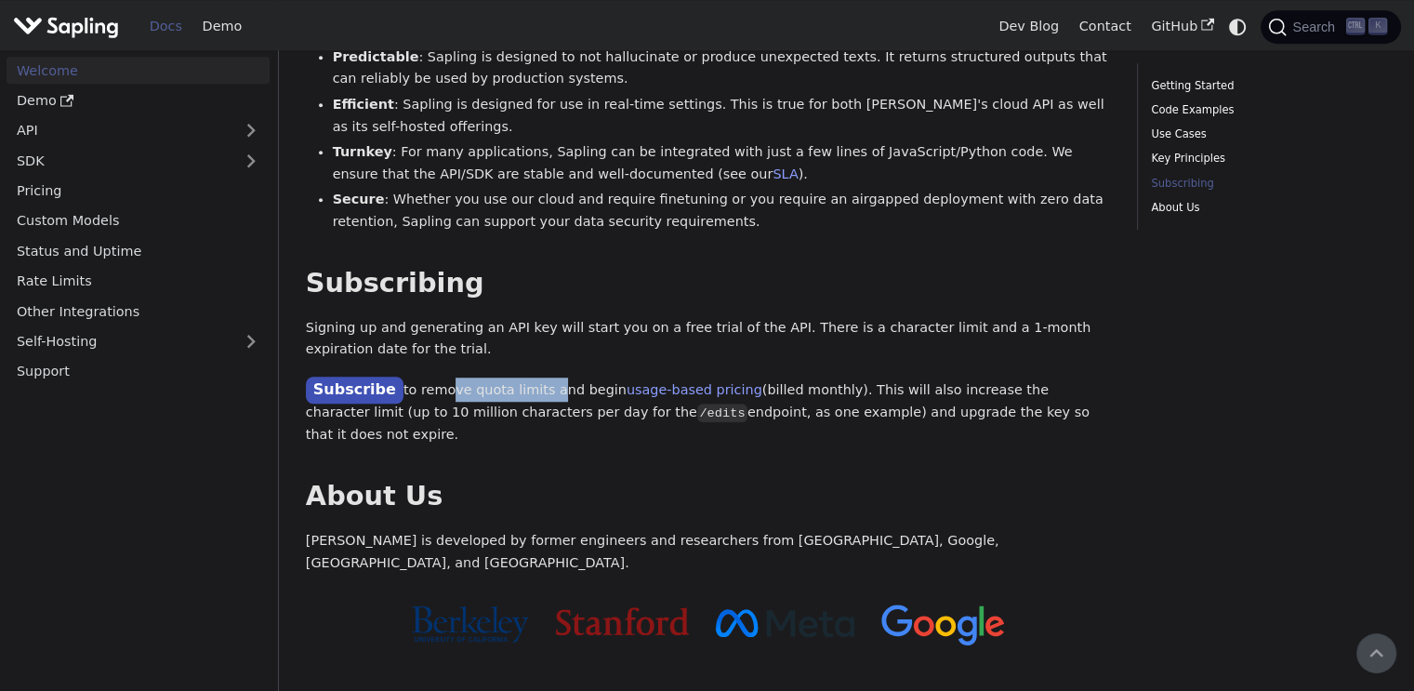
drag, startPoint x: 421, startPoint y: 341, endPoint x: 547, endPoint y: 344, distance: 125.5
click at [542, 377] on p "Subscribe to remove quota limits and begin usage-based pricing (billed monthly)…" at bounding box center [708, 411] width 804 height 69
click at [547, 377] on p "Subscribe to remove quota limits and begin usage-based pricing (billed monthly)…" at bounding box center [708, 411] width 804 height 69
drag, startPoint x: 749, startPoint y: 341, endPoint x: 861, endPoint y: 350, distance: 111.9
click at [852, 377] on p "Subscribe to remove quota limits and begin usage-based pricing (billed monthly)…" at bounding box center [708, 411] width 804 height 69
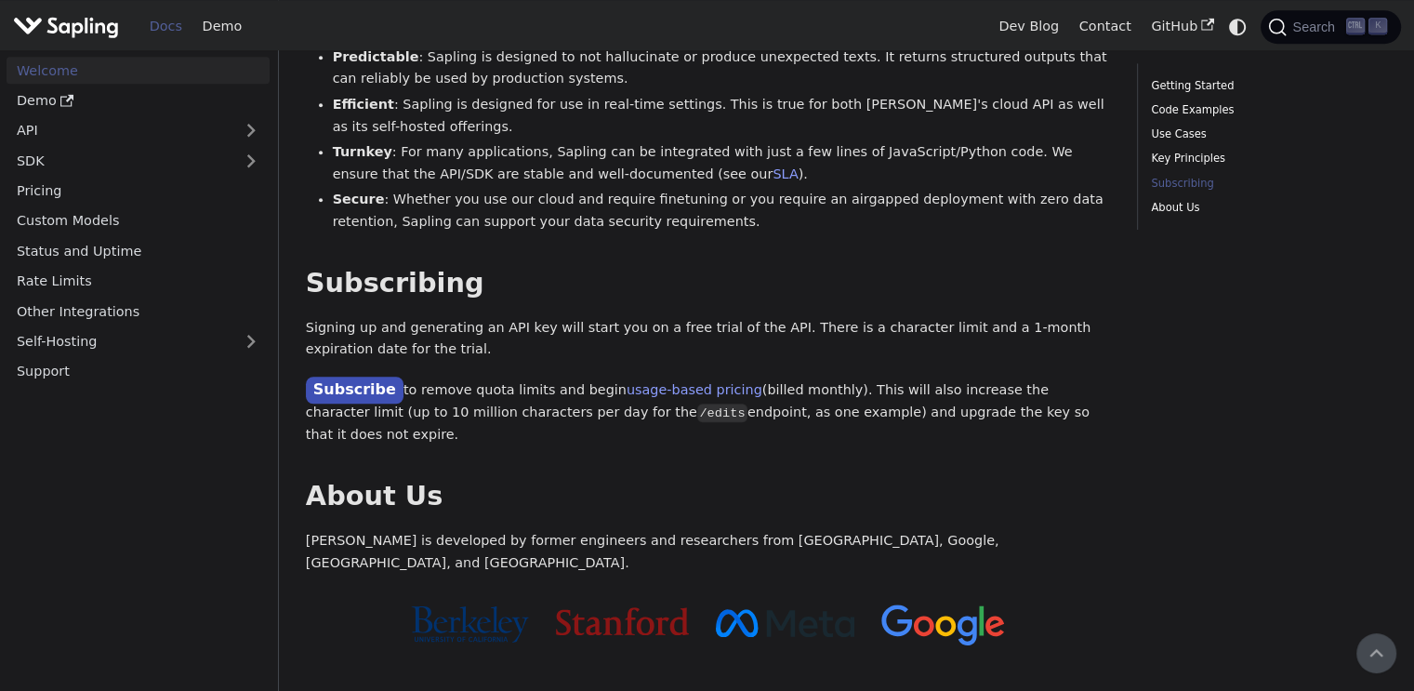
click at [866, 377] on p "Subscribe to remove quota limits and begin usage-based pricing (billed monthly)…" at bounding box center [708, 411] width 804 height 69
drag, startPoint x: 836, startPoint y: 346, endPoint x: 1073, endPoint y: 338, distance: 237.2
click at [1073, 377] on p "Subscribe to remove quota limits and begin usage-based pricing (billed monthly)…" at bounding box center [708, 411] width 804 height 69
drag, startPoint x: 342, startPoint y: 368, endPoint x: 498, endPoint y: 367, distance: 156.2
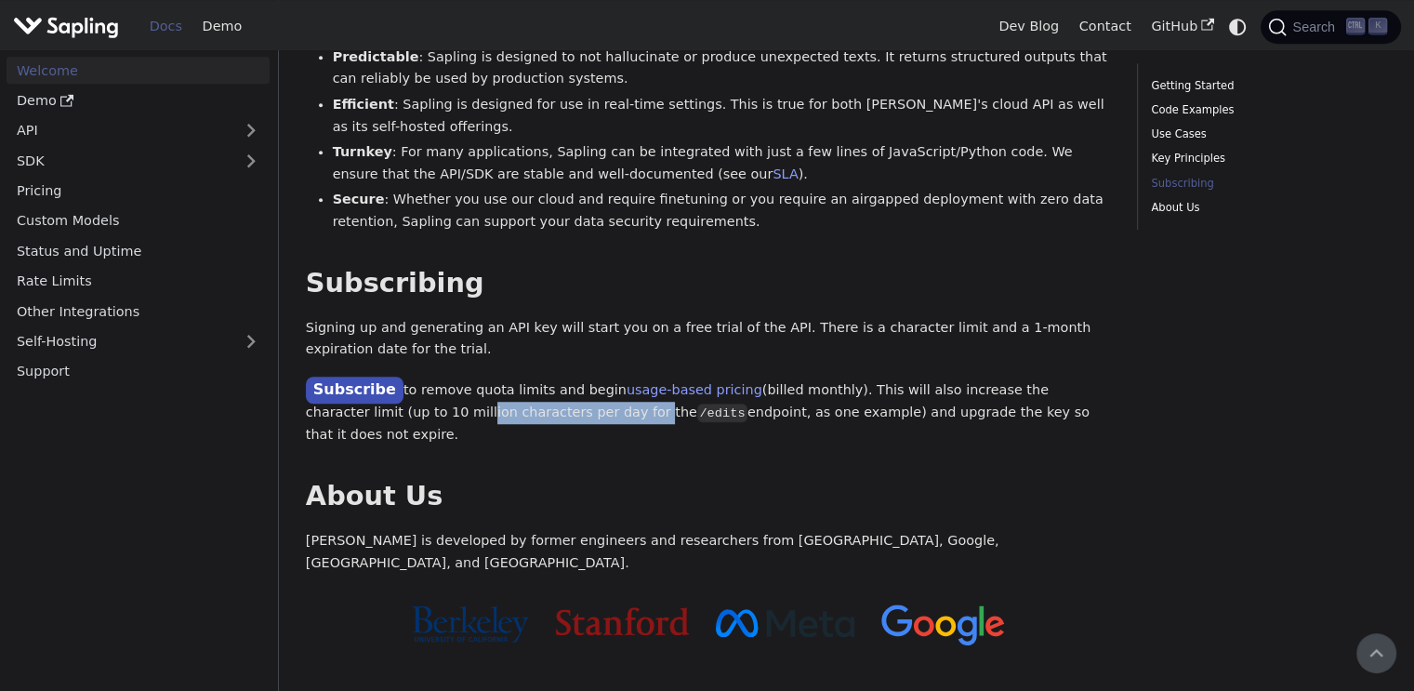
click at [498, 377] on p "Subscribe to remove quota limits and begin usage-based pricing (billed monthly)…" at bounding box center [708, 411] width 804 height 69
click at [513, 377] on p "Subscribe to remove quota limits and begin usage-based pricing (billed monthly)…" at bounding box center [708, 411] width 804 height 69
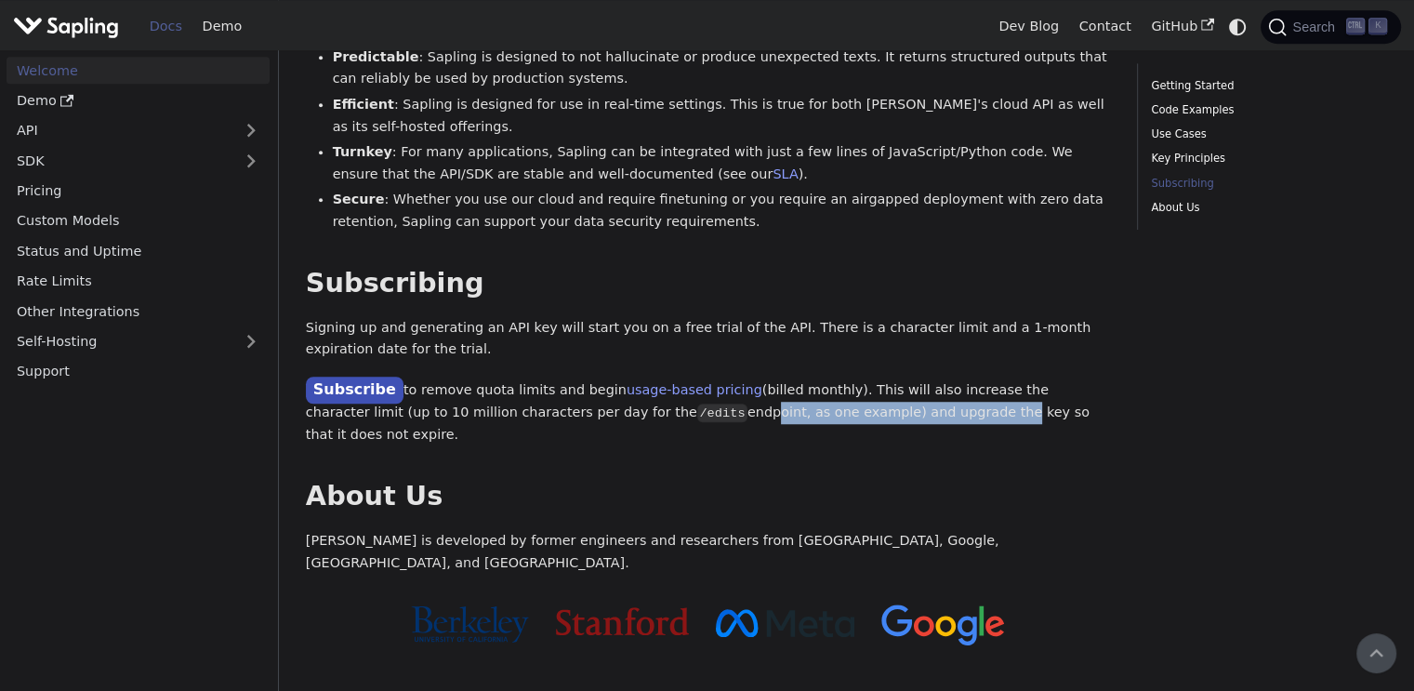
drag, startPoint x: 601, startPoint y: 368, endPoint x: 832, endPoint y: 372, distance: 230.6
click at [832, 377] on p "Subscribe to remove quota limits and begin usage-based pricing (billed monthly)…" at bounding box center [708, 411] width 804 height 69
click at [833, 377] on p "Subscribe to remove quota limits and begin usage-based pricing (billed monthly)…" at bounding box center [708, 411] width 804 height 69
drag, startPoint x: 640, startPoint y: 370, endPoint x: 858, endPoint y: 364, distance: 218.5
click at [854, 377] on p "Subscribe to remove quota limits and begin usage-based pricing (billed monthly)…" at bounding box center [708, 411] width 804 height 69
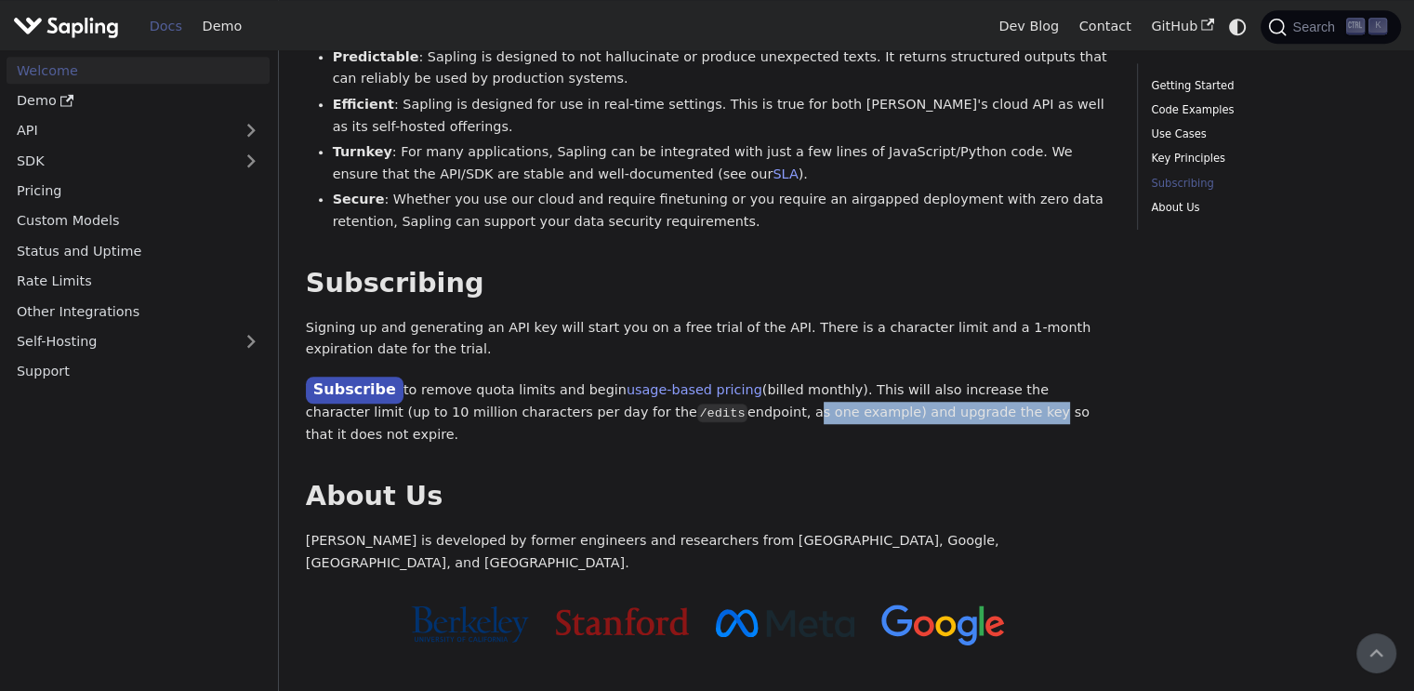
click at [858, 377] on p "Subscribe to remove quota limits and begin usage-based pricing (billed monthly)…" at bounding box center [708, 411] width 804 height 69
drag, startPoint x: 736, startPoint y: 364, endPoint x: 1024, endPoint y: 368, distance: 287.3
click at [1024, 377] on p "Subscribe to remove quota limits and begin usage-based pricing (billed monthly)…" at bounding box center [708, 411] width 804 height 69
click at [1025, 377] on p "Subscribe to remove quota limits and begin usage-based pricing (billed monthly)…" at bounding box center [708, 411] width 804 height 69
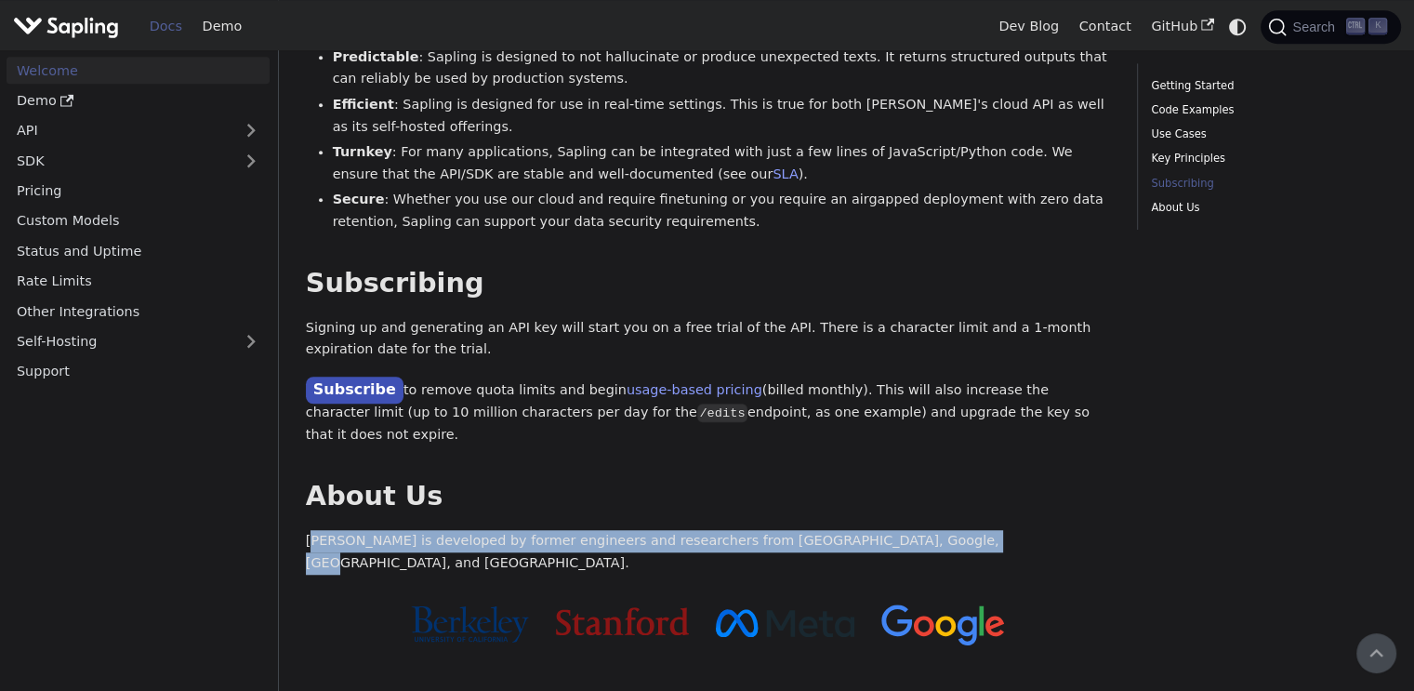
drag, startPoint x: 314, startPoint y: 469, endPoint x: 932, endPoint y: 478, distance: 617.3
click at [932, 530] on p "Sapling is developed by former engineers and researchers from Berkeley, Google,…" at bounding box center [708, 552] width 804 height 45
drag, startPoint x: 317, startPoint y: 465, endPoint x: 692, endPoint y: 481, distance: 375.0
click at [692, 530] on p "Sapling is developed by former engineers and researchers from Berkeley, Google,…" at bounding box center [708, 552] width 804 height 45
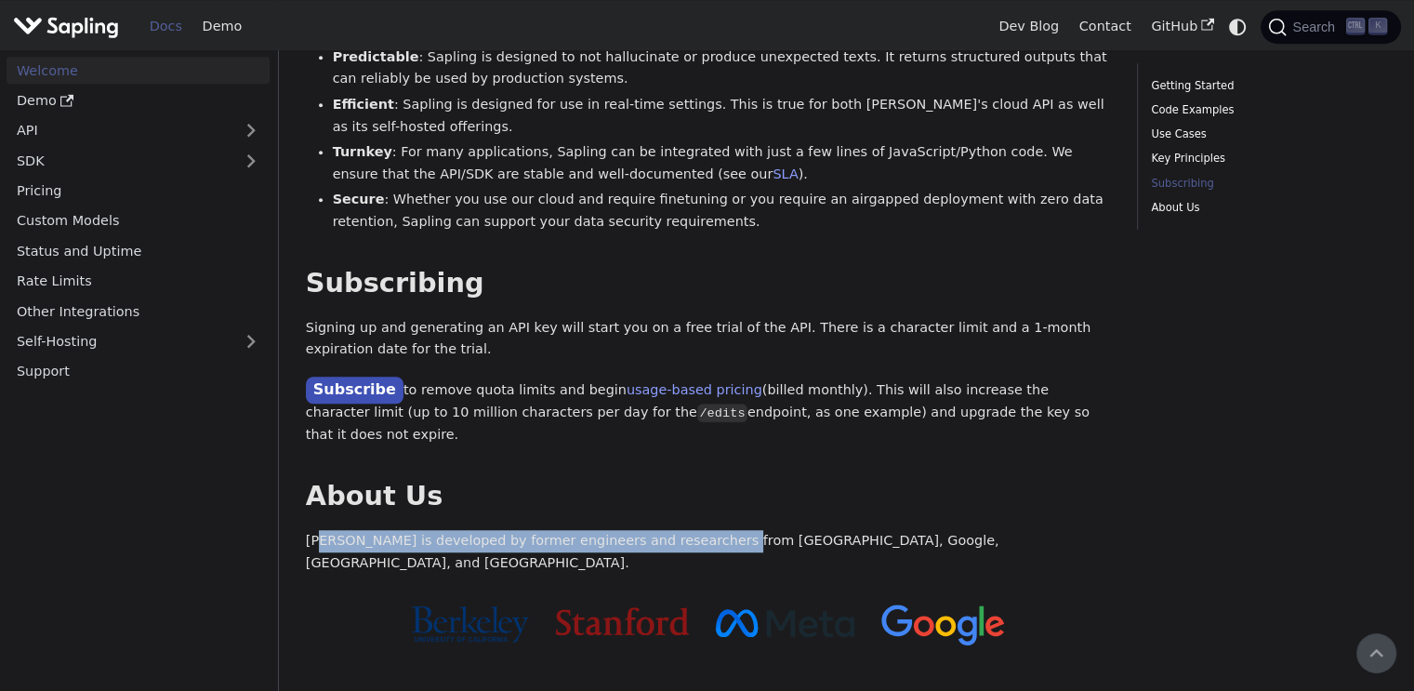
click at [694, 530] on p "Sapling is developed by former engineers and researchers from Berkeley, Google,…" at bounding box center [708, 552] width 804 height 45
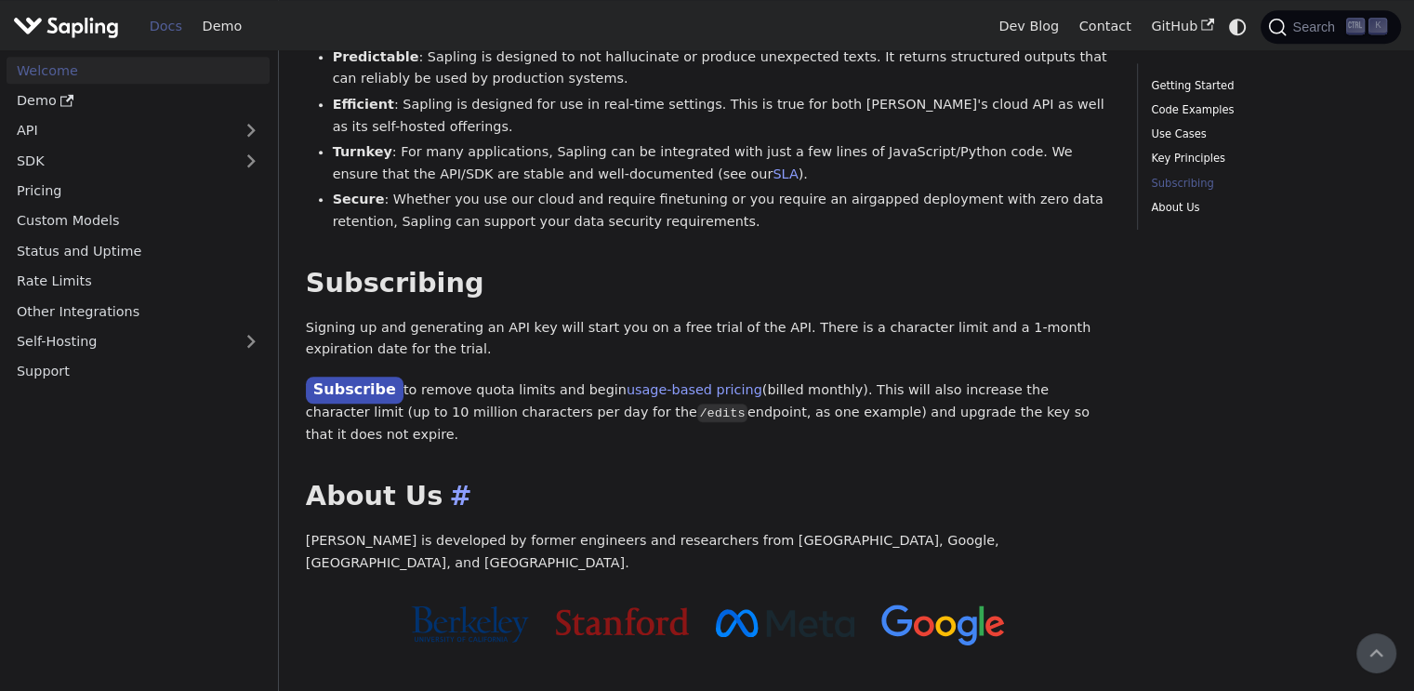
click at [635, 480] on h2 "About Us ​" at bounding box center [708, 496] width 804 height 33
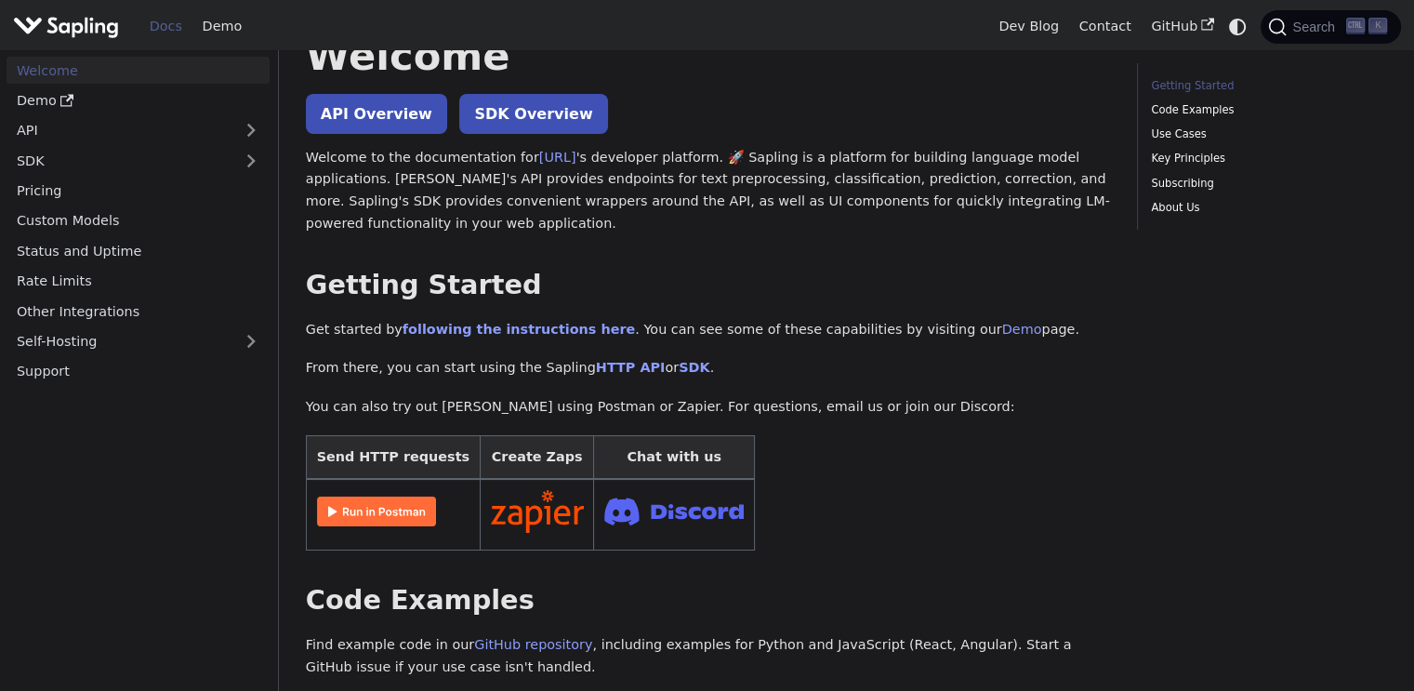
scroll to position [0, 0]
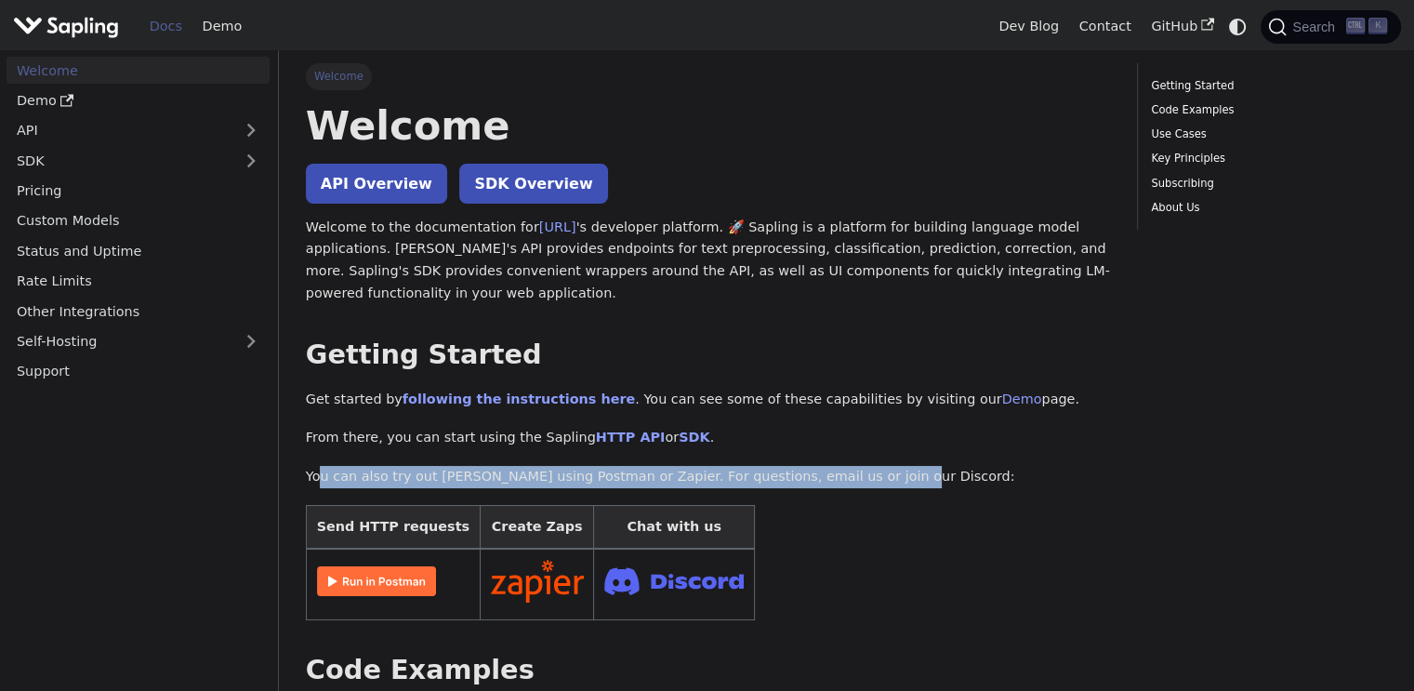
drag, startPoint x: 324, startPoint y: 474, endPoint x: 855, endPoint y: 482, distance: 531.8
click at [850, 482] on p "You can also try out Sapling using Postman or Zapier. For questions, email us o…" at bounding box center [708, 477] width 804 height 22
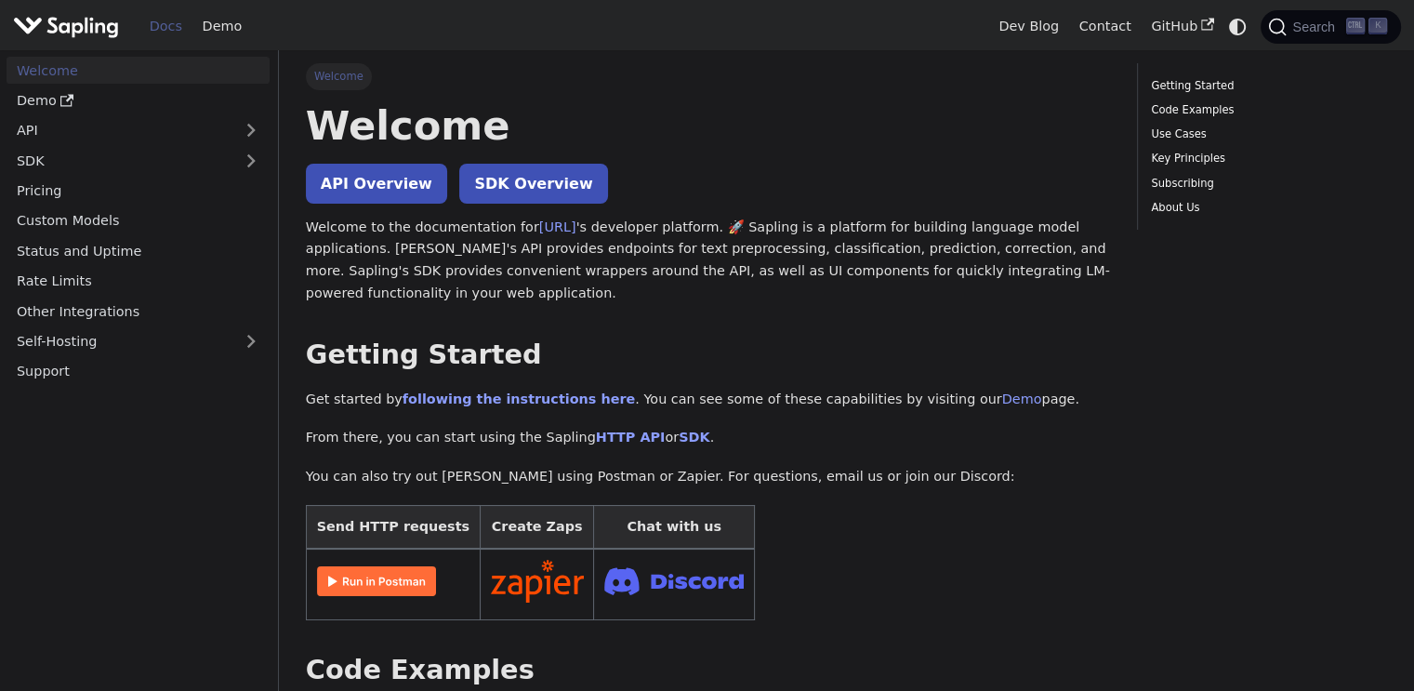
click at [857, 482] on p "You can also try out Sapling using Postman or Zapier. For questions, email us o…" at bounding box center [708, 477] width 804 height 22
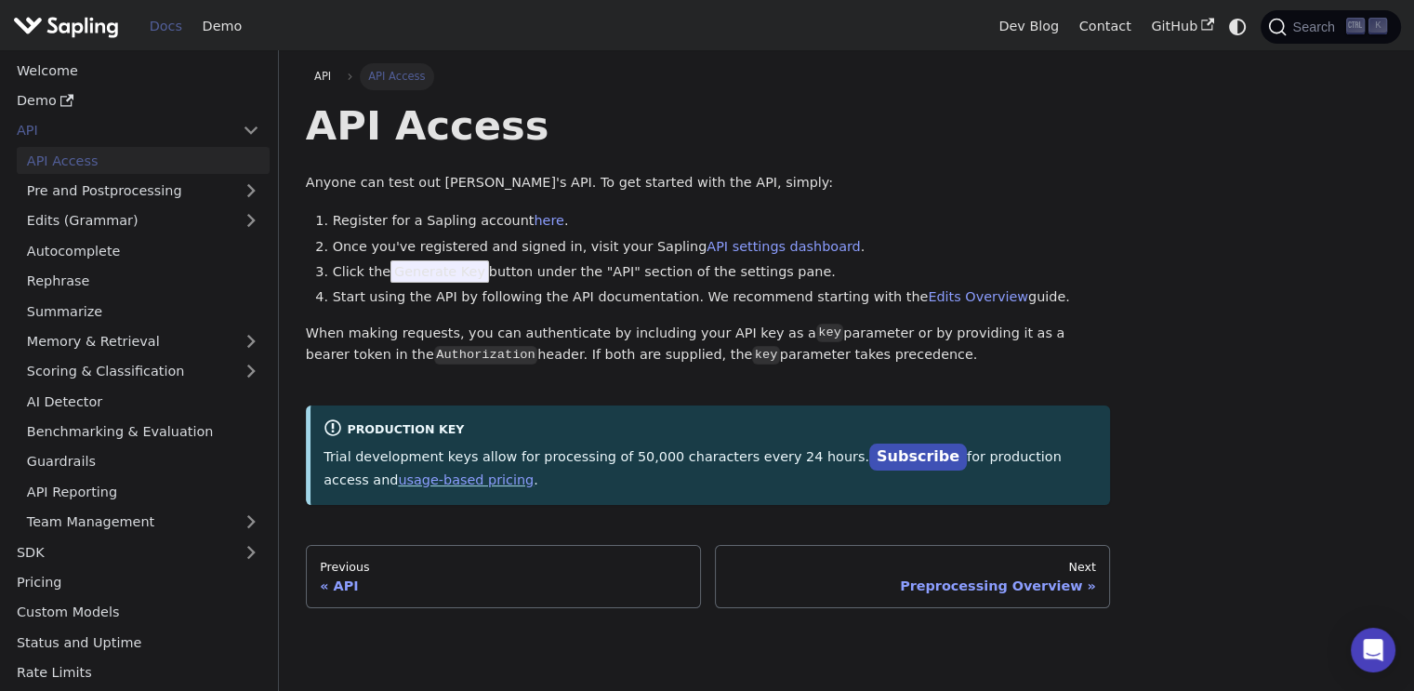
click at [410, 279] on span "Generate Key" at bounding box center [439, 271] width 99 height 22
click at [411, 280] on span "Generate Key" at bounding box center [439, 271] width 99 height 22
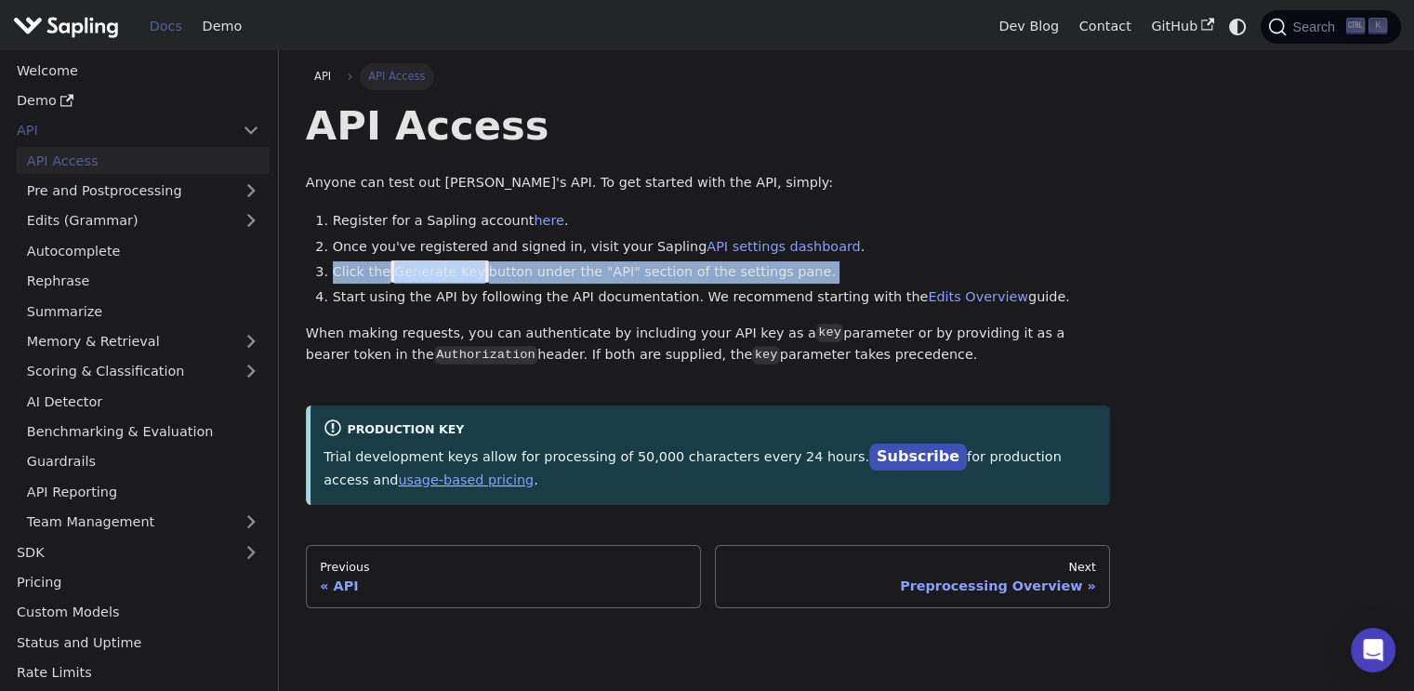
click at [411, 280] on span "Generate Key" at bounding box center [439, 271] width 99 height 22
click at [564, 282] on li "Click the Generate Key button under the "API" section of the settings pane." at bounding box center [722, 272] width 778 height 22
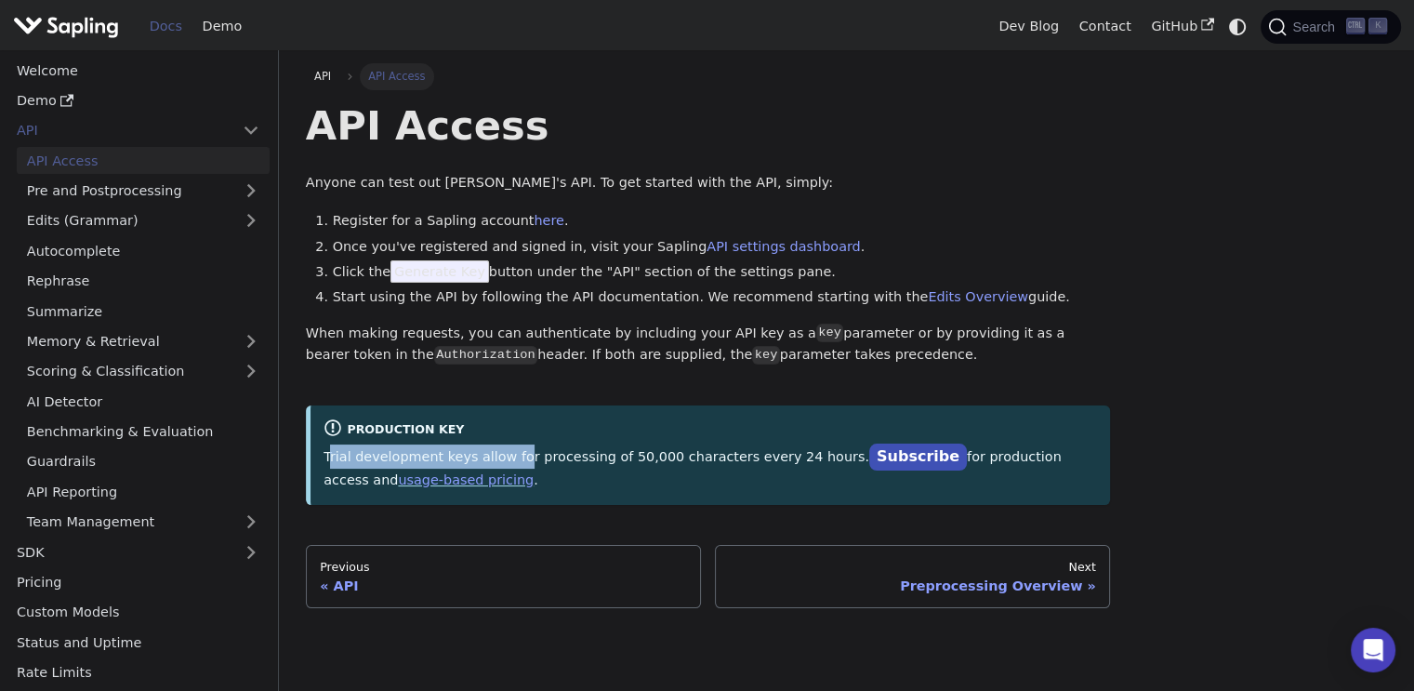
drag, startPoint x: 329, startPoint y: 450, endPoint x: 662, endPoint y: 458, distance: 332.9
click at [662, 458] on p "Trial development keys allow for processing of 50,000 characters every 24 hours…" at bounding box center [710, 467] width 773 height 46
click at [700, 458] on p "Trial development keys allow for processing of 50,000 characters every 24 hours…" at bounding box center [710, 467] width 773 height 46
click at [338, 460] on p "Trial development keys allow for processing of 50,000 characters every 24 hours…" at bounding box center [710, 467] width 773 height 46
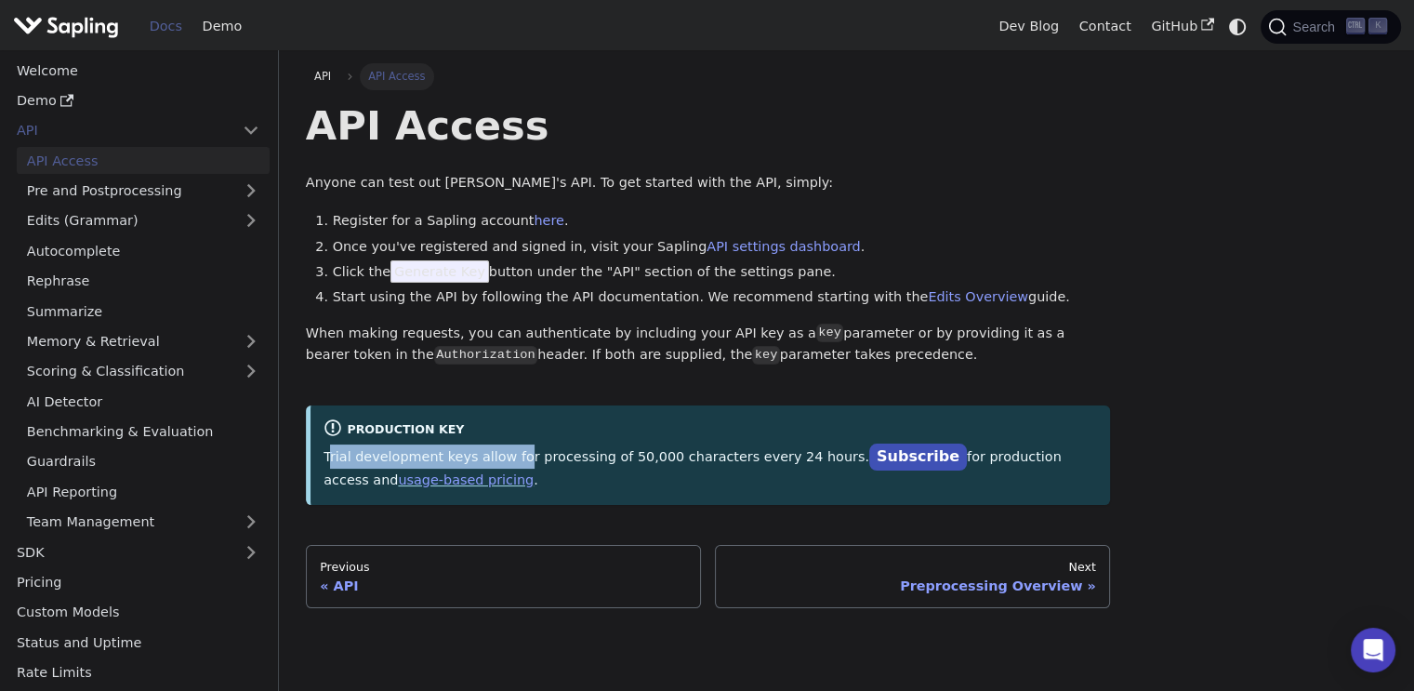
click at [339, 460] on p "Trial development keys allow for processing of 50,000 characters every 24 hours…" at bounding box center [710, 467] width 773 height 46
click at [809, 417] on div "Production Key Trial development keys allow for processing of 50,000 characters…" at bounding box center [708, 454] width 804 height 99
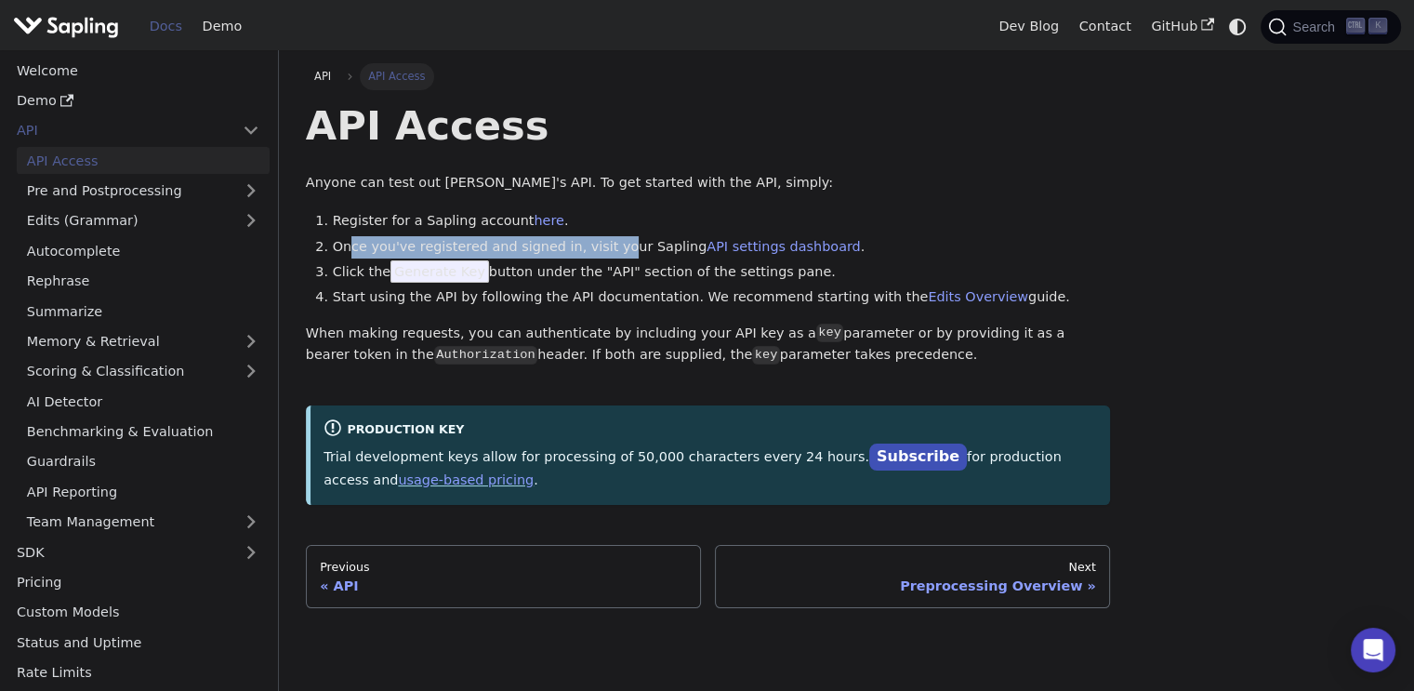
drag, startPoint x: 350, startPoint y: 244, endPoint x: 606, endPoint y: 244, distance: 255.7
click at [606, 244] on li "Once you've registered and signed in, visit your Sapling API settings dashboard…" at bounding box center [722, 247] width 778 height 22
click at [615, 244] on li "Once you've registered and signed in, visit your Sapling API settings dashboard…" at bounding box center [722, 247] width 778 height 22
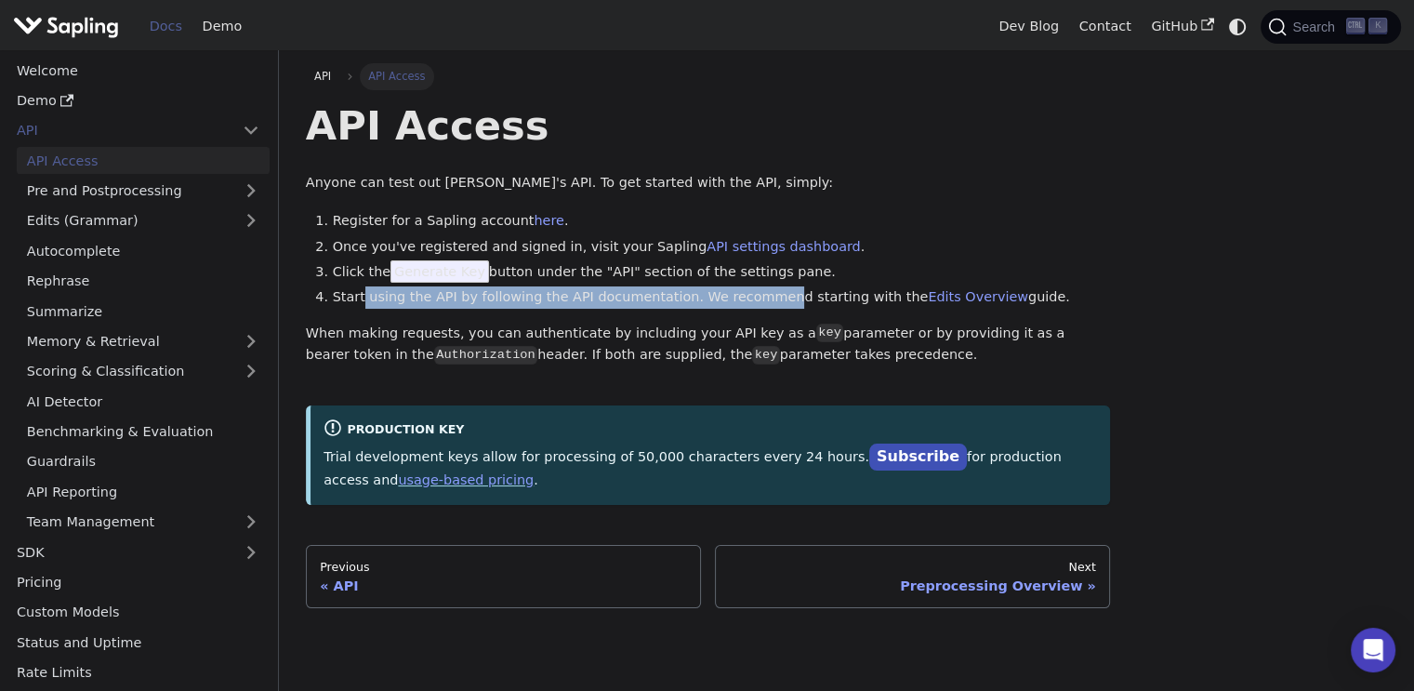
drag, startPoint x: 360, startPoint y: 297, endPoint x: 781, endPoint y: 299, distance: 421.1
click at [773, 299] on li "Start using the API by following the API documentation. We recommend starting w…" at bounding box center [722, 297] width 778 height 22
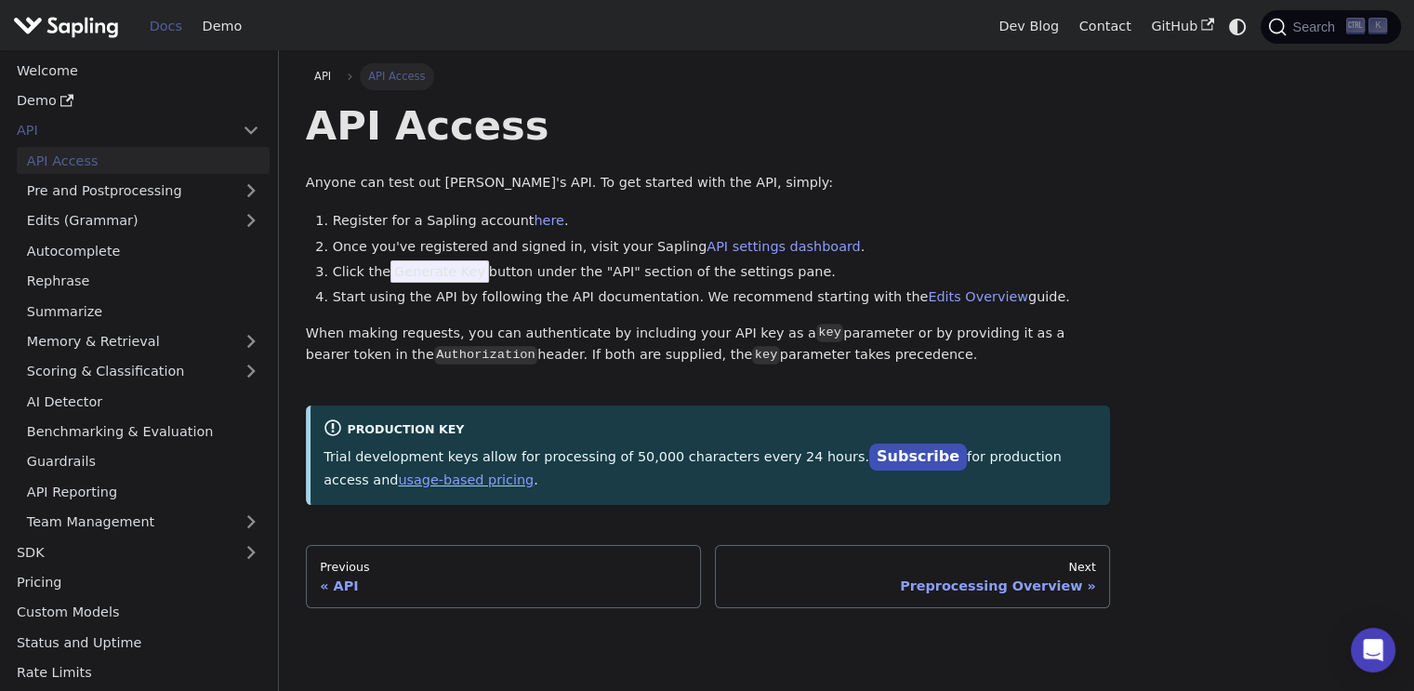
click at [784, 299] on li "Start using the API by following the API documentation. We recommend starting w…" at bounding box center [722, 297] width 778 height 22
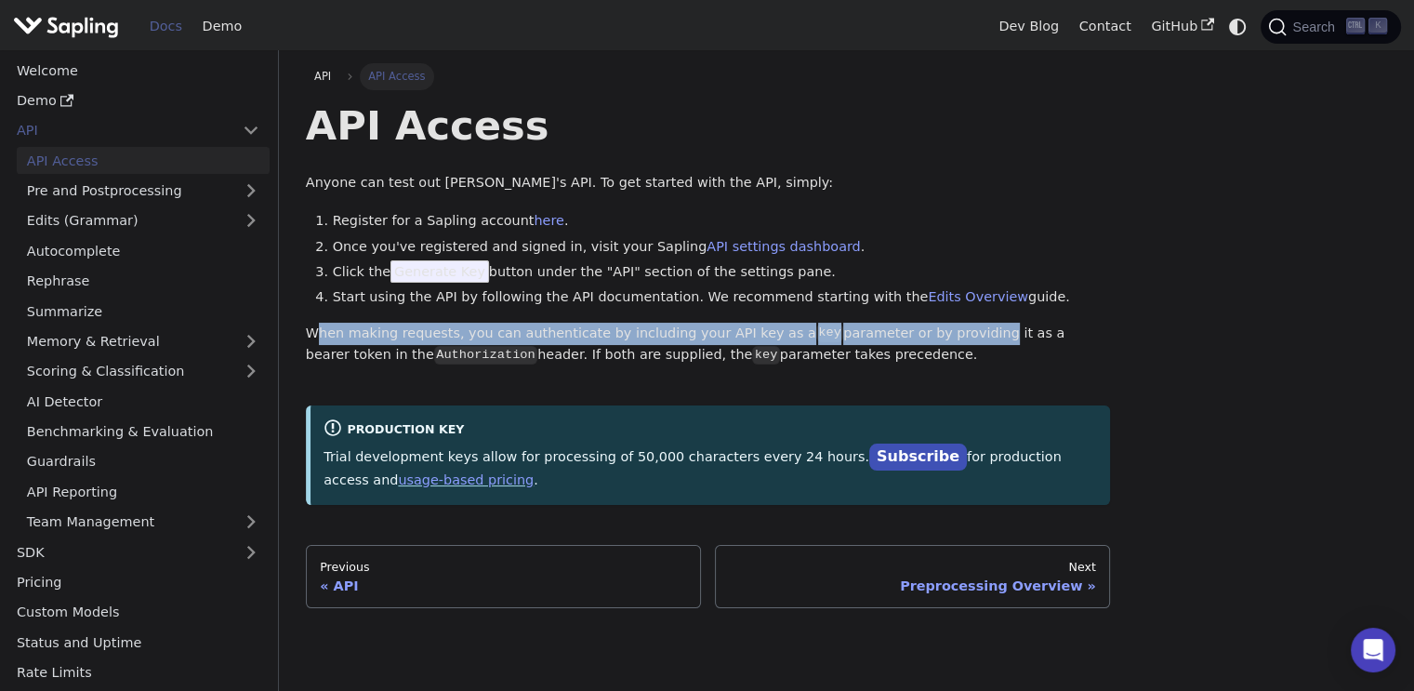
drag, startPoint x: 315, startPoint y: 335, endPoint x: 940, endPoint y: 334, distance: 624.7
click at [938, 334] on p "When making requests, you can authenticate by including your API key as a key p…" at bounding box center [708, 345] width 804 height 45
click at [942, 332] on p "When making requests, you can authenticate by including your API key as a key p…" at bounding box center [708, 345] width 804 height 45
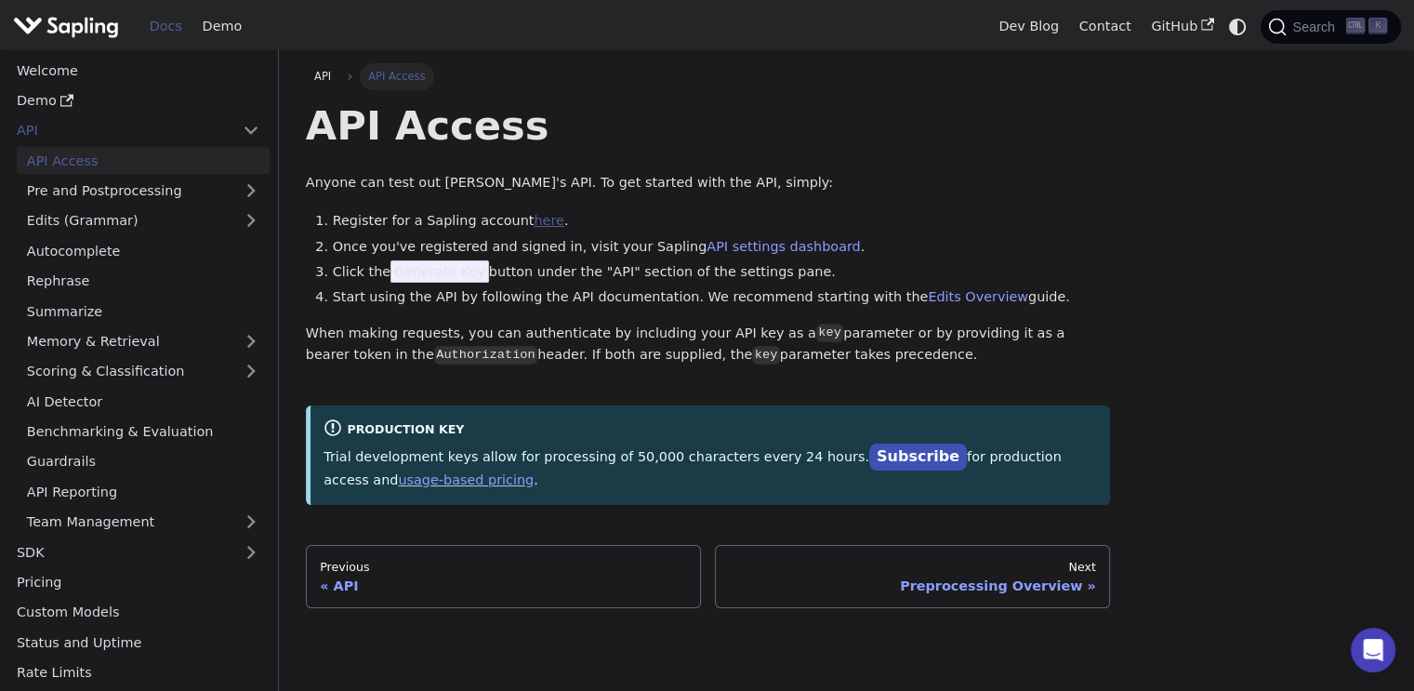
click at [534, 224] on link "here" at bounding box center [549, 220] width 30 height 15
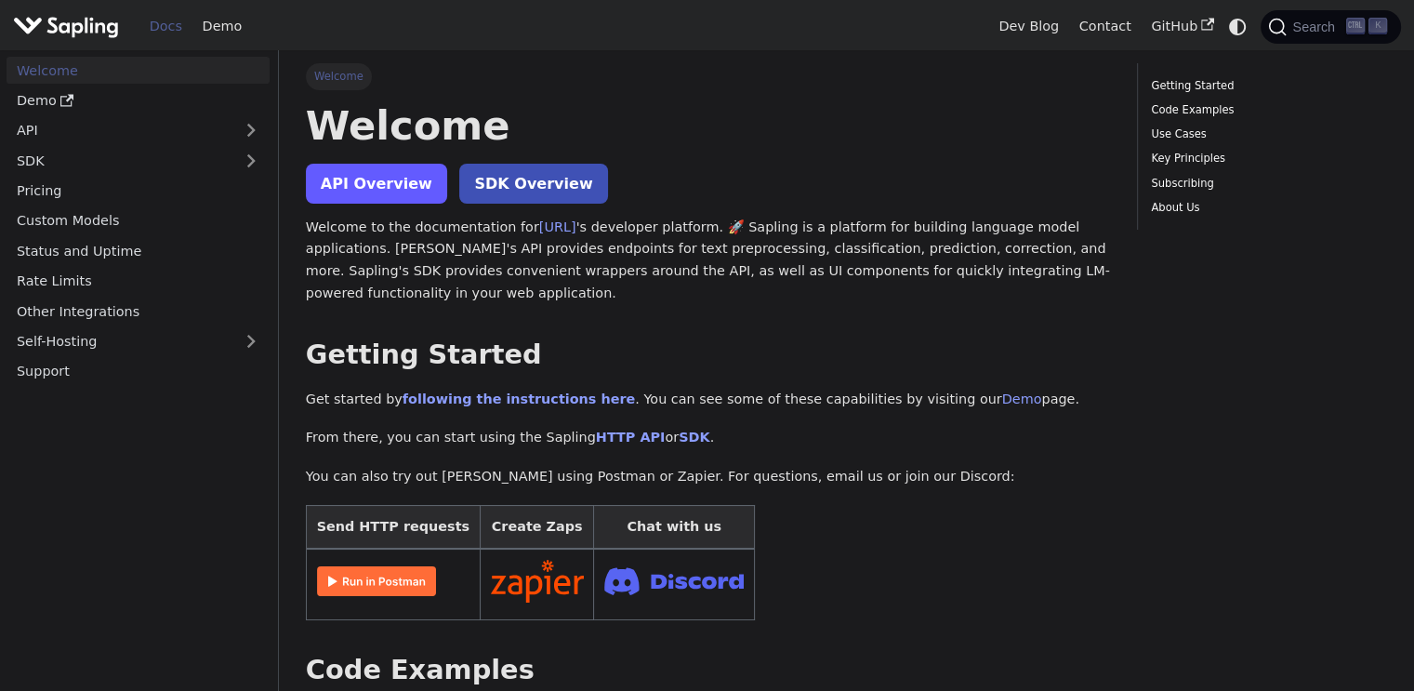
click at [370, 177] on link "API Overview" at bounding box center [376, 184] width 141 height 40
click at [395, 582] on img at bounding box center [376, 581] width 119 height 30
click at [387, 583] on img at bounding box center [376, 581] width 119 height 30
click at [387, 578] on img at bounding box center [376, 581] width 119 height 30
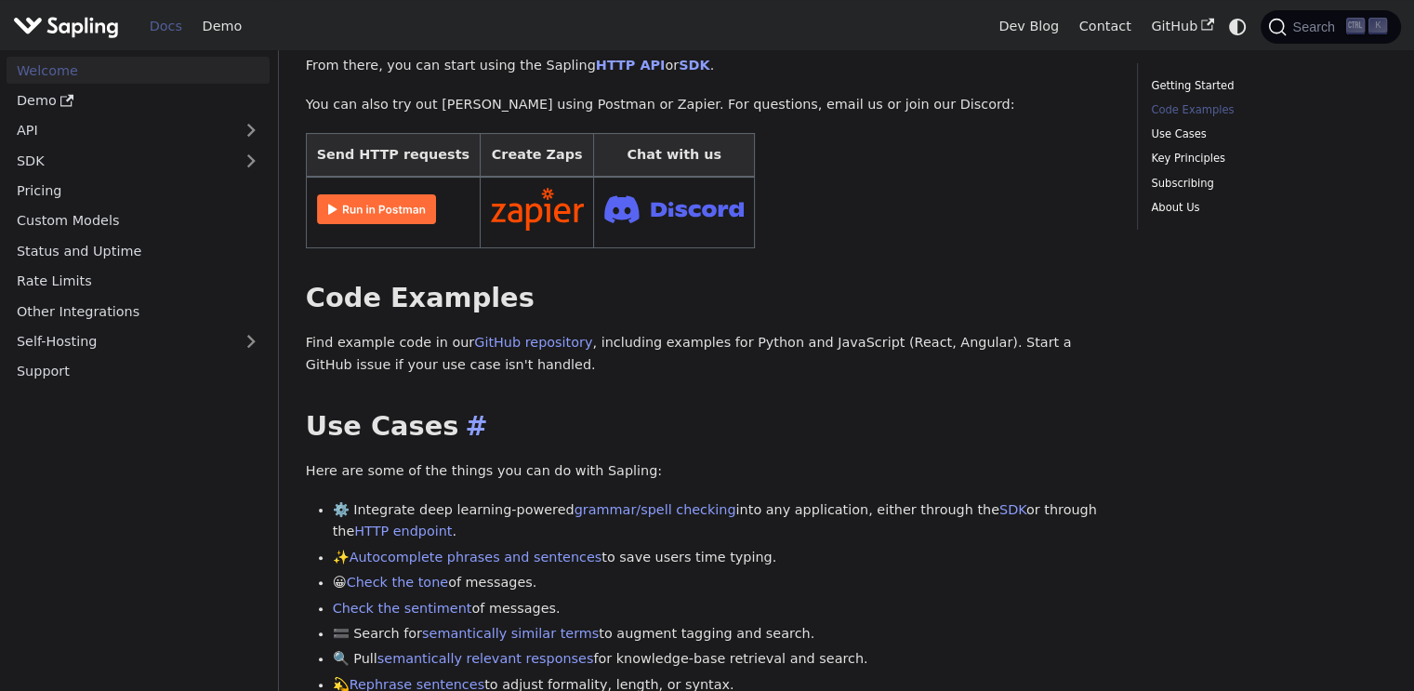
scroll to position [112, 0]
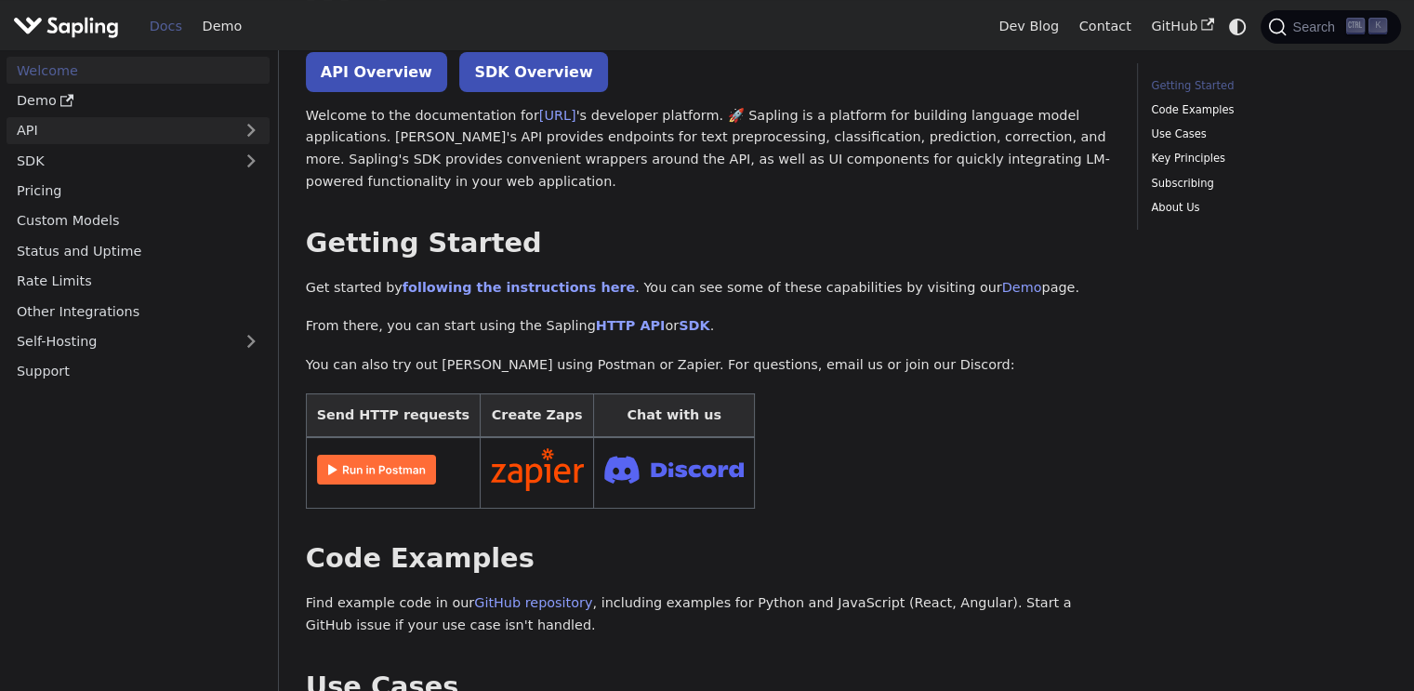
click at [33, 131] on link "API" at bounding box center [120, 130] width 226 height 27
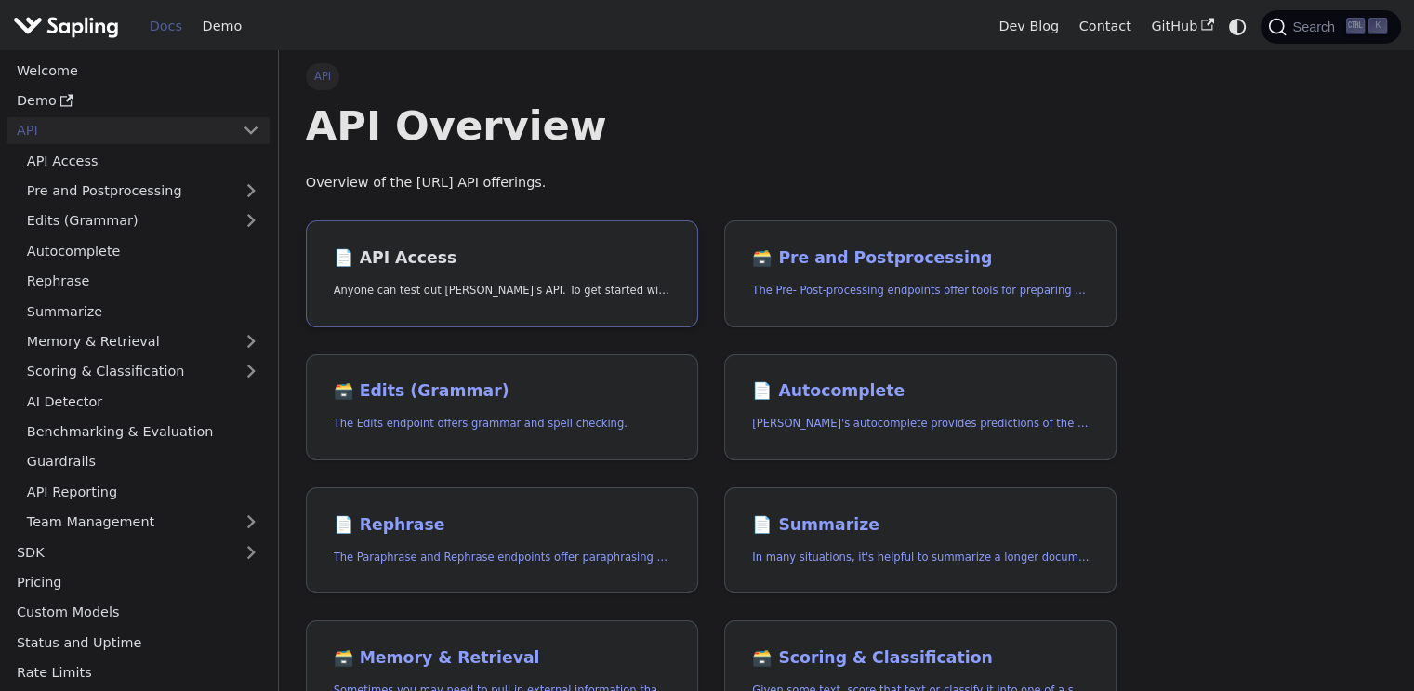
click at [431, 241] on link "📄️ API Access Anyone can test out [PERSON_NAME]'s API. To get started with the …" at bounding box center [502, 273] width 392 height 107
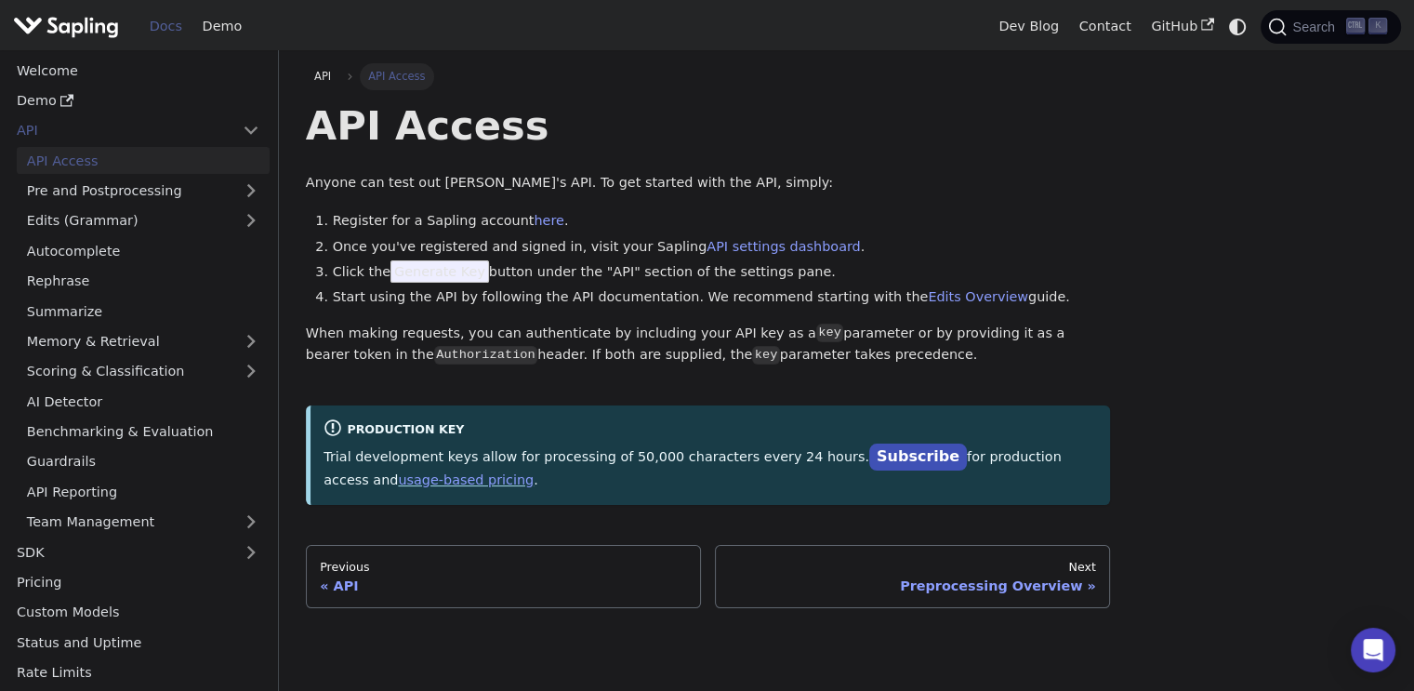
click at [405, 267] on span "Generate Key" at bounding box center [439, 271] width 99 height 22
click at [466, 281] on span "Generate Key" at bounding box center [439, 271] width 99 height 22
drag, startPoint x: 529, startPoint y: 274, endPoint x: 747, endPoint y: 276, distance: 218.5
click at [747, 276] on li "Click the Generate Key button under the "API" section of the settings pane." at bounding box center [722, 272] width 778 height 22
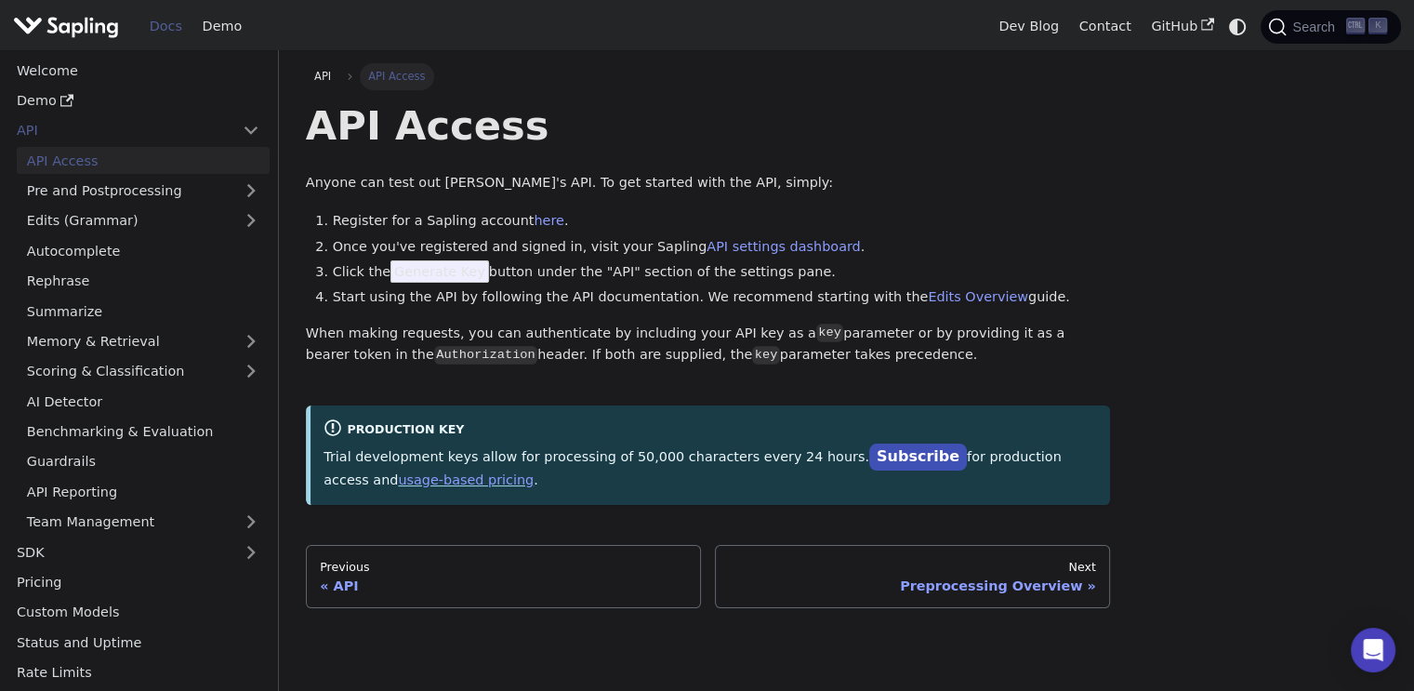
click at [755, 276] on li "Click the Generate Key button under the "API" section of the settings pane." at bounding box center [722, 272] width 778 height 22
drag, startPoint x: 552, startPoint y: 245, endPoint x: 601, endPoint y: 248, distance: 48.4
click at [592, 248] on li "Once you've registered and signed in, visit your Sapling API settings dashboard…" at bounding box center [722, 247] width 778 height 22
click at [615, 251] on li "Once you've registered and signed in, visit your Sapling API settings dashboard…" at bounding box center [722, 247] width 778 height 22
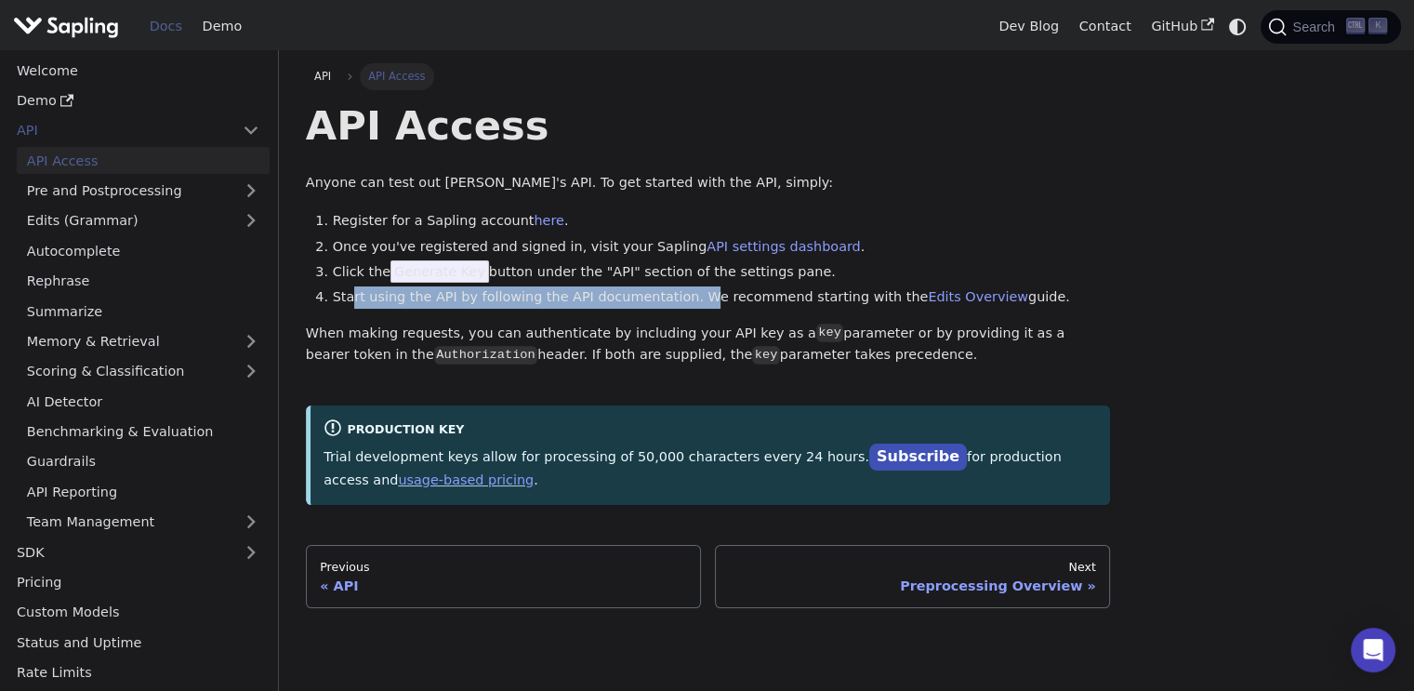
drag, startPoint x: 353, startPoint y: 302, endPoint x: 713, endPoint y: 301, distance: 359.8
click at [695, 301] on li "Start using the API by following the API documentation. We recommend starting w…" at bounding box center [722, 297] width 778 height 22
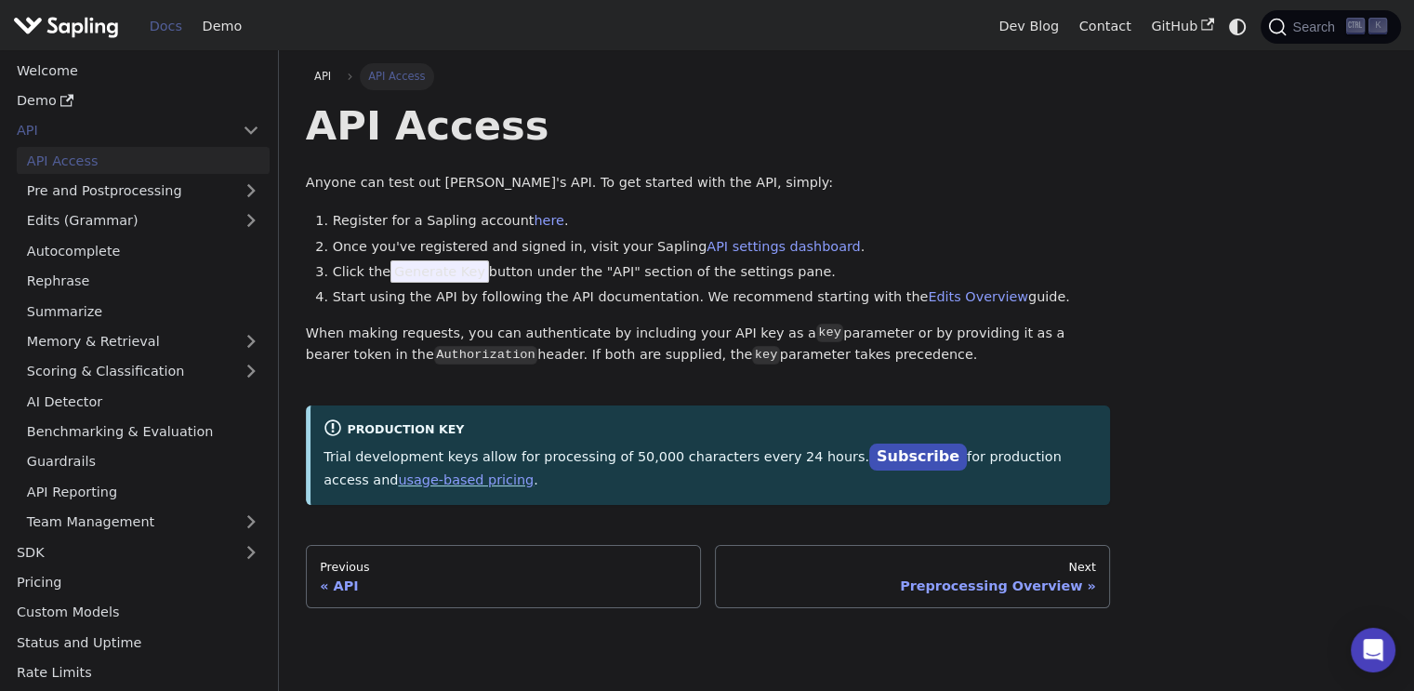
click at [714, 301] on li "Start using the API by following the API documentation. We recommend starting w…" at bounding box center [722, 297] width 778 height 22
drag, startPoint x: 676, startPoint y: 296, endPoint x: 800, endPoint y: 304, distance: 123.9
click at [797, 303] on li "Start using the API by following the API documentation. We recommend starting w…" at bounding box center [722, 297] width 778 height 22
click at [804, 304] on li "Start using the API by following the API documentation. We recommend starting w…" at bounding box center [722, 297] width 778 height 22
click at [928, 300] on link "Edits Overview" at bounding box center [978, 296] width 100 height 15
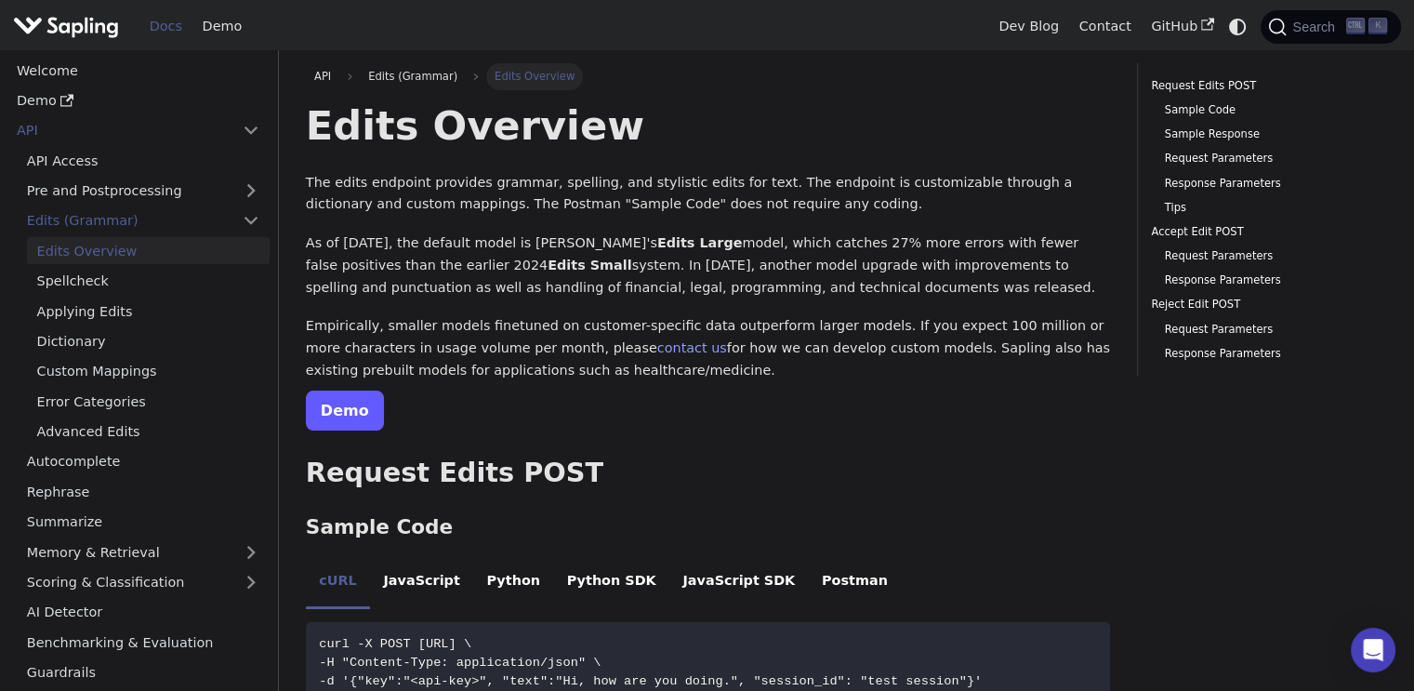
click at [351, 411] on link "Demo" at bounding box center [345, 410] width 78 height 40
click at [112, 491] on link "Rephrase" at bounding box center [143, 491] width 253 height 27
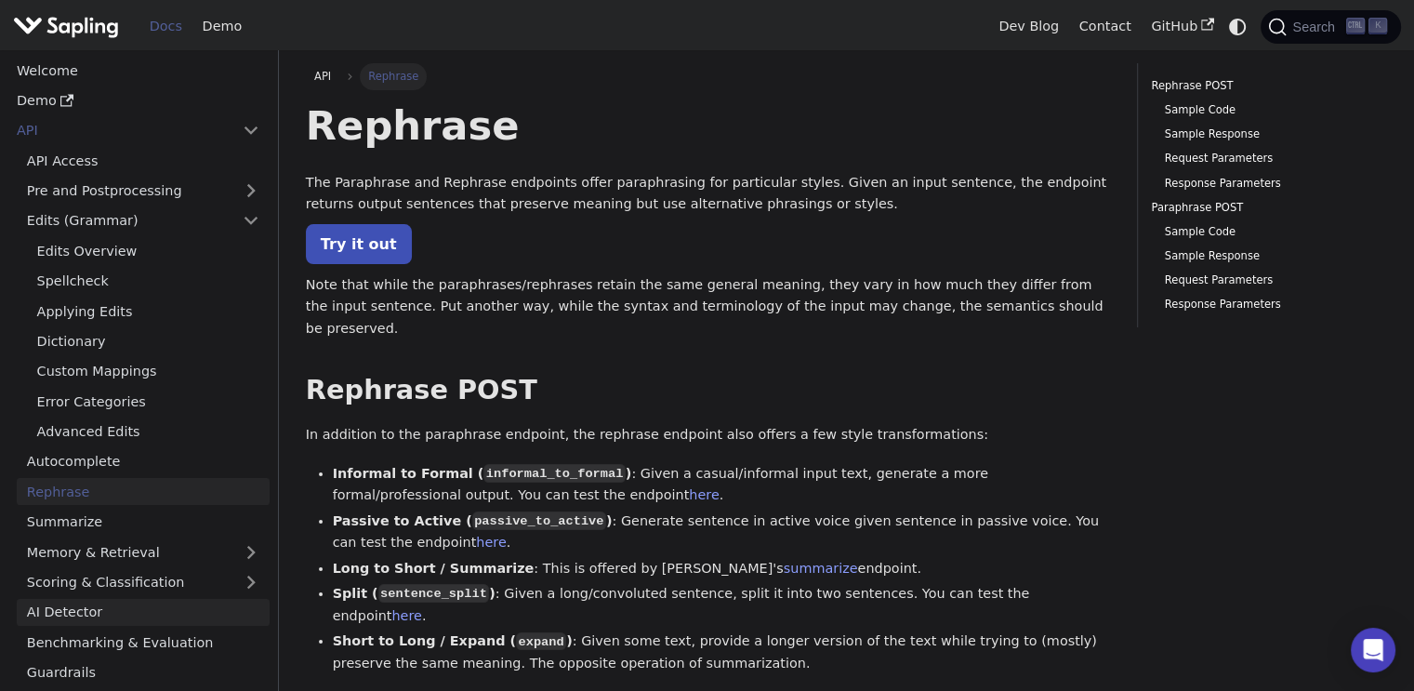
scroll to position [112, 0]
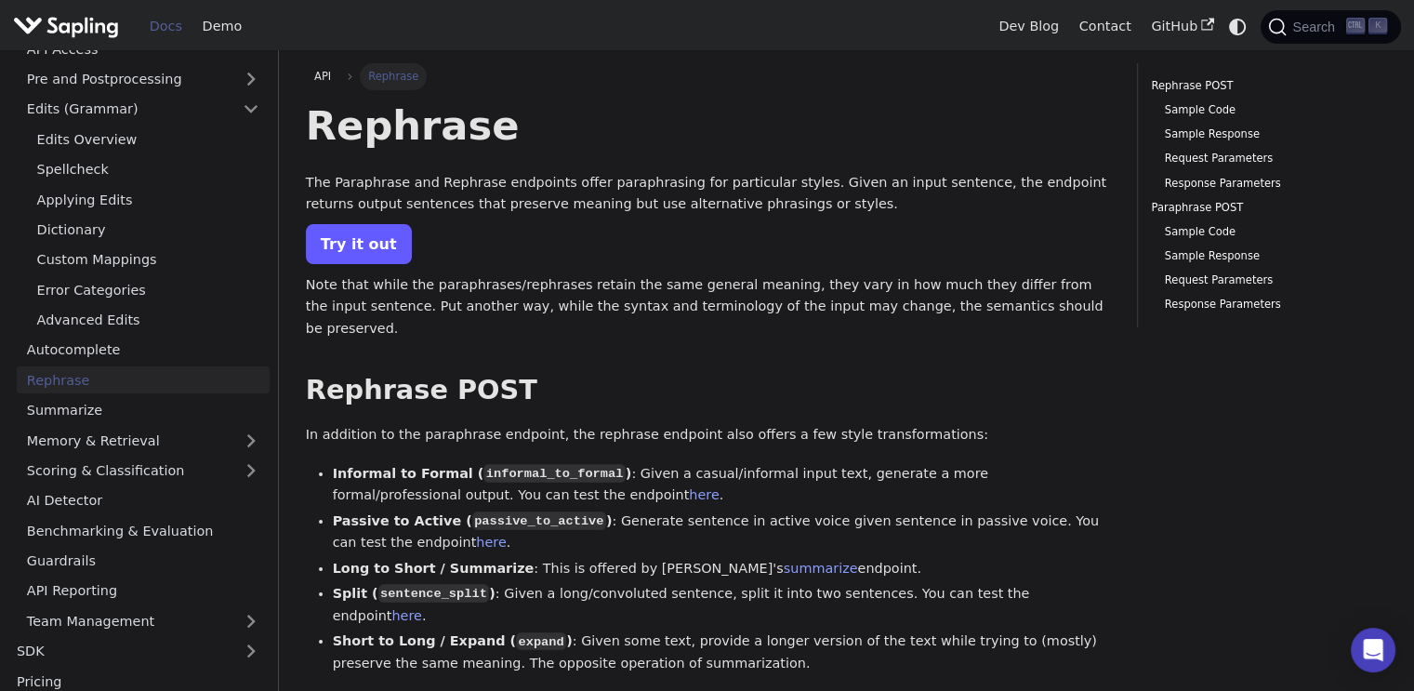
click at [350, 227] on link "Try it out" at bounding box center [359, 244] width 106 height 40
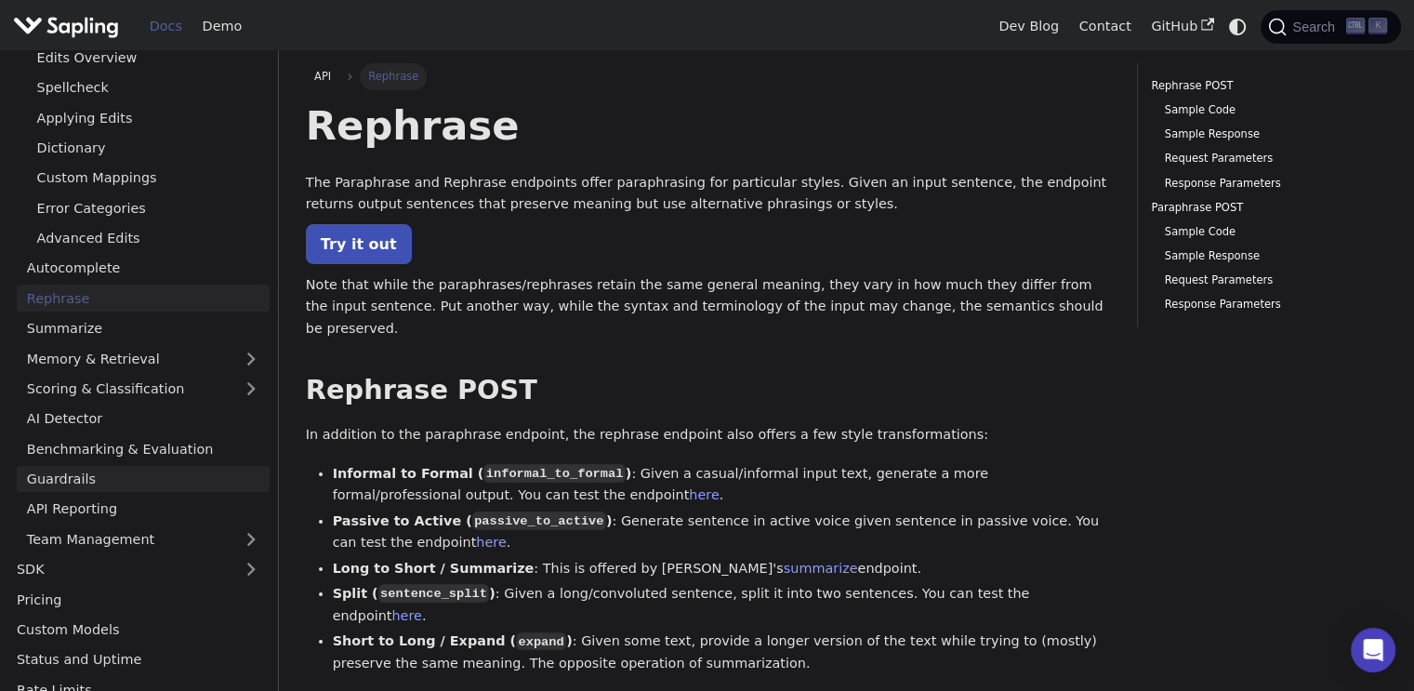
scroll to position [223, 0]
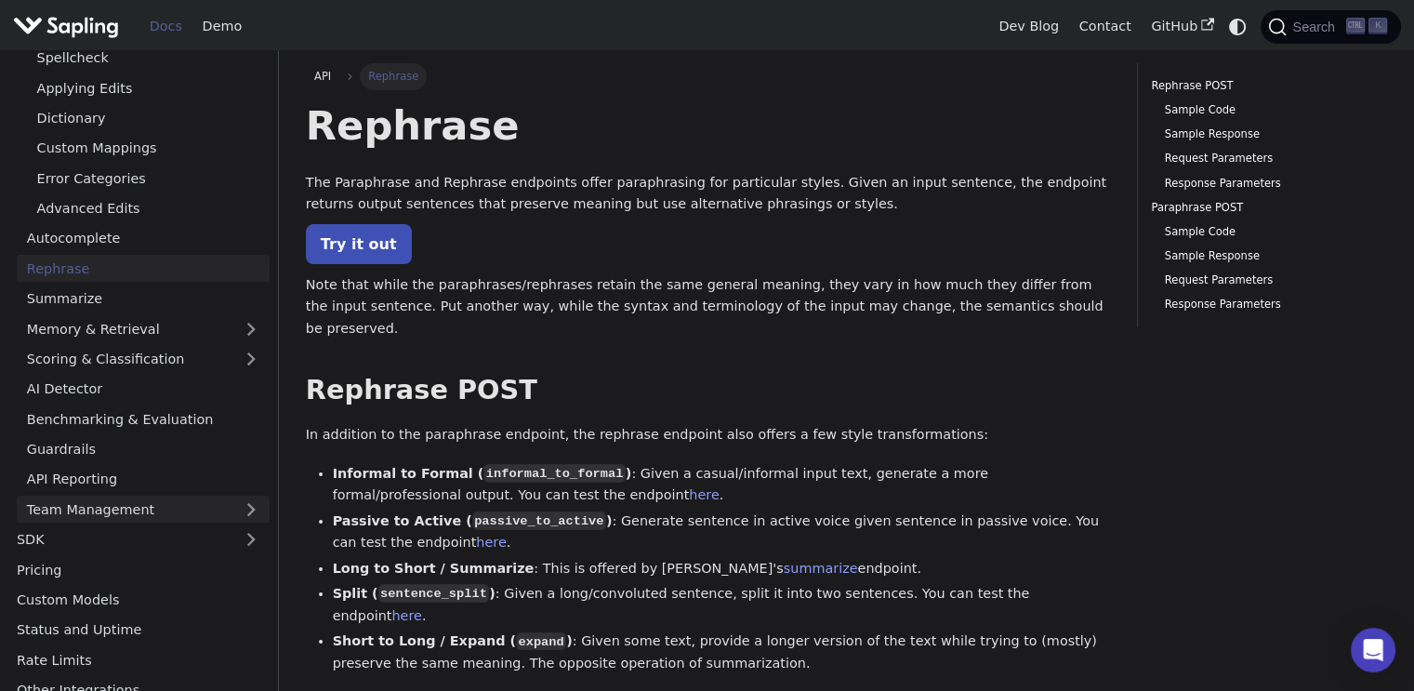
click at [254, 512] on link "Team Management" at bounding box center [143, 509] width 253 height 27
click at [253, 512] on link "Team Management" at bounding box center [143, 509] width 253 height 27
click at [86, 390] on link "AI Detector" at bounding box center [143, 389] width 253 height 27
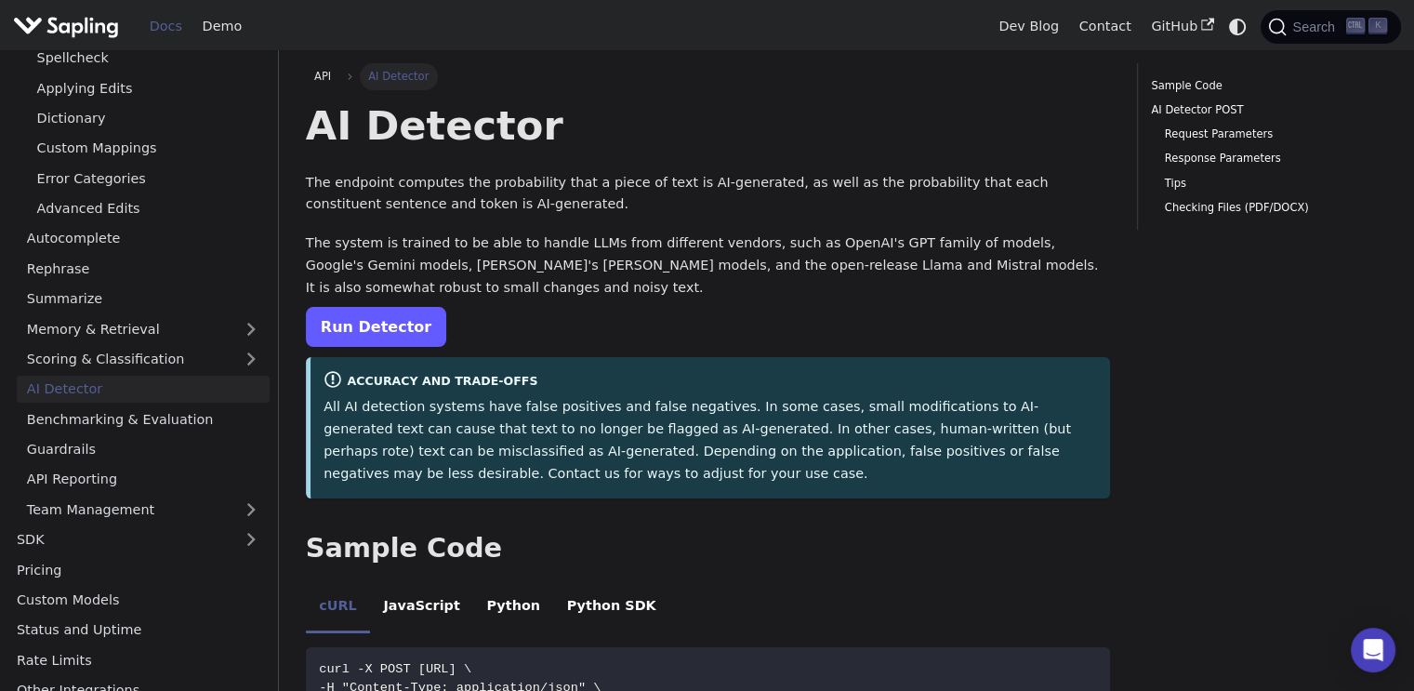
click at [371, 326] on link "Run Detector" at bounding box center [376, 327] width 140 height 40
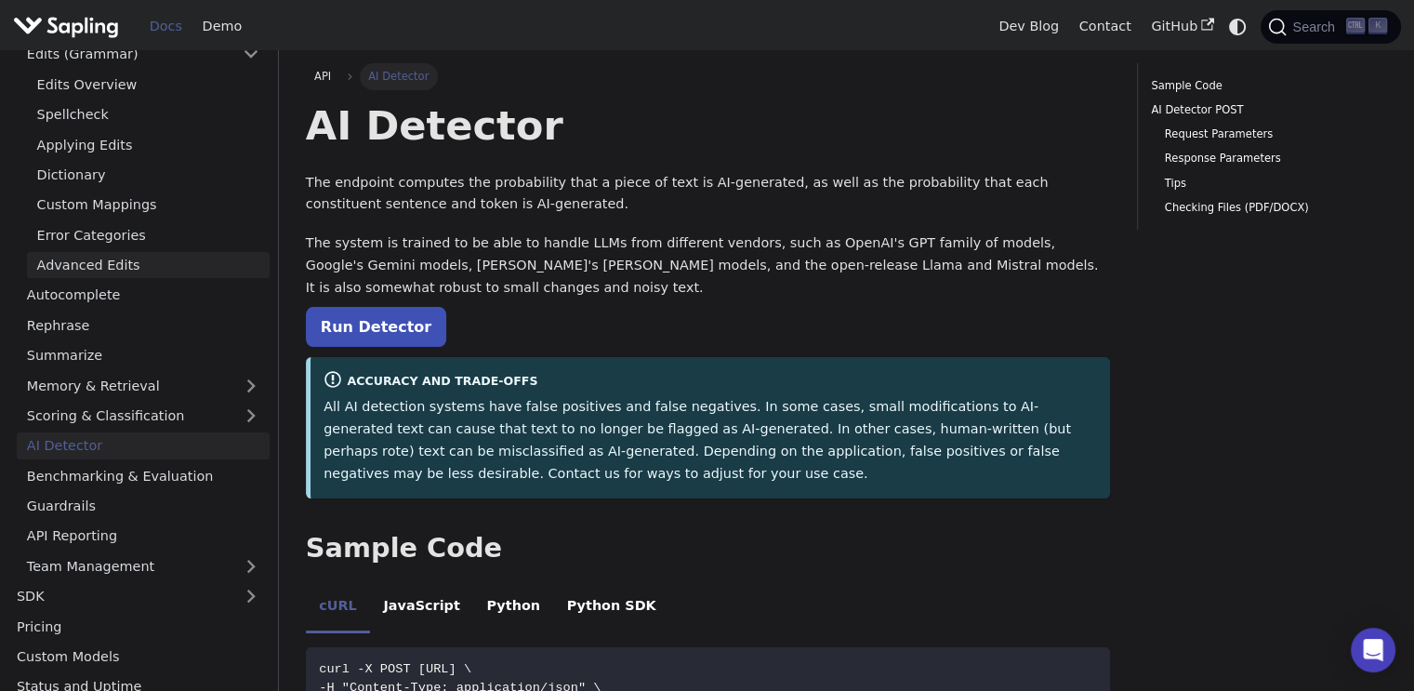
scroll to position [112, 0]
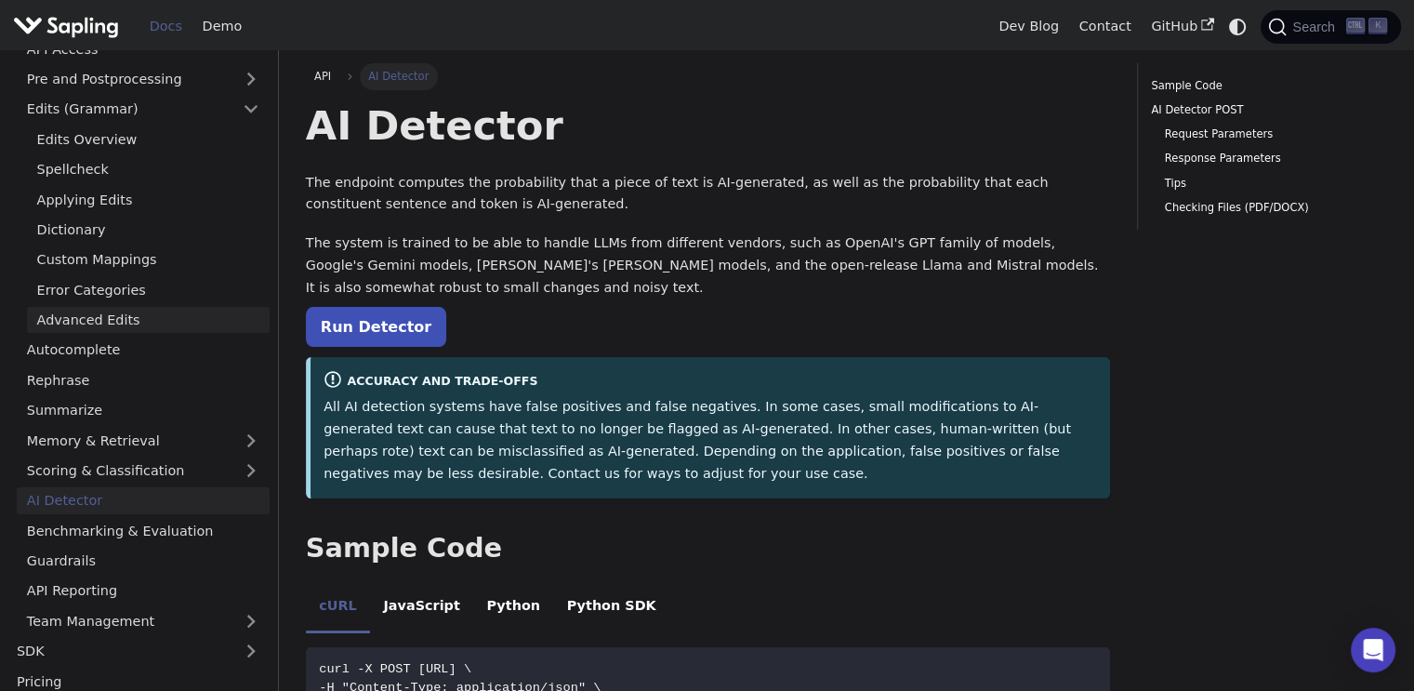
click at [64, 321] on link "Advanced Edits" at bounding box center [148, 320] width 243 height 27
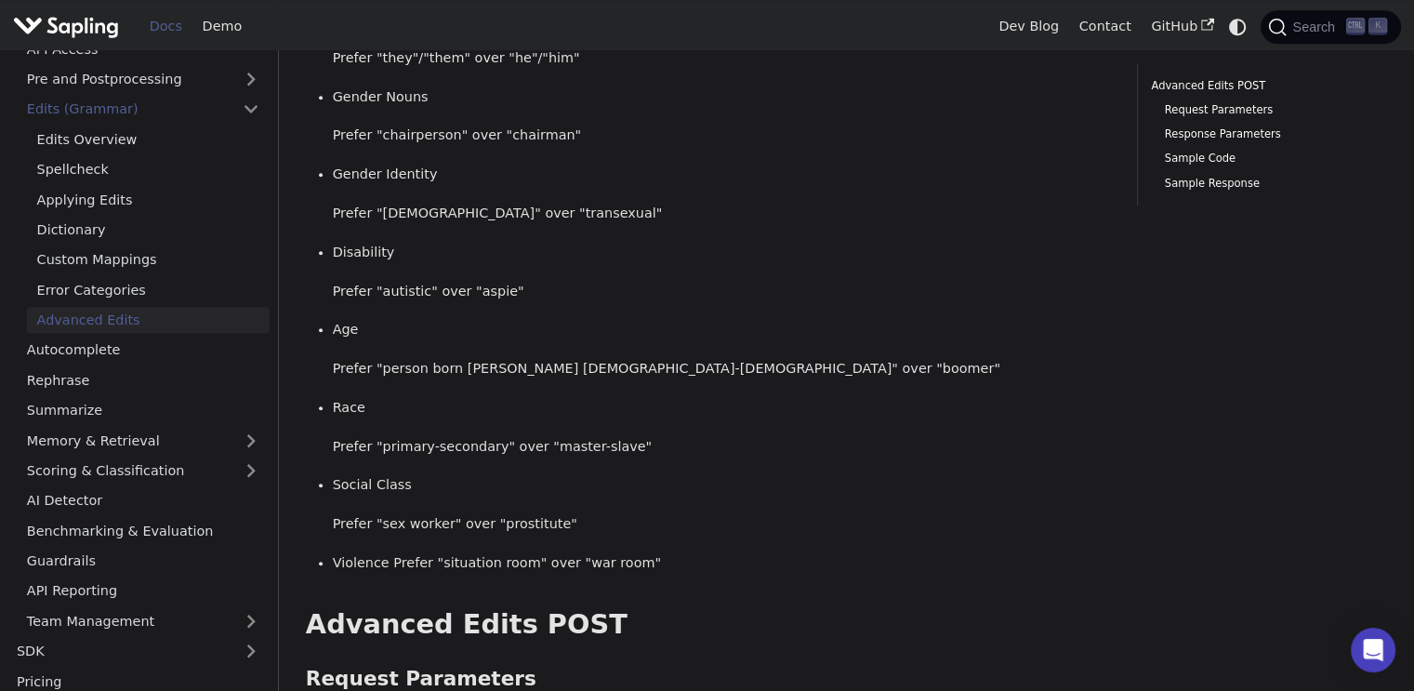
scroll to position [1227, 0]
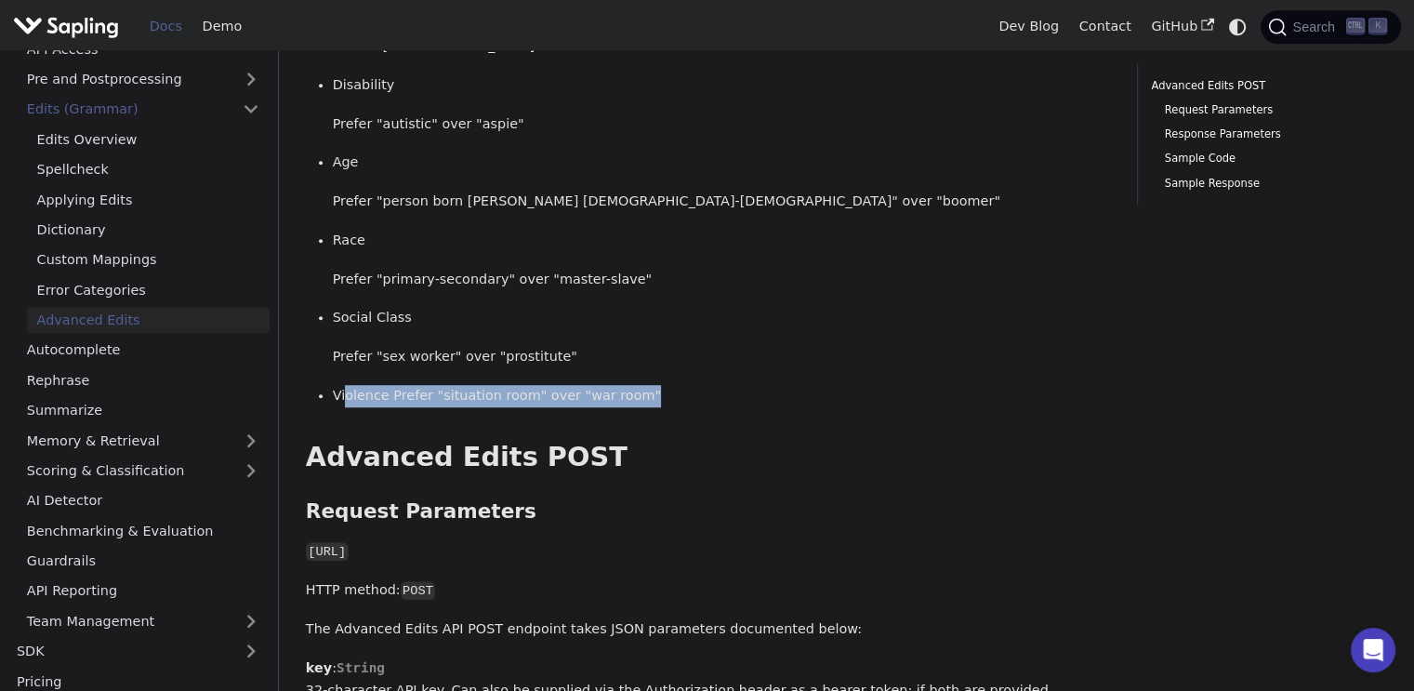
drag, startPoint x: 347, startPoint y: 394, endPoint x: 707, endPoint y: 401, distance: 359.8
click at [698, 401] on p "Violence Prefer "situation room" over "war room"" at bounding box center [722, 396] width 778 height 22
click at [707, 401] on p "Violence Prefer "situation room" over "war room"" at bounding box center [722, 396] width 778 height 22
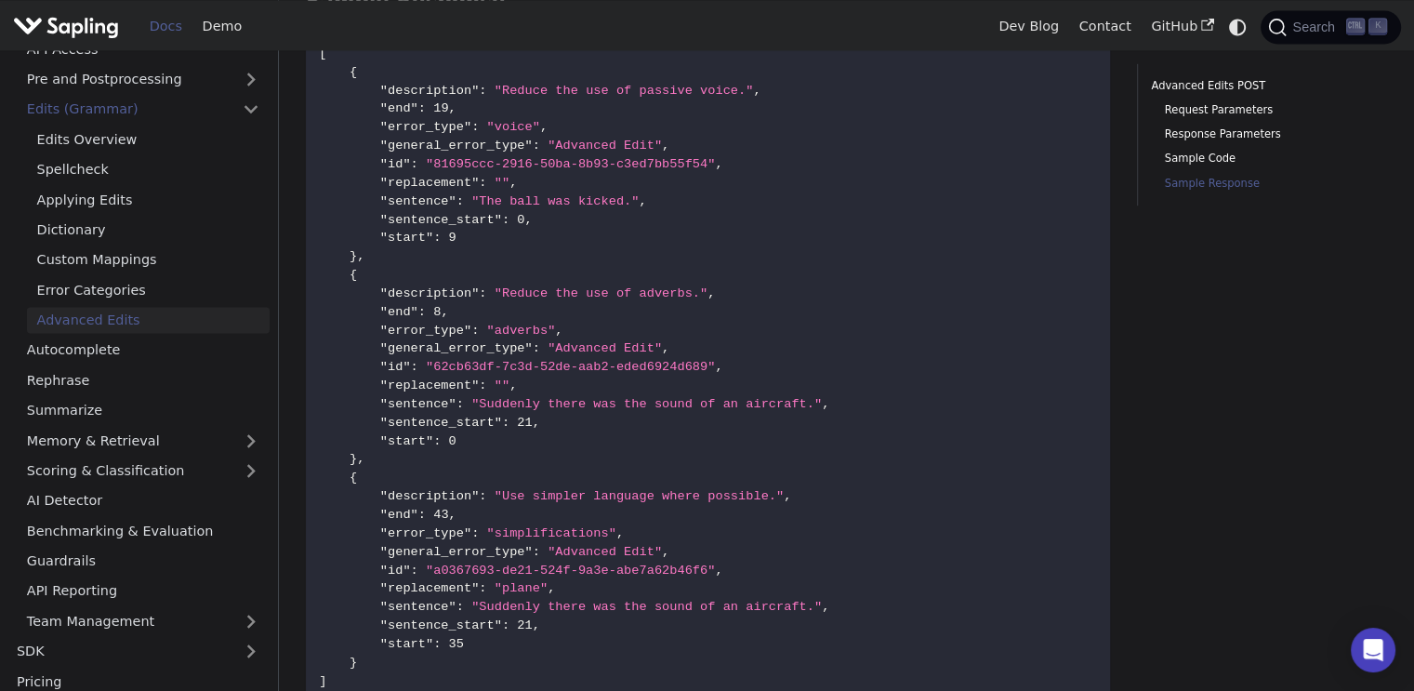
scroll to position [2677, 0]
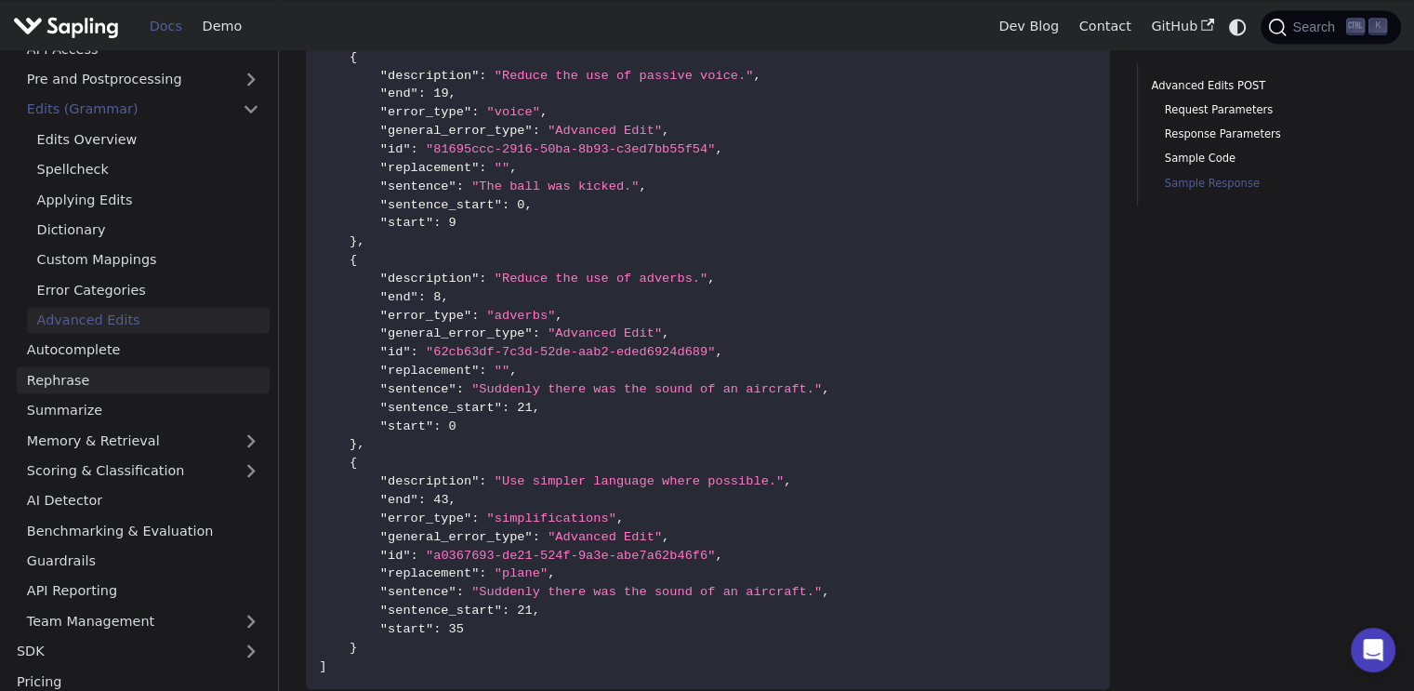
click at [59, 383] on link "Rephrase" at bounding box center [143, 379] width 253 height 27
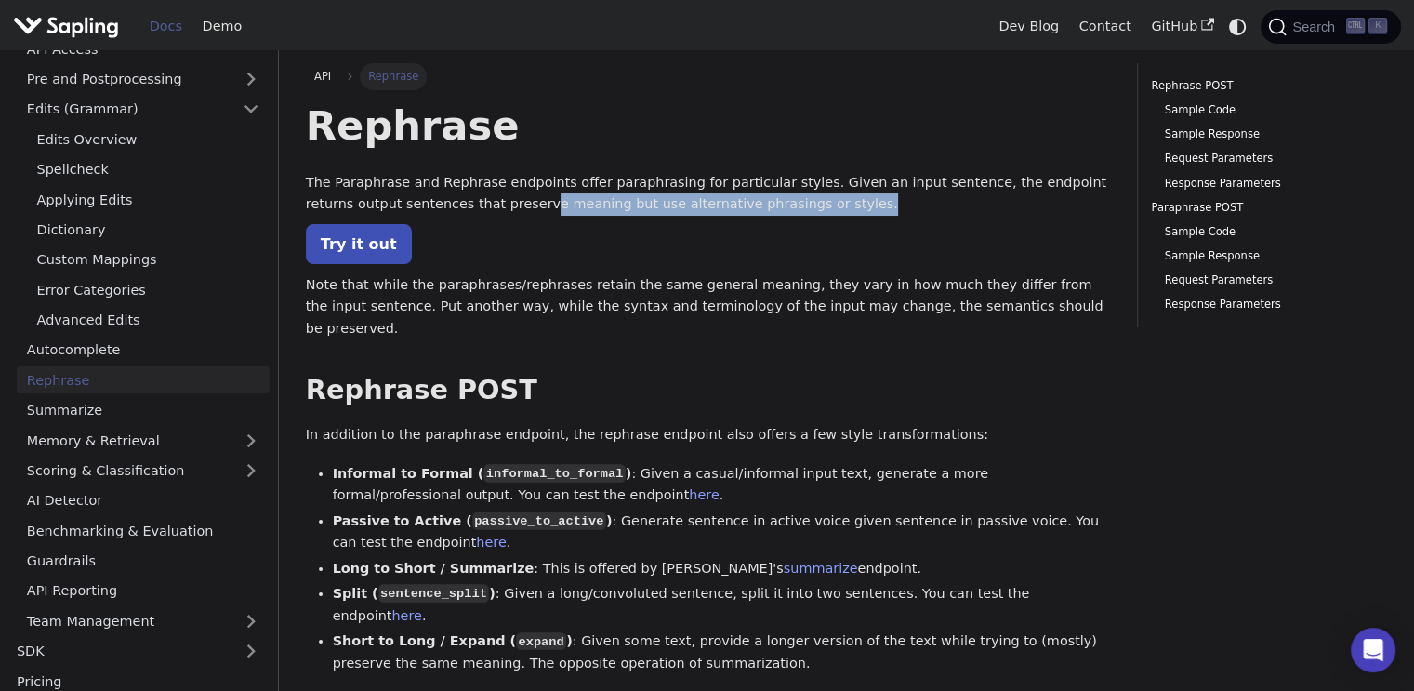
drag, startPoint x: 442, startPoint y: 206, endPoint x: 837, endPoint y: 206, distance: 395.1
click at [837, 206] on p "The Paraphrase and Rephrase endpoints offer paraphrasing for particular styles.…" at bounding box center [708, 194] width 804 height 45
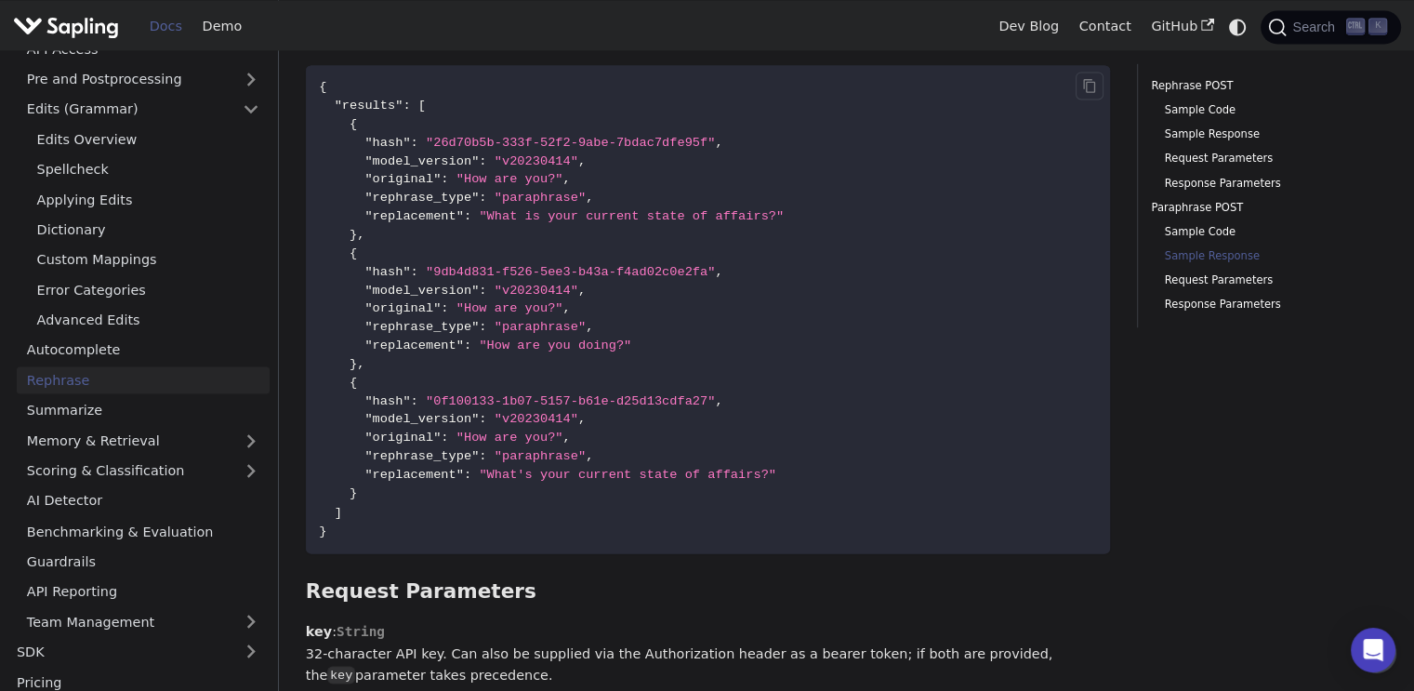
scroll to position [2996, 0]
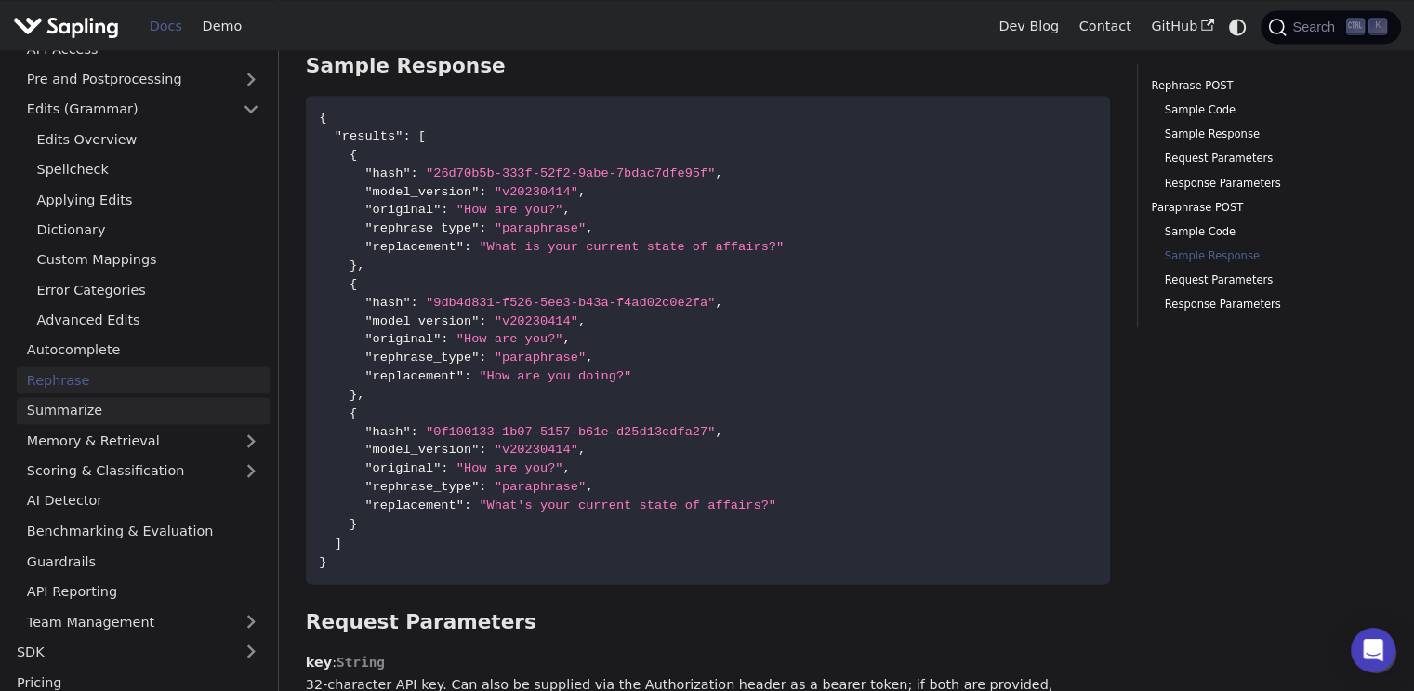
click at [77, 411] on link "Summarize" at bounding box center [143, 410] width 253 height 27
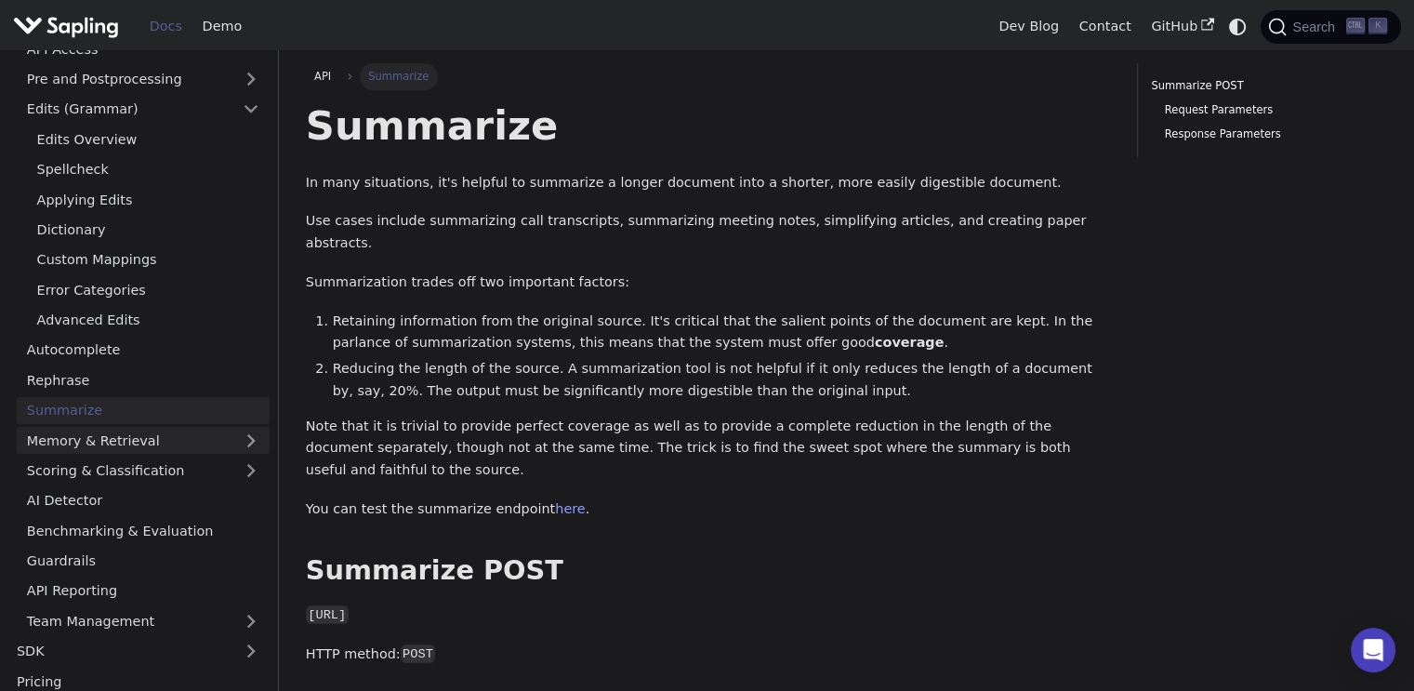
click at [95, 447] on link "Memory & Retrieval" at bounding box center [143, 440] width 253 height 27
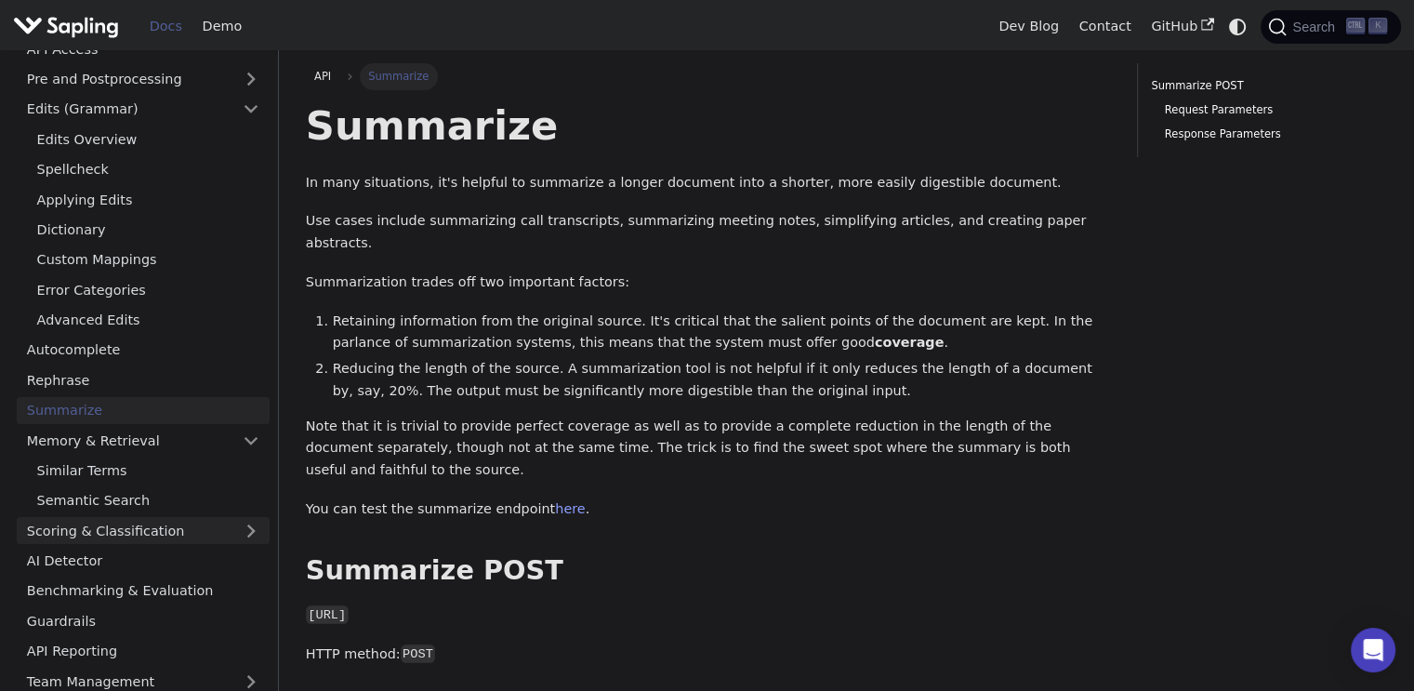
click at [193, 532] on link "Scoring & Classification" at bounding box center [143, 530] width 253 height 27
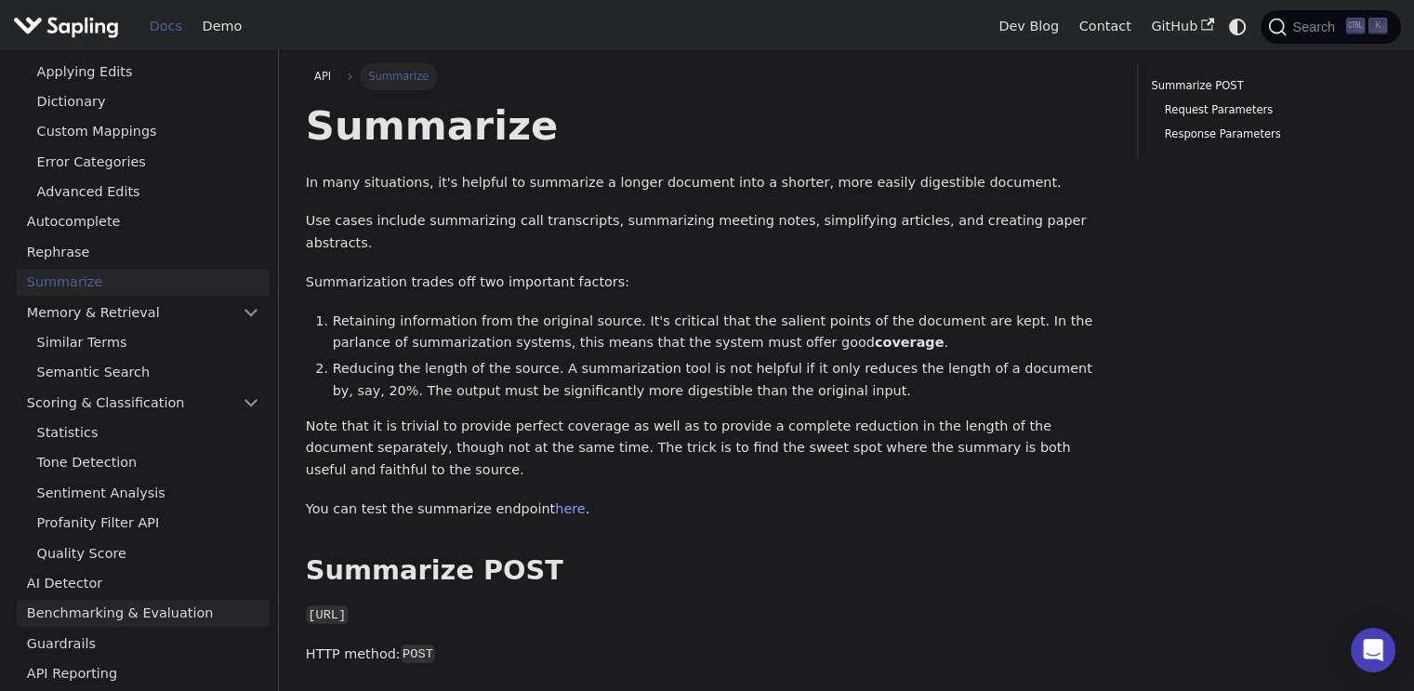
scroll to position [335, 0]
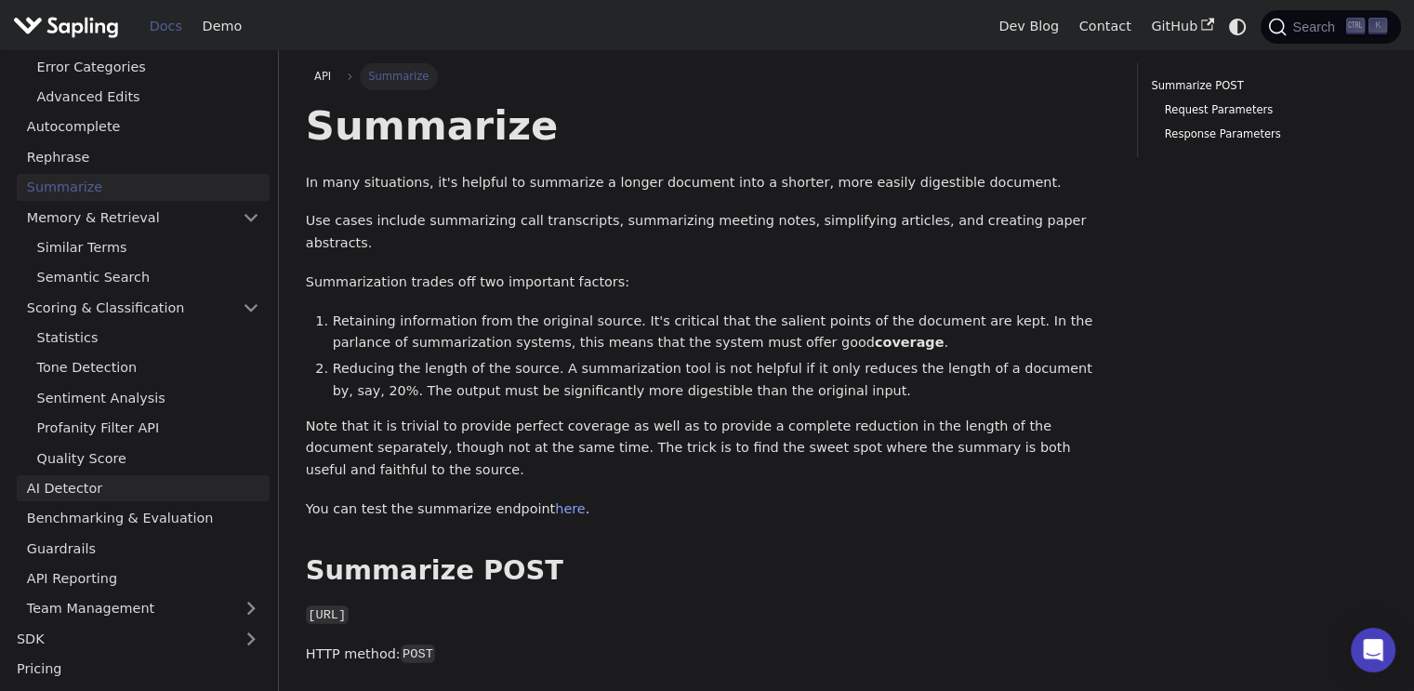
click at [130, 492] on link "AI Detector" at bounding box center [143, 488] width 253 height 27
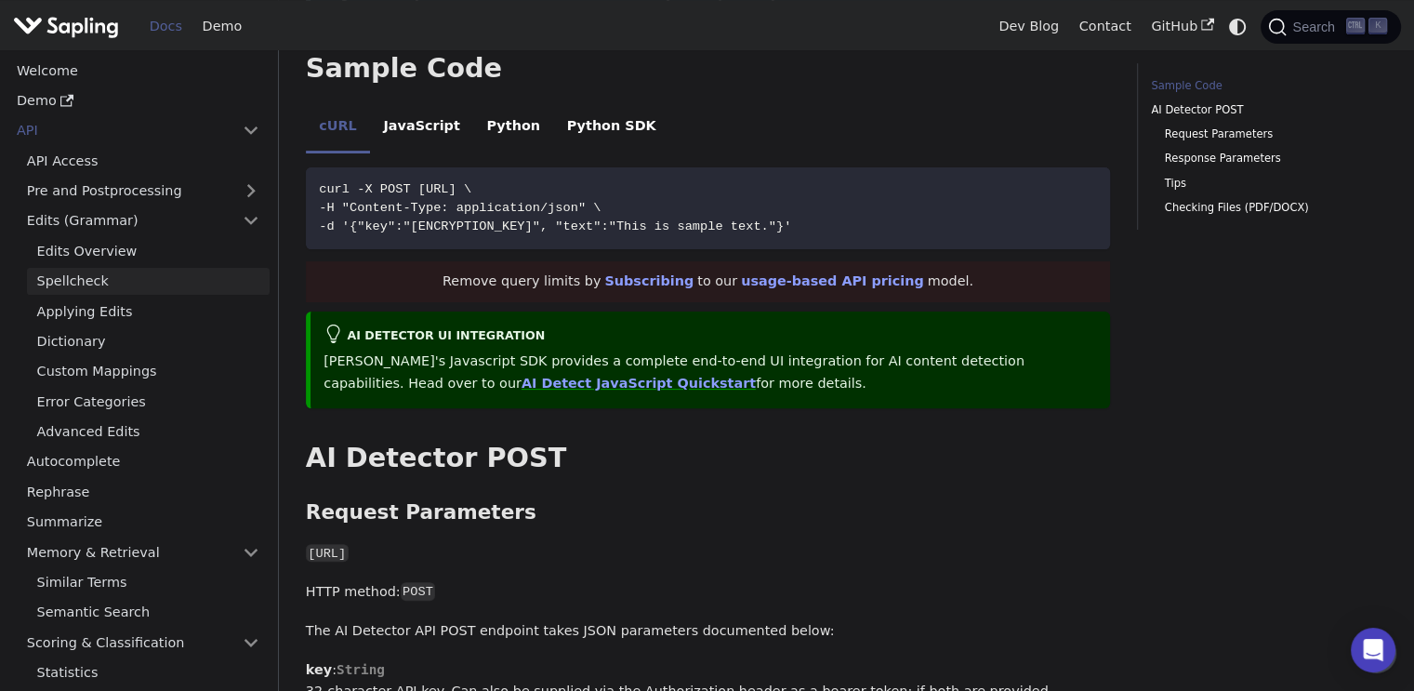
scroll to position [446, 0]
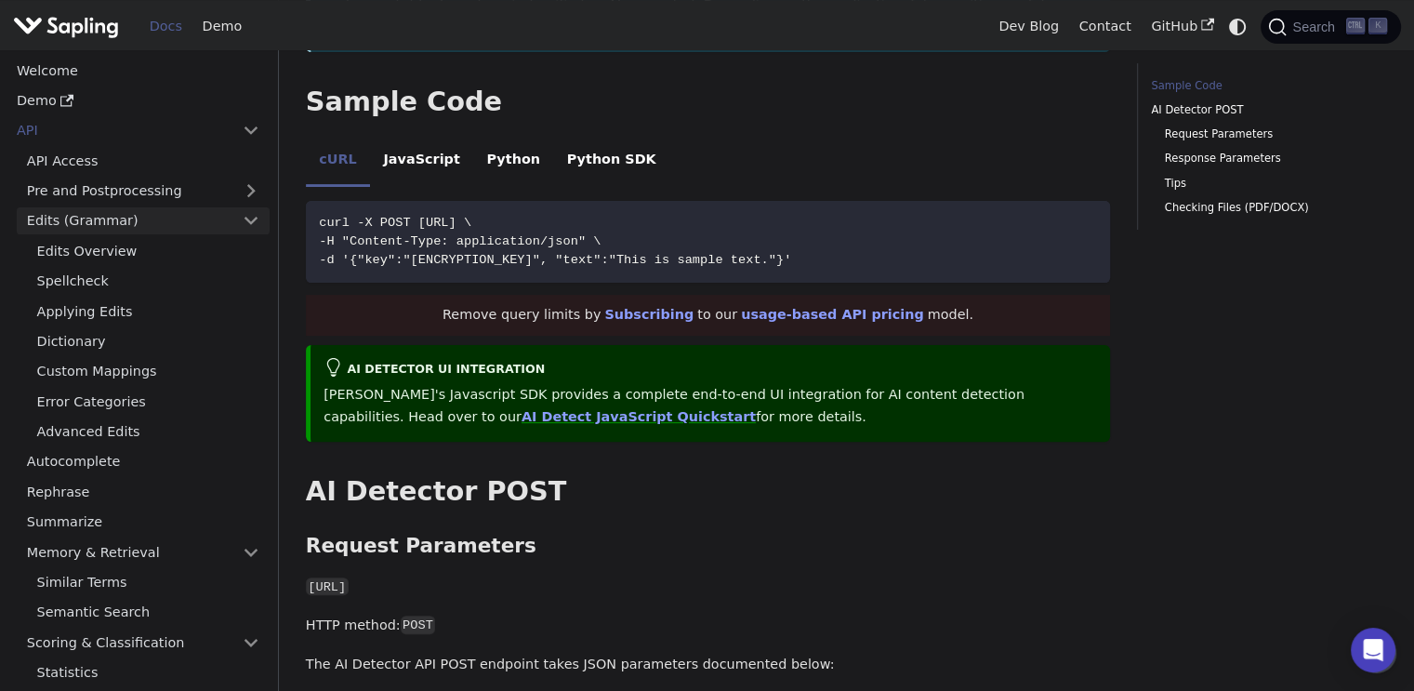
click at [236, 211] on link "Edits (Grammar)" at bounding box center [143, 220] width 253 height 27
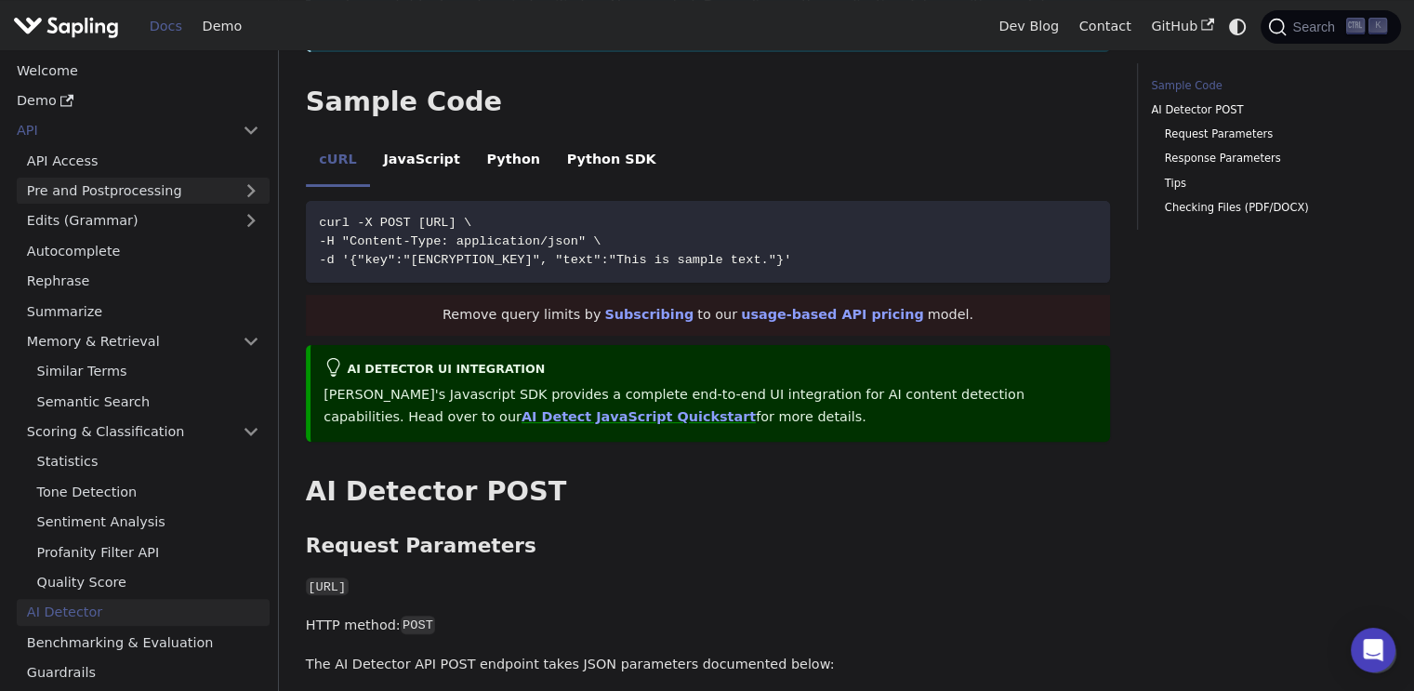
click at [252, 187] on link "Pre and Postprocessing" at bounding box center [143, 191] width 253 height 27
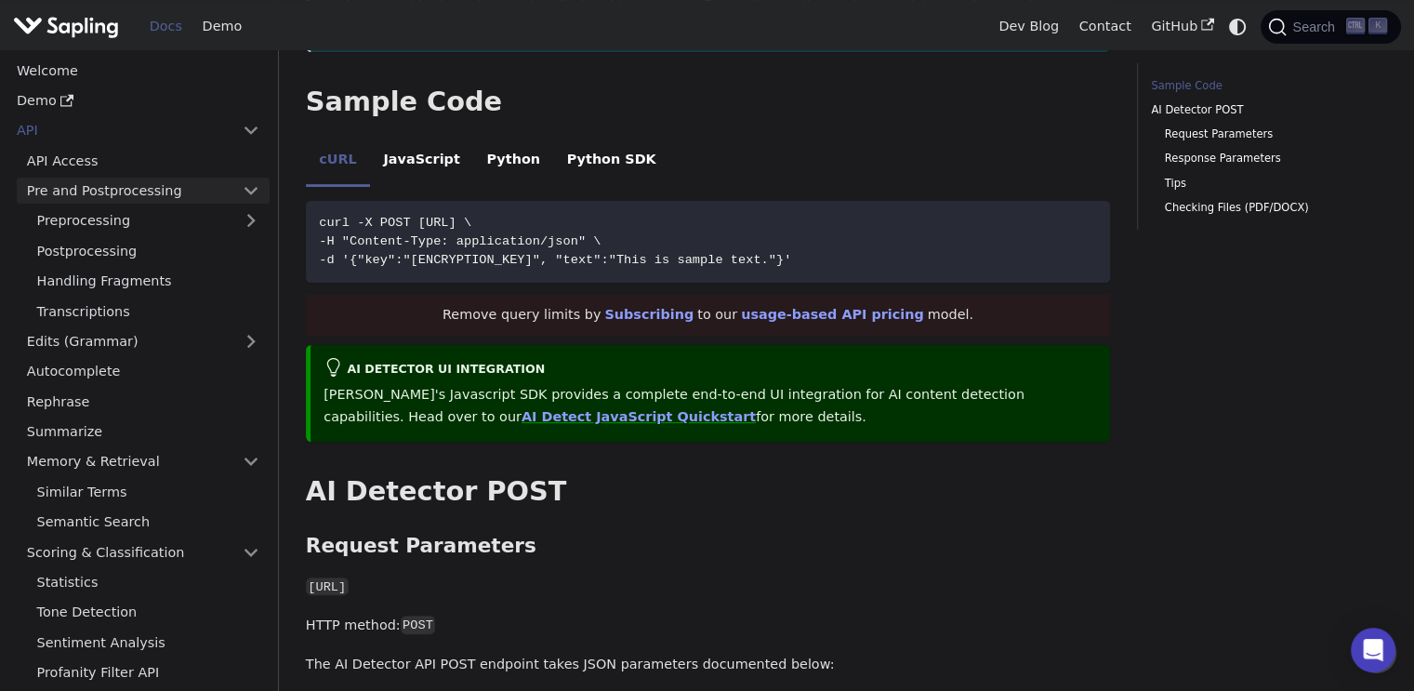
click at [252, 187] on link "Pre and Postprocessing" at bounding box center [143, 191] width 253 height 27
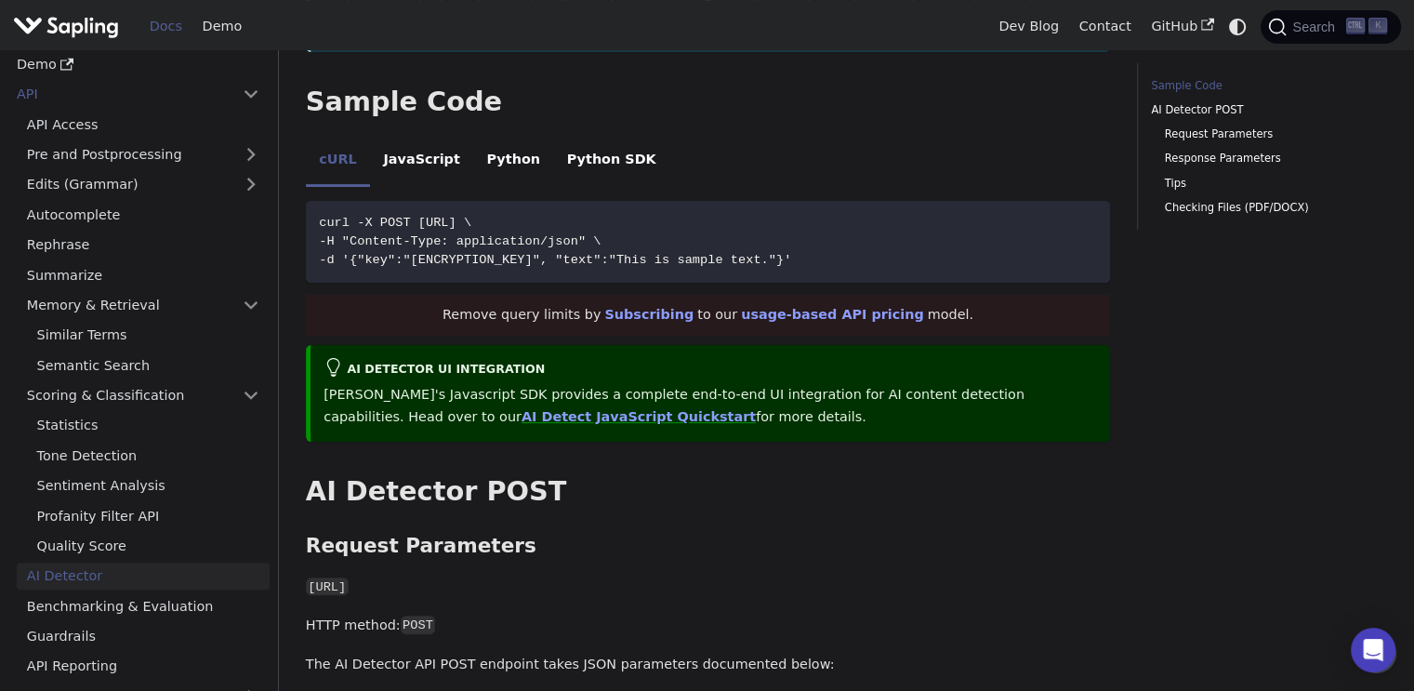
scroll to position [0, 0]
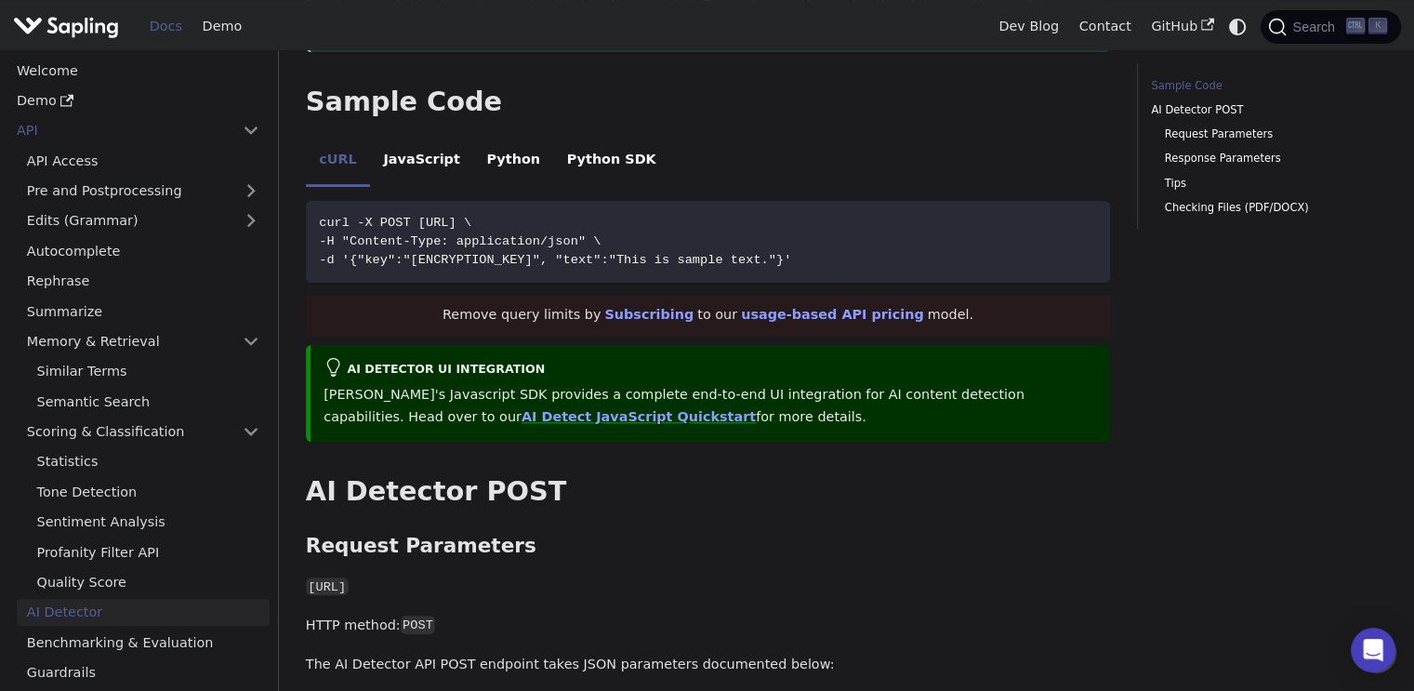
click at [79, 29] on img "Main" at bounding box center [66, 26] width 106 height 27
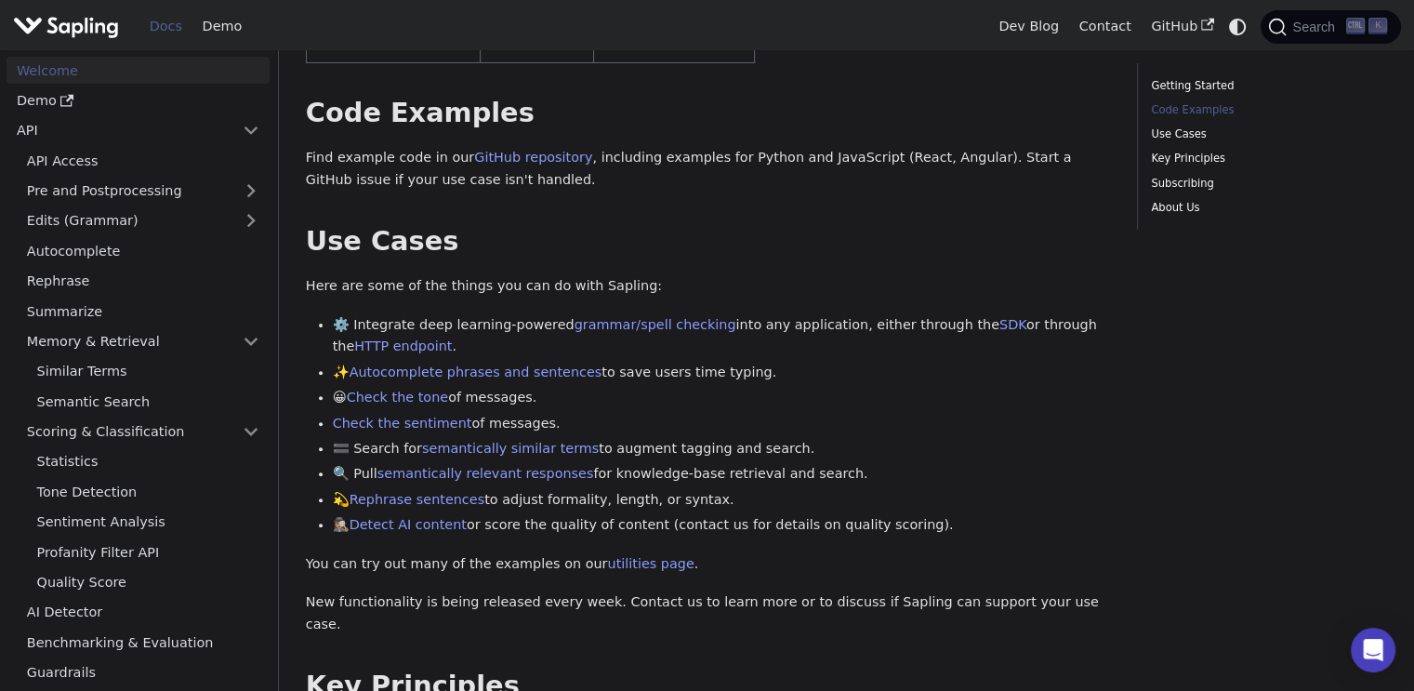
scroll to position [558, 0]
click at [651, 438] on li "🟰 Search for semantically similar terms to augment tagging and search." at bounding box center [722, 448] width 778 height 22
drag, startPoint x: 513, startPoint y: 500, endPoint x: 747, endPoint y: 509, distance: 234.5
click at [747, 509] on ul "⚙️ Integrate deep learning-powered grammar/spell checking into any application,…" at bounding box center [708, 424] width 804 height 222
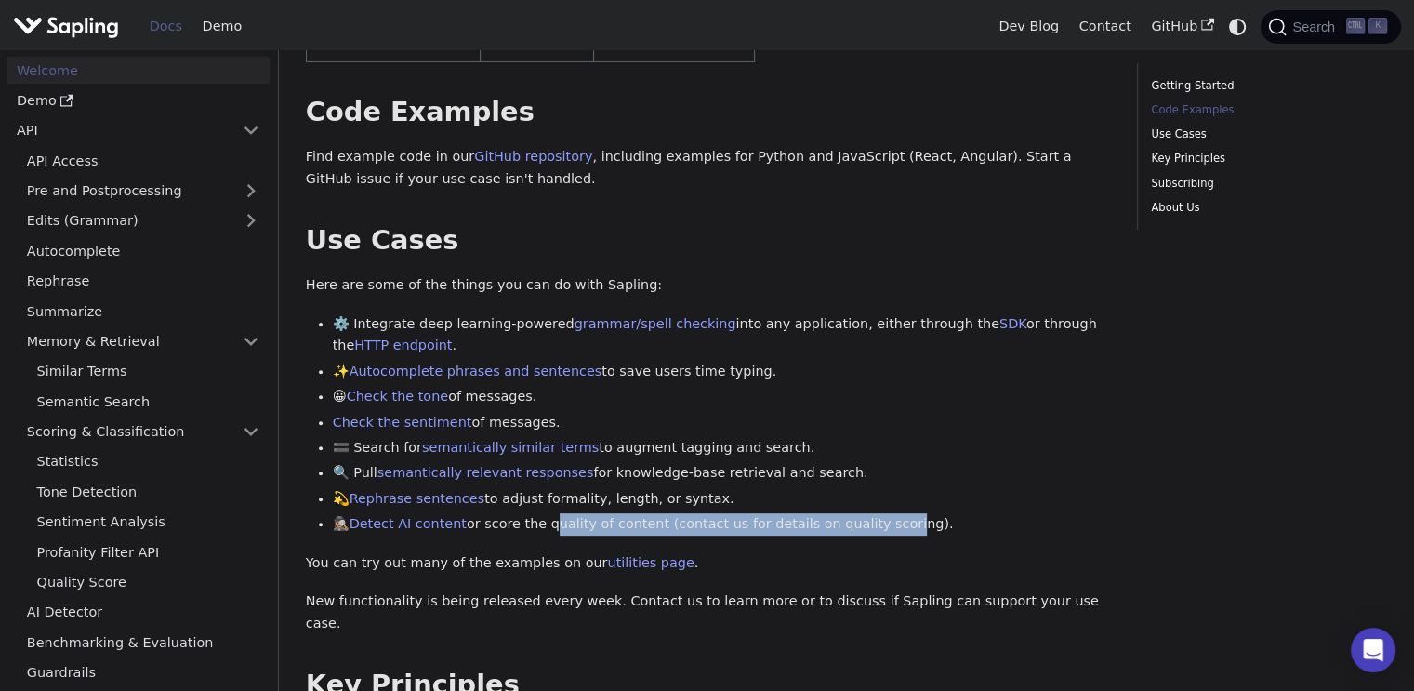
drag, startPoint x: 532, startPoint y: 524, endPoint x: 888, endPoint y: 531, distance: 356.1
click at [881, 531] on li "🕵🏽‍♀️ Detect AI content or score the quality of content (contact us for details…" at bounding box center [722, 524] width 778 height 22
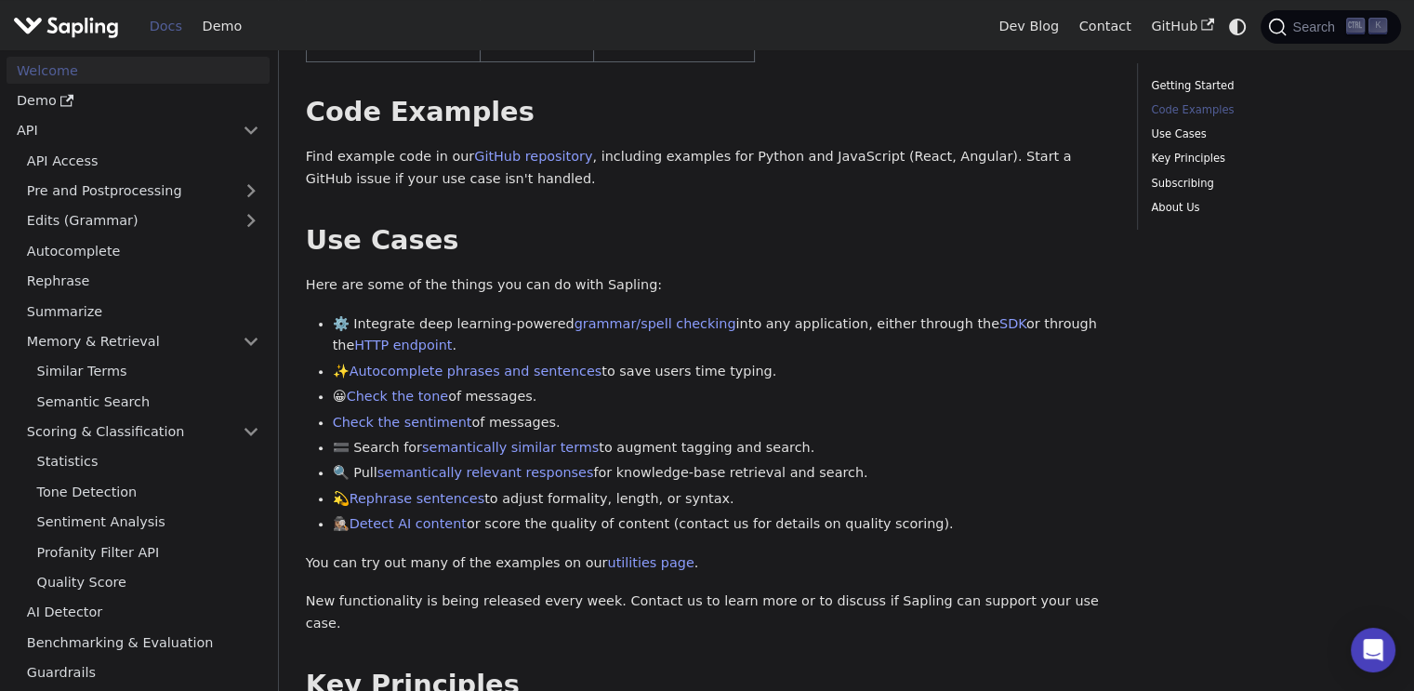
click at [892, 531] on li "🕵🏽‍♀️ Detect AI content or score the quality of content (contact us for details…" at bounding box center [722, 524] width 778 height 22
drag, startPoint x: 655, startPoint y: 371, endPoint x: 753, endPoint y: 382, distance: 98.2
click at [703, 377] on li "✨ Autocomplete phrases and sentences to save users time typing." at bounding box center [722, 372] width 778 height 22
click at [760, 382] on ul "⚙️ Integrate deep learning-powered grammar/spell checking into any application,…" at bounding box center [708, 424] width 804 height 222
click at [762, 382] on ul "⚙️ Integrate deep learning-powered grammar/spell checking into any application,…" at bounding box center [708, 424] width 804 height 222
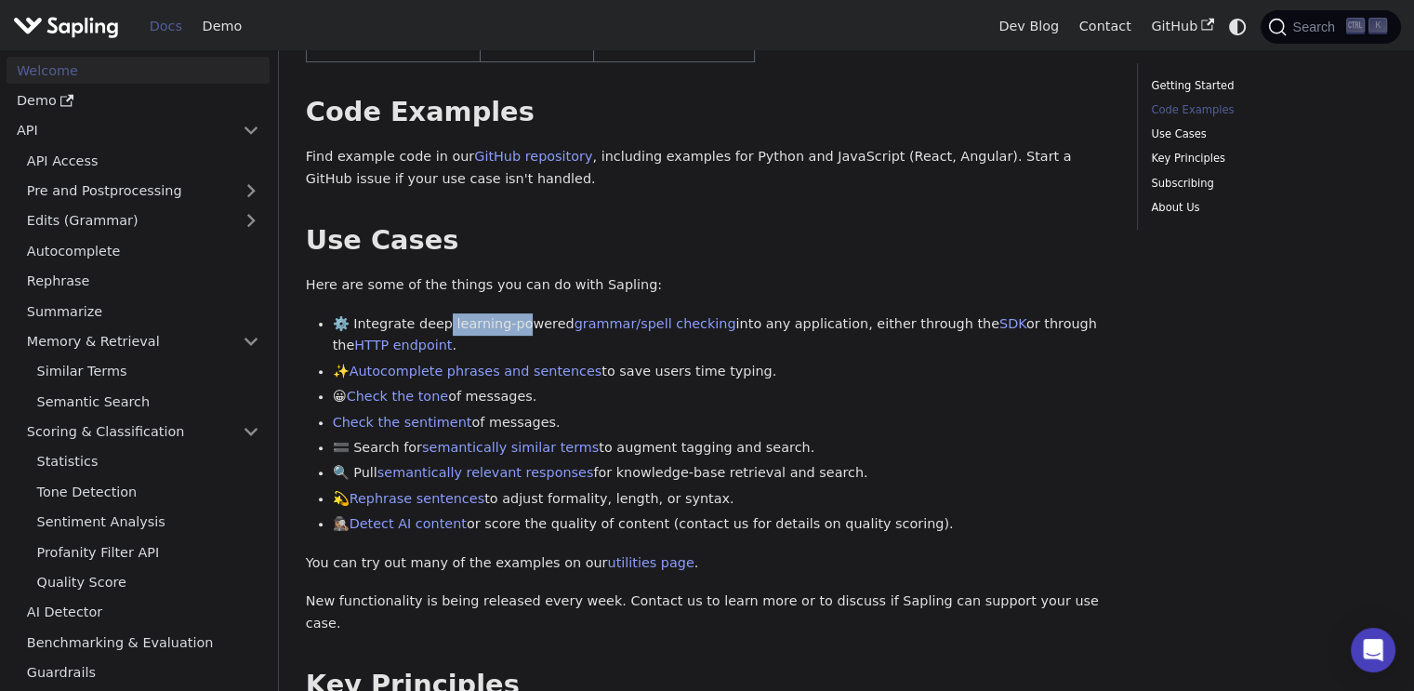
drag, startPoint x: 441, startPoint y: 322, endPoint x: 515, endPoint y: 322, distance: 74.4
click at [515, 322] on li "⚙️ Integrate deep learning-powered grammar/spell checking into any application,…" at bounding box center [722, 335] width 778 height 45
click at [533, 322] on li "⚙️ Integrate deep learning-powered grammar/spell checking into any application,…" at bounding box center [722, 335] width 778 height 45
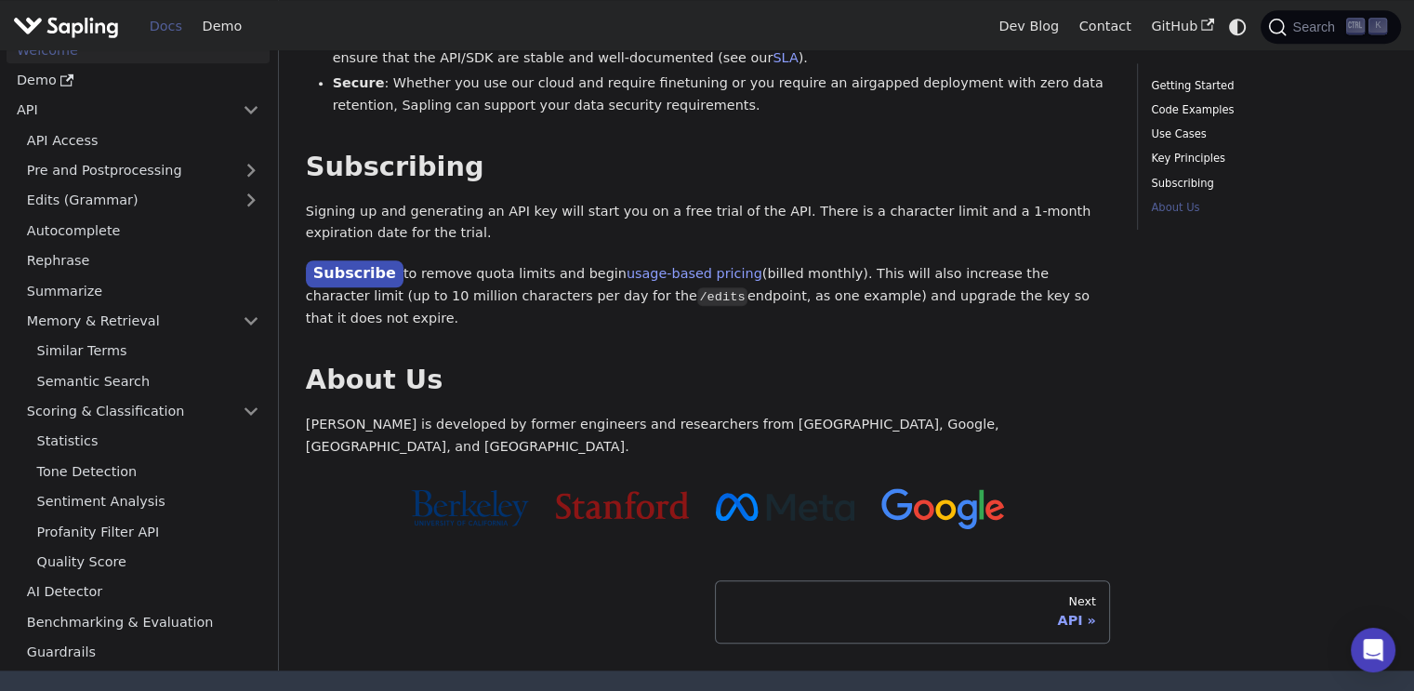
scroll to position [1543, 0]
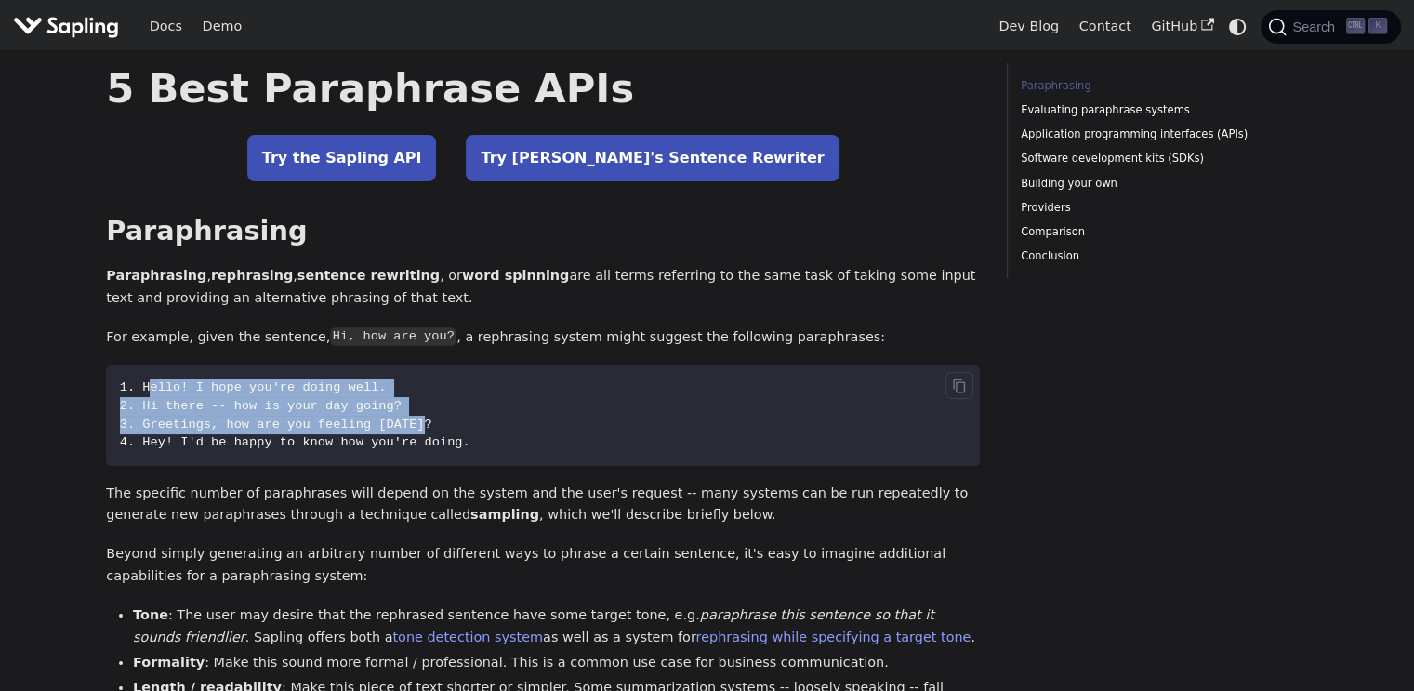
drag, startPoint x: 149, startPoint y: 388, endPoint x: 469, endPoint y: 430, distance: 322.6
click at [469, 430] on code "1. Hello! I hope you're doing well. 2. Hi there -- how is your day going? 3. Gr…" at bounding box center [543, 415] width 874 height 100
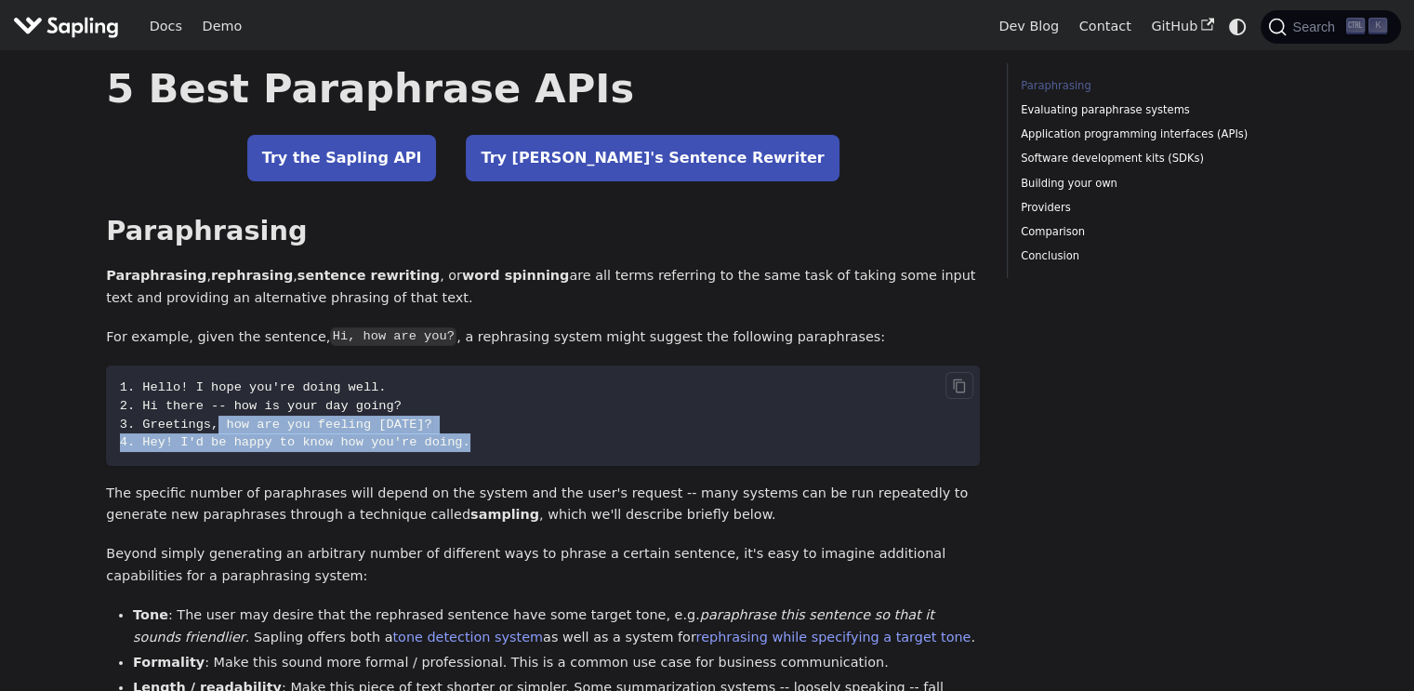
drag, startPoint x: 473, startPoint y: 439, endPoint x: 214, endPoint y: 398, distance: 262.6
click at [221, 411] on code "1. Hello! I hope you're doing well. 2. Hi there -- how is your day going? 3. Gr…" at bounding box center [543, 415] width 874 height 100
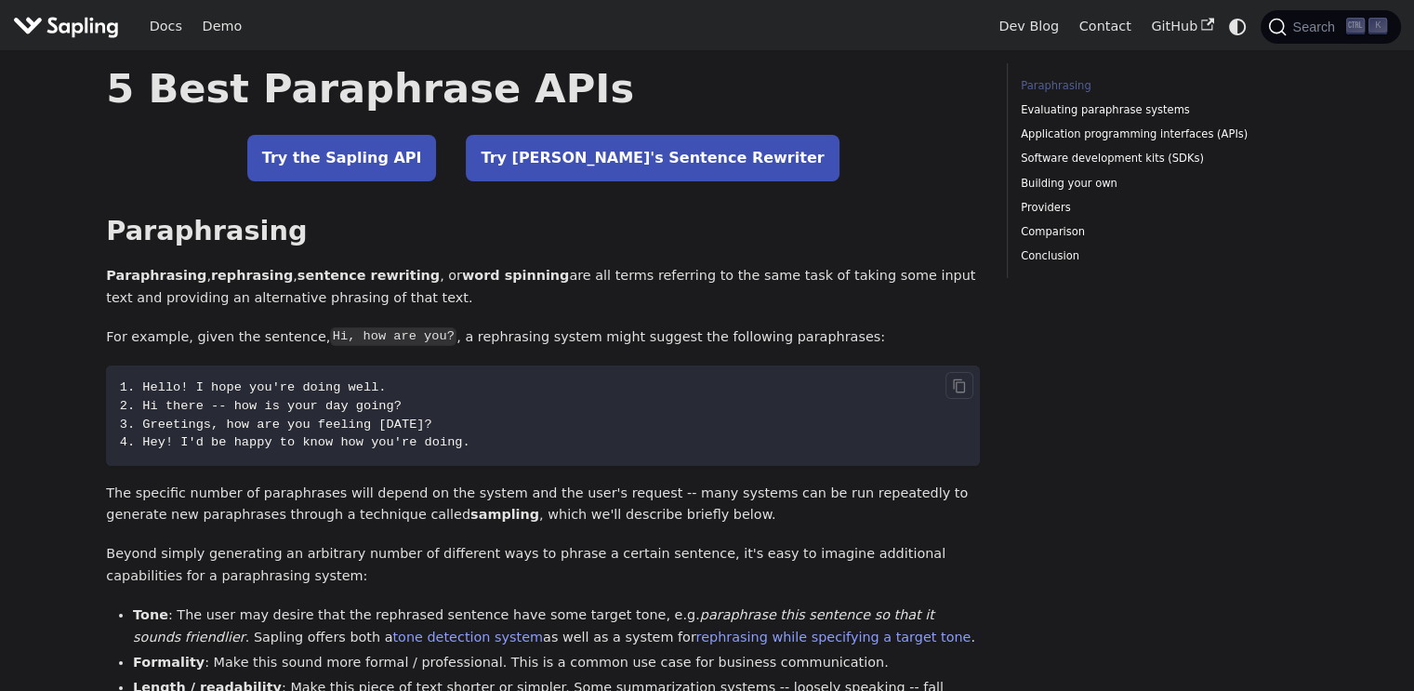
click at [212, 396] on code "1. Hello! I hope you're doing well. 2. Hi there -- how is your day going? 3. Gr…" at bounding box center [543, 415] width 874 height 100
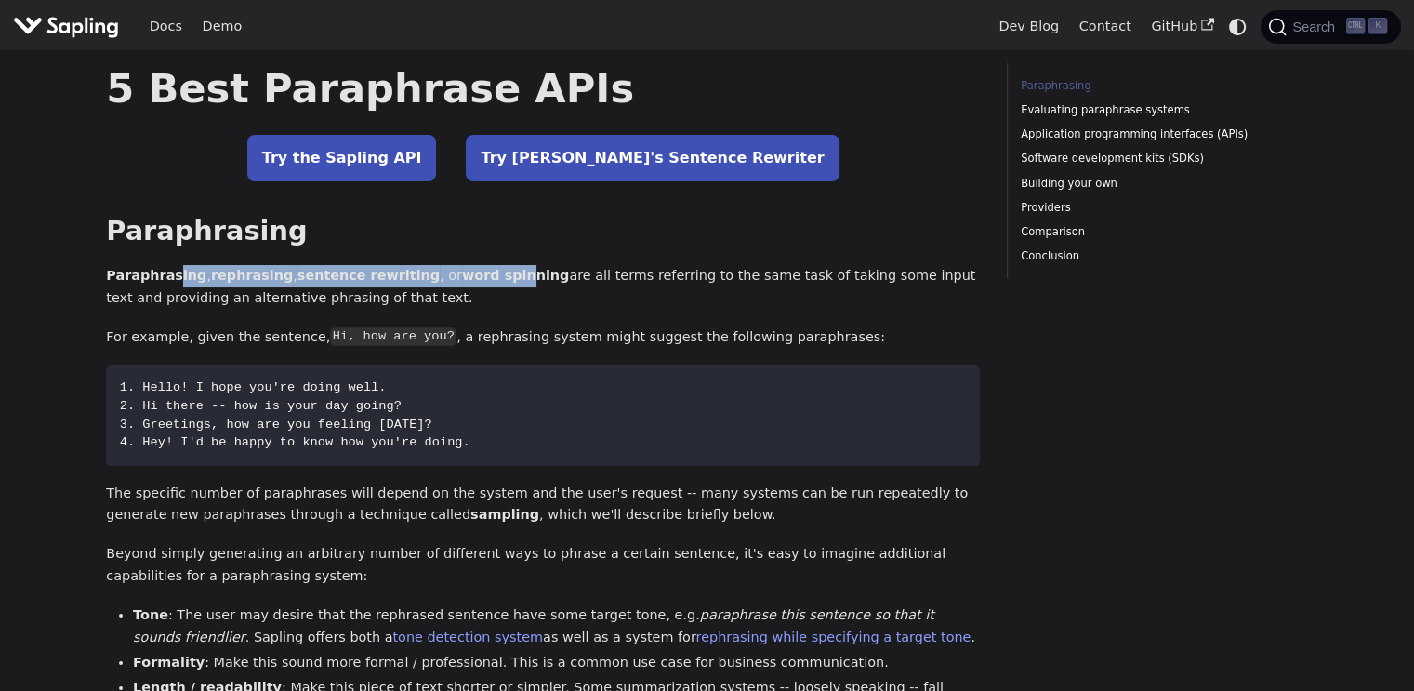
drag, startPoint x: 167, startPoint y: 279, endPoint x: 490, endPoint y: 279, distance: 322.6
click at [490, 279] on p "Paraphrasing , rephrasing , sentence rewriting , or word spinning are all terms…" at bounding box center [543, 287] width 874 height 45
click at [492, 279] on strong "word spinning" at bounding box center [515, 275] width 107 height 15
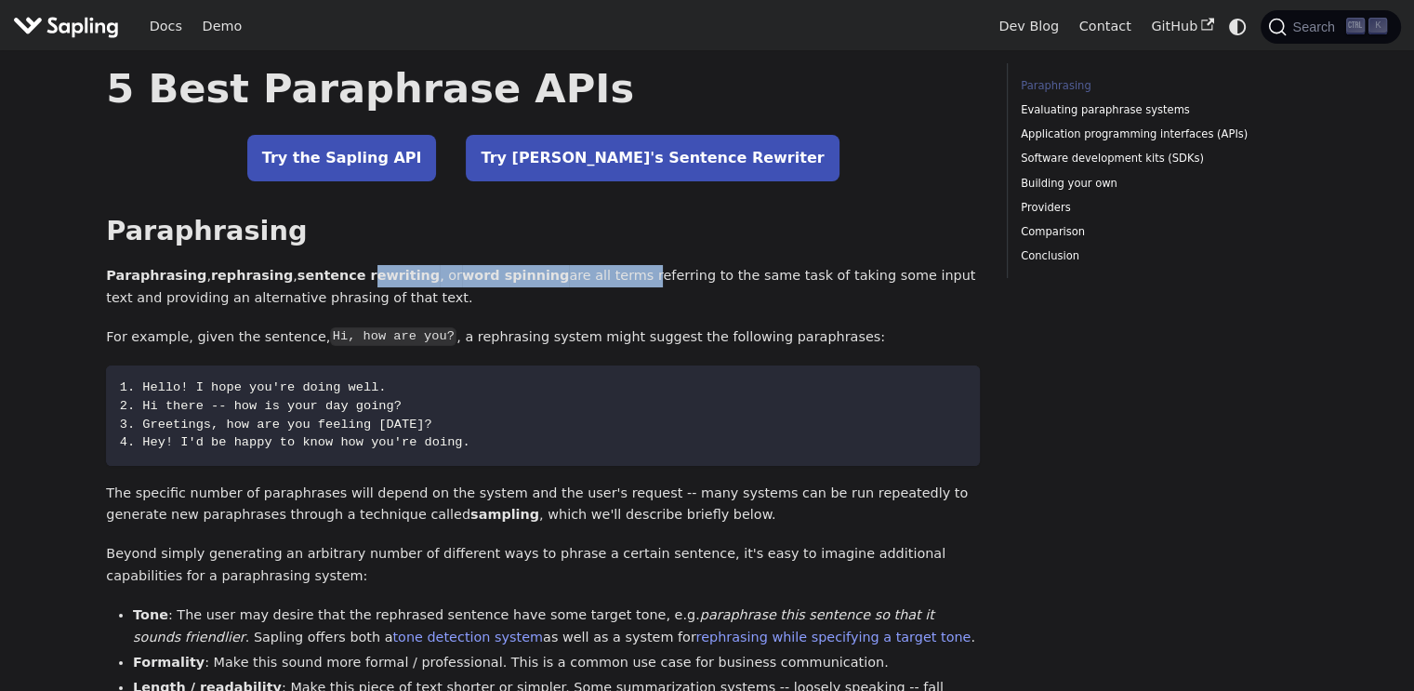
drag, startPoint x: 335, startPoint y: 272, endPoint x: 576, endPoint y: 284, distance: 242.0
click at [576, 284] on p "Paraphrasing , rephrasing , sentence rewriting , or word spinning are all terms…" at bounding box center [543, 287] width 874 height 45
click at [577, 284] on p "Paraphrasing , rephrasing , sentence rewriting , or word spinning are all terms…" at bounding box center [543, 287] width 874 height 45
drag, startPoint x: 415, startPoint y: 274, endPoint x: 730, endPoint y: 289, distance: 315.5
click at [730, 289] on p "Paraphrasing , rephrasing , sentence rewriting , or word spinning are all terms…" at bounding box center [543, 287] width 874 height 45
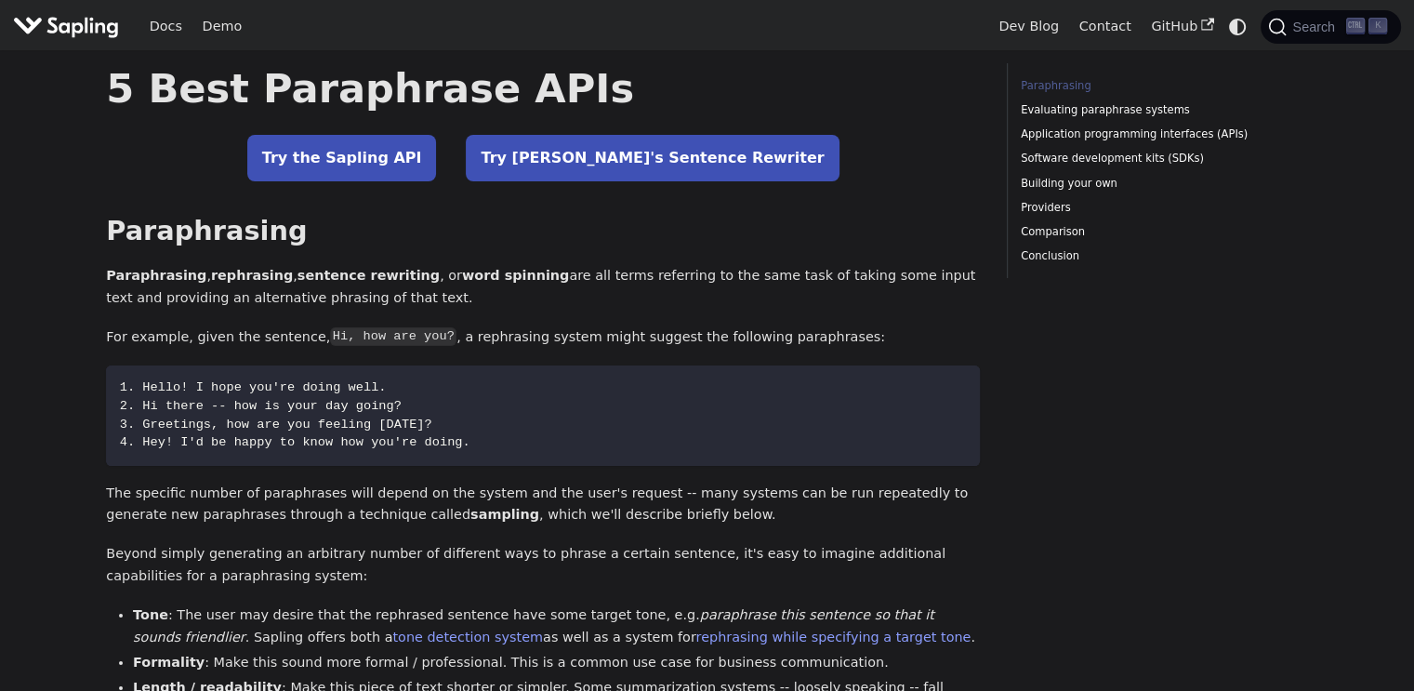
click at [733, 289] on p "Paraphrasing , rephrasing , sentence rewriting , or word spinning are all terms…" at bounding box center [543, 287] width 874 height 45
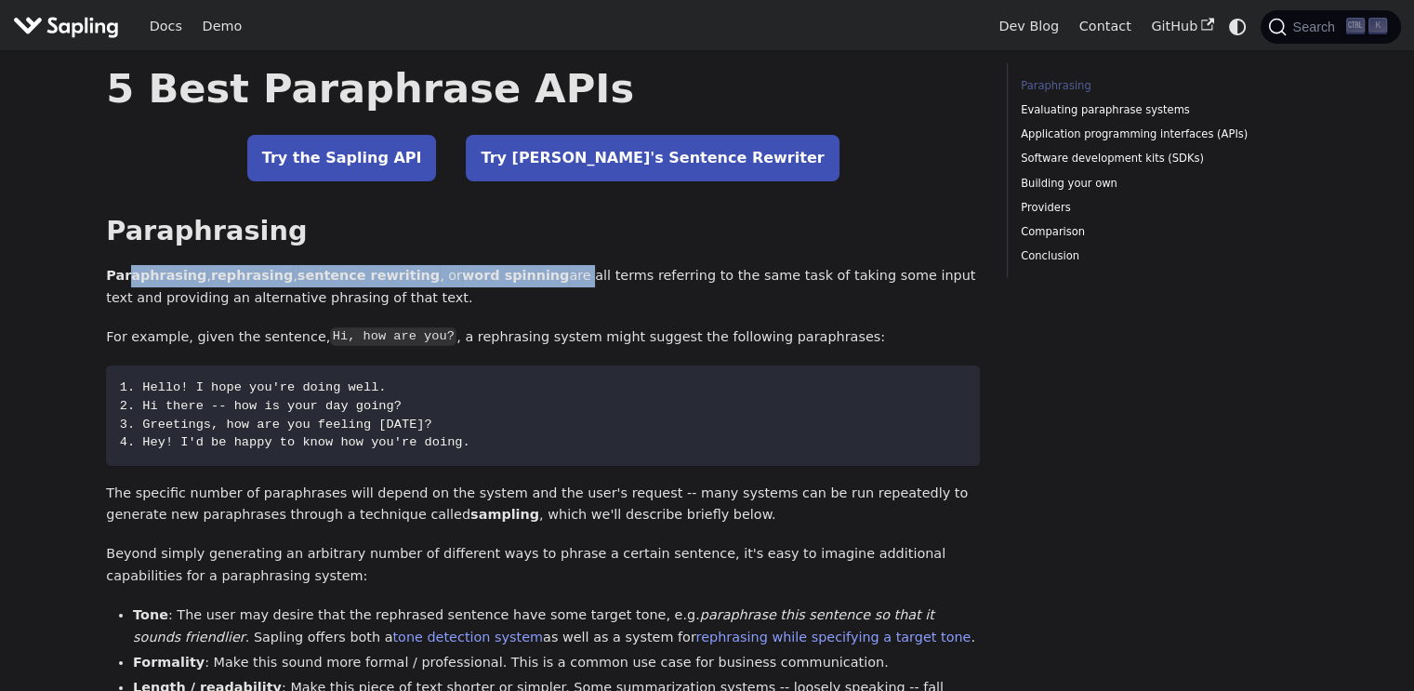
drag, startPoint x: 127, startPoint y: 278, endPoint x: 520, endPoint y: 274, distance: 392.3
click at [520, 274] on p "Paraphrasing , rephrasing , sentence rewriting , or word spinning are all terms…" at bounding box center [543, 287] width 874 height 45
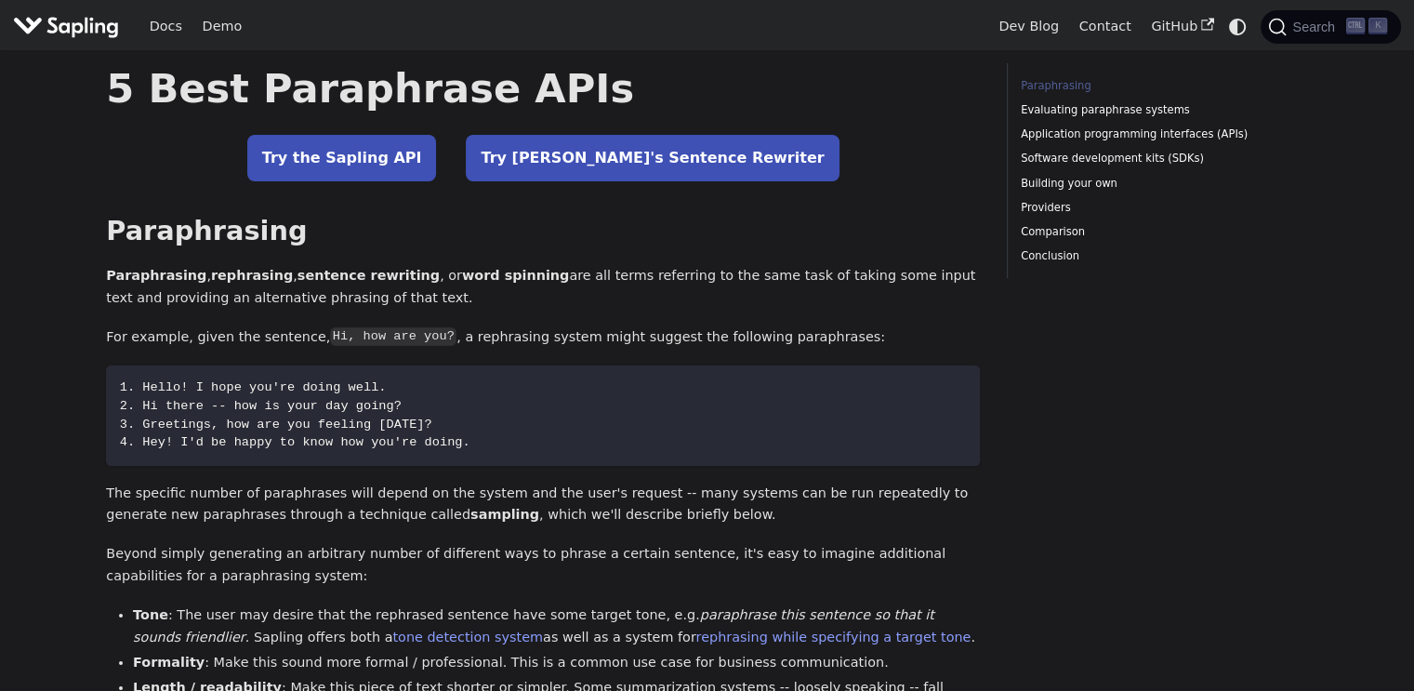
drag, startPoint x: 324, startPoint y: 272, endPoint x: 497, endPoint y: 290, distance: 174.7
click at [496, 290] on p "Paraphrasing , rephrasing , sentence rewriting , or word spinning are all terms…" at bounding box center [543, 287] width 874 height 45
click at [506, 289] on p "Paraphrasing , rephrasing , sentence rewriting , or word spinning are all terms…" at bounding box center [543, 287] width 874 height 45
drag, startPoint x: 521, startPoint y: 276, endPoint x: 762, endPoint y: 282, distance: 241.8
click at [761, 282] on p "Paraphrasing , rephrasing , sentence rewriting , or word spinning are all terms…" at bounding box center [543, 287] width 874 height 45
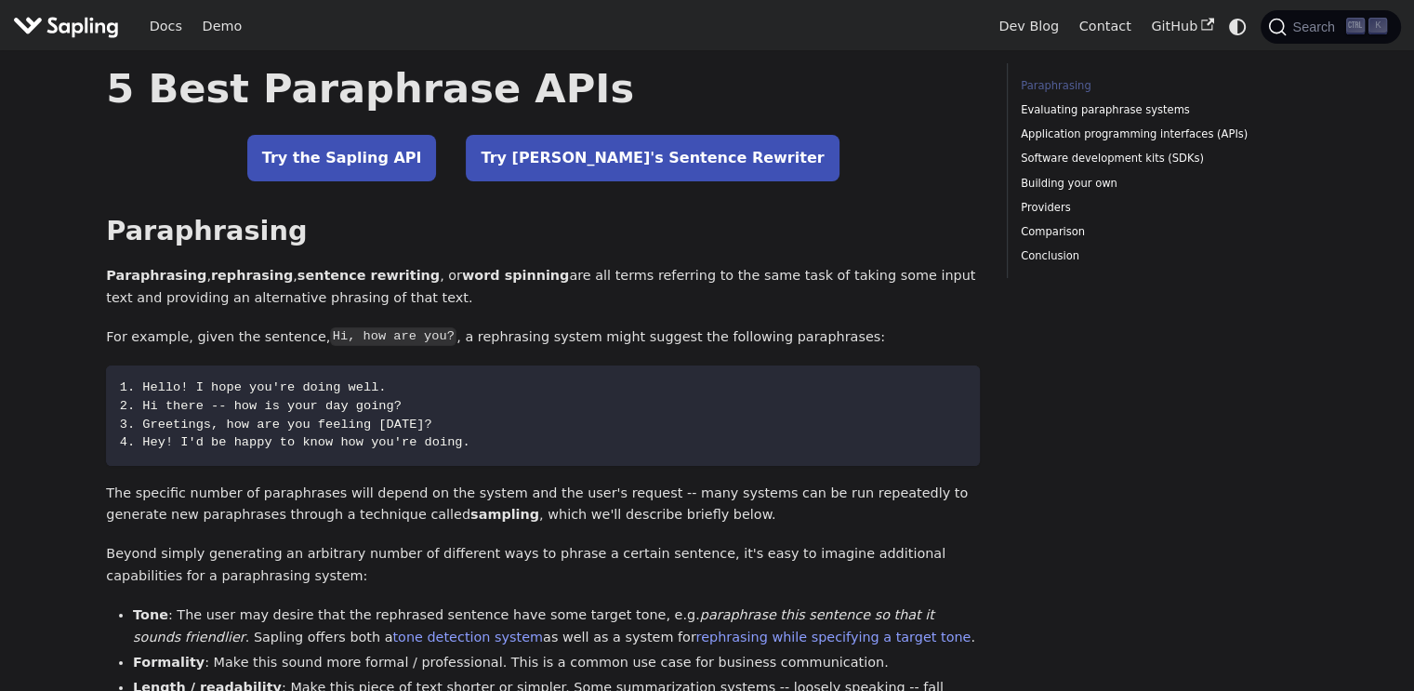
click at [770, 281] on p "Paraphrasing , rephrasing , sentence rewriting , or word spinning are all terms…" at bounding box center [543, 287] width 874 height 45
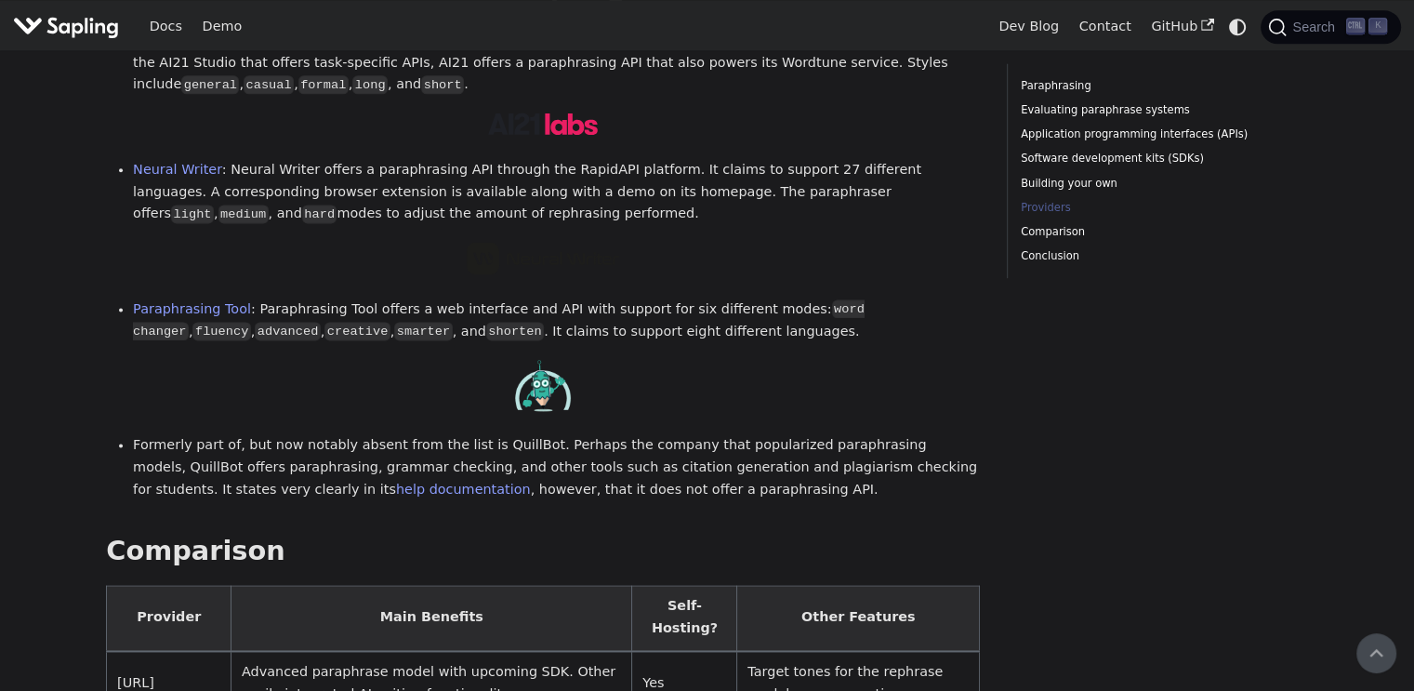
scroll to position [2231, 0]
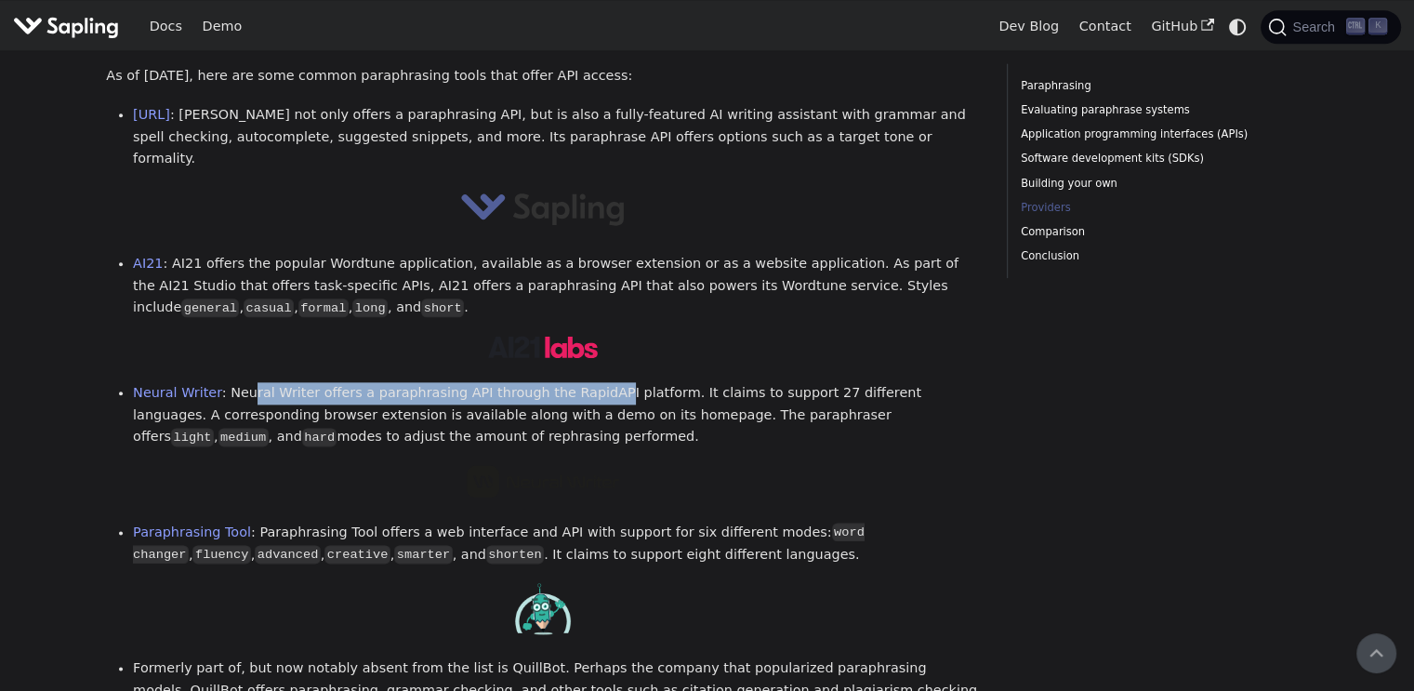
drag, startPoint x: 245, startPoint y: 306, endPoint x: 596, endPoint y: 310, distance: 350.5
click at [588, 382] on li "Neural Writer : Neural Writer offers a paraphrasing API through the RapidAPI pl…" at bounding box center [556, 415] width 847 height 66
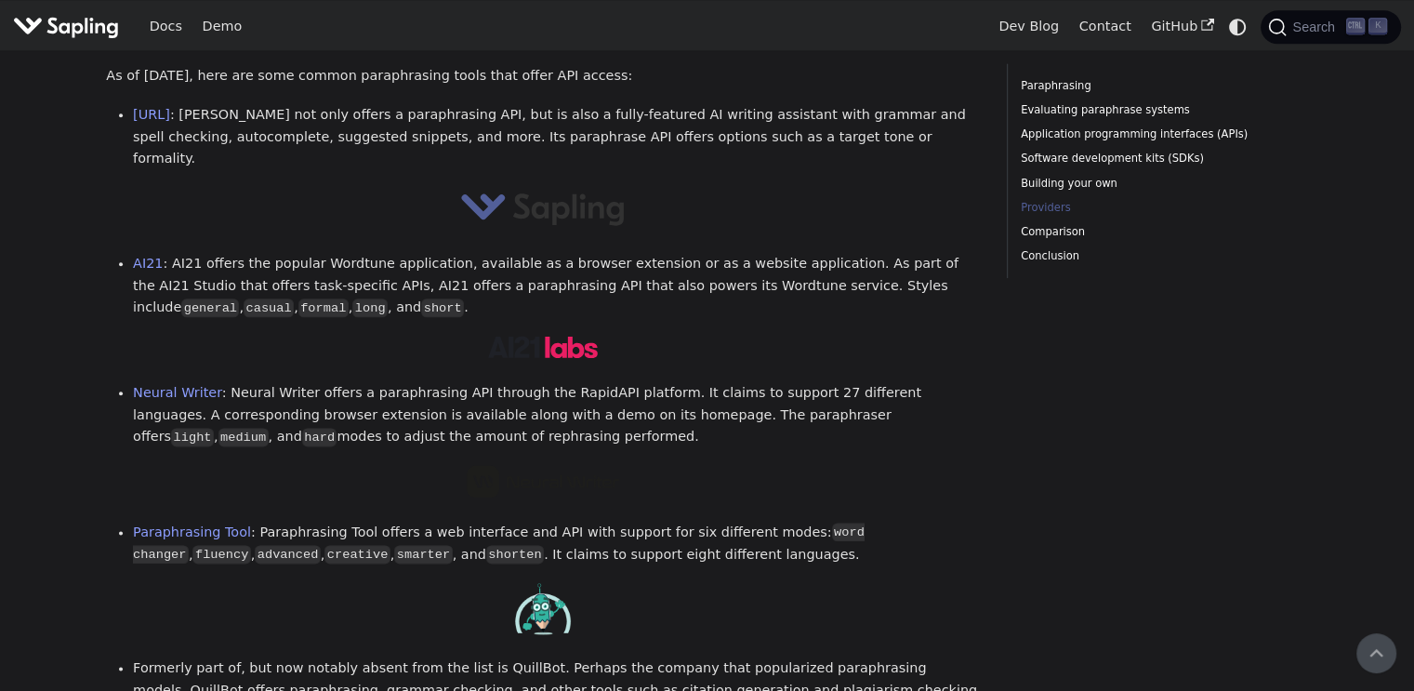
click at [596, 382] on li "Neural Writer : Neural Writer offers a paraphrasing API through the RapidAPI pl…" at bounding box center [556, 415] width 847 height 66
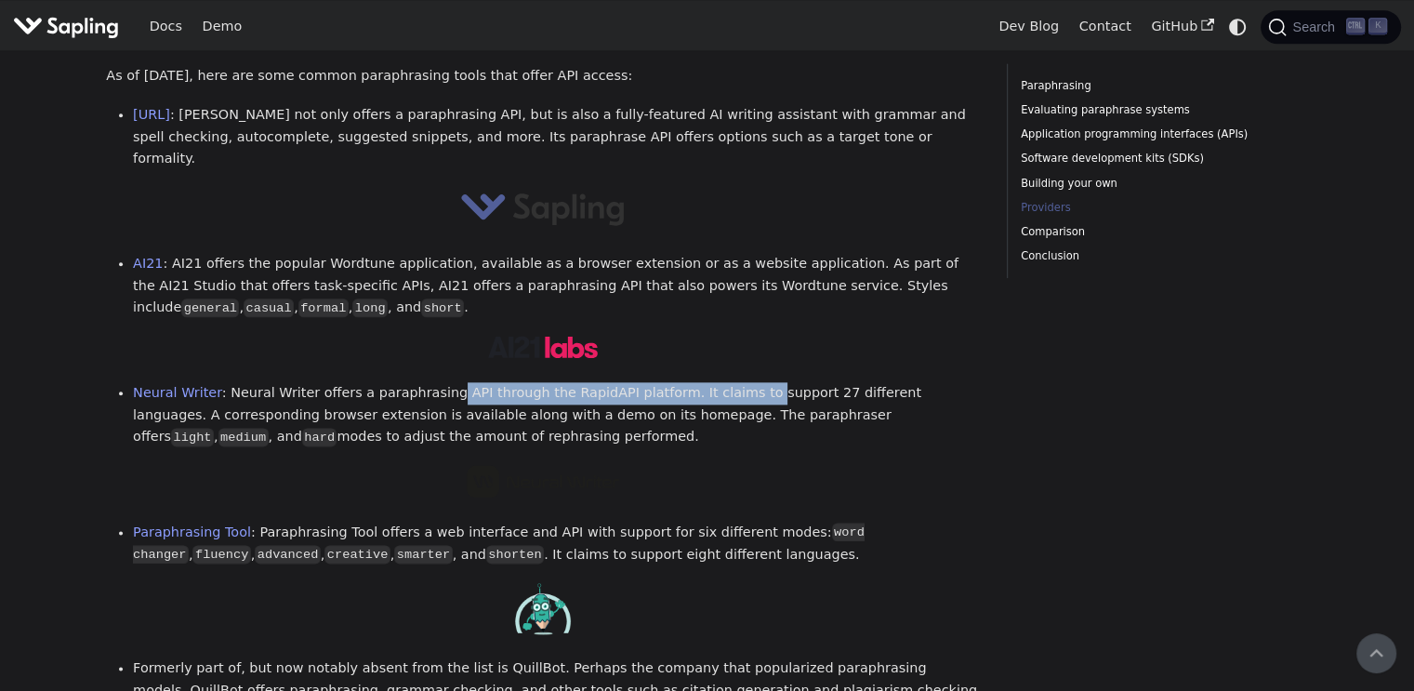
drag, startPoint x: 429, startPoint y: 305, endPoint x: 736, endPoint y: 302, distance: 307.7
click at [736, 382] on li "Neural Writer : Neural Writer offers a paraphrasing API through the RapidAPI pl…" at bounding box center [556, 415] width 847 height 66
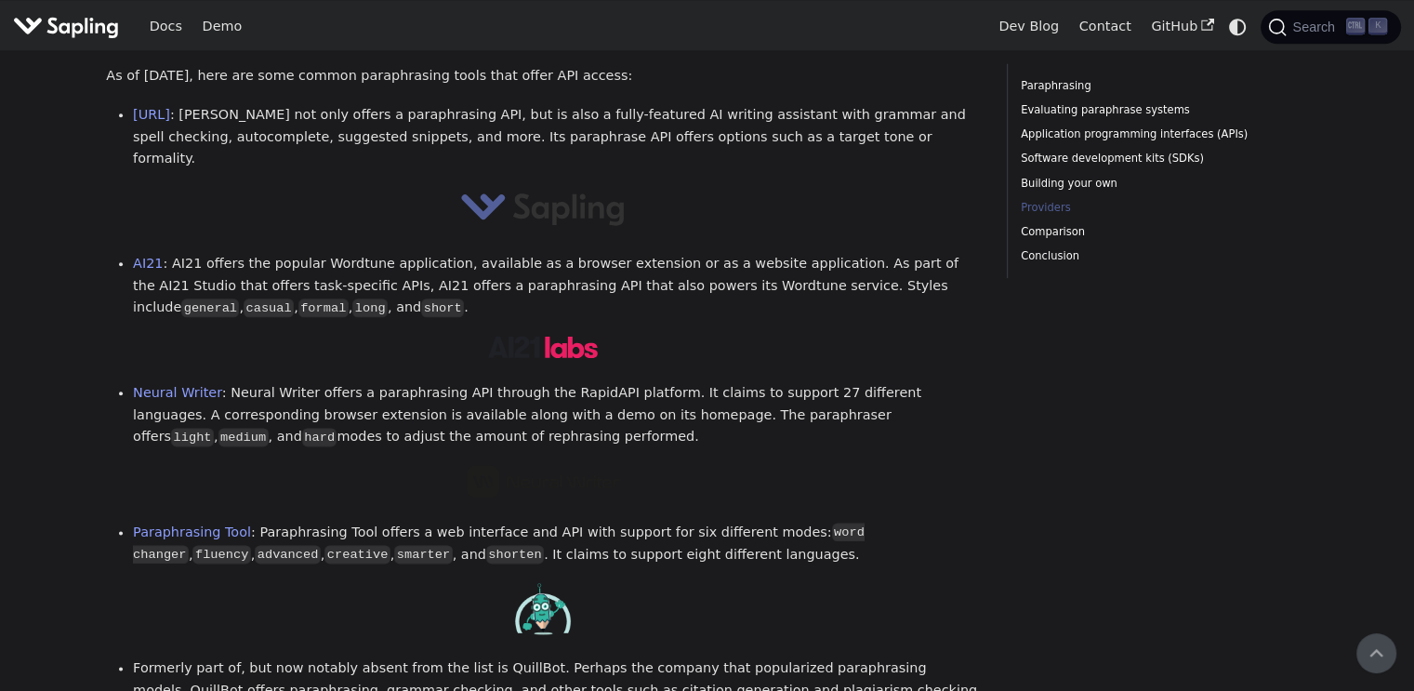
click at [741, 382] on li "Neural Writer : Neural Writer offers a paraphrasing API through the RapidAPI pl…" at bounding box center [556, 415] width 847 height 66
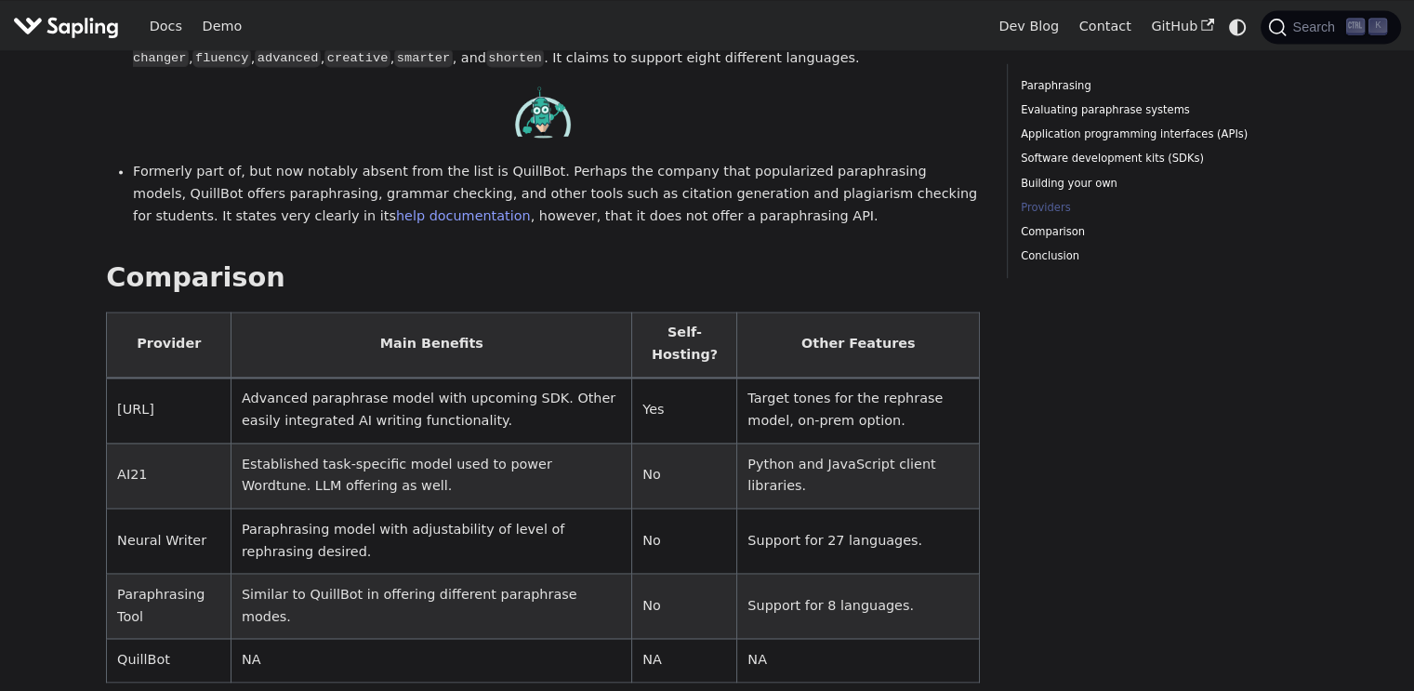
scroll to position [2789, 0]
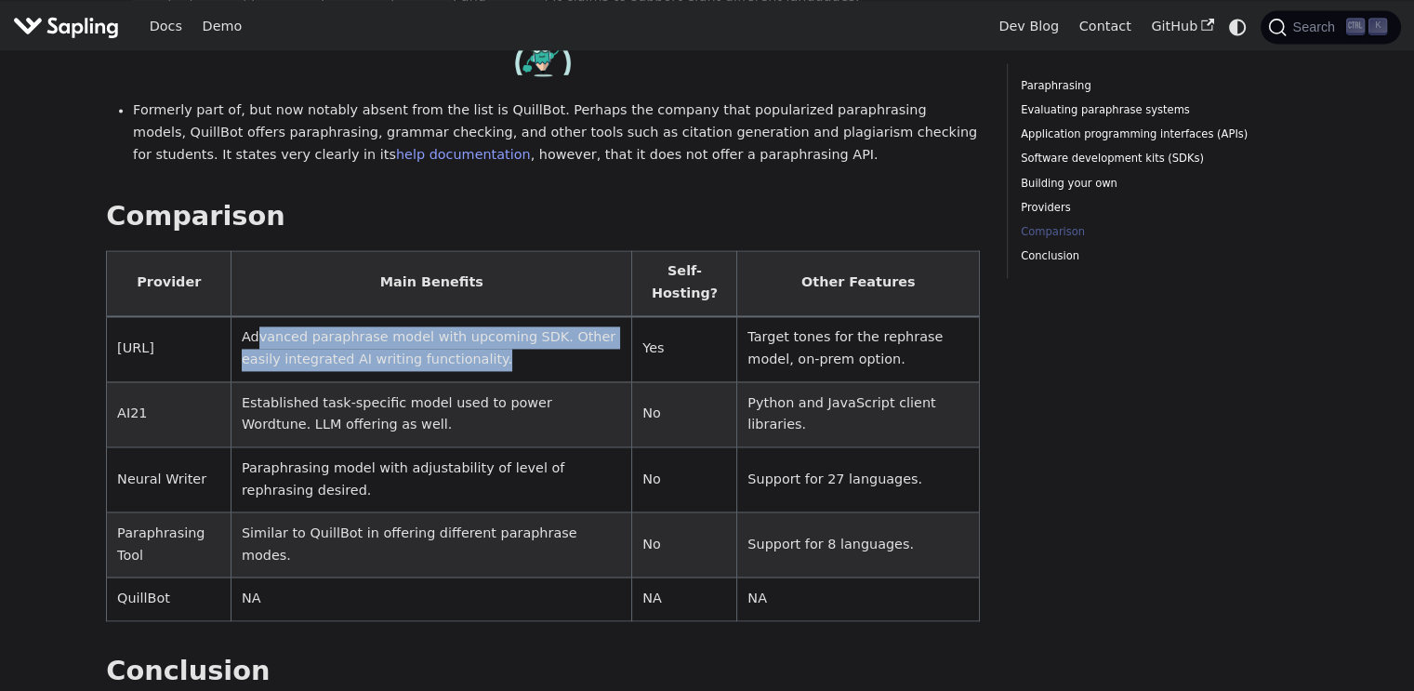
drag, startPoint x: 253, startPoint y: 247, endPoint x: 467, endPoint y: 259, distance: 214.2
click at [467, 316] on td "Advanced paraphrase model with upcoming SDK. Other easily integrated AI writing…" at bounding box center [431, 349] width 401 height 66
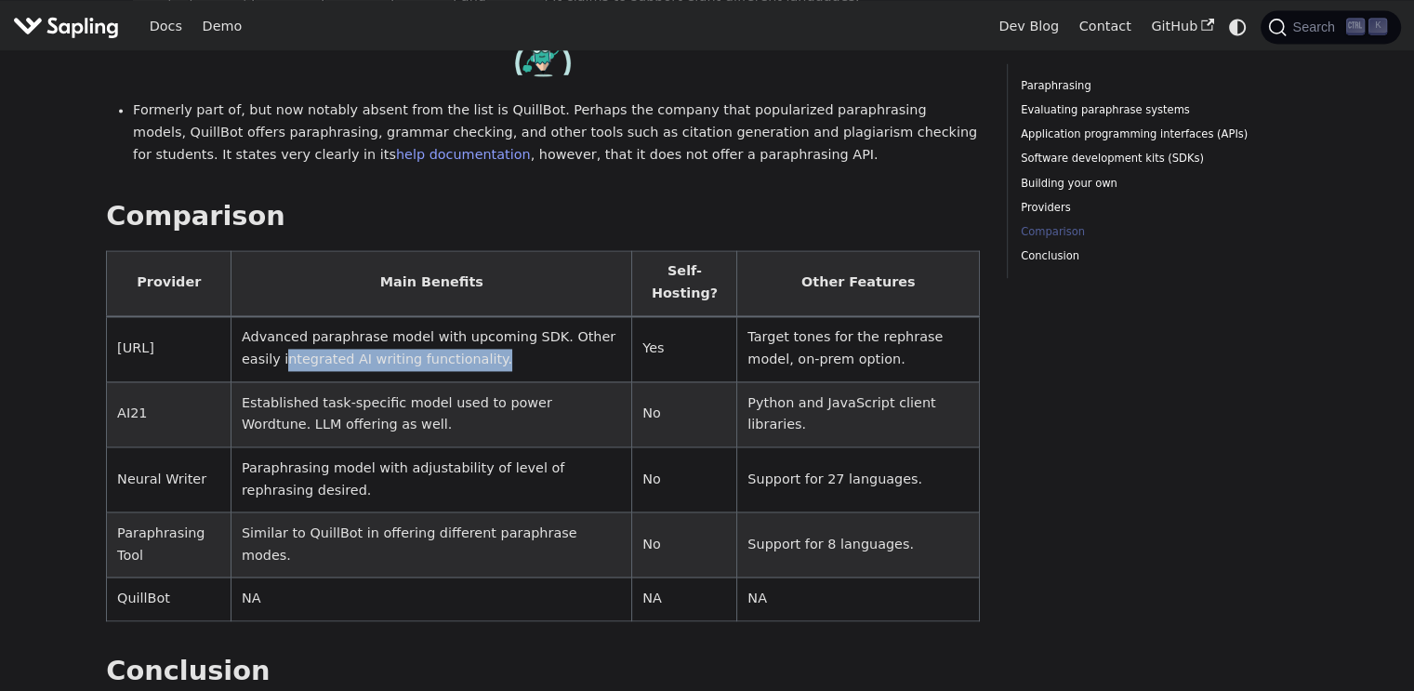
drag, startPoint x: 238, startPoint y: 263, endPoint x: 461, endPoint y: 277, distance: 223.6
click at [461, 316] on td "Advanced paraphrase model with upcoming SDK. Other easily integrated AI writing…" at bounding box center [431, 349] width 401 height 66
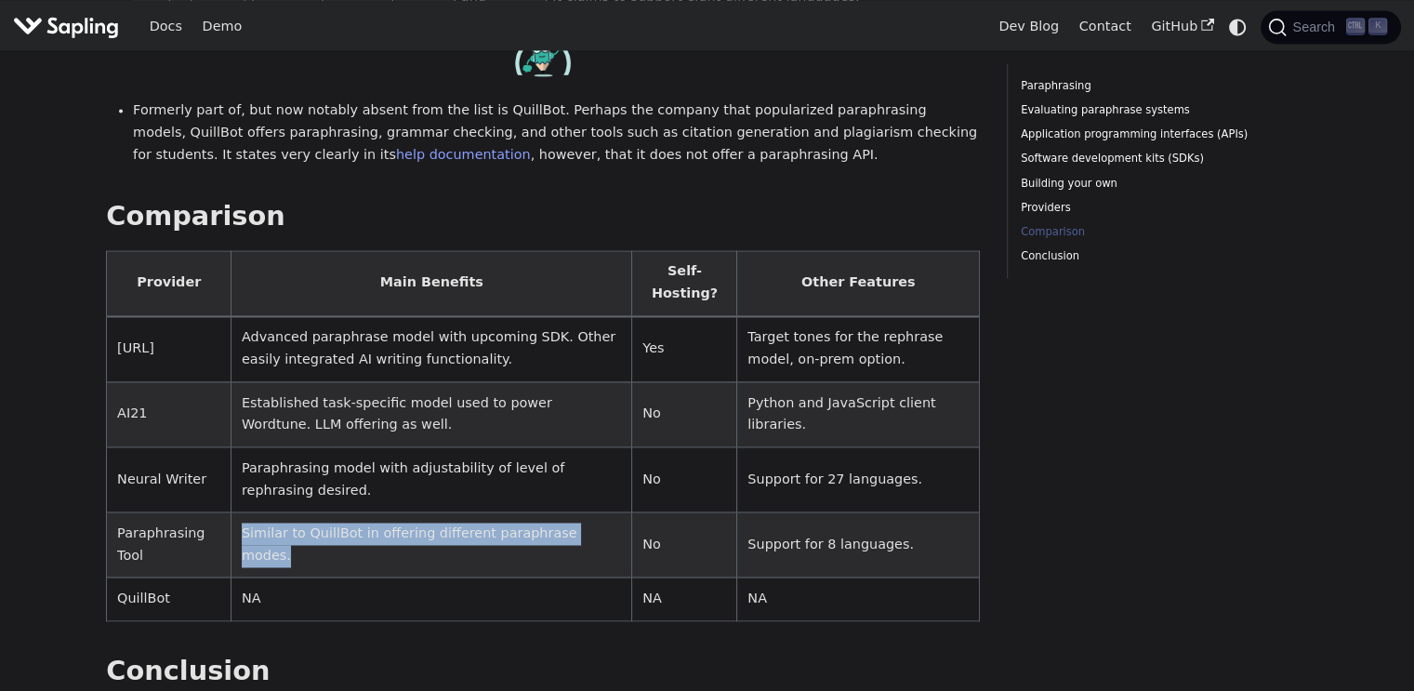
drag, startPoint x: 236, startPoint y: 453, endPoint x: 498, endPoint y: 466, distance: 262.5
click at [496, 512] on td "Similar to QuillBot in offering different paraphrase modes." at bounding box center [431, 544] width 401 height 65
click at [509, 512] on td "Similar to QuillBot in offering different paraphrase modes." at bounding box center [431, 544] width 401 height 65
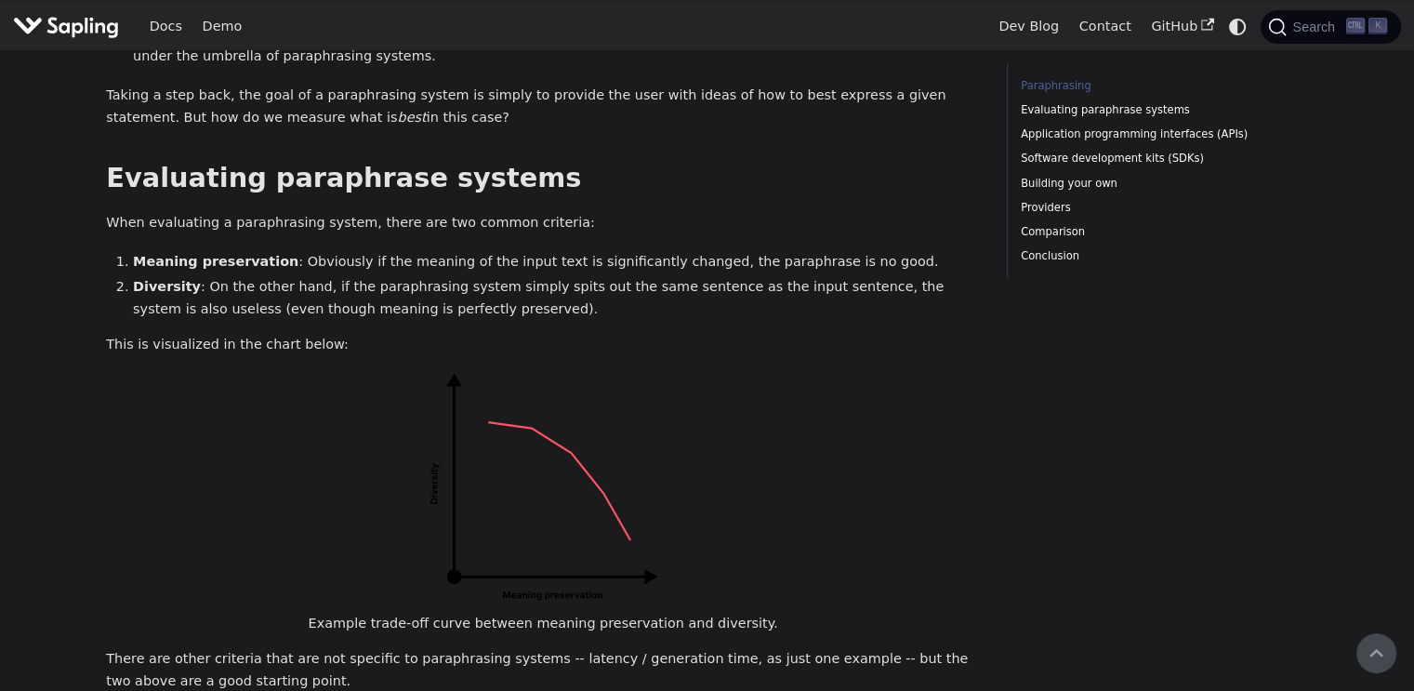
scroll to position [0, 0]
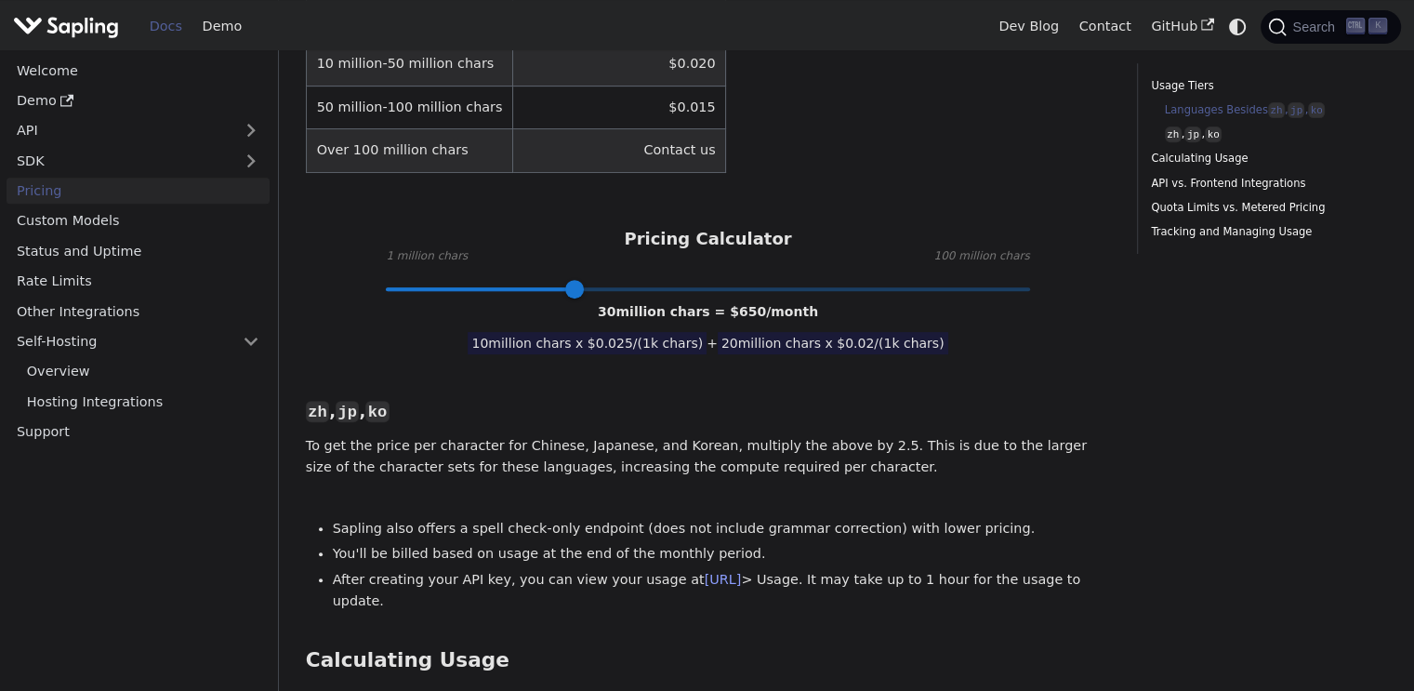
scroll to position [781, 0]
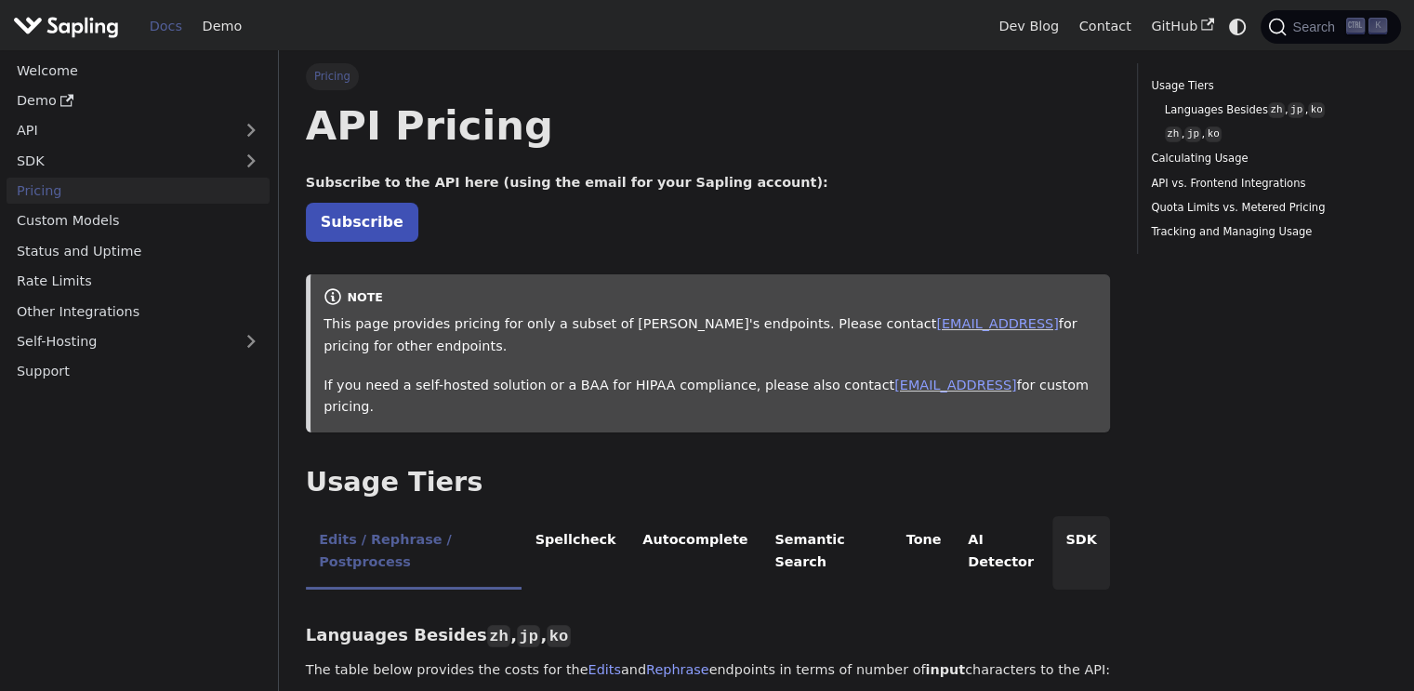
click at [1052, 516] on li "SDK" at bounding box center [1081, 552] width 58 height 73
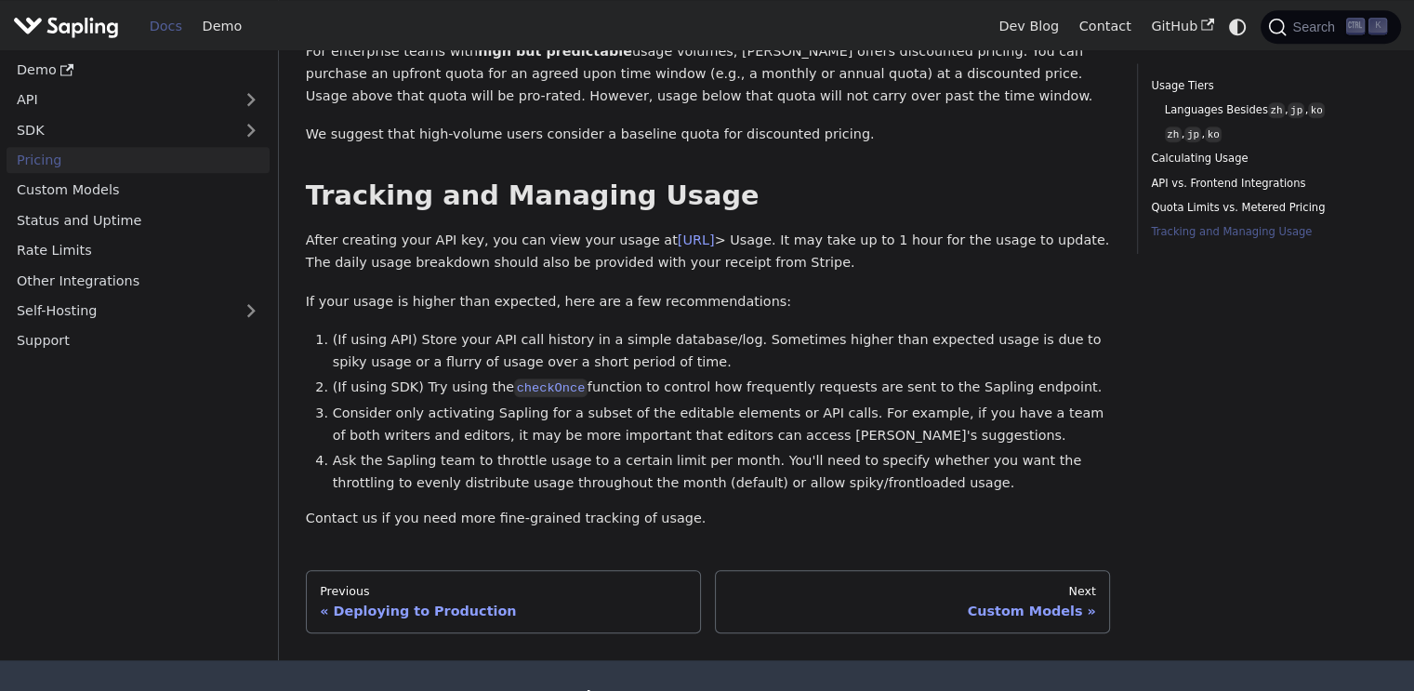
scroll to position [1284, 0]
